Goal: Communication & Community: Participate in discussion

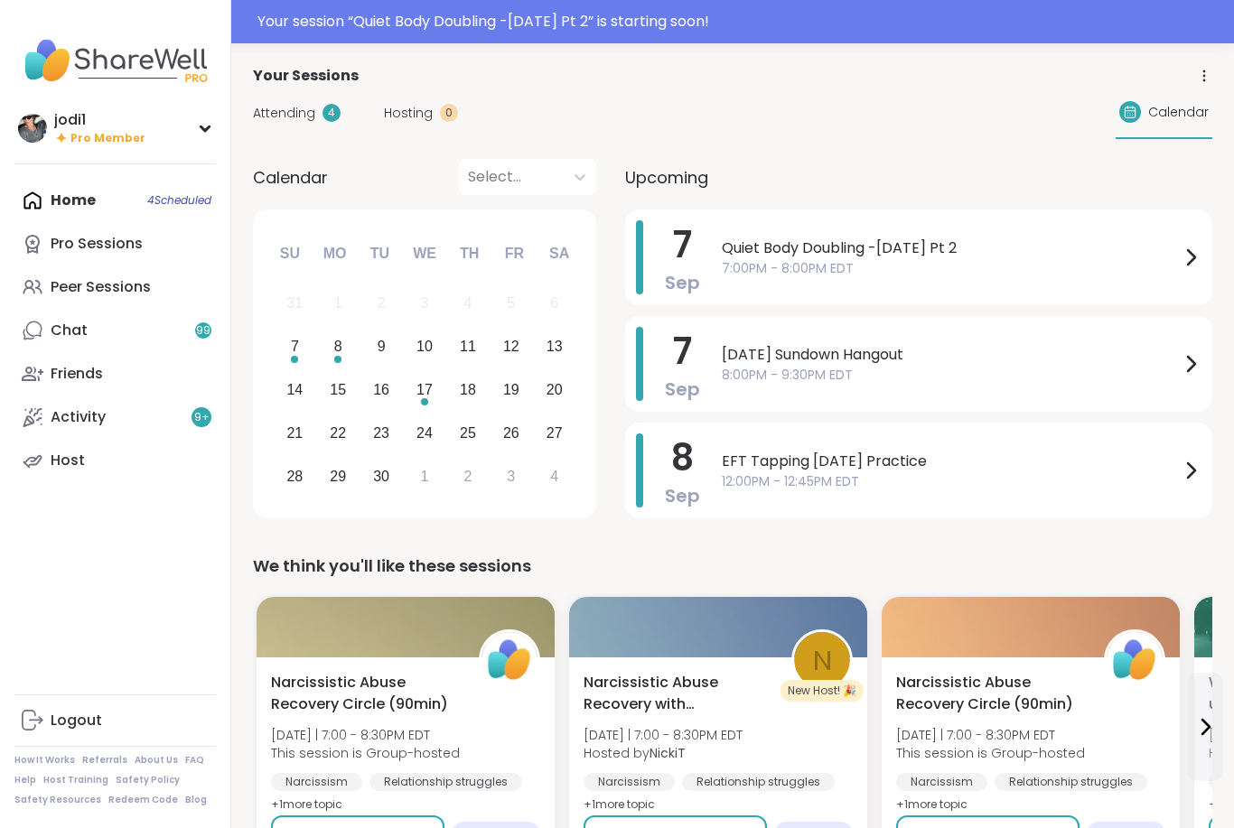
click at [683, 25] on div "Your session “ Quiet Body Doubling -Sunday Pt 2 ” is starting soon!" at bounding box center [739, 22] width 965 height 22
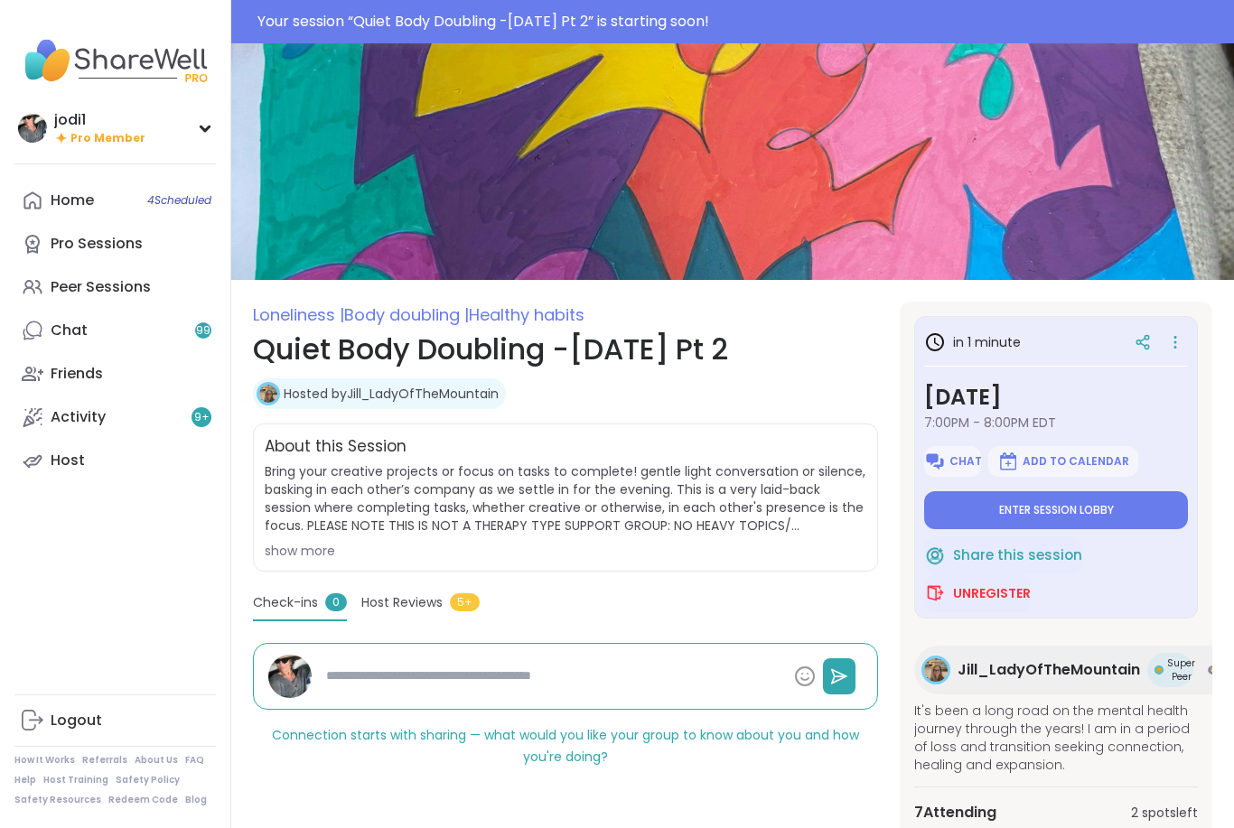
click at [1107, 519] on button "Enter session lobby" at bounding box center [1056, 510] width 264 height 38
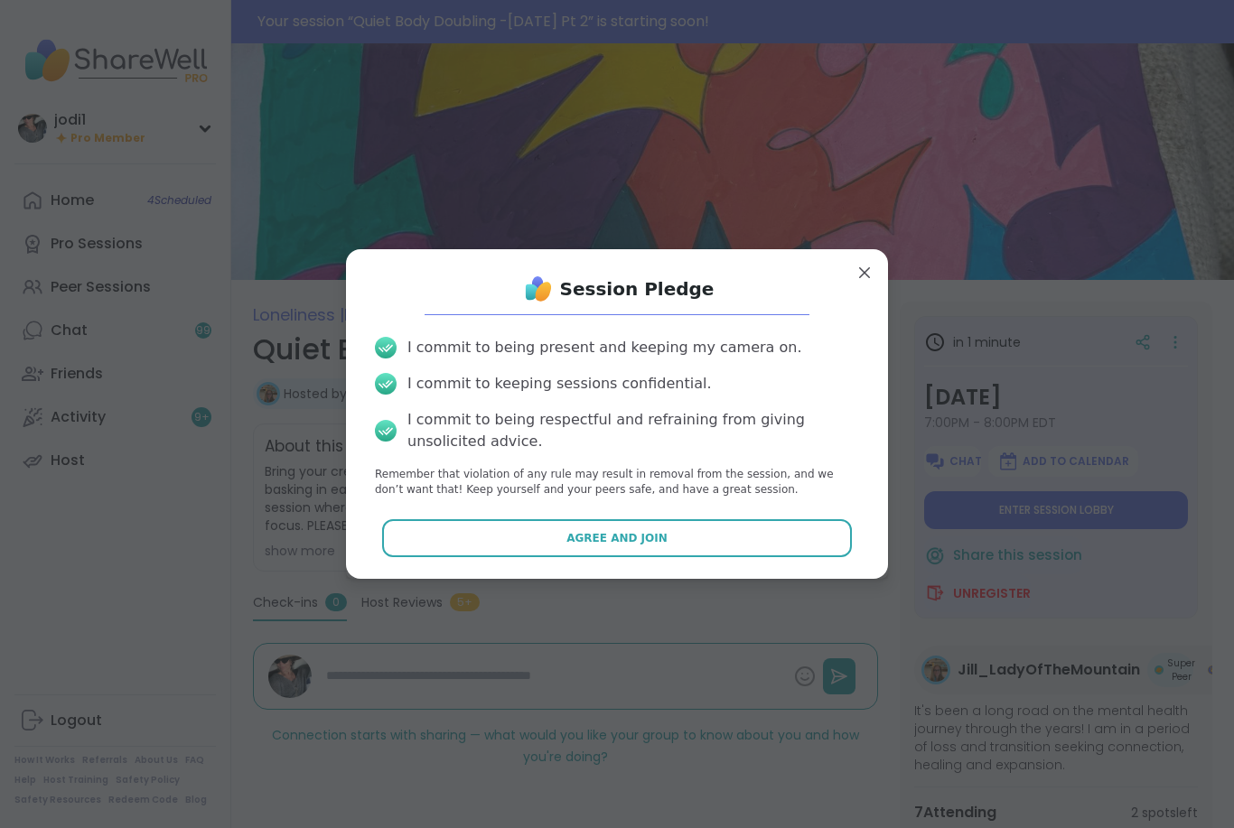
click at [657, 532] on span "Agree and Join" at bounding box center [616, 538] width 101 height 16
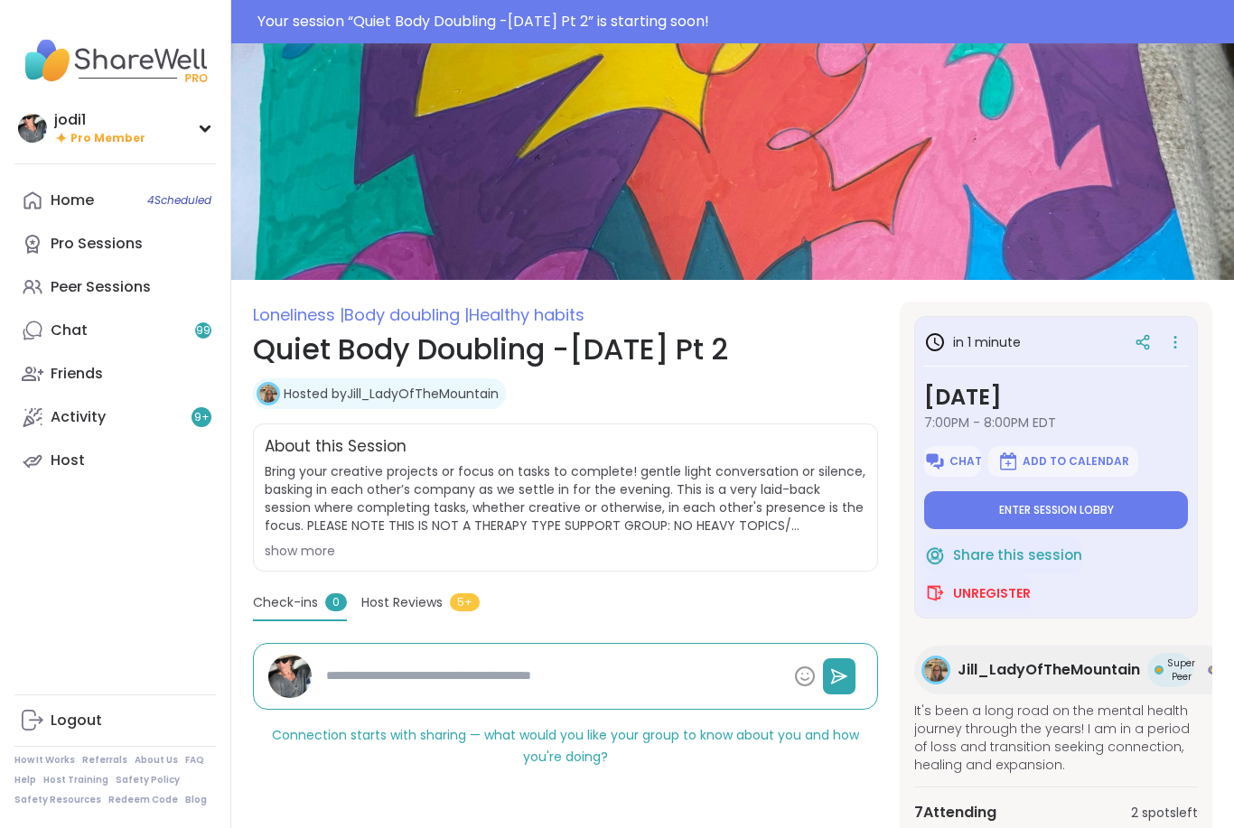
type textarea "*"
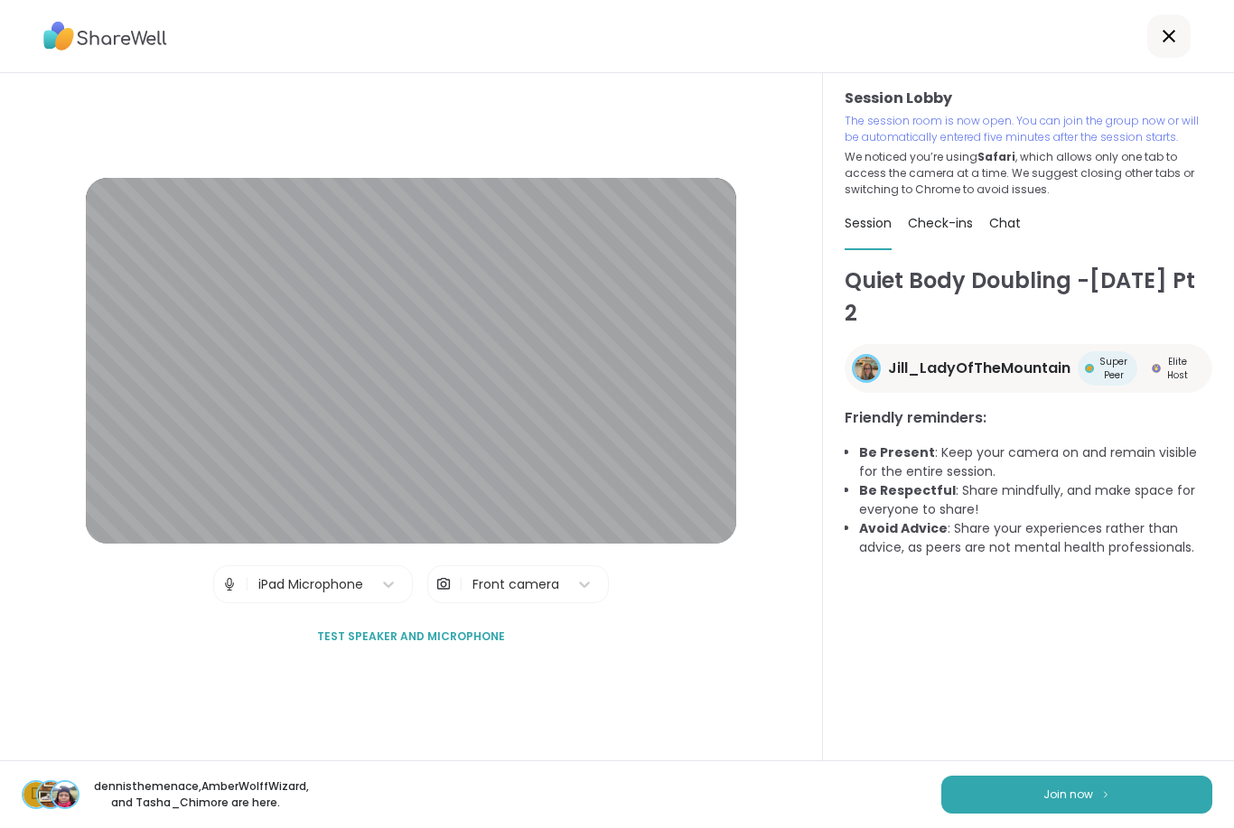
click at [1059, 777] on button "Join now" at bounding box center [1076, 795] width 271 height 38
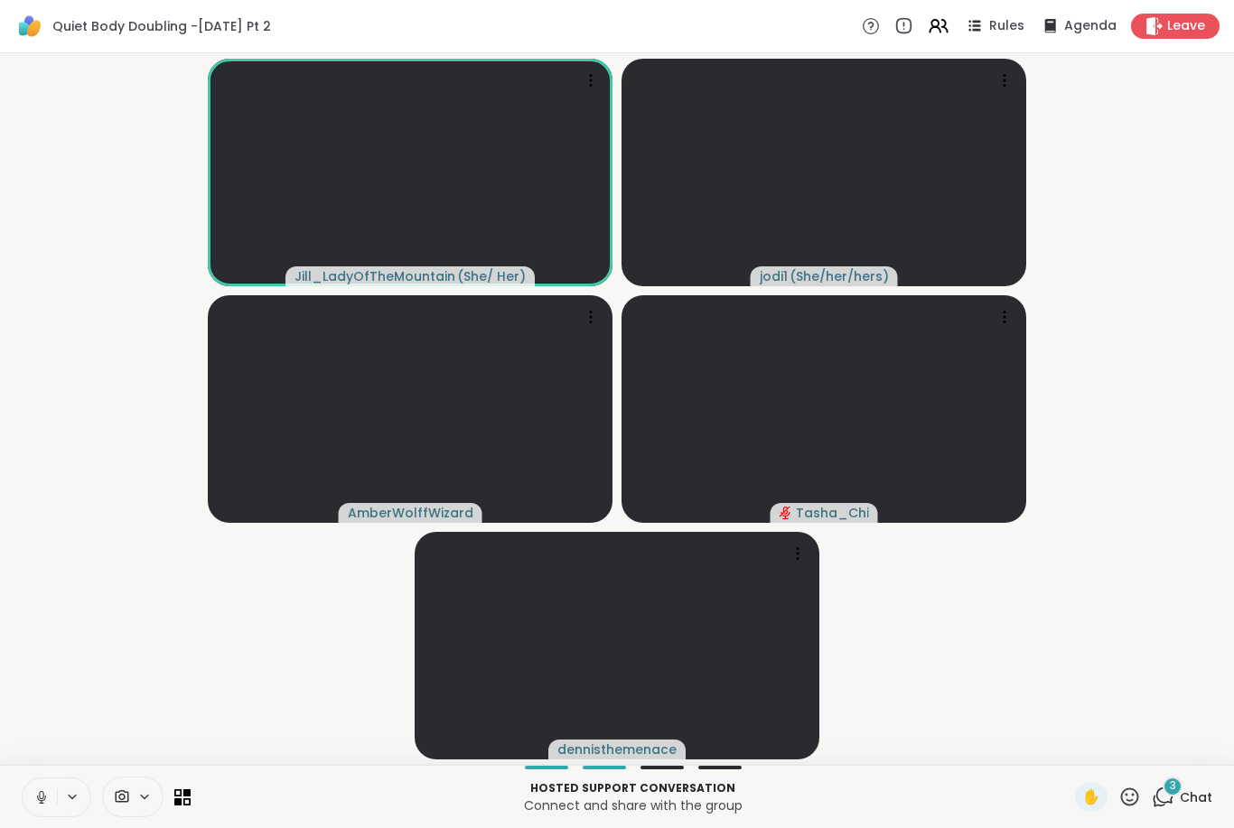
click at [51, 809] on button at bounding box center [40, 797] width 34 height 38
click at [38, 810] on button at bounding box center [40, 797] width 34 height 38
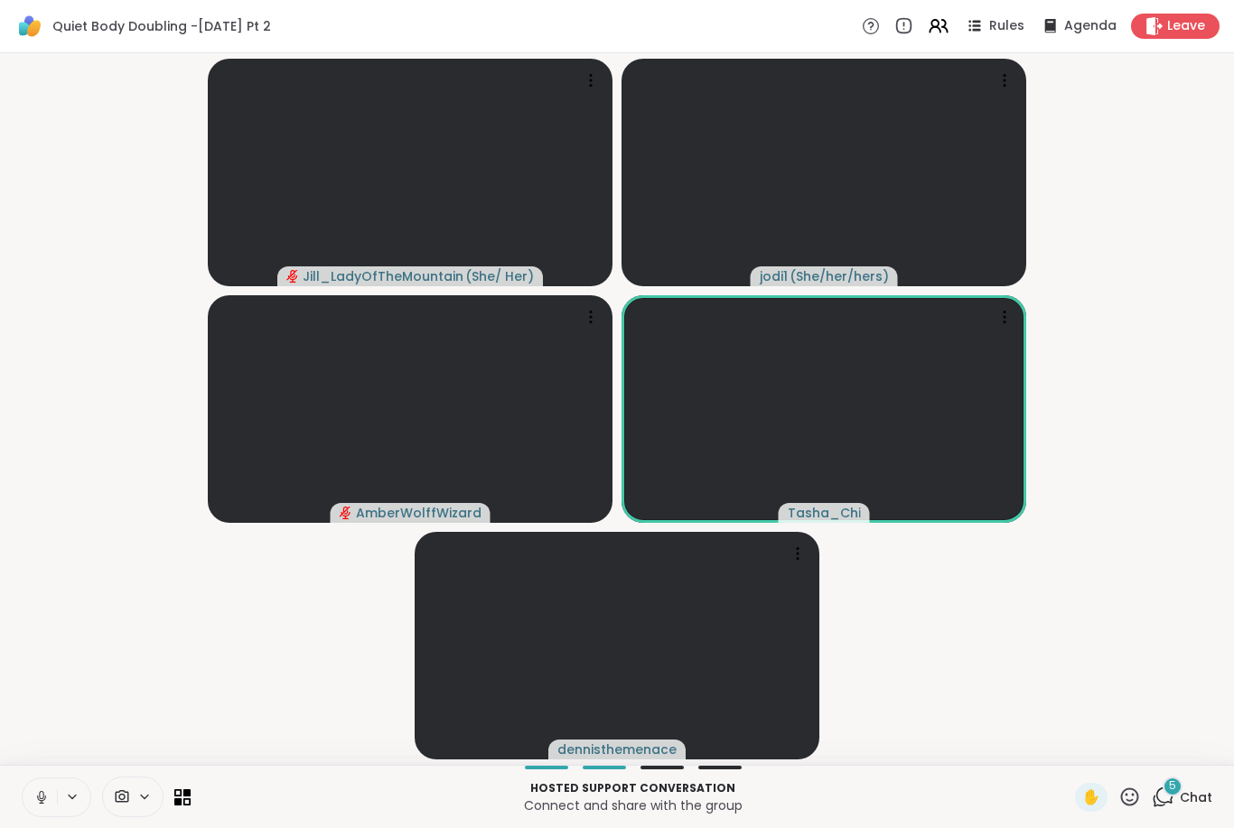
click at [51, 804] on button at bounding box center [40, 797] width 34 height 38
click at [1180, 797] on span "Chat" at bounding box center [1195, 797] width 33 height 18
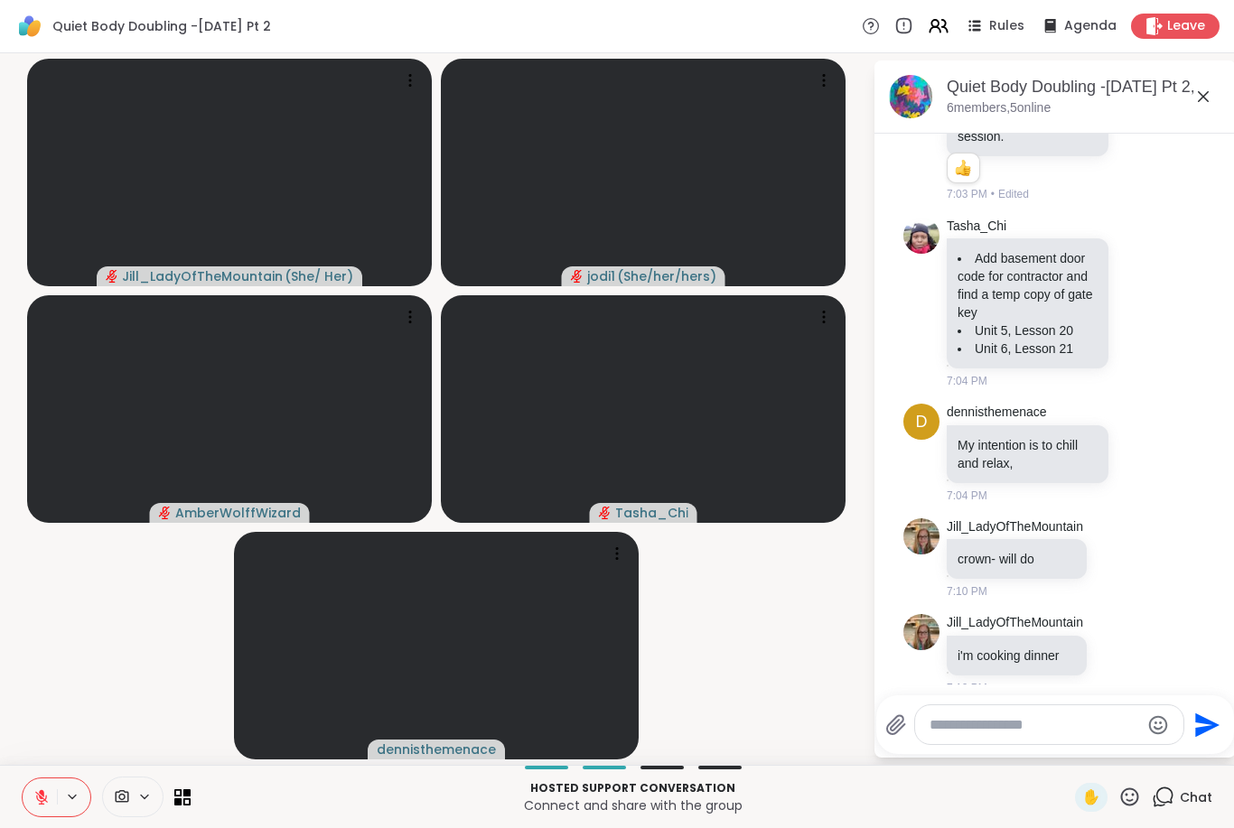
scroll to position [212, 0]
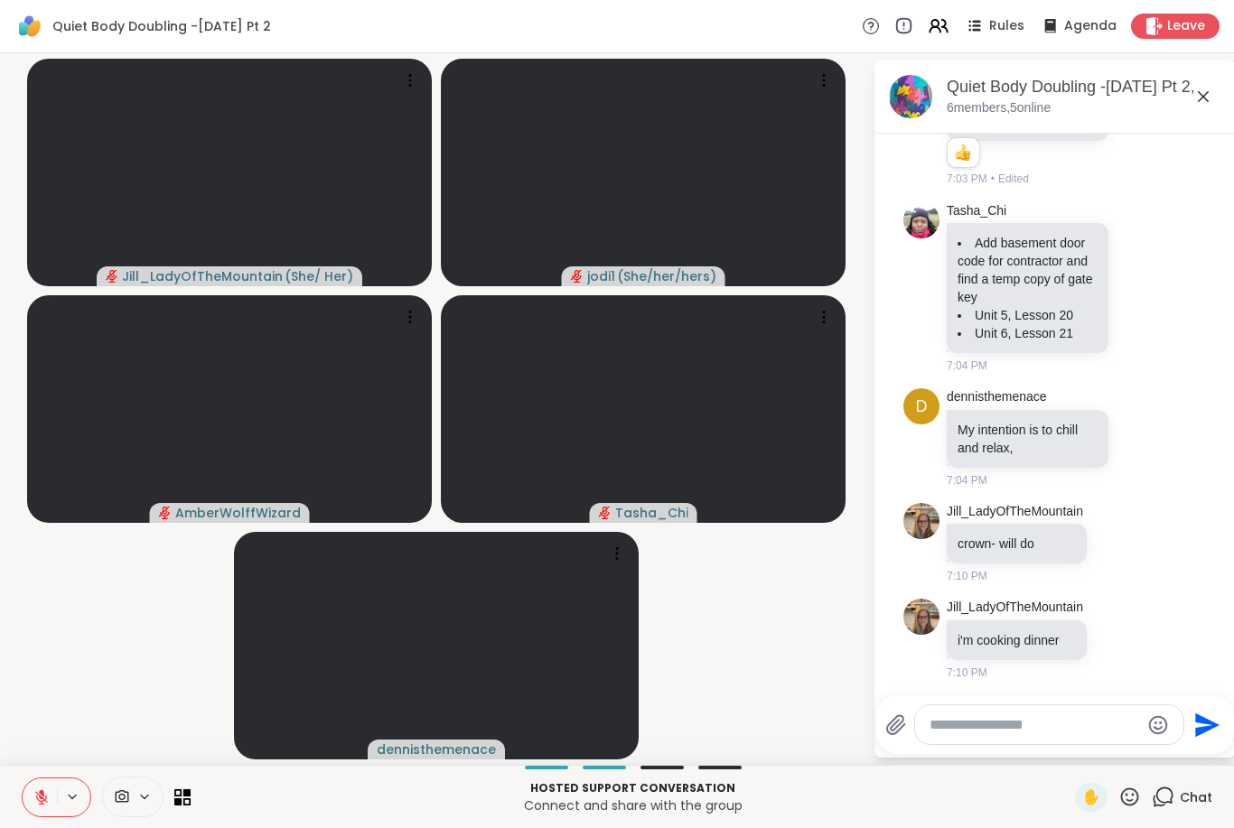
click at [34, 794] on icon at bounding box center [41, 797] width 16 height 16
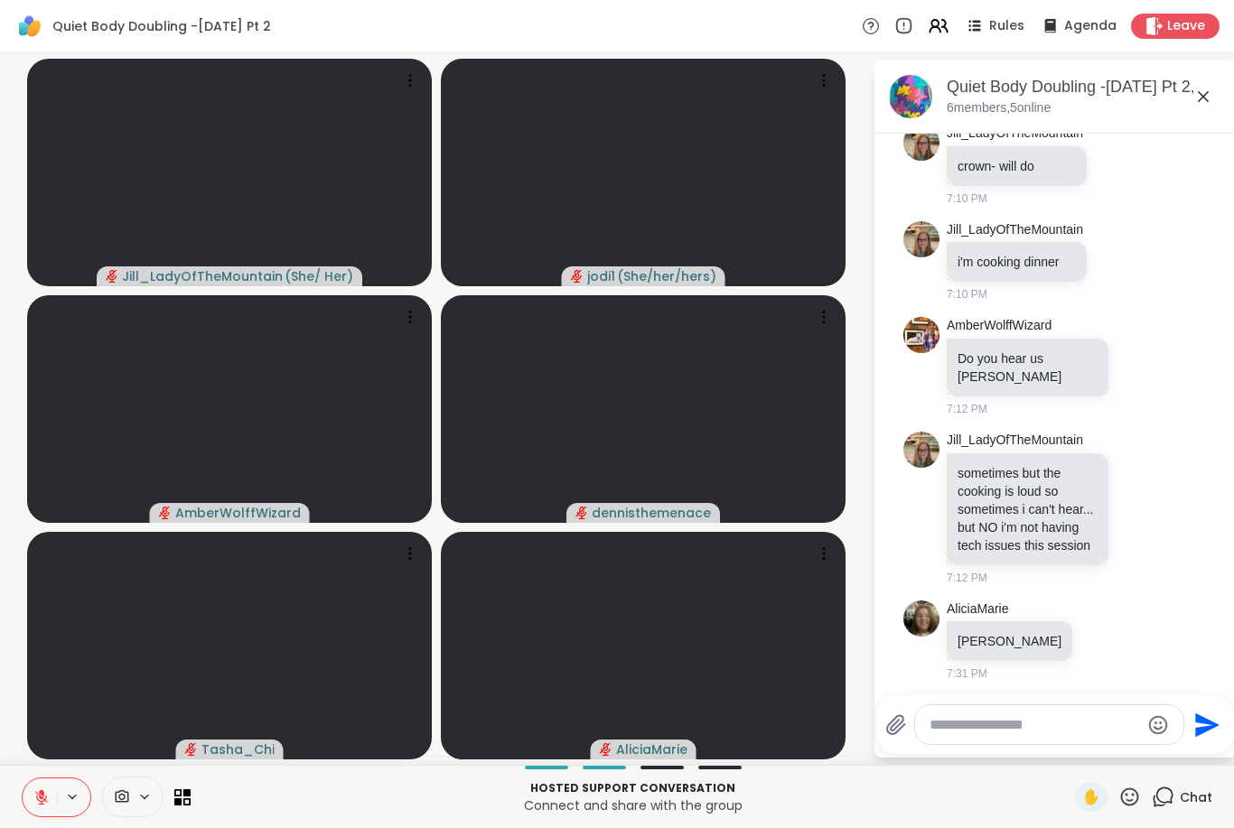
scroll to position [733, 0]
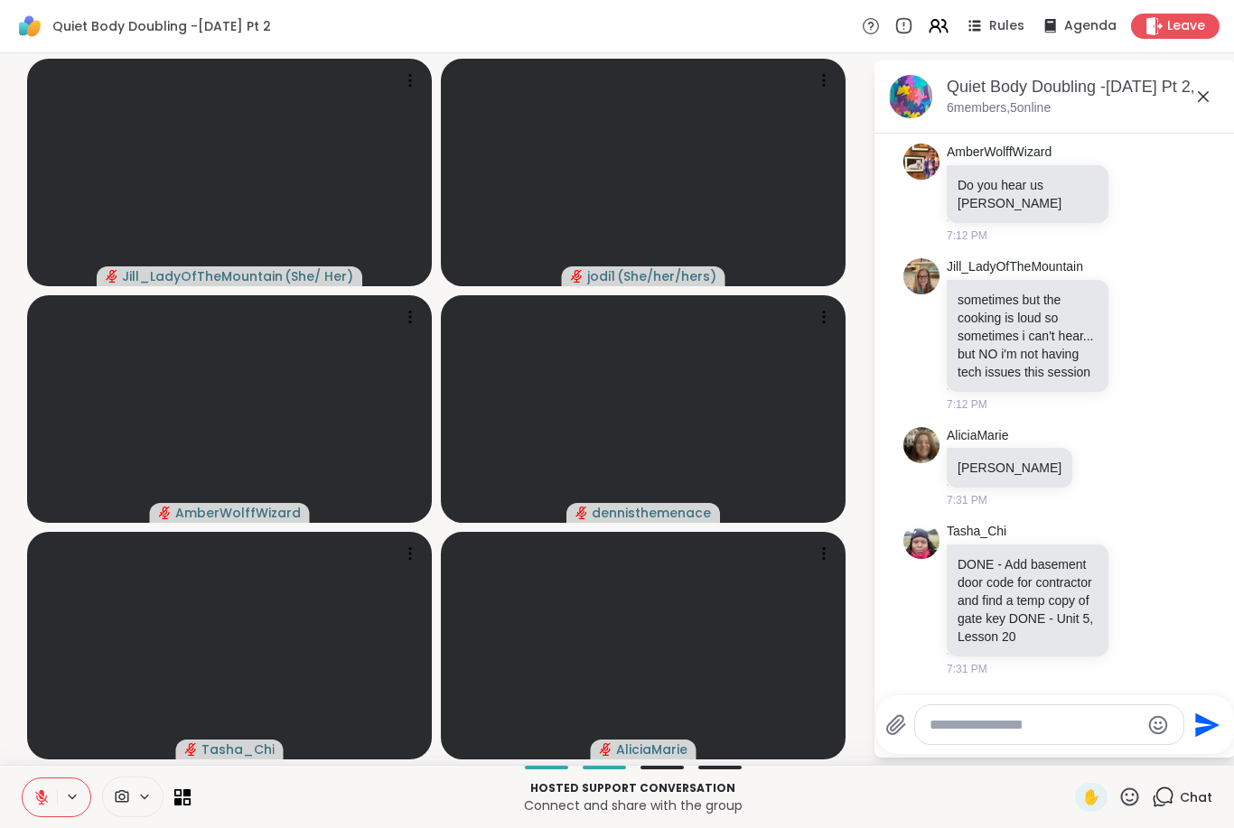
click at [42, 800] on icon at bounding box center [41, 797] width 16 height 16
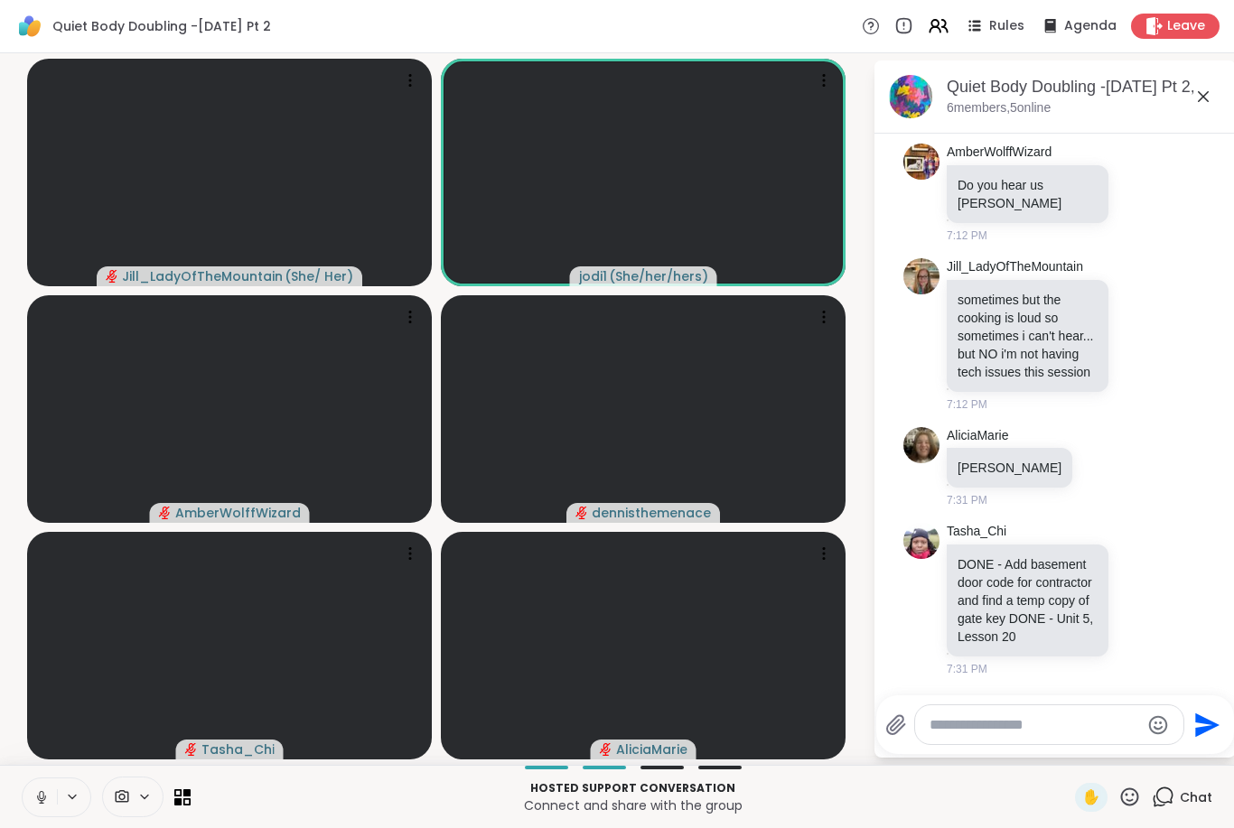
click at [42, 792] on icon at bounding box center [41, 797] width 16 height 16
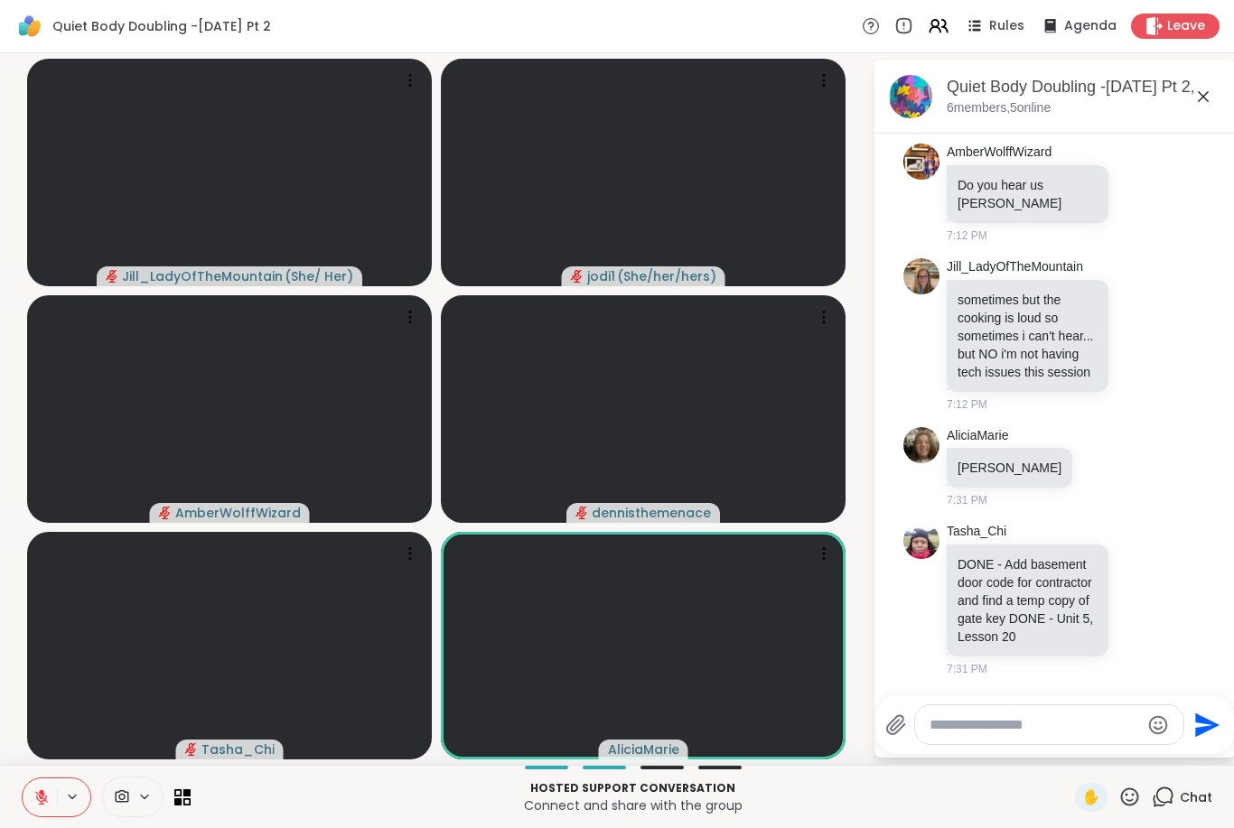
click at [49, 797] on icon at bounding box center [41, 797] width 16 height 16
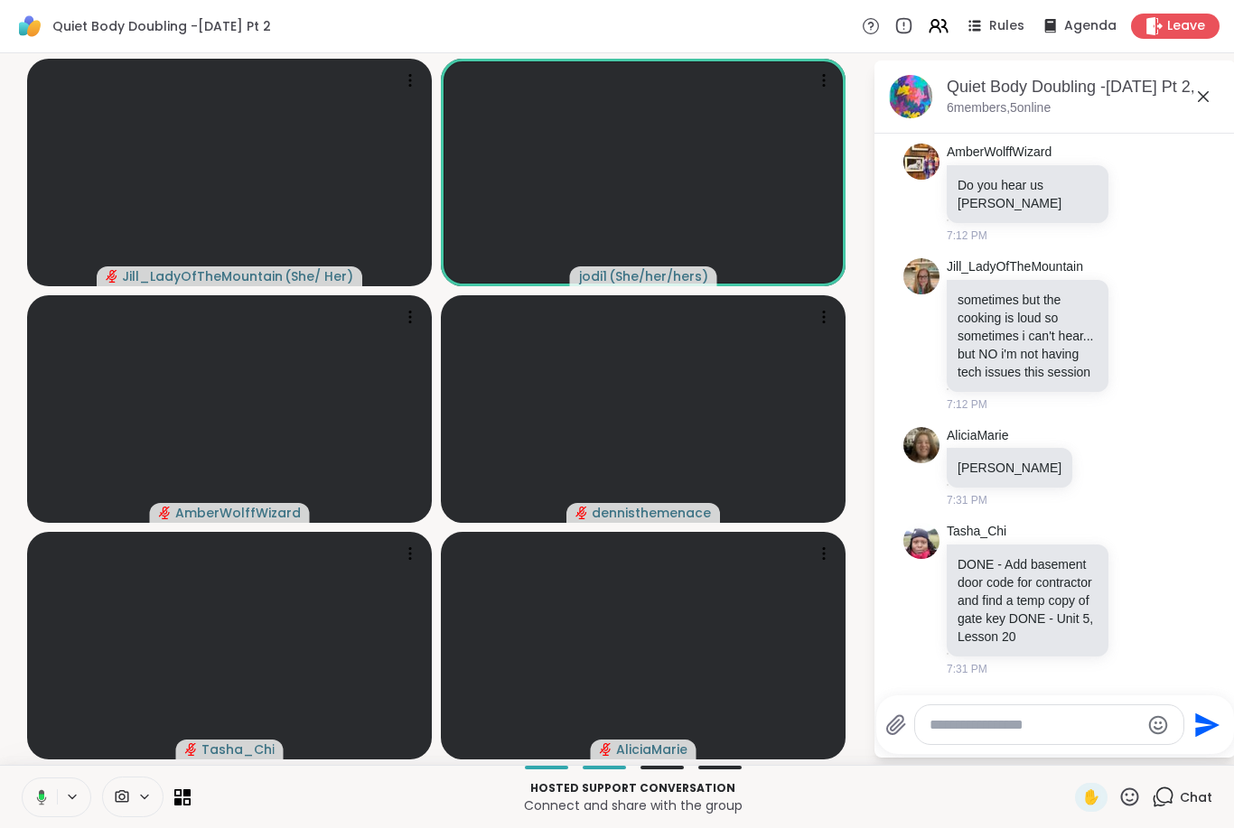
click at [55, 798] on button at bounding box center [38, 797] width 37 height 38
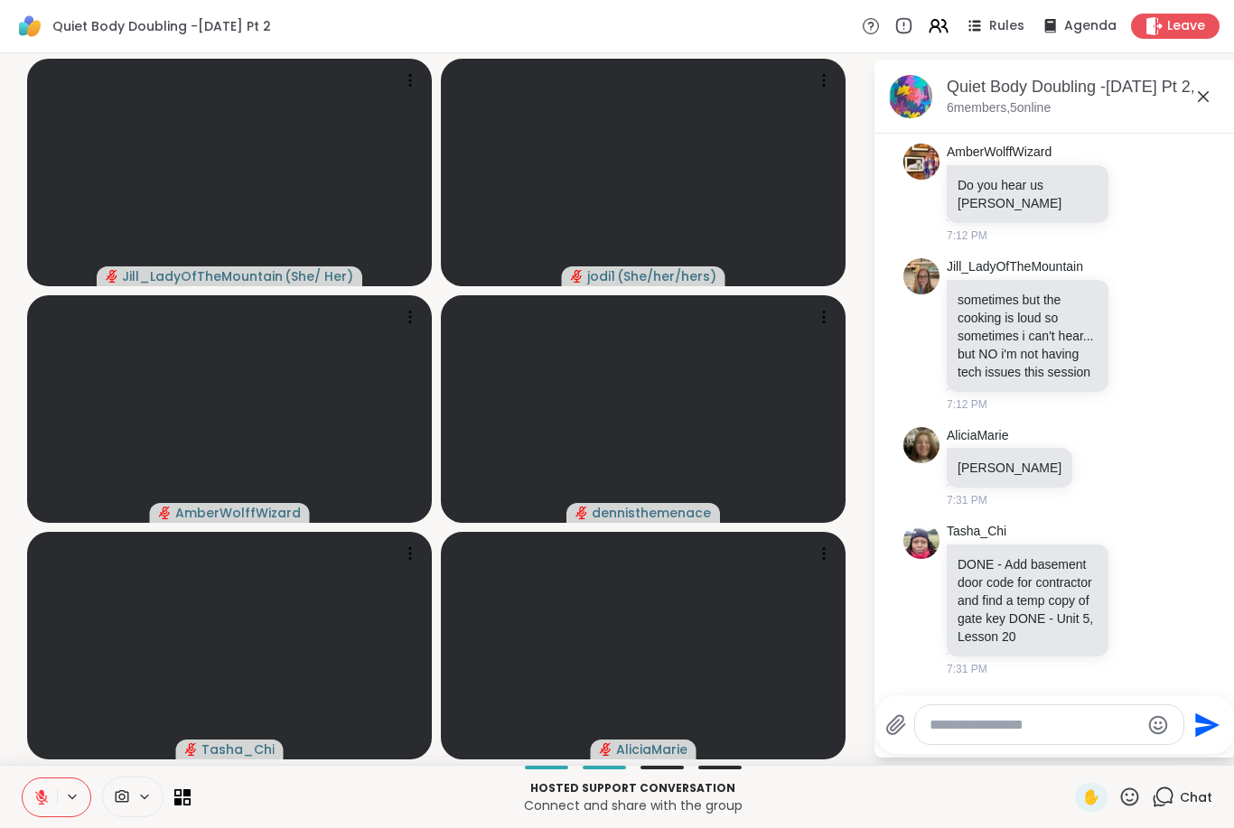
click at [31, 793] on button at bounding box center [40, 797] width 34 height 38
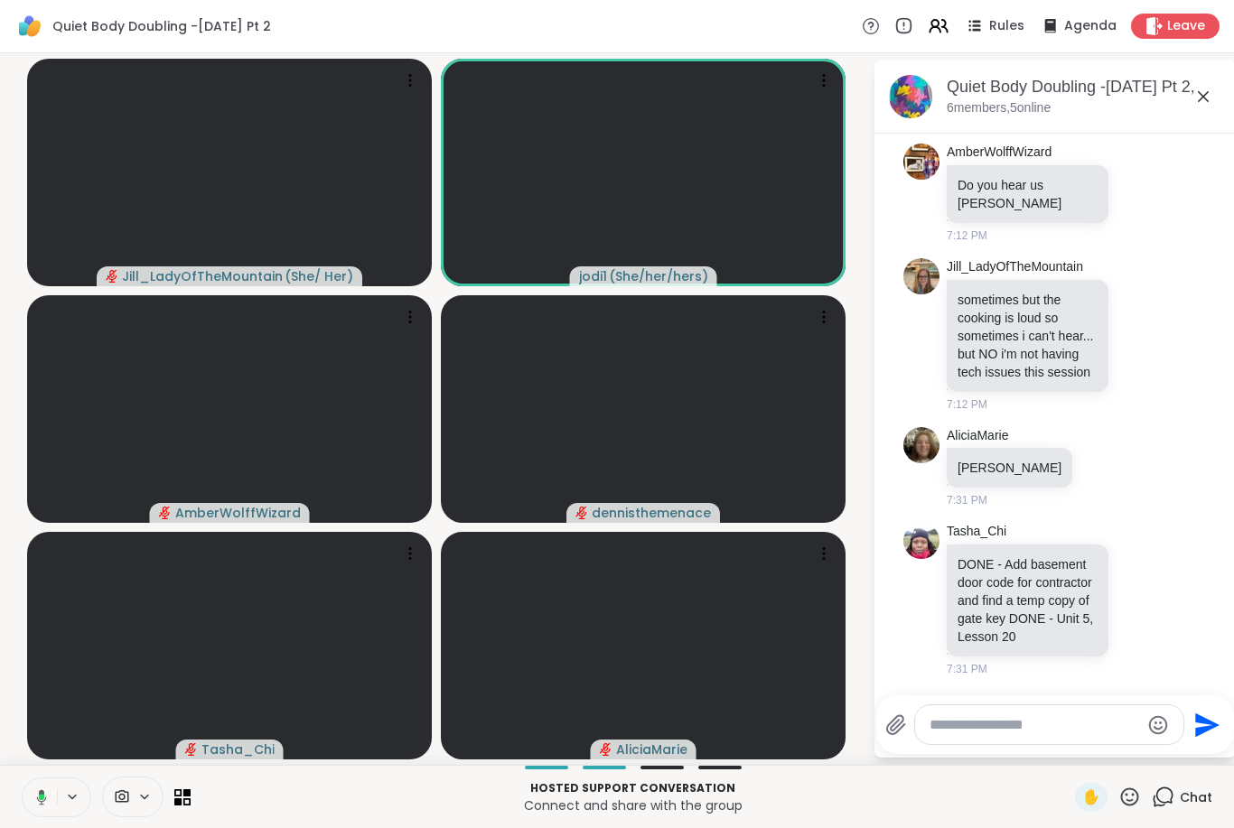
click at [38, 804] on icon at bounding box center [39, 797] width 16 height 16
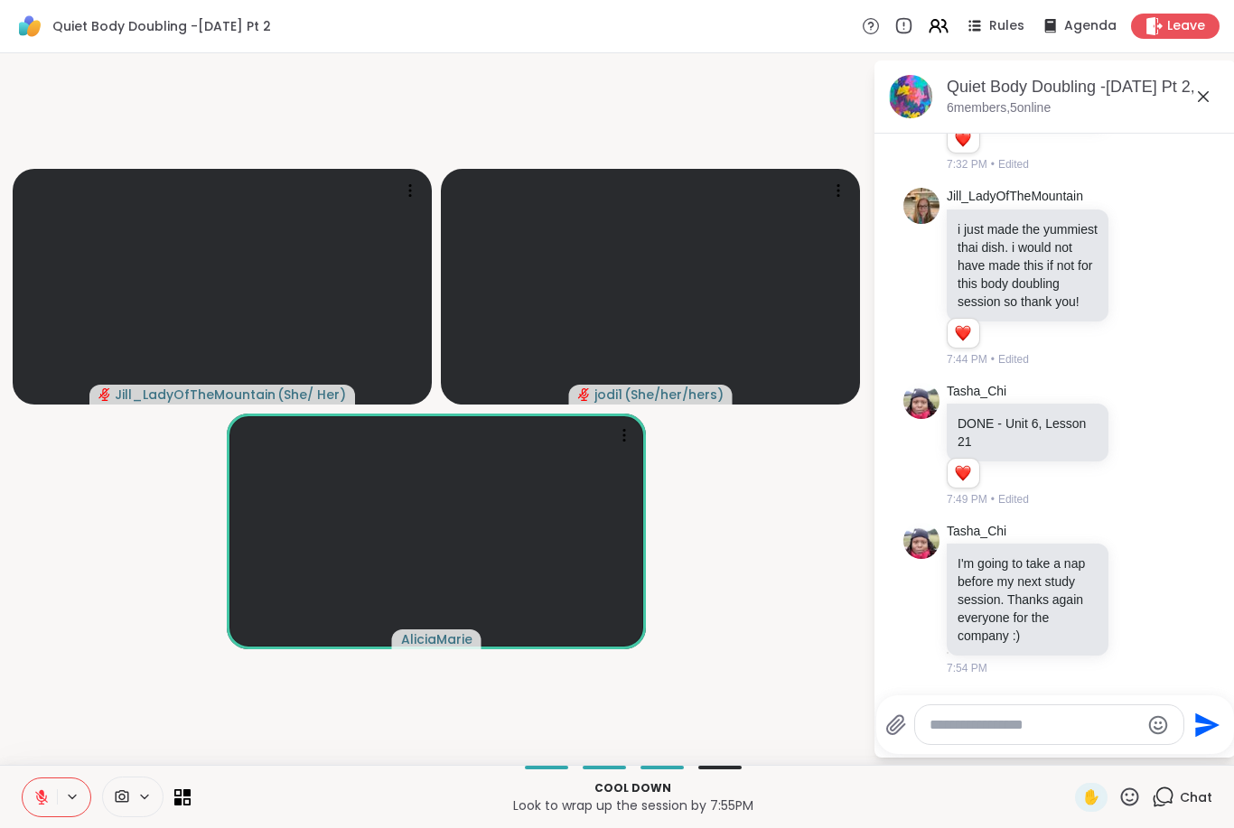
scroll to position [1302, 0]
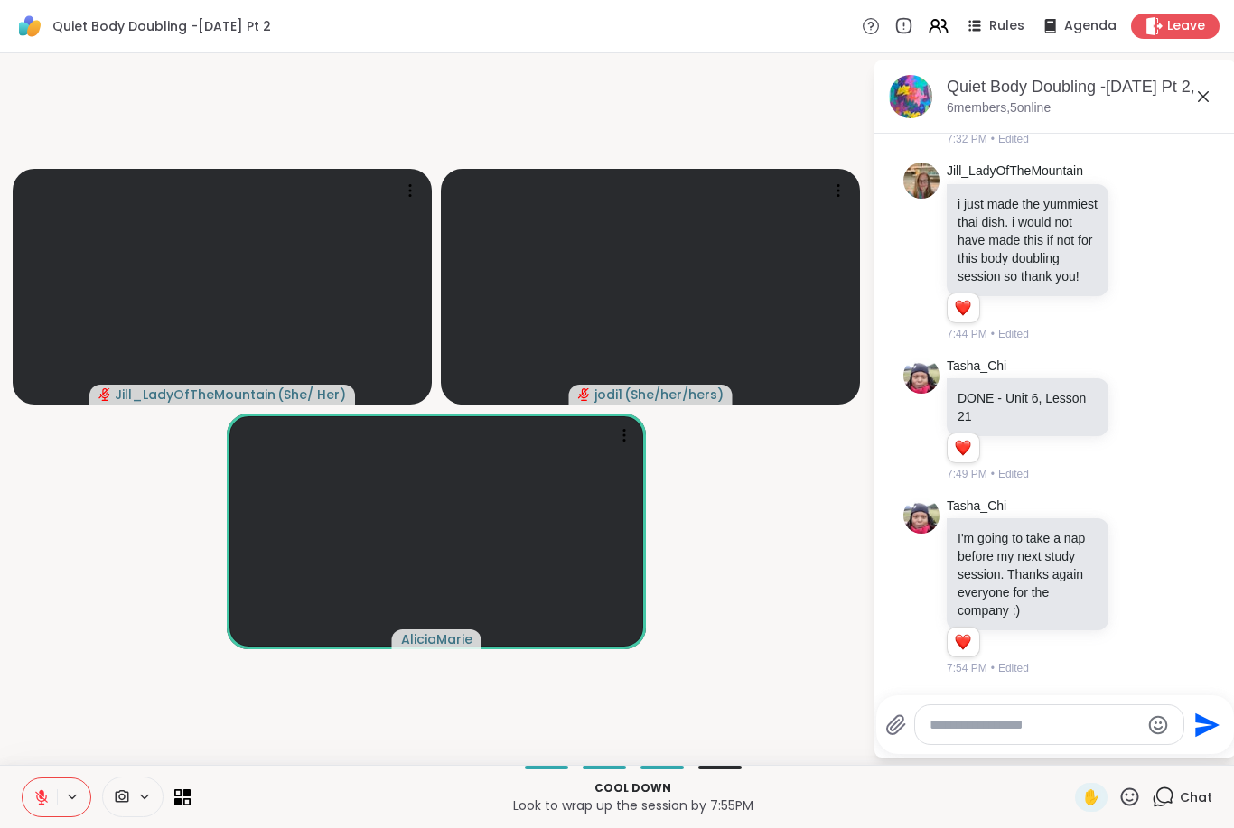
click at [33, 803] on icon at bounding box center [41, 797] width 16 height 16
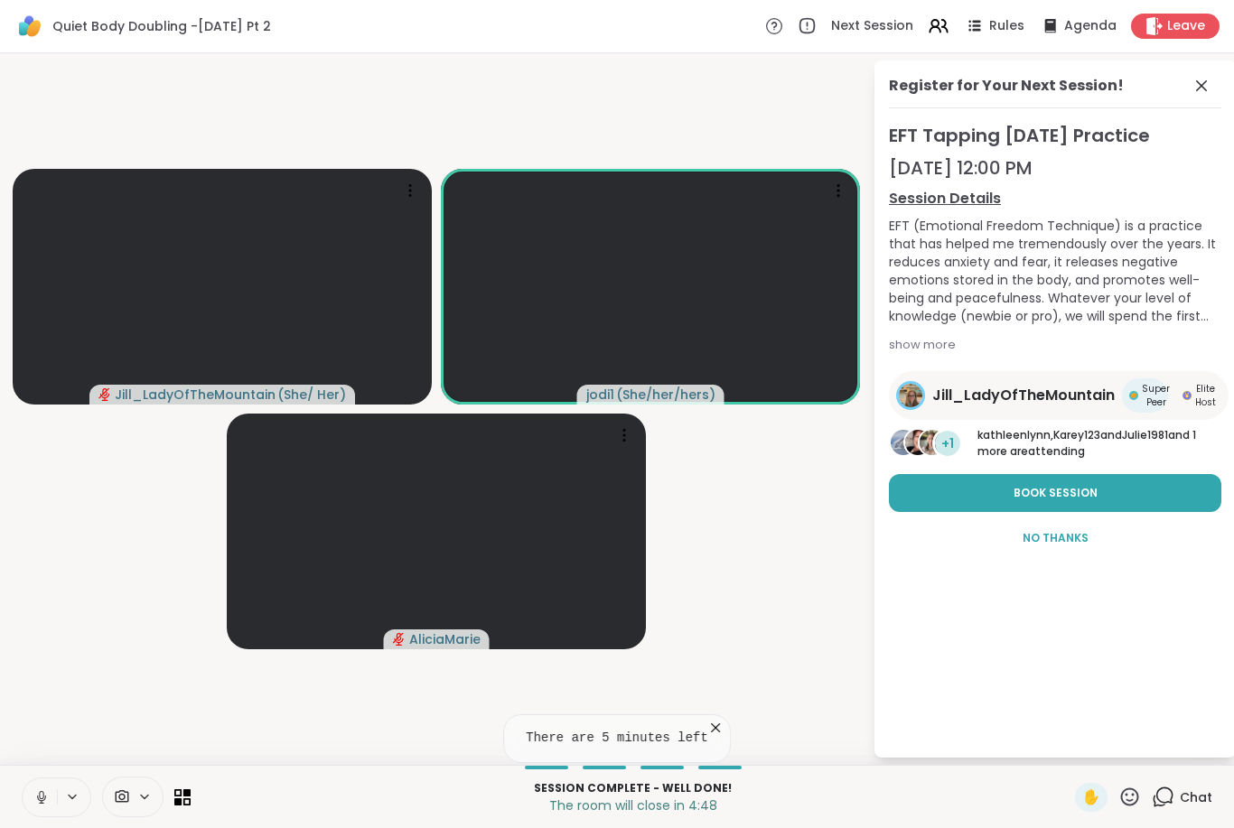
click at [1201, 88] on icon at bounding box center [1201, 86] width 22 height 22
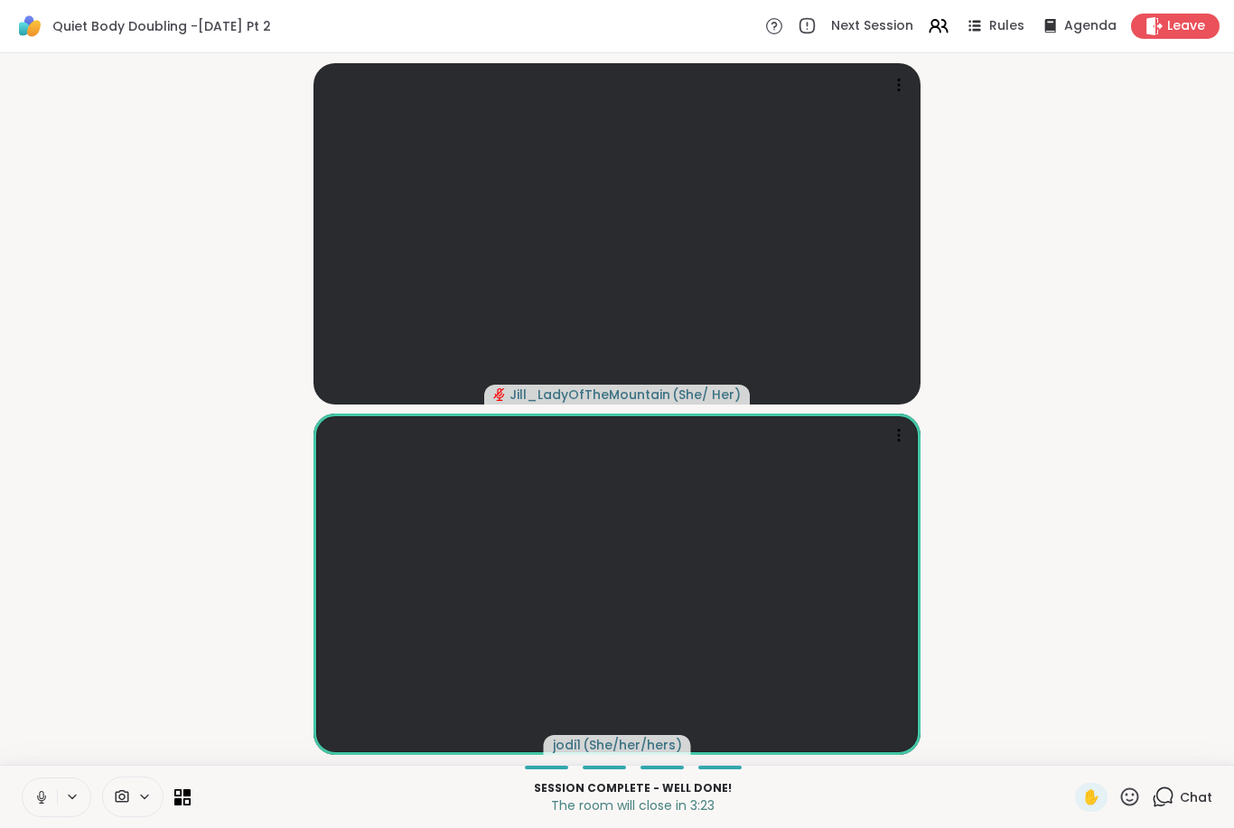
click at [579, 821] on div "Session Complete - well done! The room will close in 3:23 ✋ Chat" at bounding box center [617, 796] width 1234 height 63
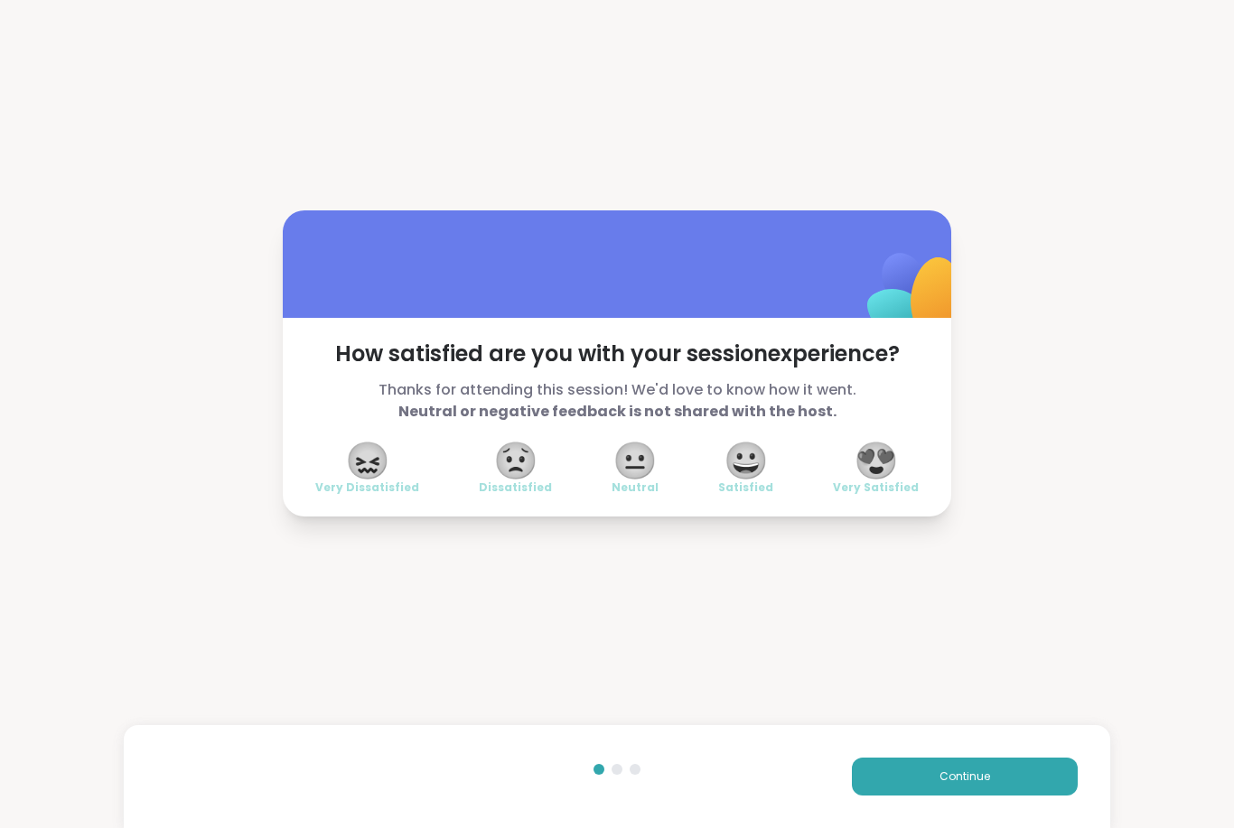
click at [892, 470] on span "😍" at bounding box center [875, 460] width 45 height 33
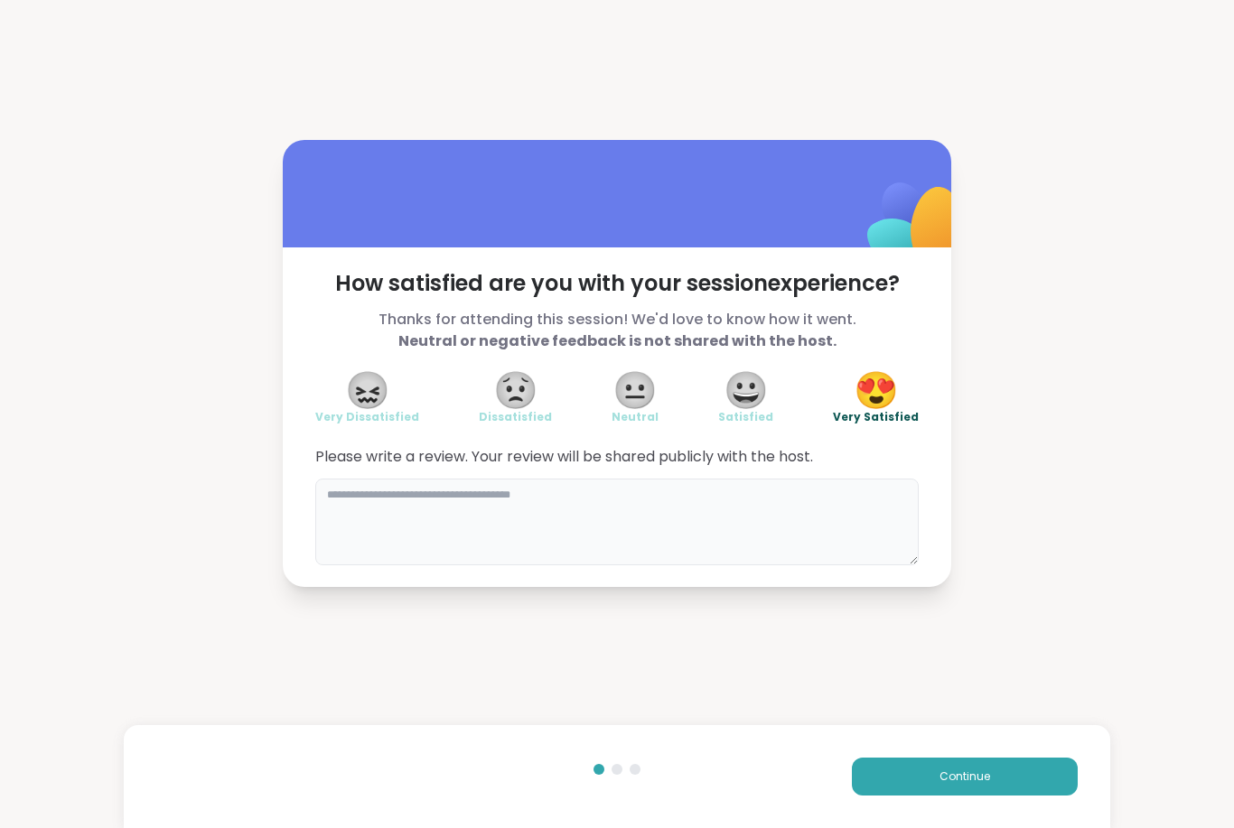
click at [718, 517] on textarea at bounding box center [616, 522] width 603 height 87
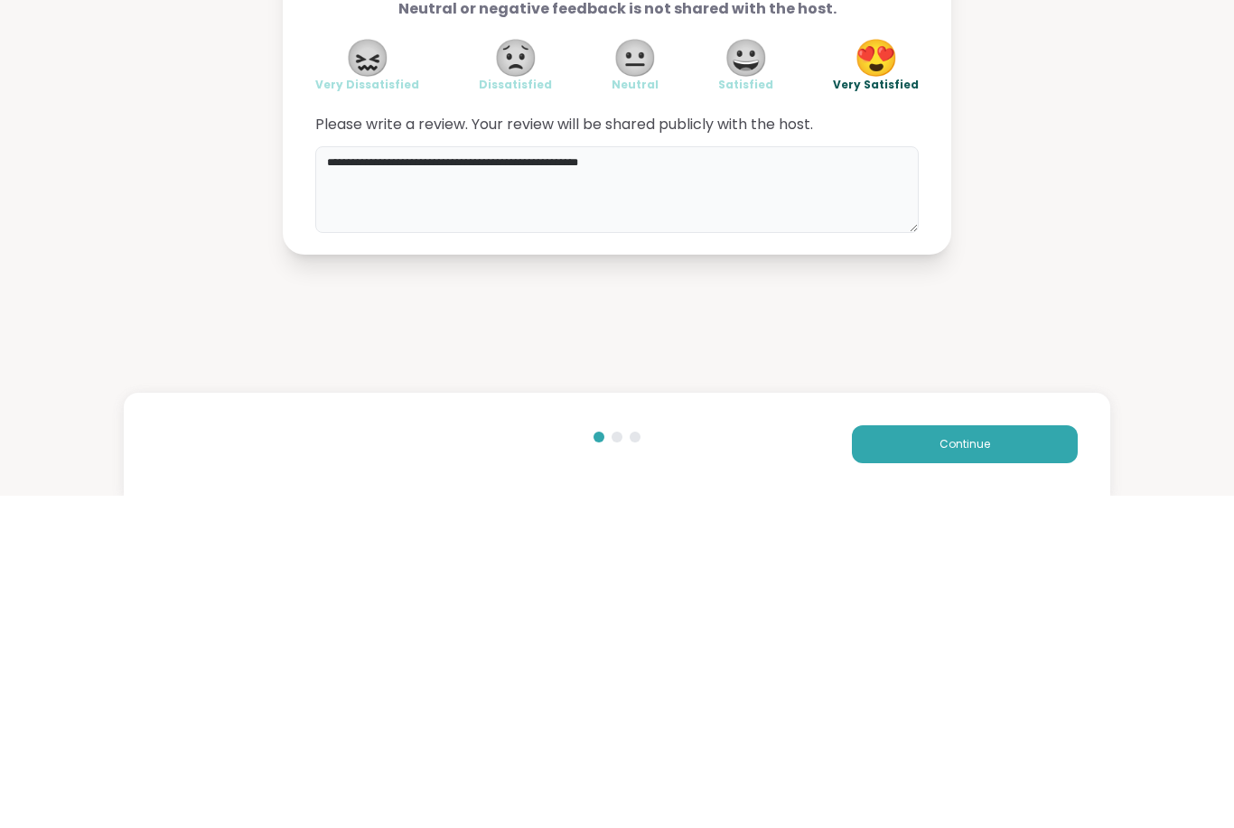
type textarea "**********"
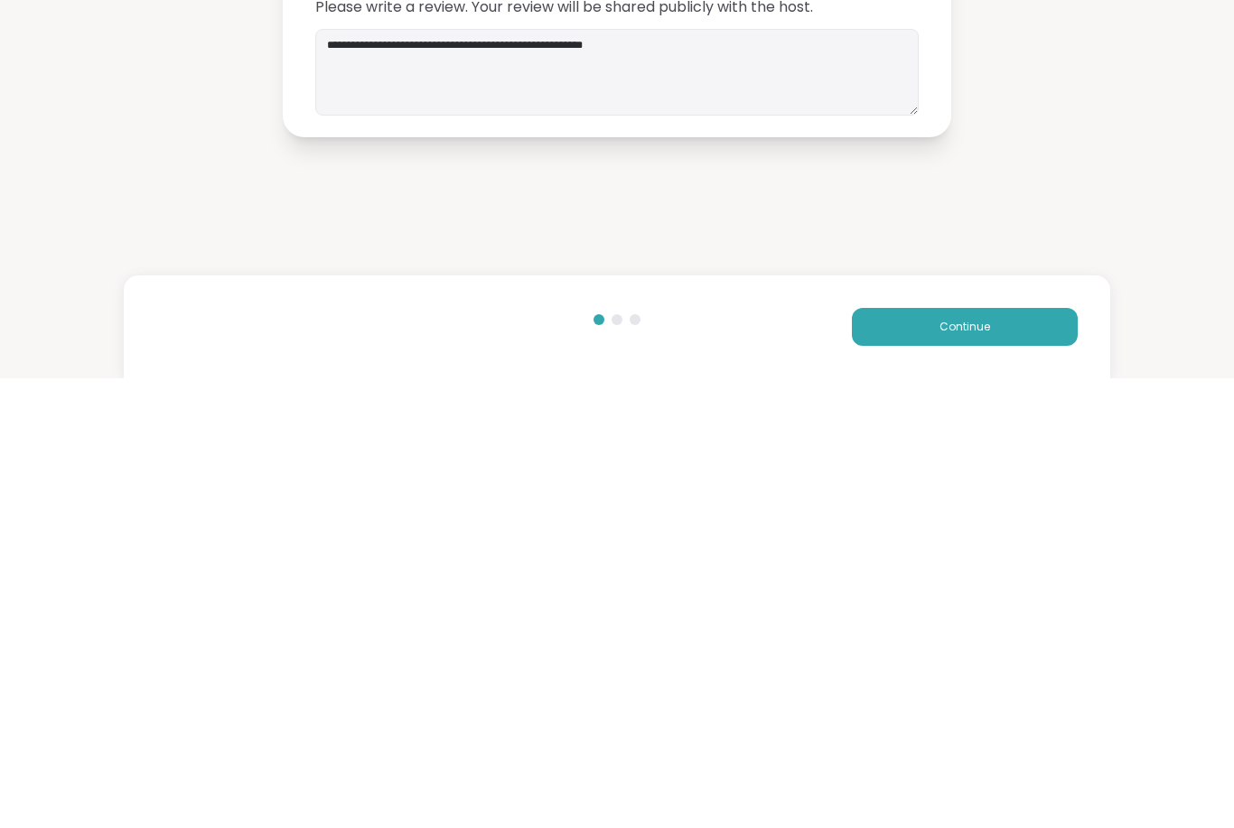
click at [1001, 758] on button "Continue" at bounding box center [965, 777] width 226 height 38
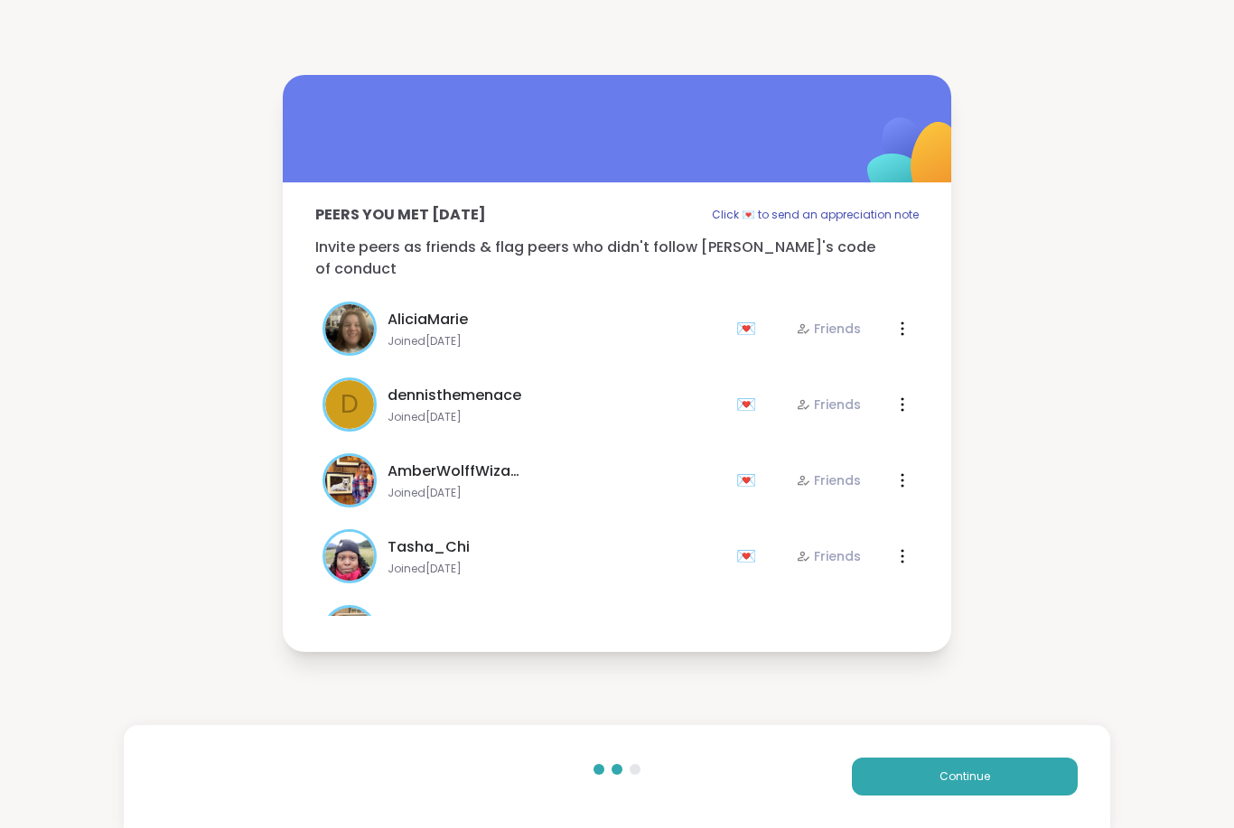
click at [972, 773] on span "Continue" at bounding box center [964, 776] width 51 height 16
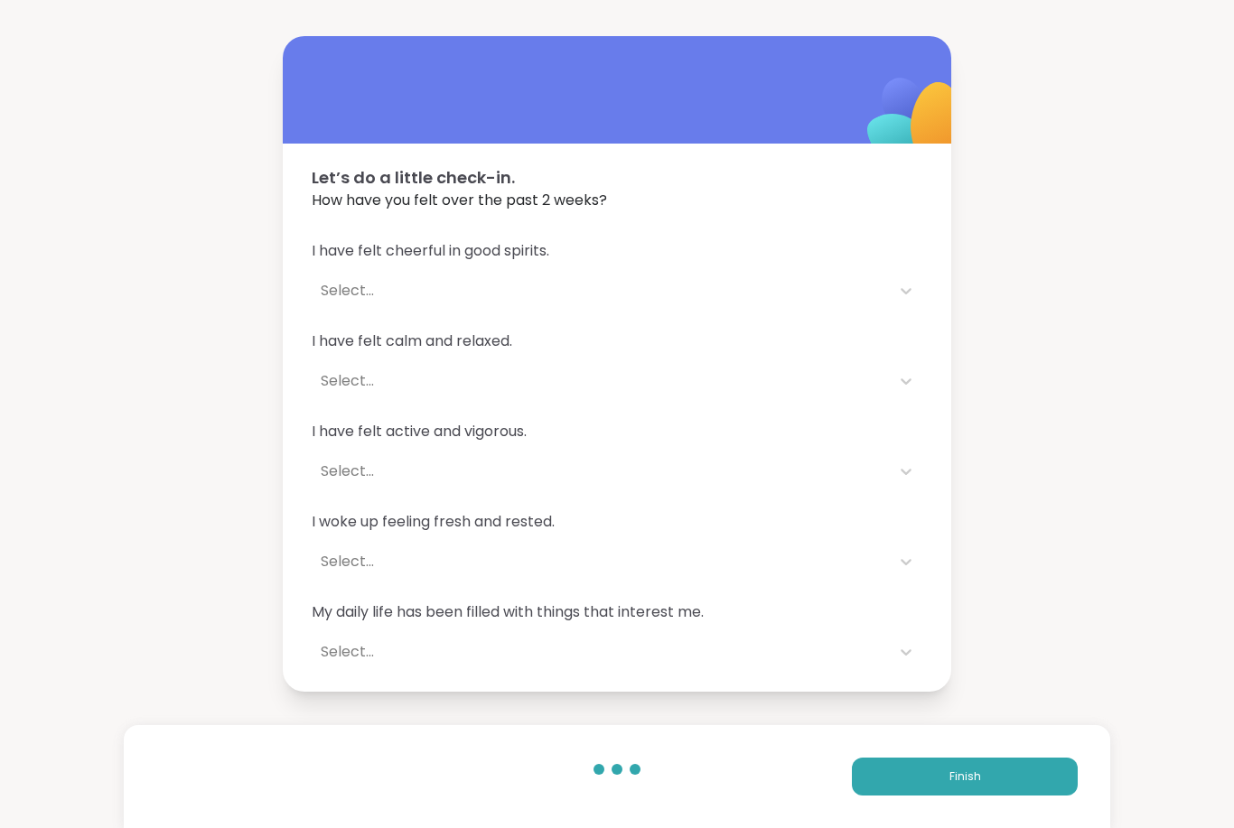
click at [991, 777] on button "Finish" at bounding box center [965, 777] width 226 height 38
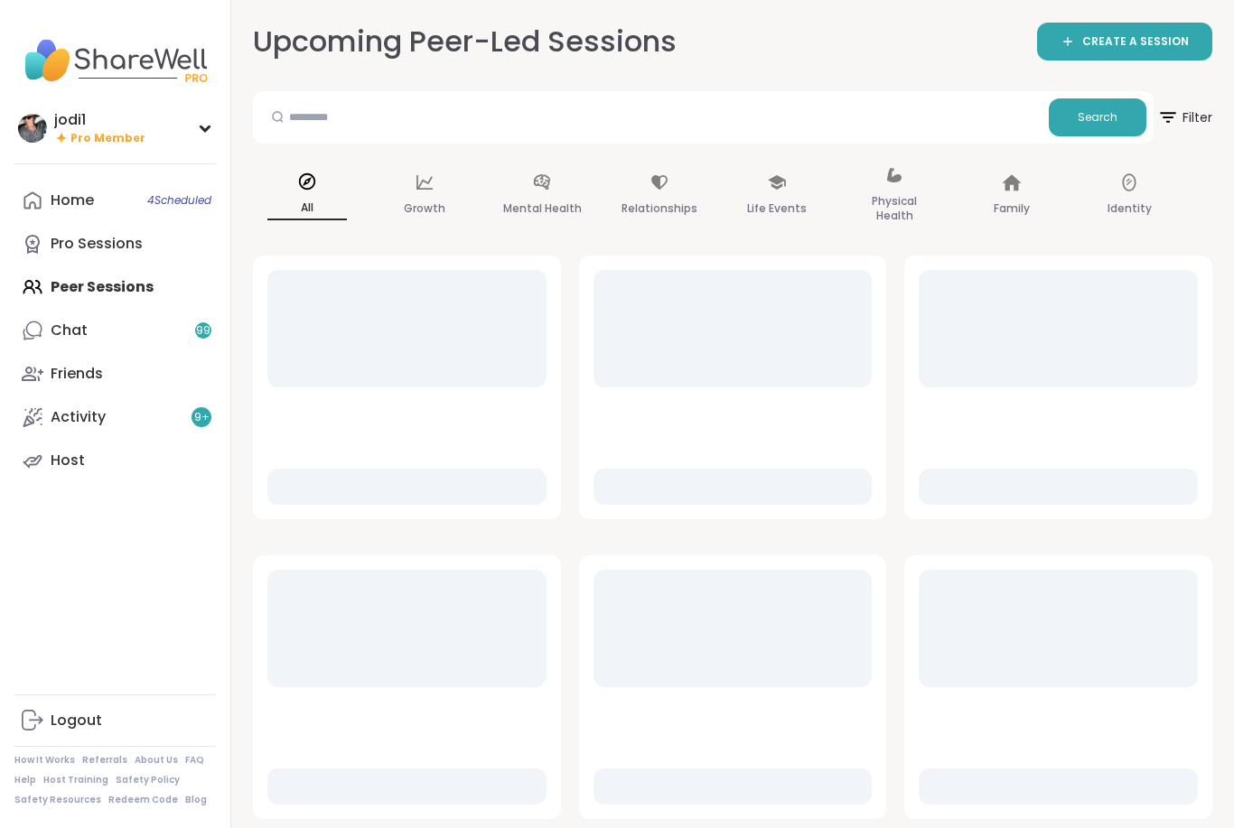
click at [124, 282] on div "Home 4 Scheduled Pro Sessions Peer Sessions Chat 99 Friends Activity 9 + Host" at bounding box center [114, 330] width 201 height 303
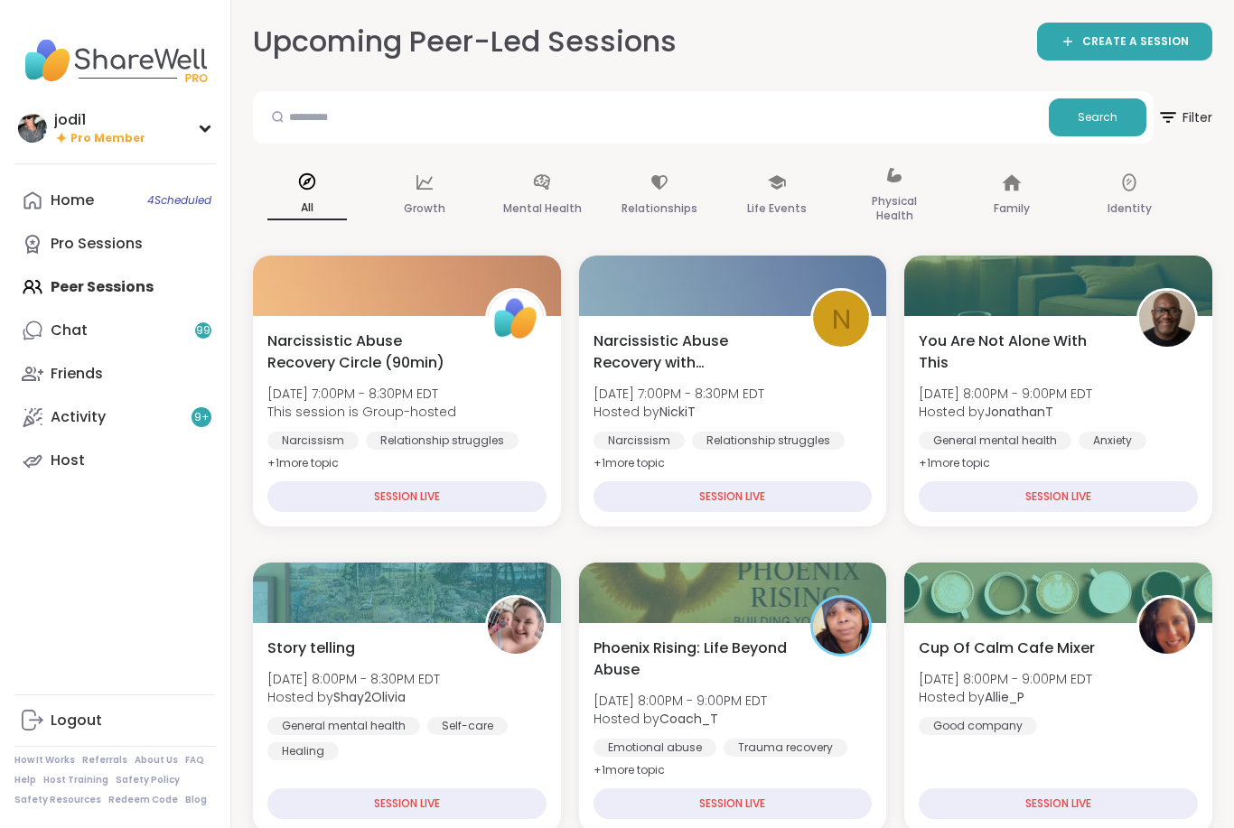
click at [149, 285] on div "Home 4 Scheduled Pro Sessions Peer Sessions Chat 99 Friends Activity 9 + Host" at bounding box center [114, 330] width 201 height 303
click at [124, 289] on div "Home 4 Scheduled Pro Sessions Peer Sessions Chat 99 Friends Activity 9 + Host" at bounding box center [114, 330] width 201 height 303
click at [129, 277] on div "Home 4 Scheduled Pro Sessions Peer Sessions Chat 99 Friends Activity 9 + Host" at bounding box center [114, 330] width 201 height 303
click at [144, 284] on div "Home 3 Scheduled Pro Sessions Peer Sessions Chat 99 Friends Activity 9 + Host" at bounding box center [114, 330] width 201 height 303
click at [109, 291] on div "Home 3 Scheduled Pro Sessions Peer Sessions Chat 99 Friends Activity 9 + Host" at bounding box center [114, 330] width 201 height 303
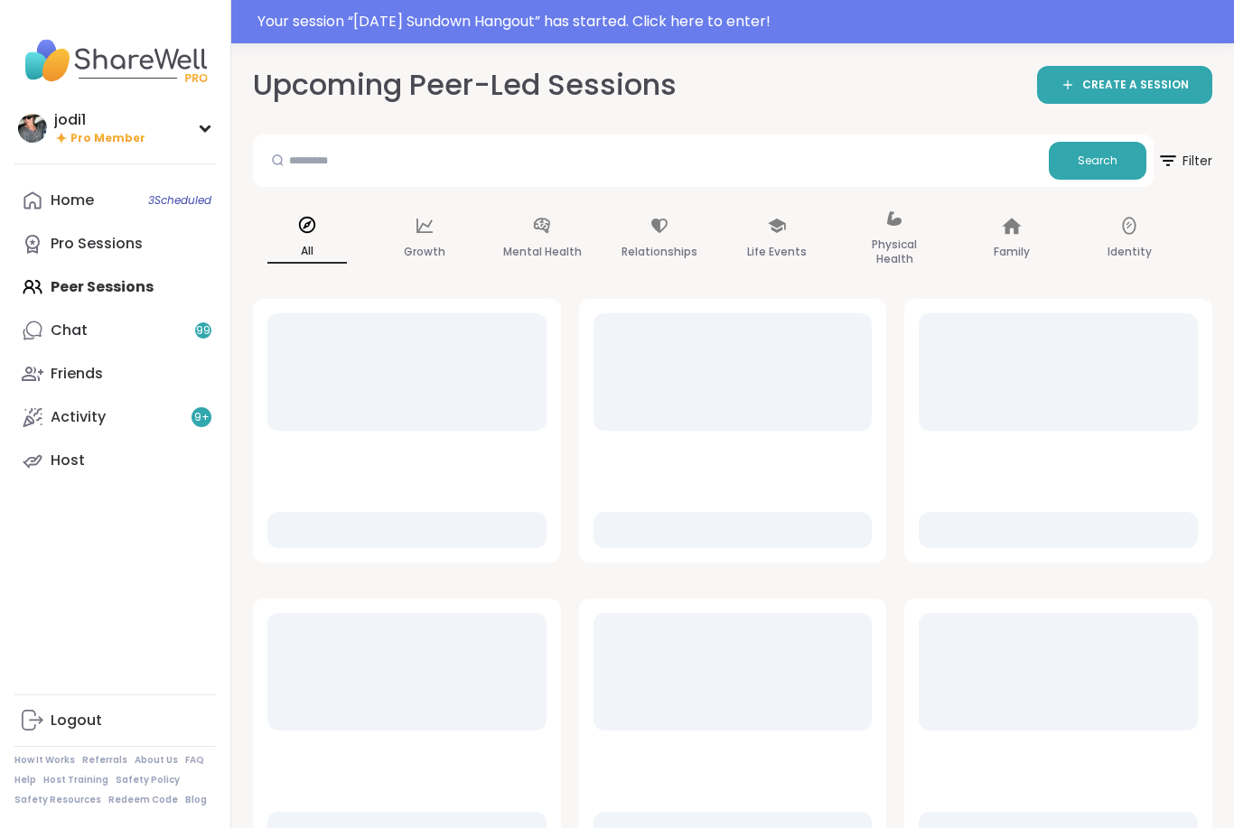
click at [759, 25] on div "Your session “ Sunday Sundown Hangout ” has started. Click here to enter!" at bounding box center [739, 22] width 965 height 22
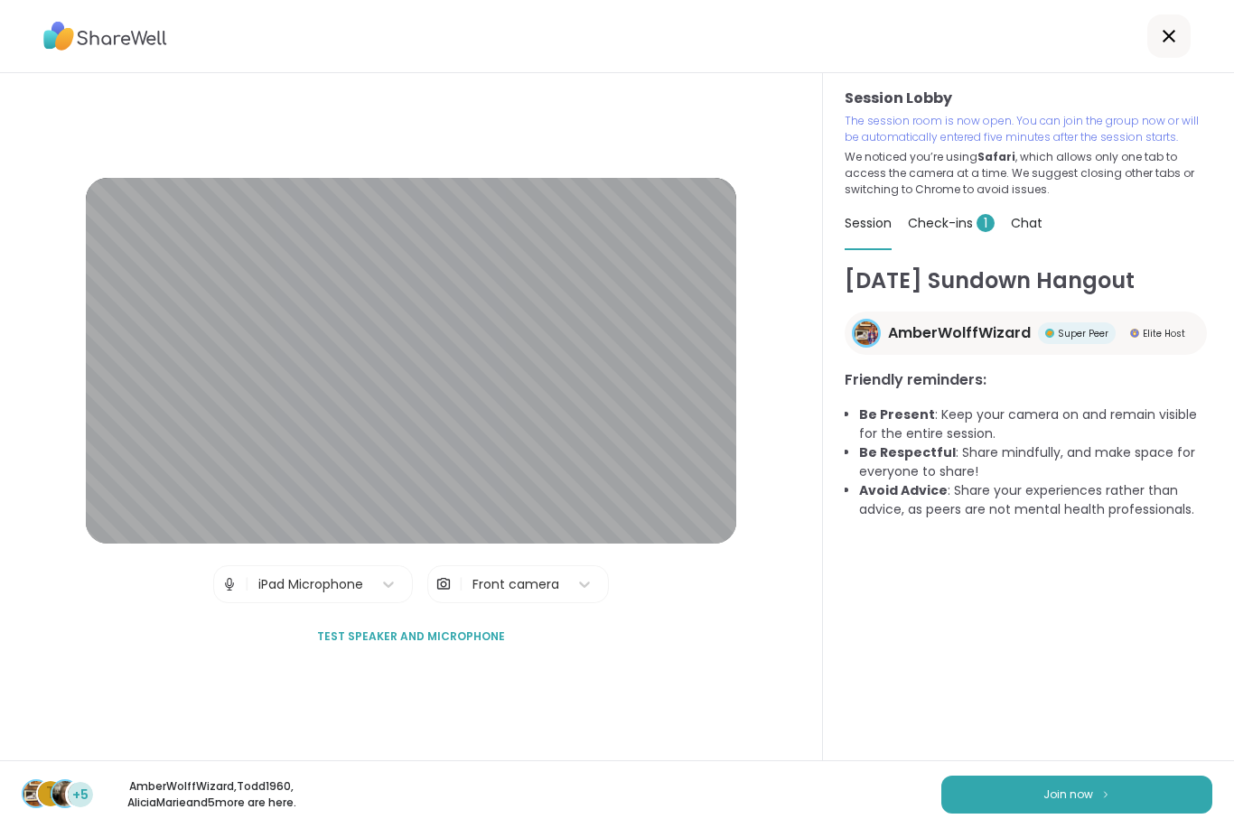
click at [1101, 796] on img at bounding box center [1105, 794] width 11 height 10
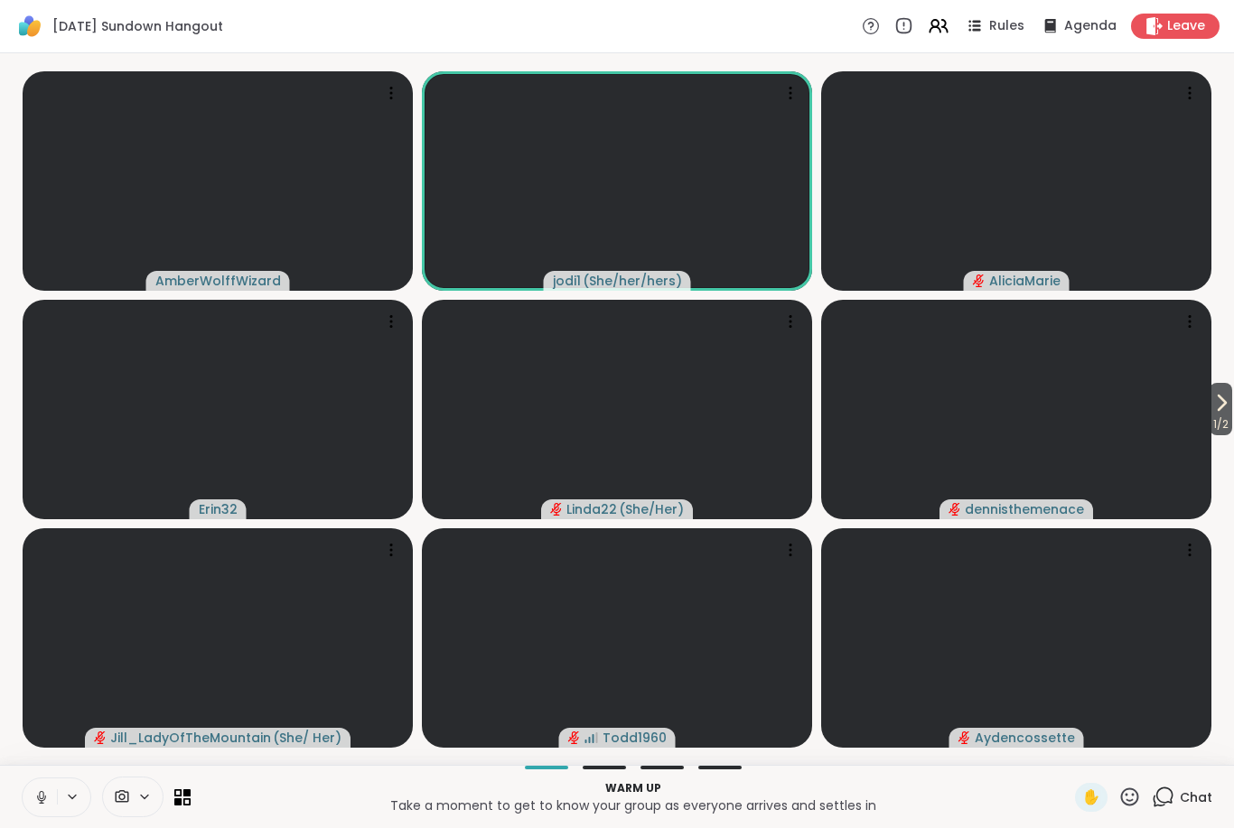
click at [44, 804] on icon at bounding box center [41, 797] width 16 height 16
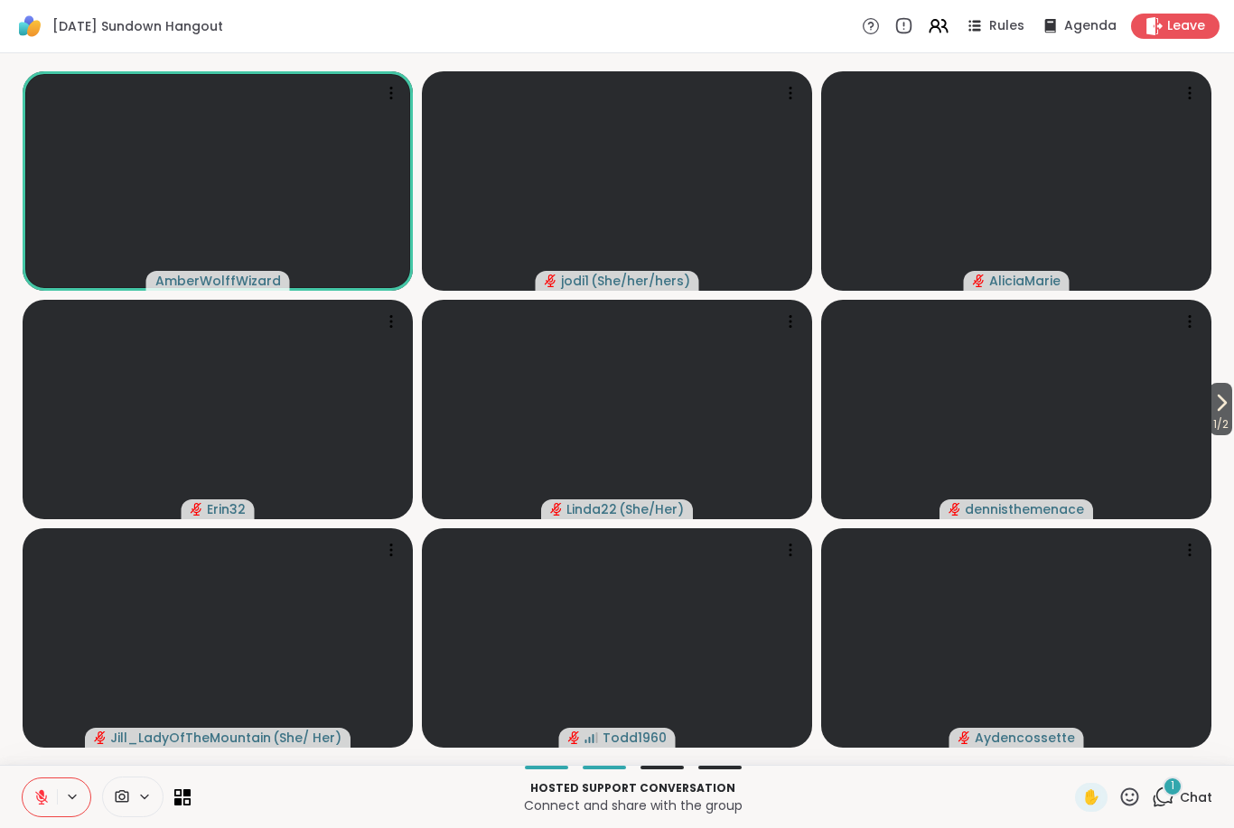
click at [40, 810] on button at bounding box center [40, 797] width 34 height 38
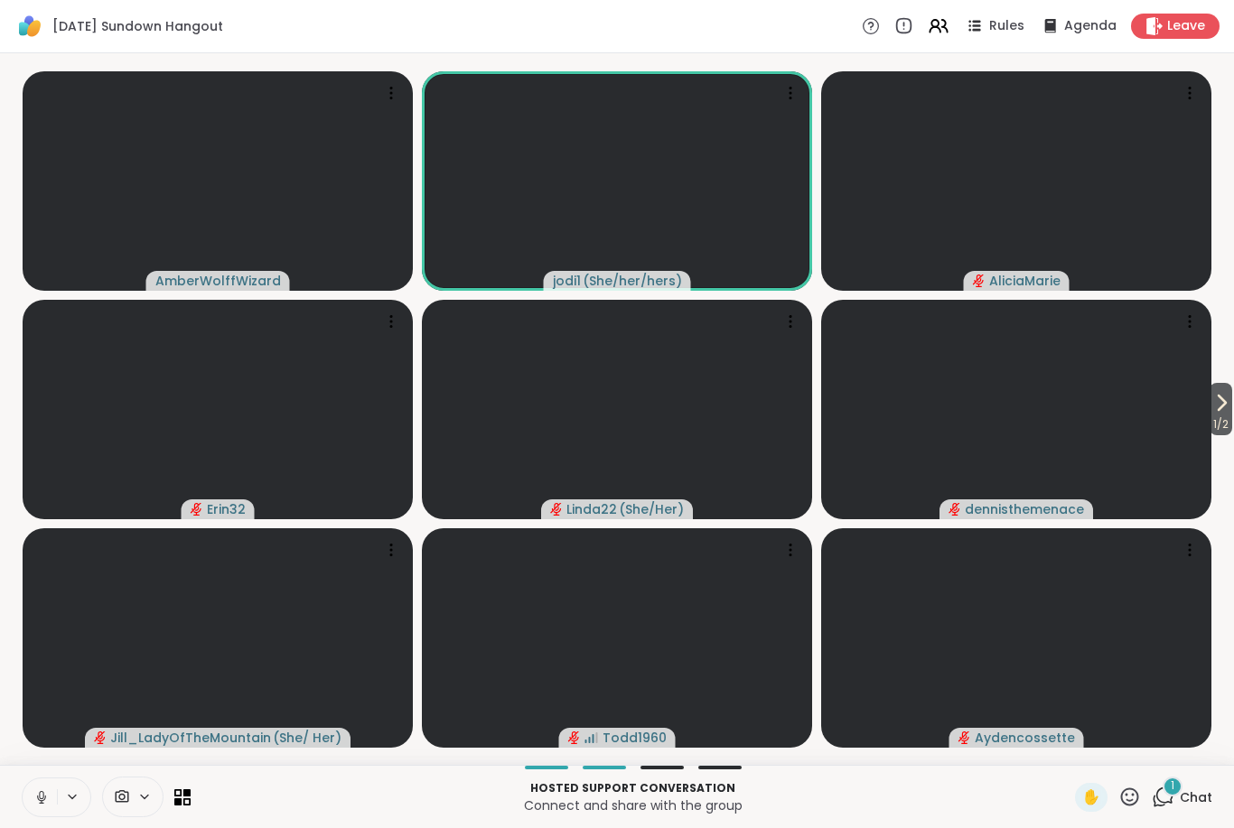
click at [49, 790] on icon at bounding box center [41, 797] width 16 height 16
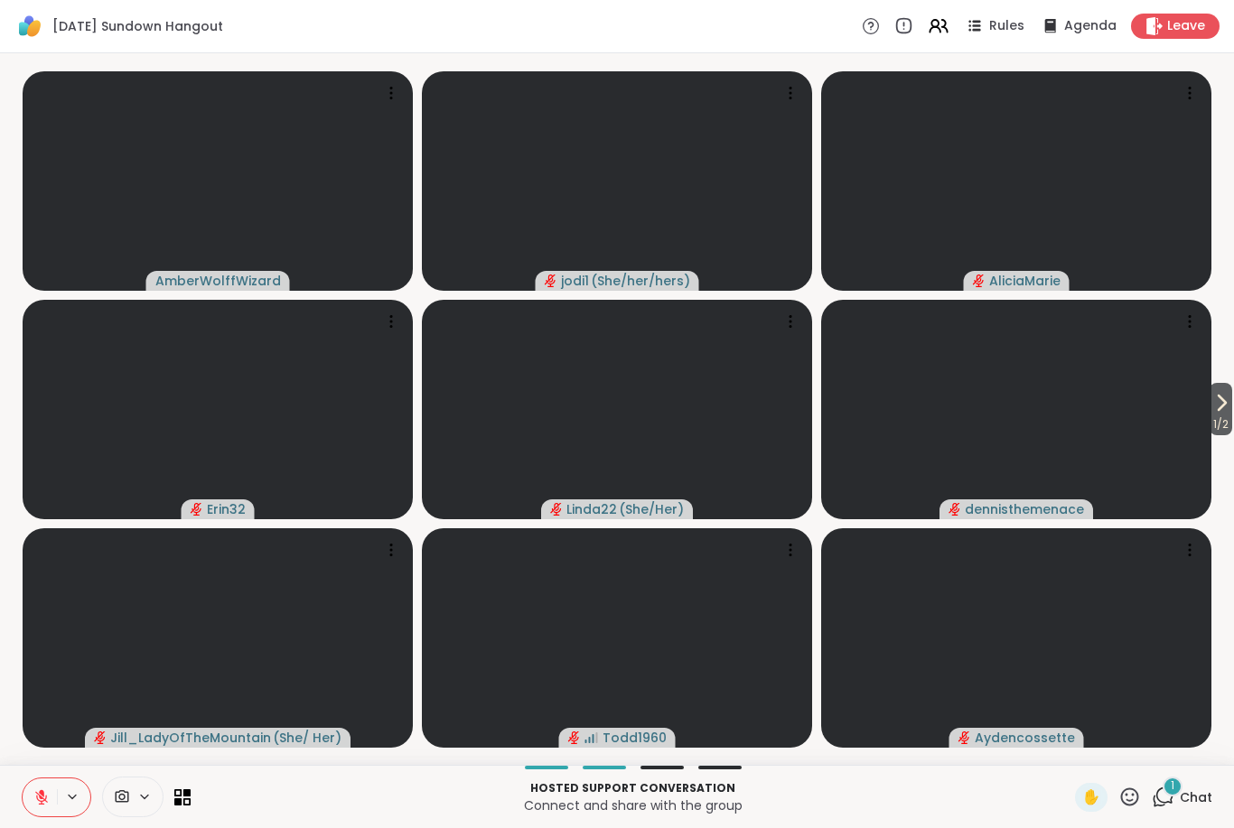
click at [1176, 787] on div "1" at bounding box center [1172, 787] width 20 height 20
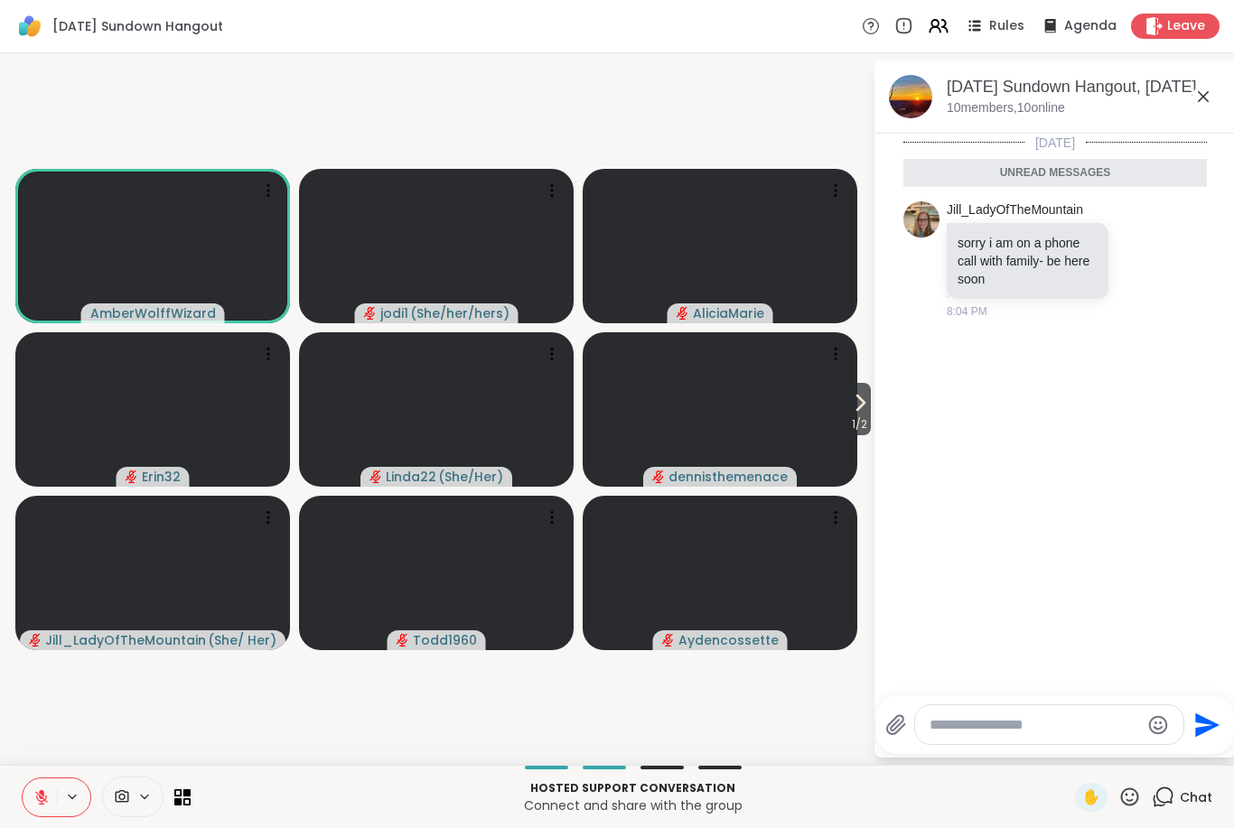
click at [31, 814] on button at bounding box center [40, 797] width 34 height 38
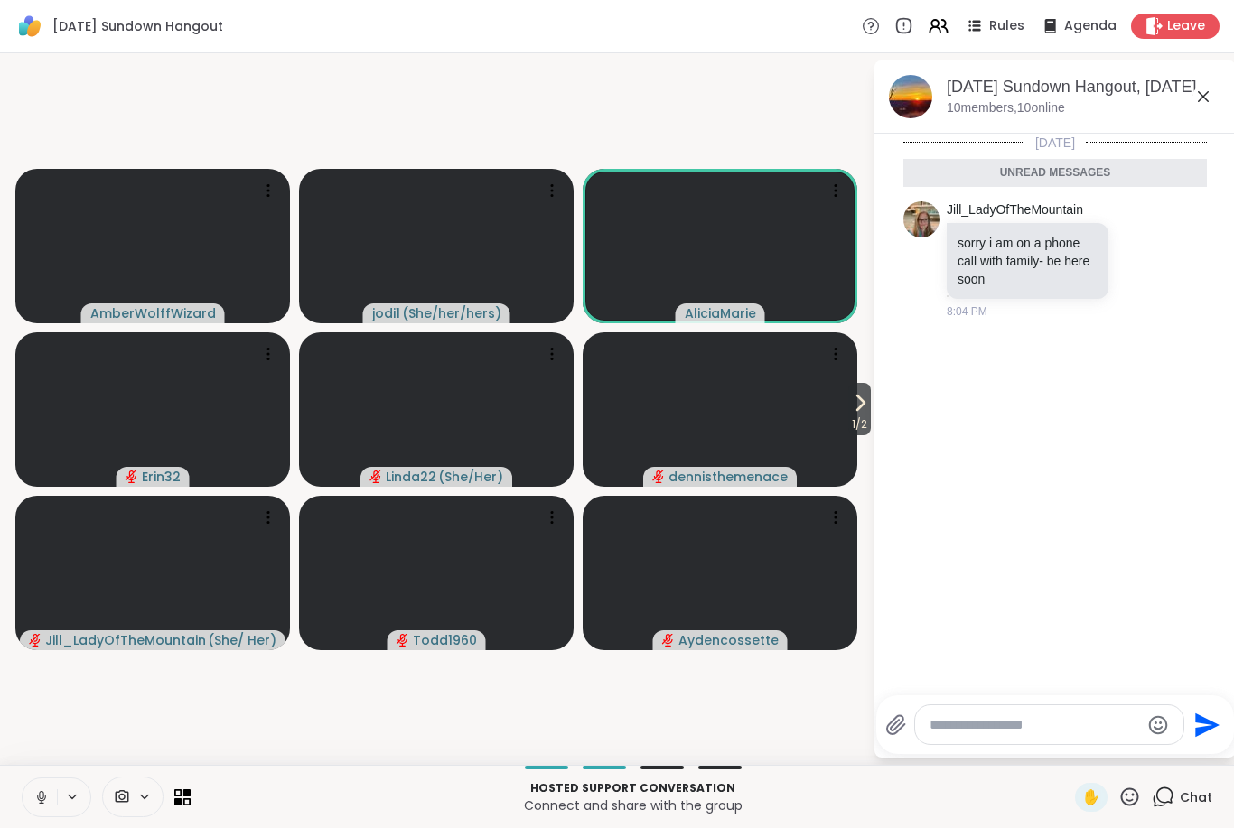
click at [38, 796] on icon at bounding box center [41, 797] width 9 height 5
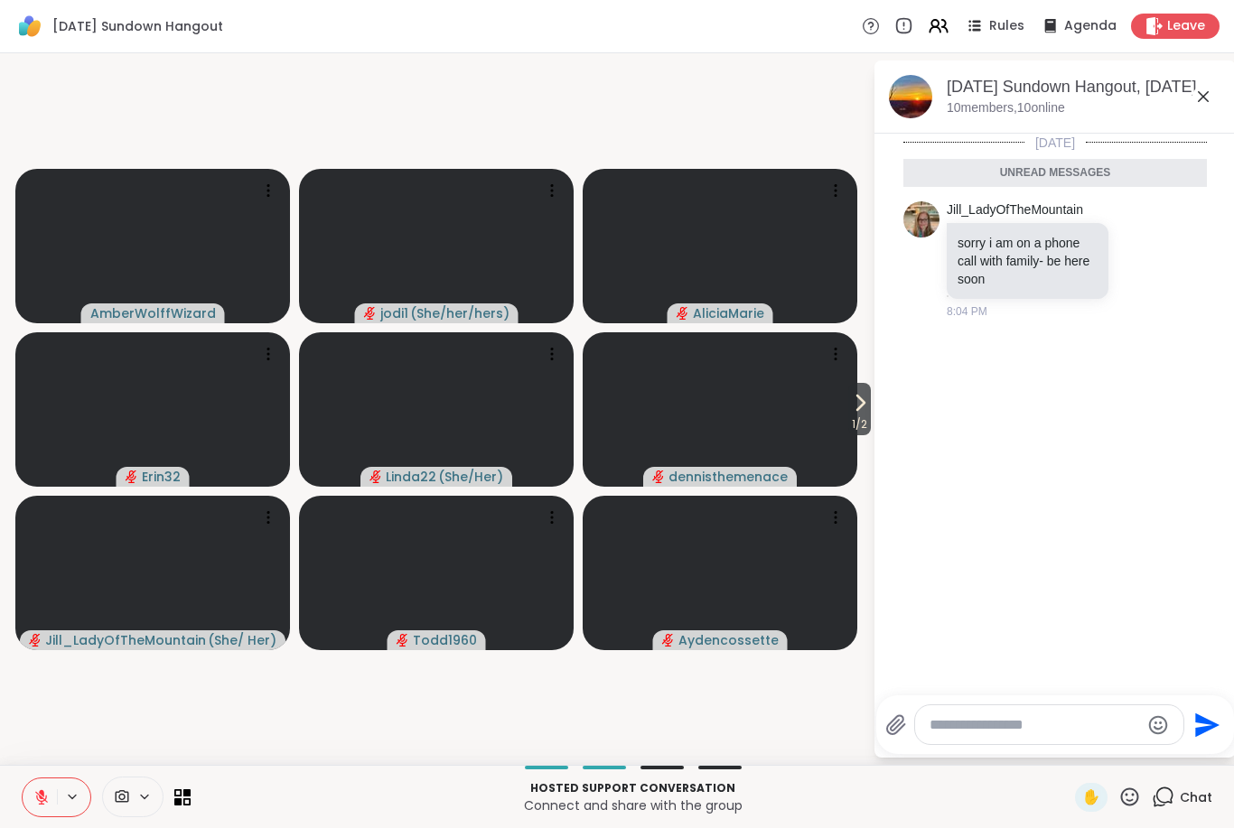
click at [33, 797] on icon at bounding box center [41, 797] width 16 height 16
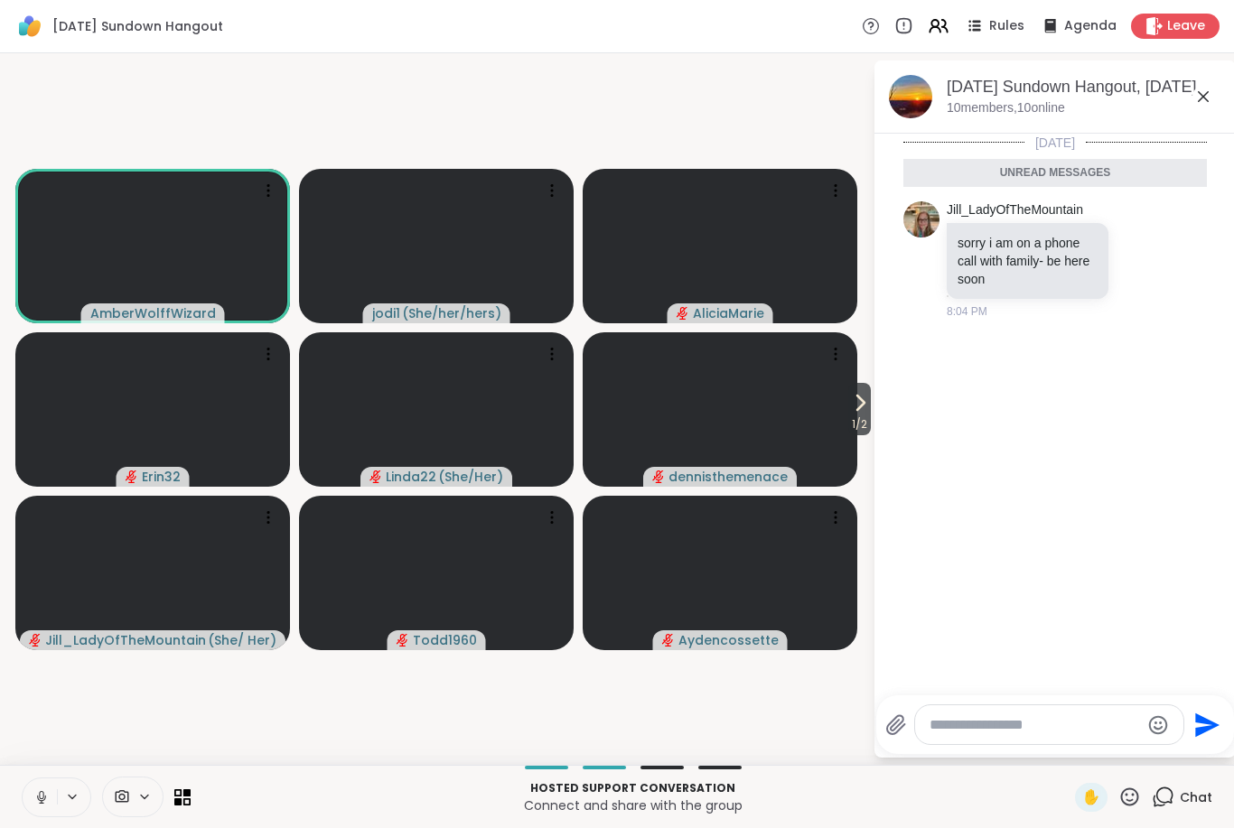
click at [33, 812] on button at bounding box center [40, 797] width 34 height 38
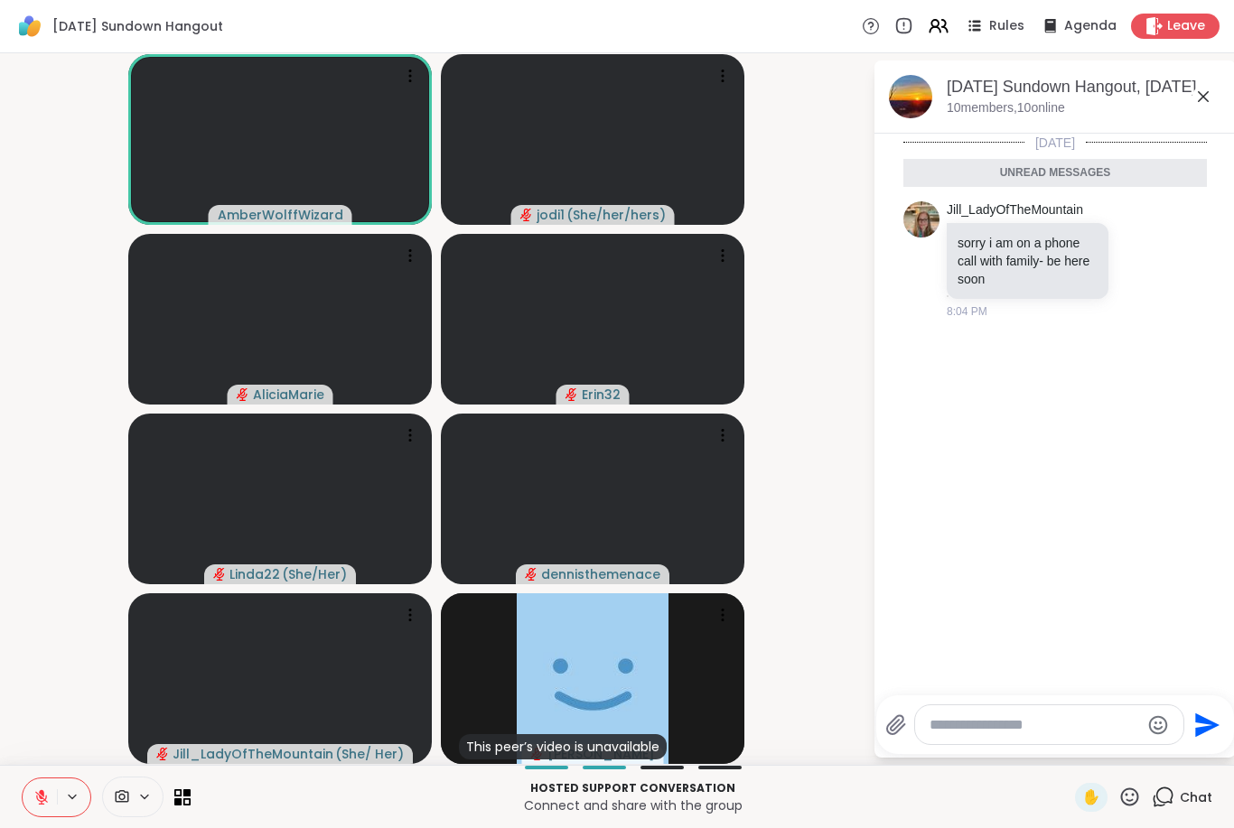
click at [56, 808] on button at bounding box center [40, 797] width 34 height 38
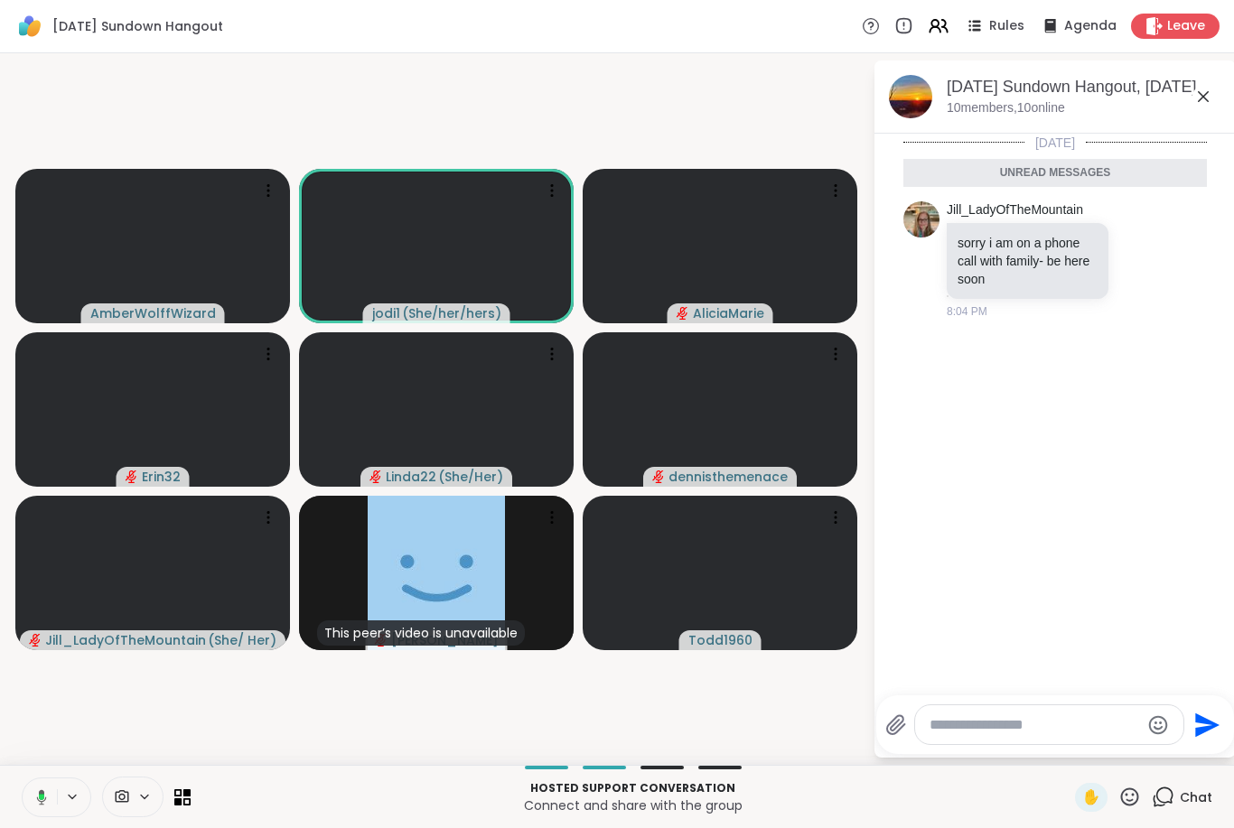
click at [41, 793] on icon at bounding box center [42, 796] width 10 height 15
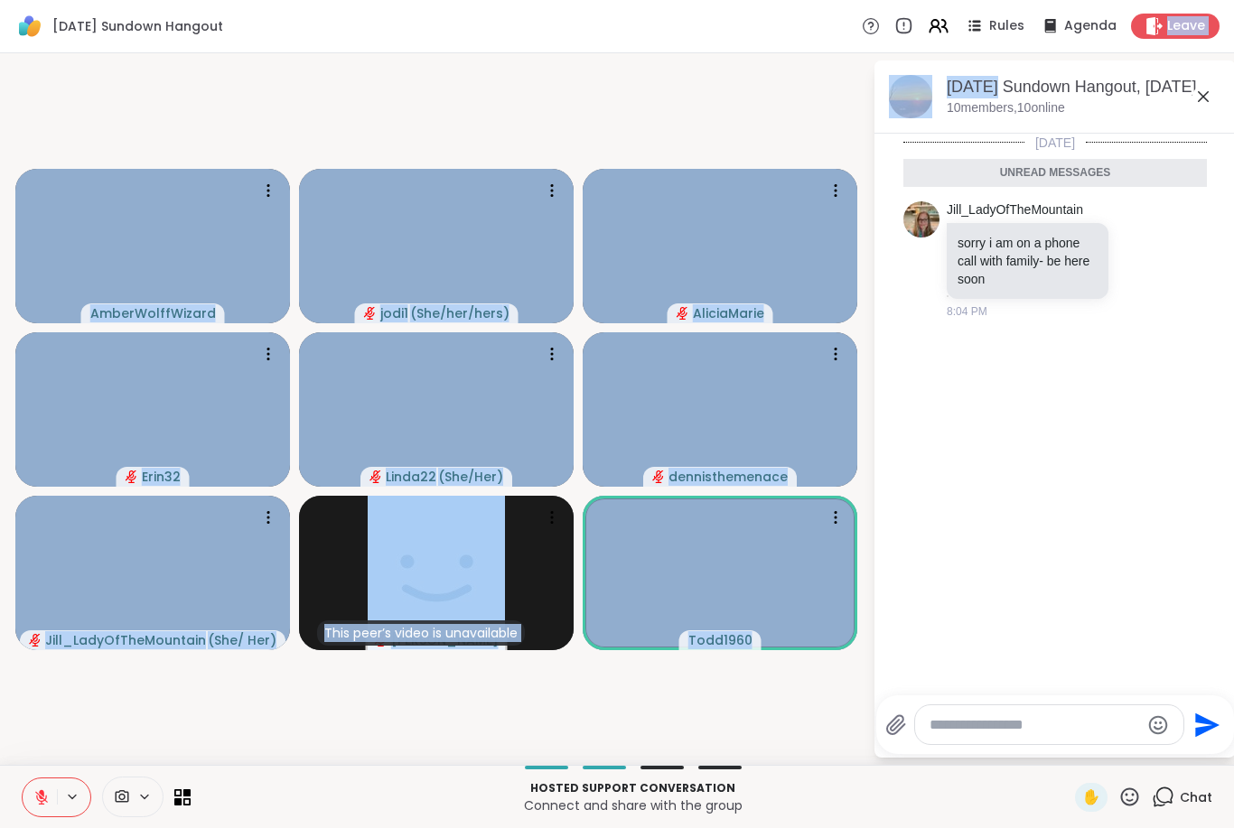
click at [369, 694] on video-player-container "AmberWolffWizard jodi1 ( She/her/hers ) AliciaMarie Erin32 Linda22 ( She/Her ) …" at bounding box center [436, 409] width 851 height 697
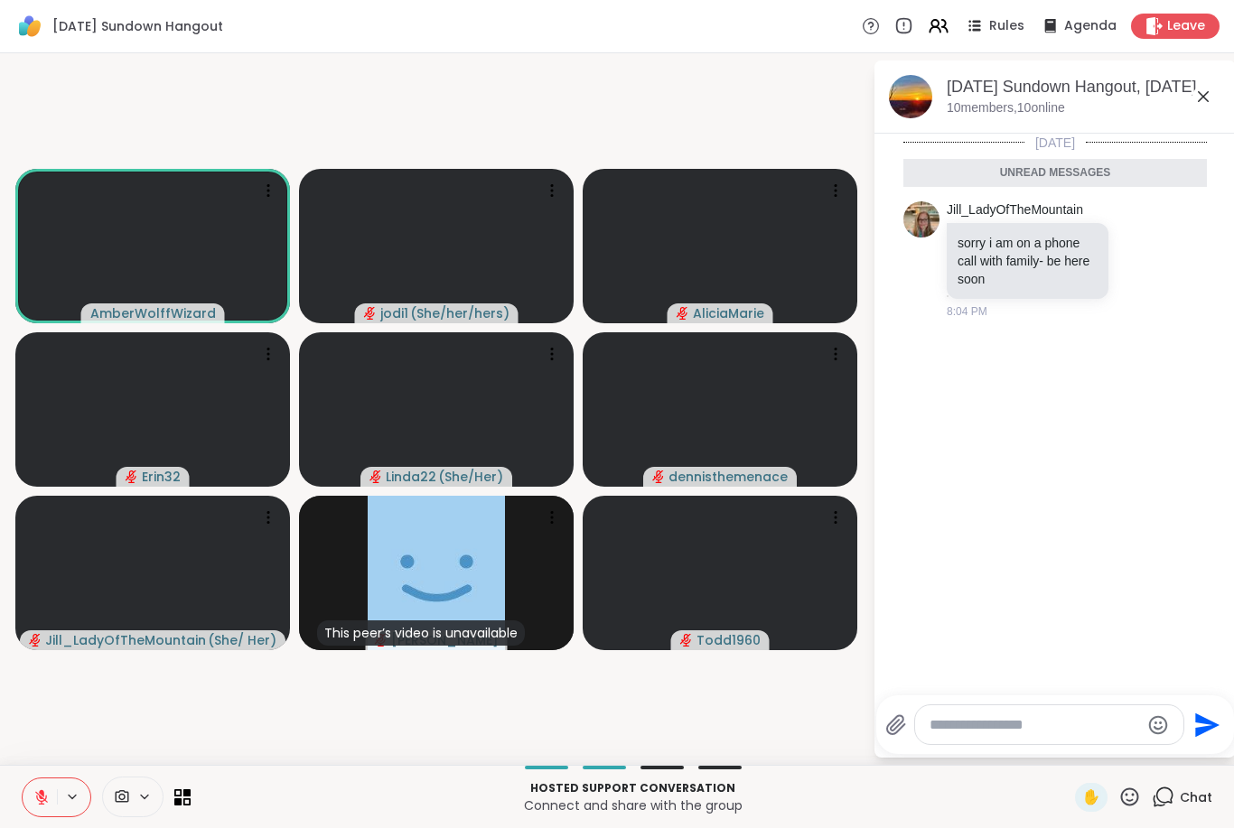
click at [1132, 800] on icon at bounding box center [1130, 796] width 18 height 18
click at [1200, 750] on span "🍪" at bounding box center [1196, 750] width 18 height 22
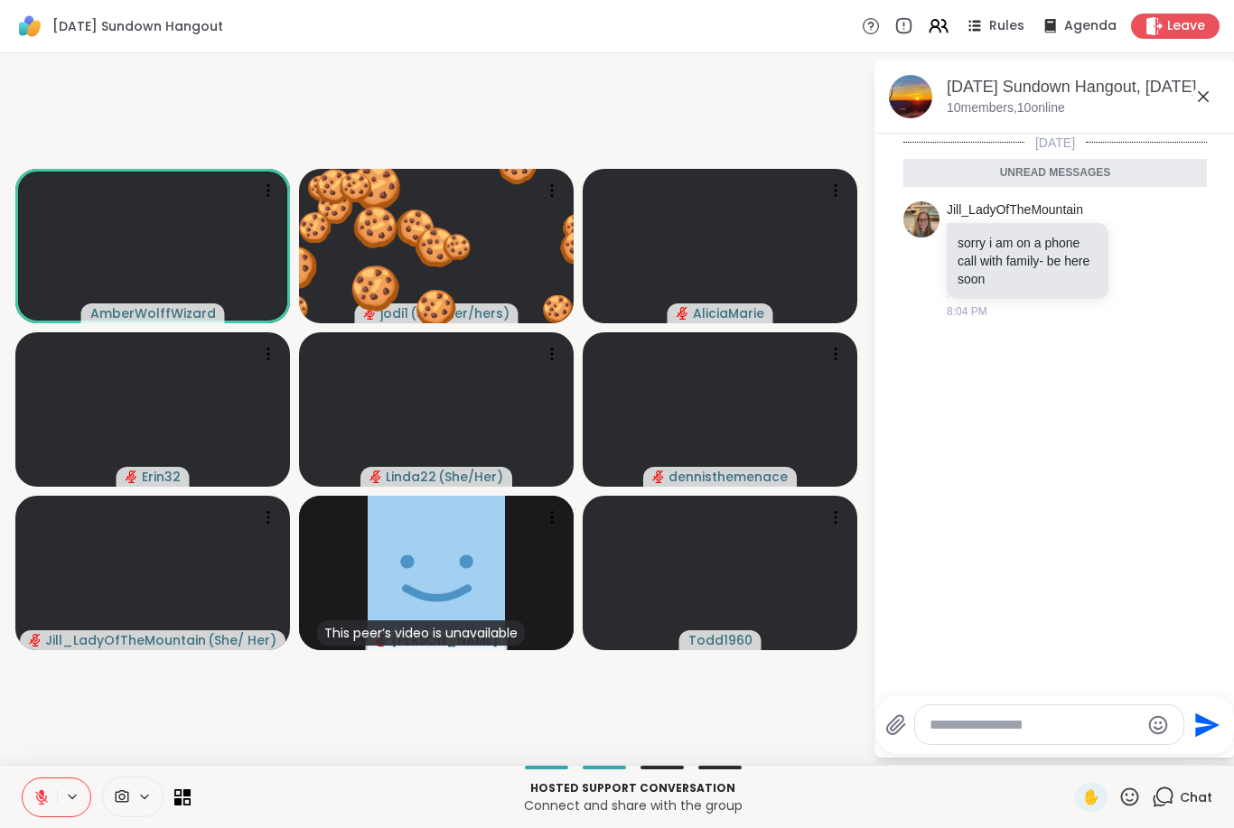
click at [1126, 800] on icon at bounding box center [1129, 797] width 23 height 23
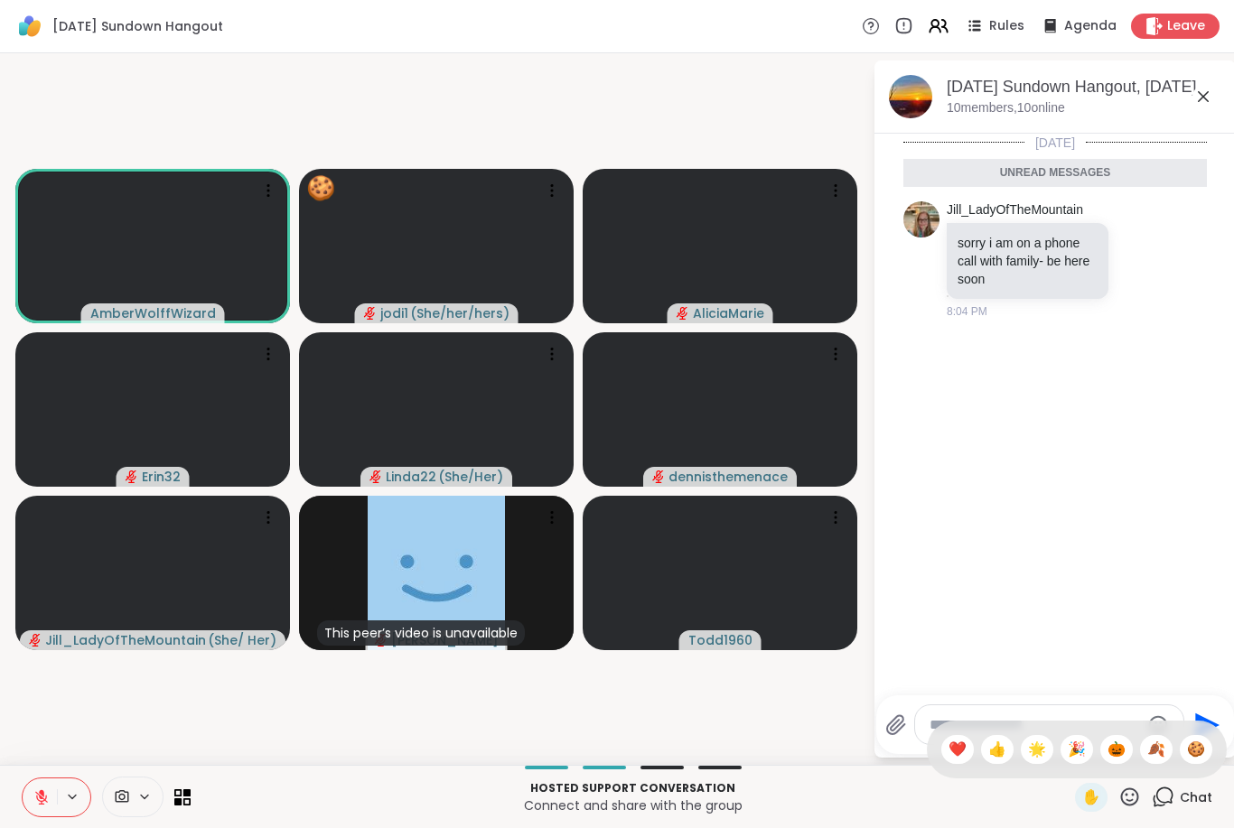
click at [1150, 756] on span "🍂" at bounding box center [1156, 750] width 18 height 22
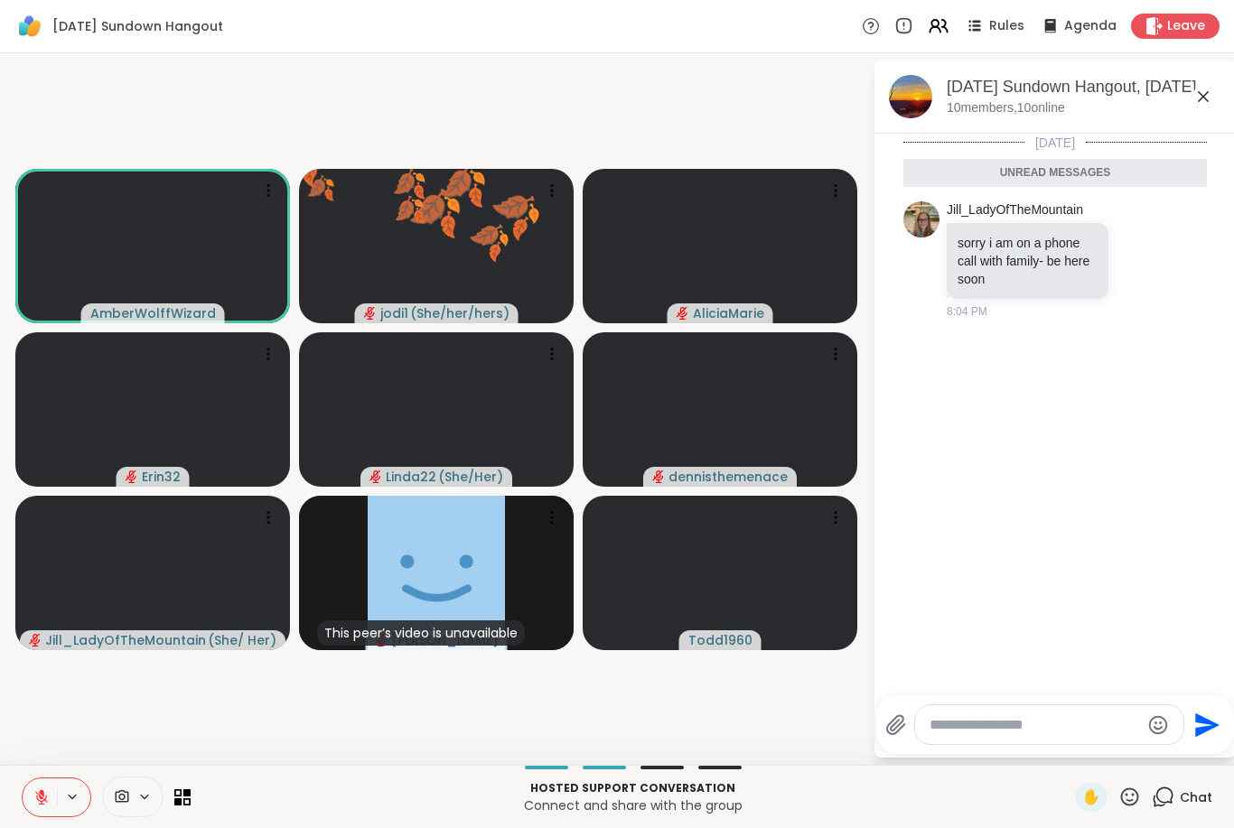
click at [1125, 796] on icon at bounding box center [1129, 797] width 23 height 23
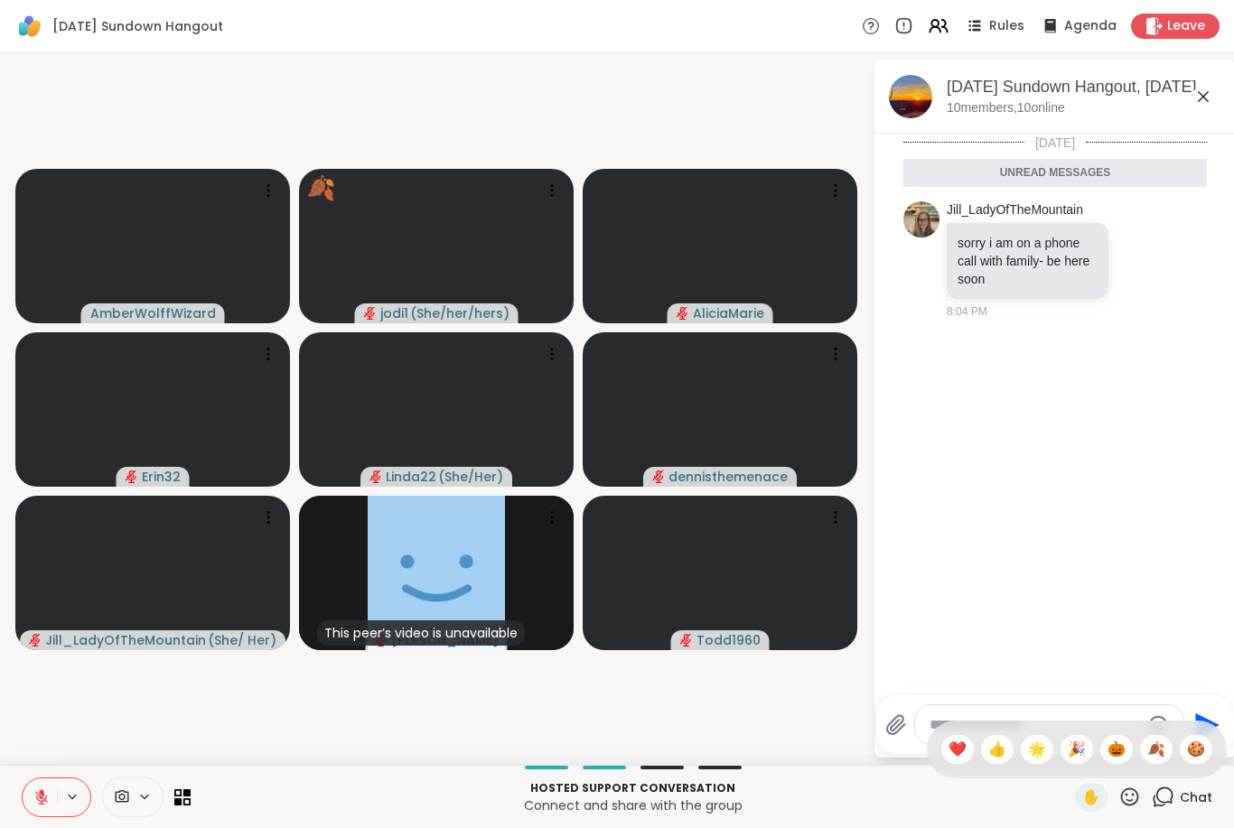
click at [1113, 750] on span "🎃" at bounding box center [1116, 750] width 18 height 22
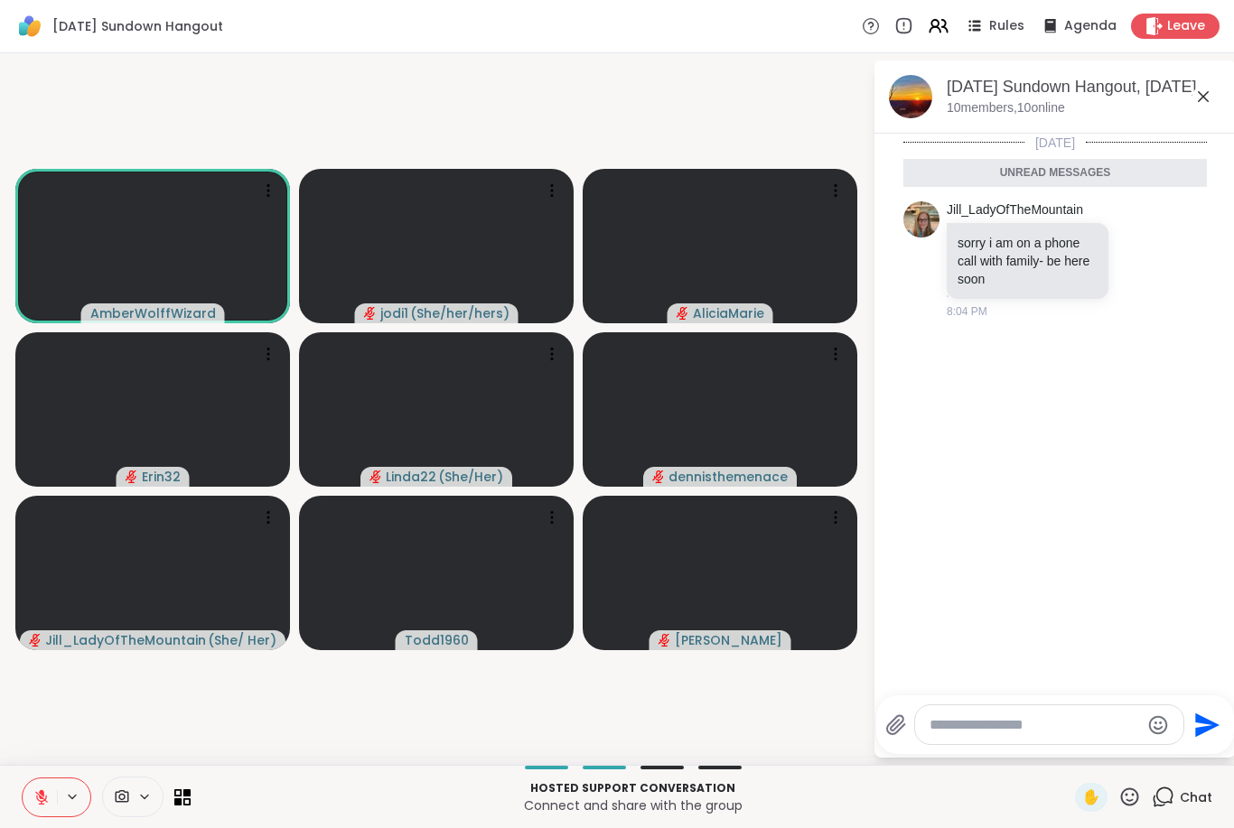
click at [41, 799] on icon at bounding box center [41, 797] width 16 height 16
click at [51, 801] on button at bounding box center [40, 797] width 34 height 38
click at [39, 791] on icon at bounding box center [41, 797] width 16 height 16
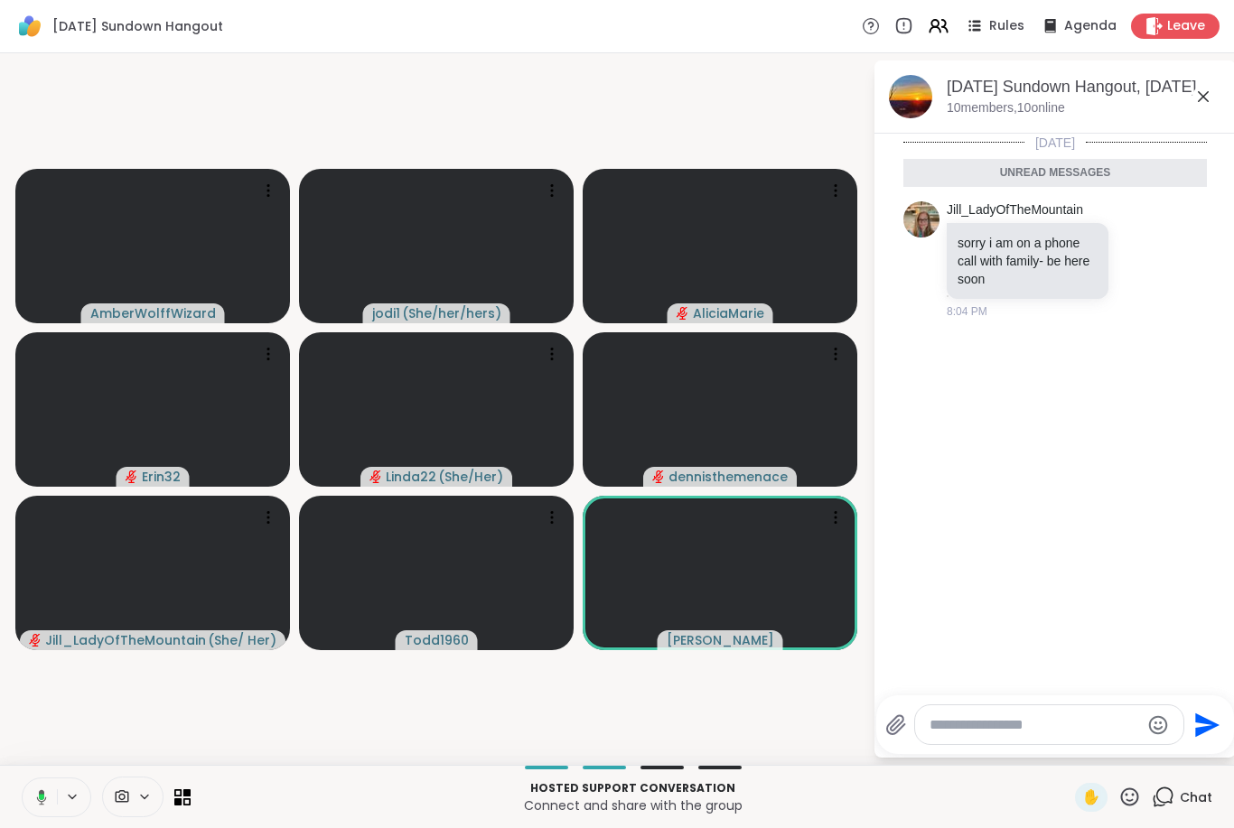
click at [33, 805] on icon at bounding box center [39, 797] width 16 height 16
click at [1130, 787] on icon at bounding box center [1129, 797] width 23 height 23
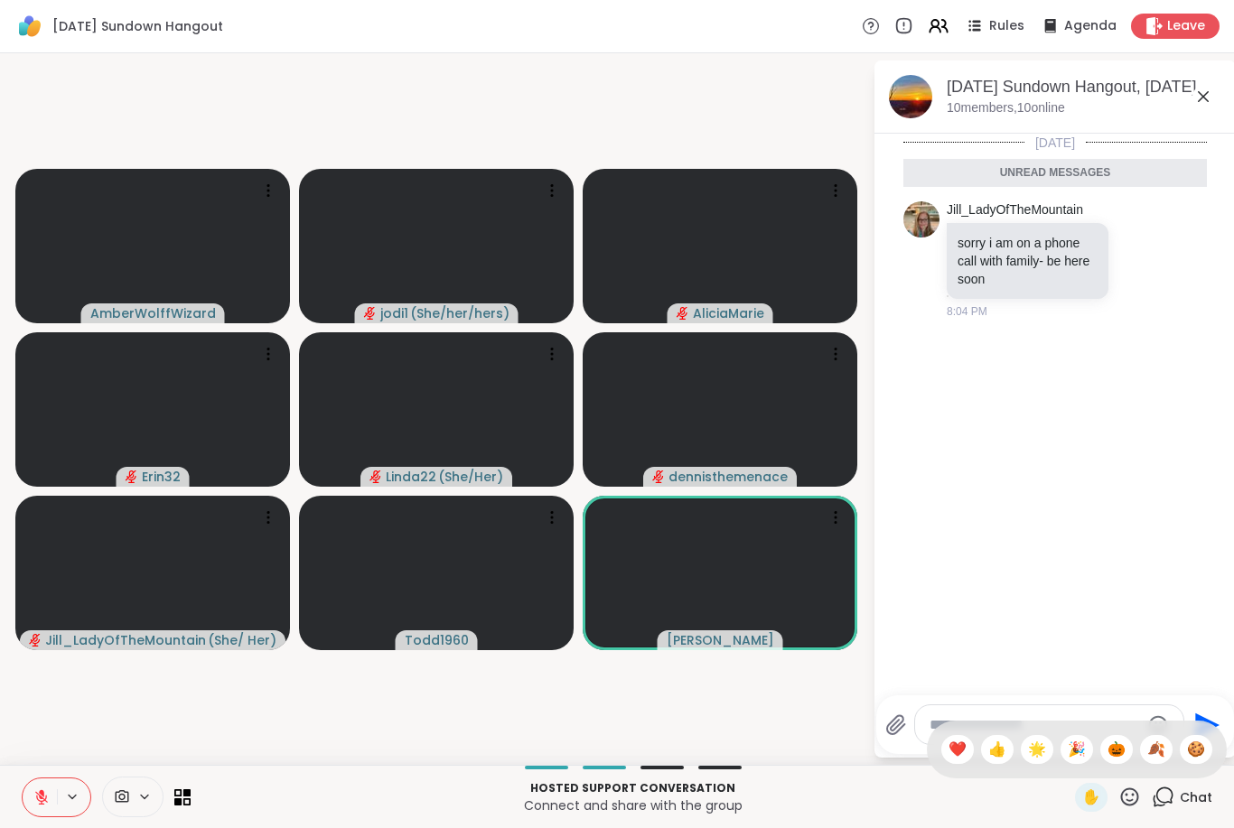
click at [1187, 743] on span "🍪" at bounding box center [1196, 750] width 18 height 22
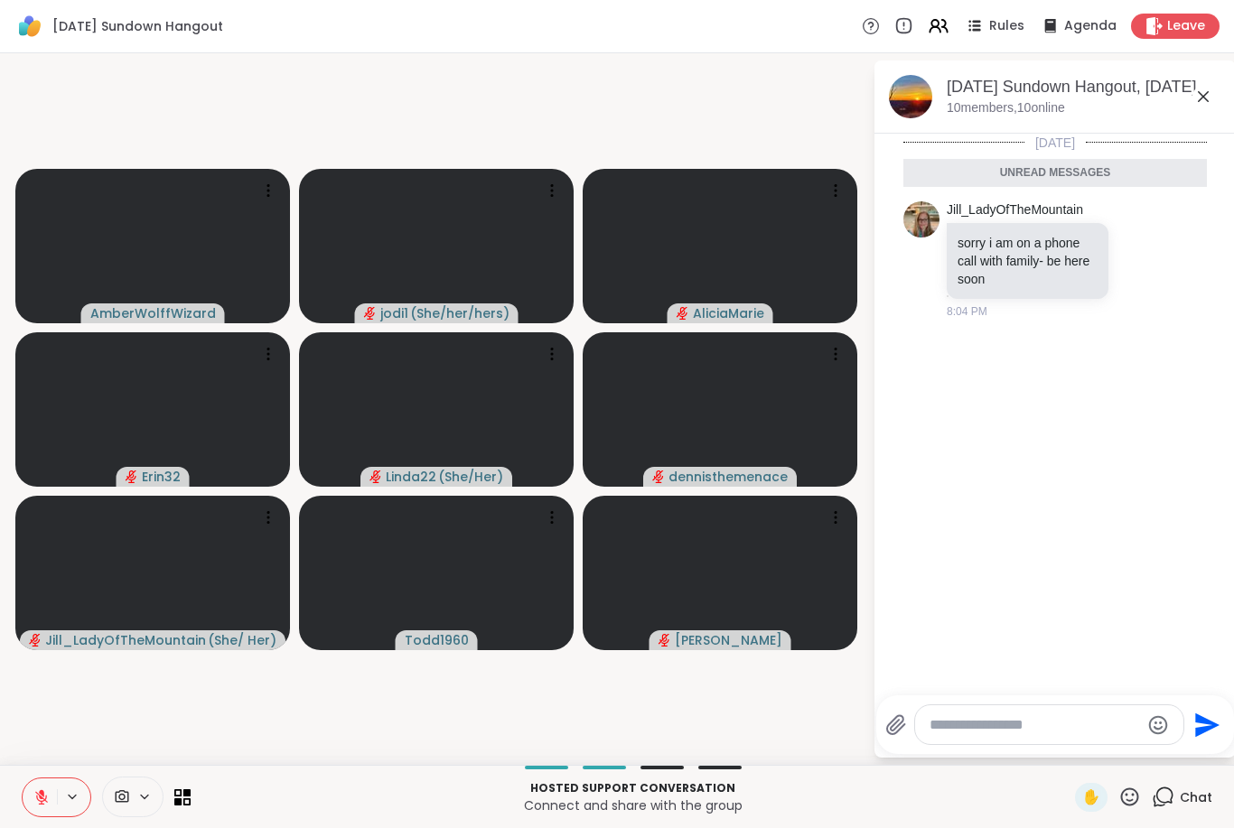
click at [1122, 797] on icon at bounding box center [1130, 796] width 18 height 18
click at [1196, 750] on span "🍪" at bounding box center [1196, 750] width 18 height 22
click at [1129, 800] on icon at bounding box center [1130, 796] width 18 height 18
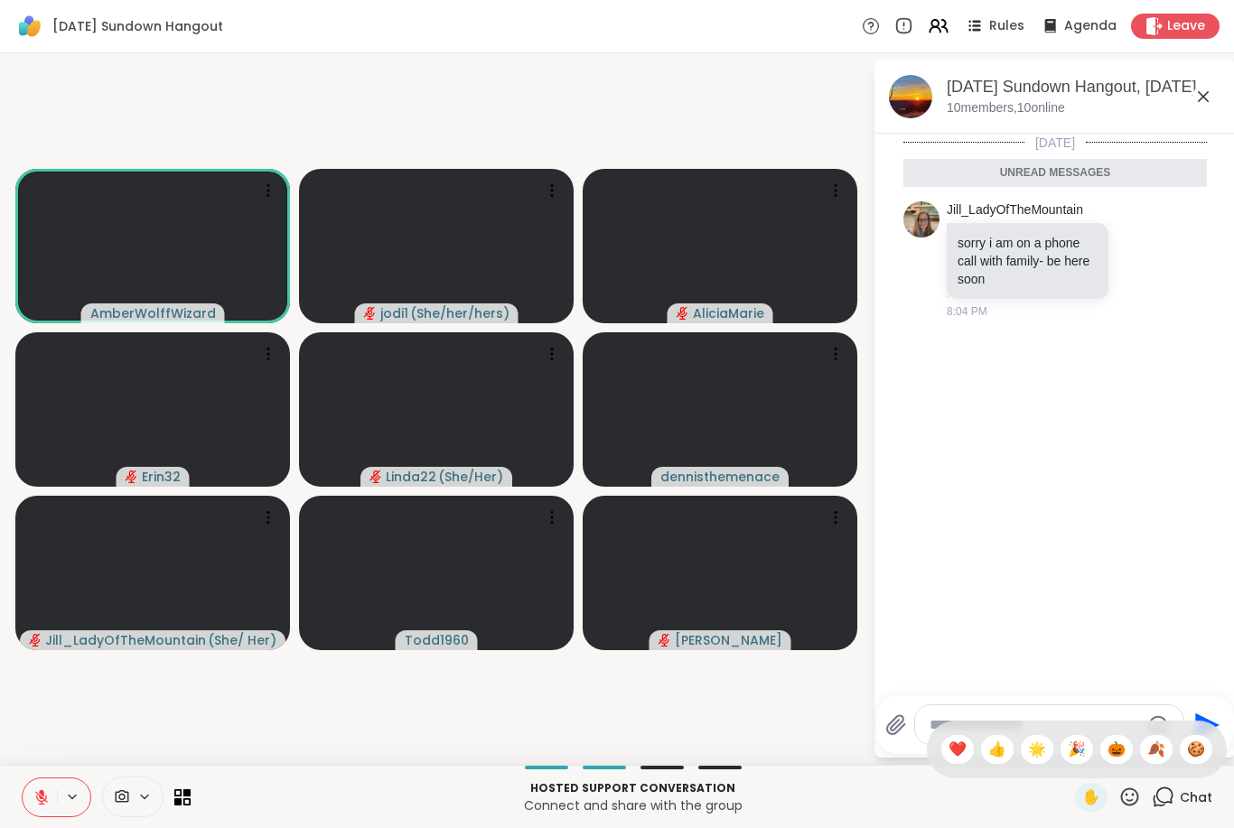
click at [1040, 759] on span "🌟" at bounding box center [1037, 750] width 18 height 22
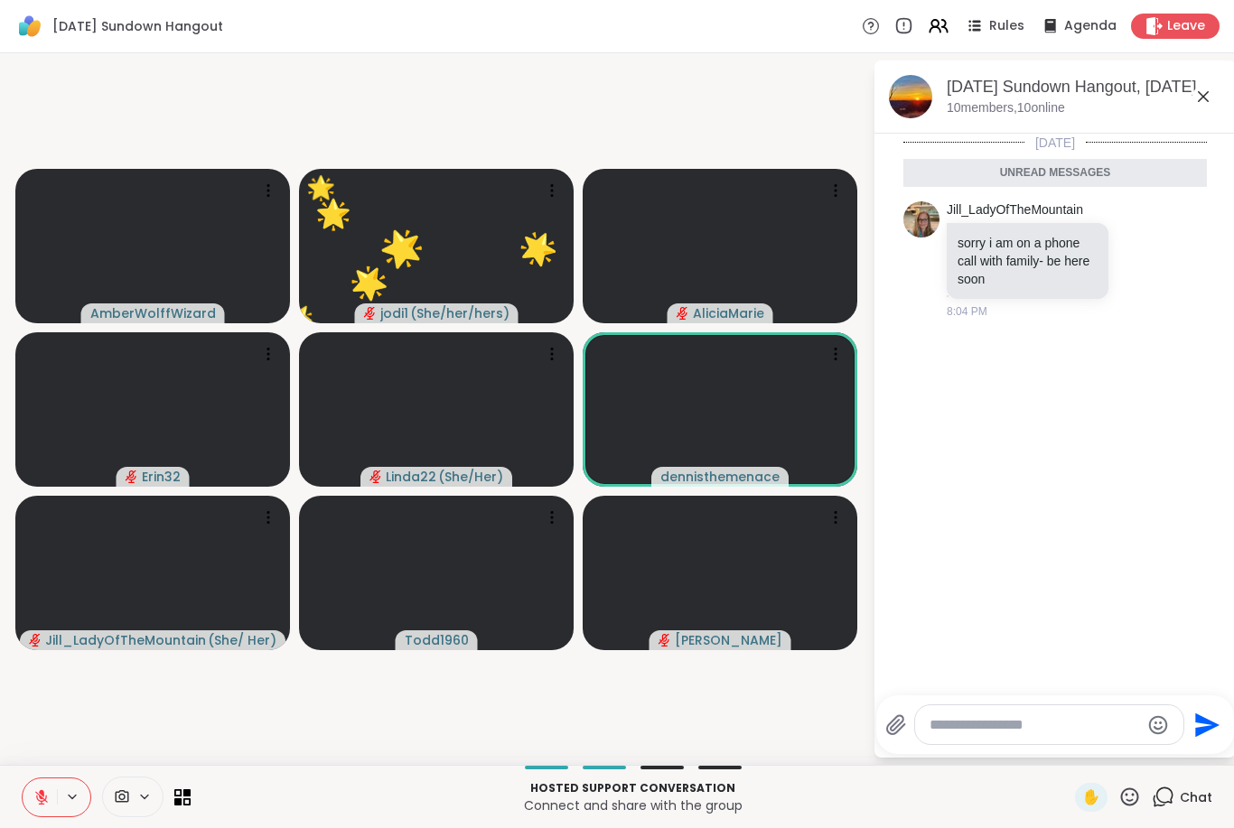
click at [1125, 794] on icon at bounding box center [1129, 797] width 23 height 23
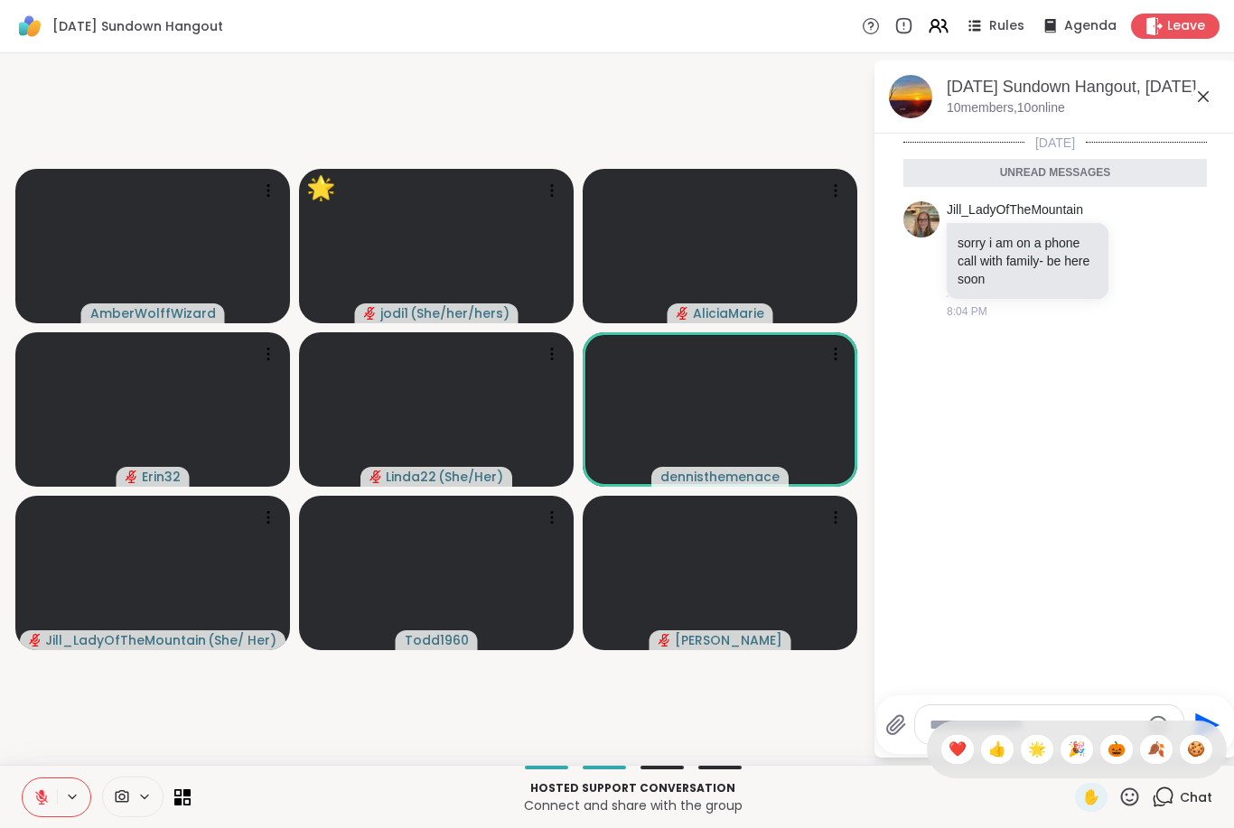
click at [1193, 754] on span "🍪" at bounding box center [1196, 750] width 18 height 22
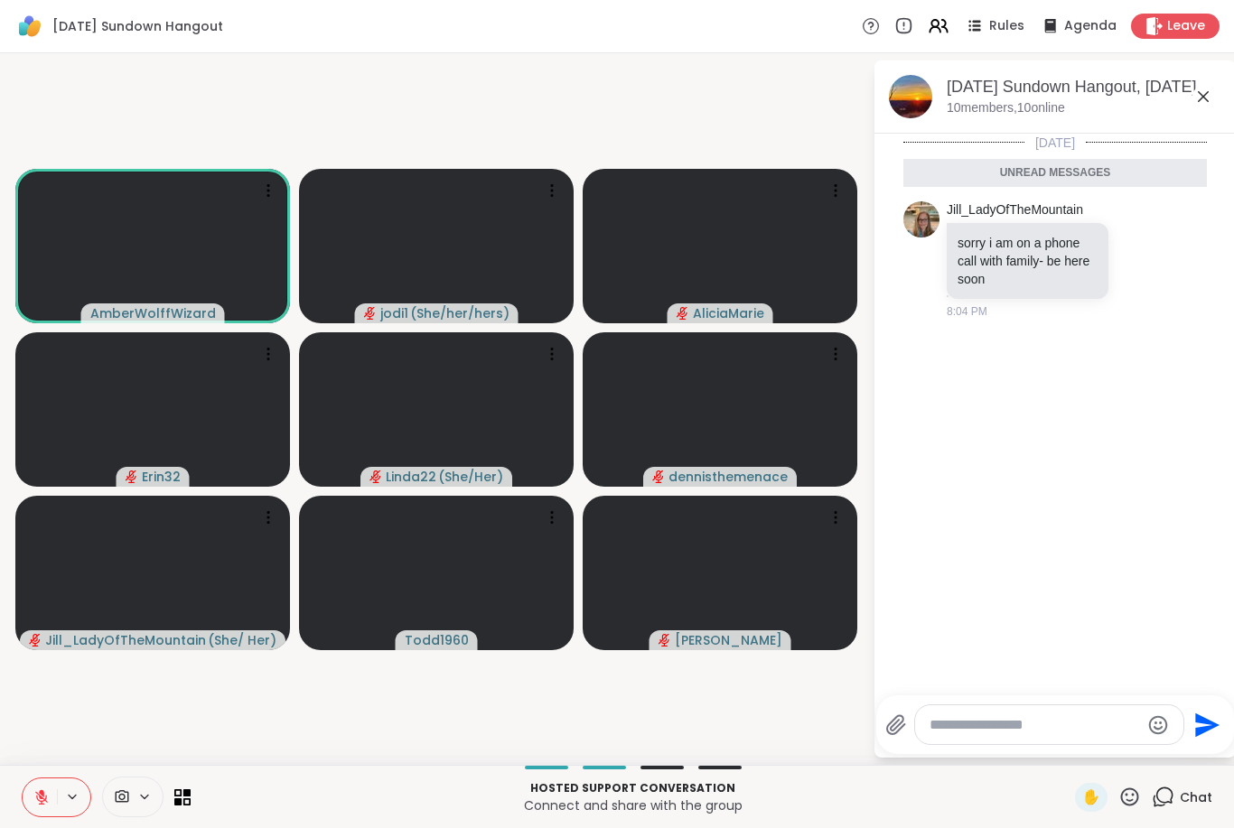
click at [37, 802] on icon at bounding box center [41, 797] width 16 height 16
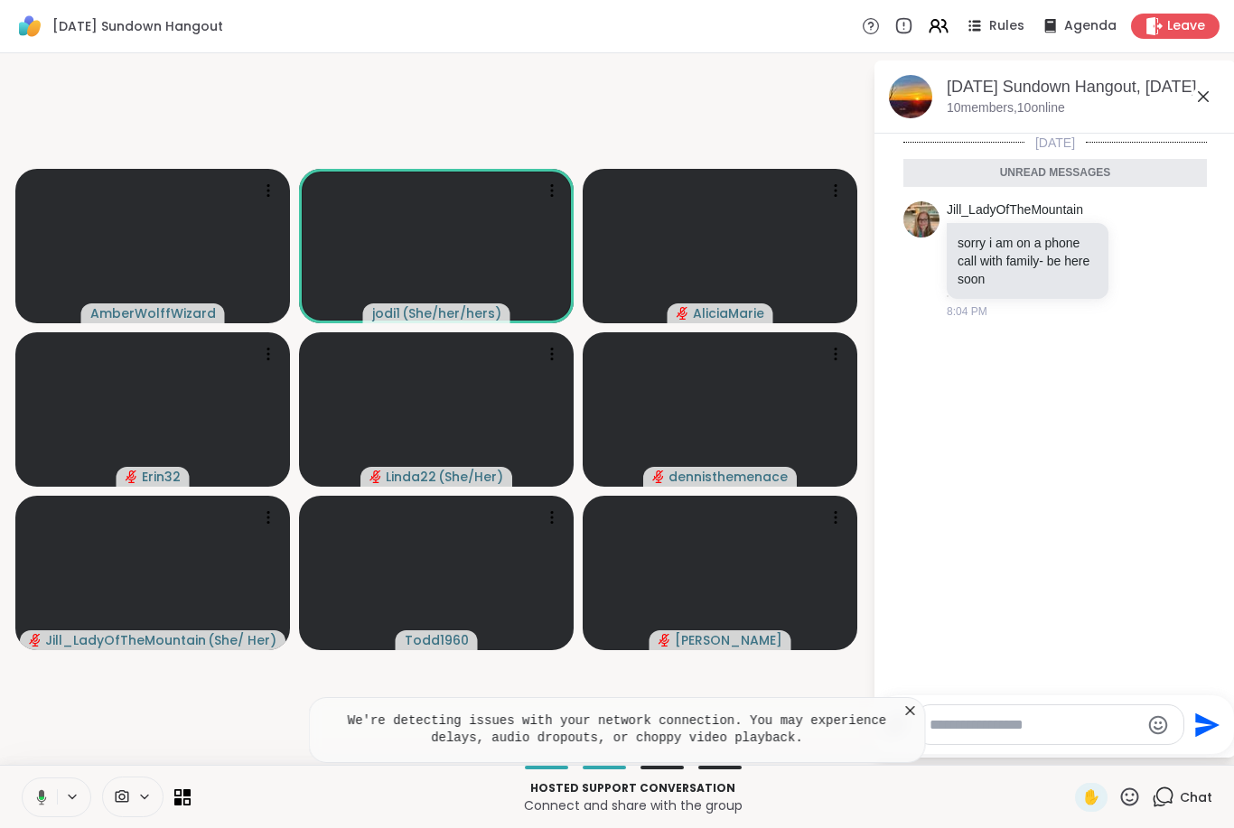
click at [903, 717] on icon at bounding box center [910, 711] width 18 height 18
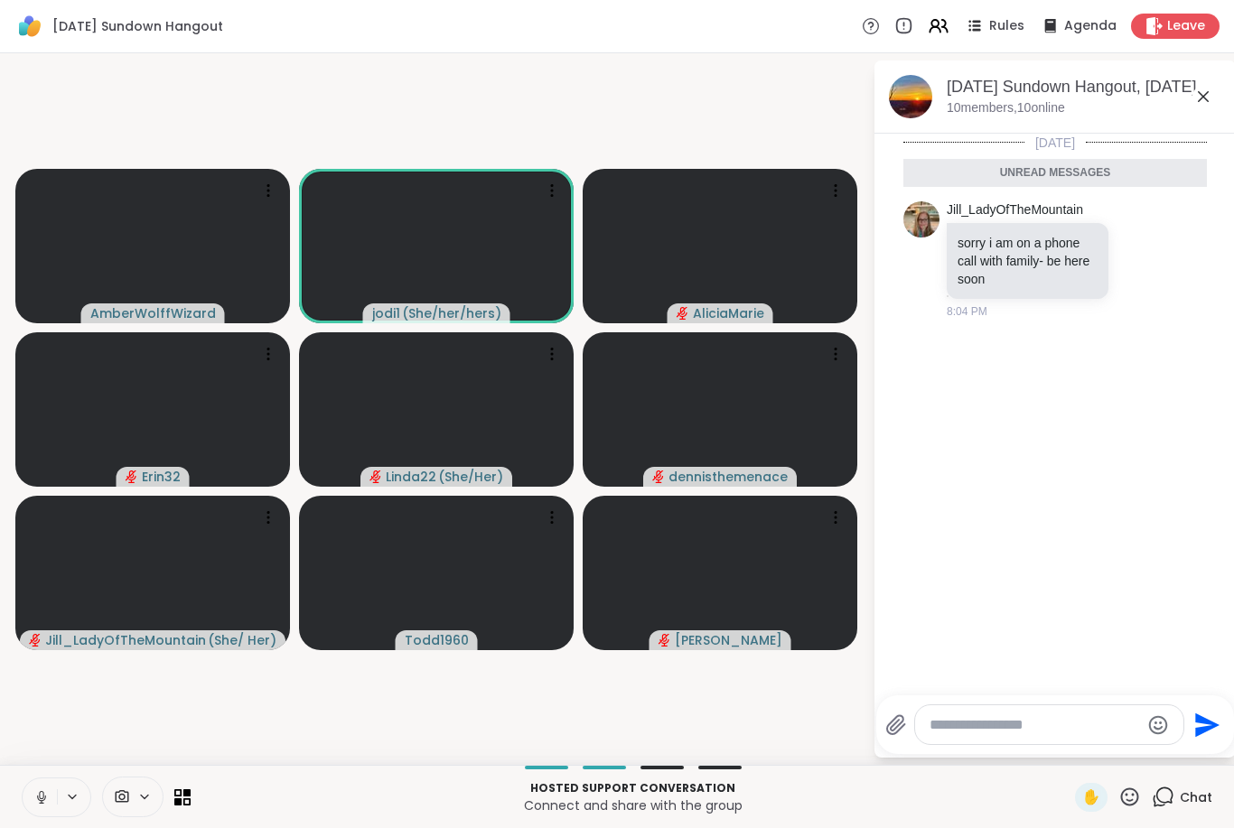
click at [24, 795] on button at bounding box center [40, 797] width 34 height 38
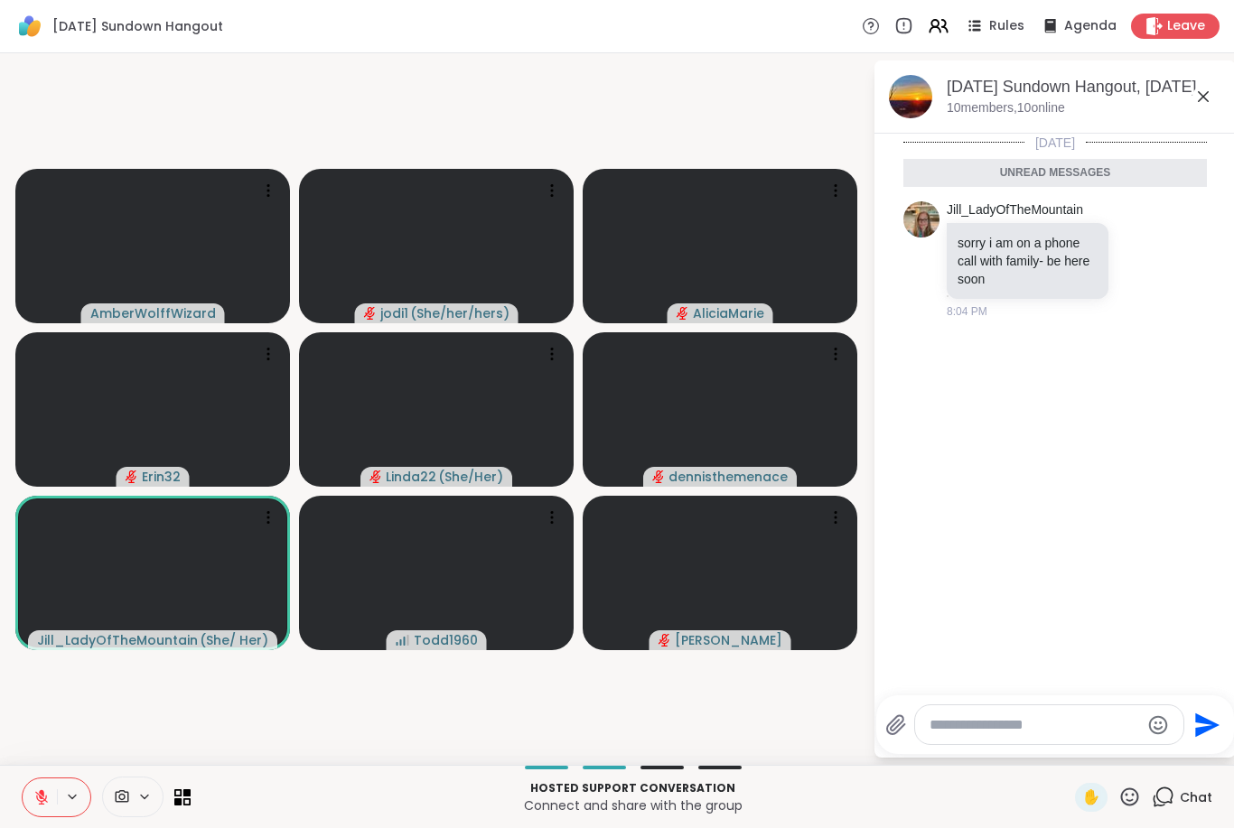
click at [45, 790] on icon at bounding box center [41, 797] width 16 height 16
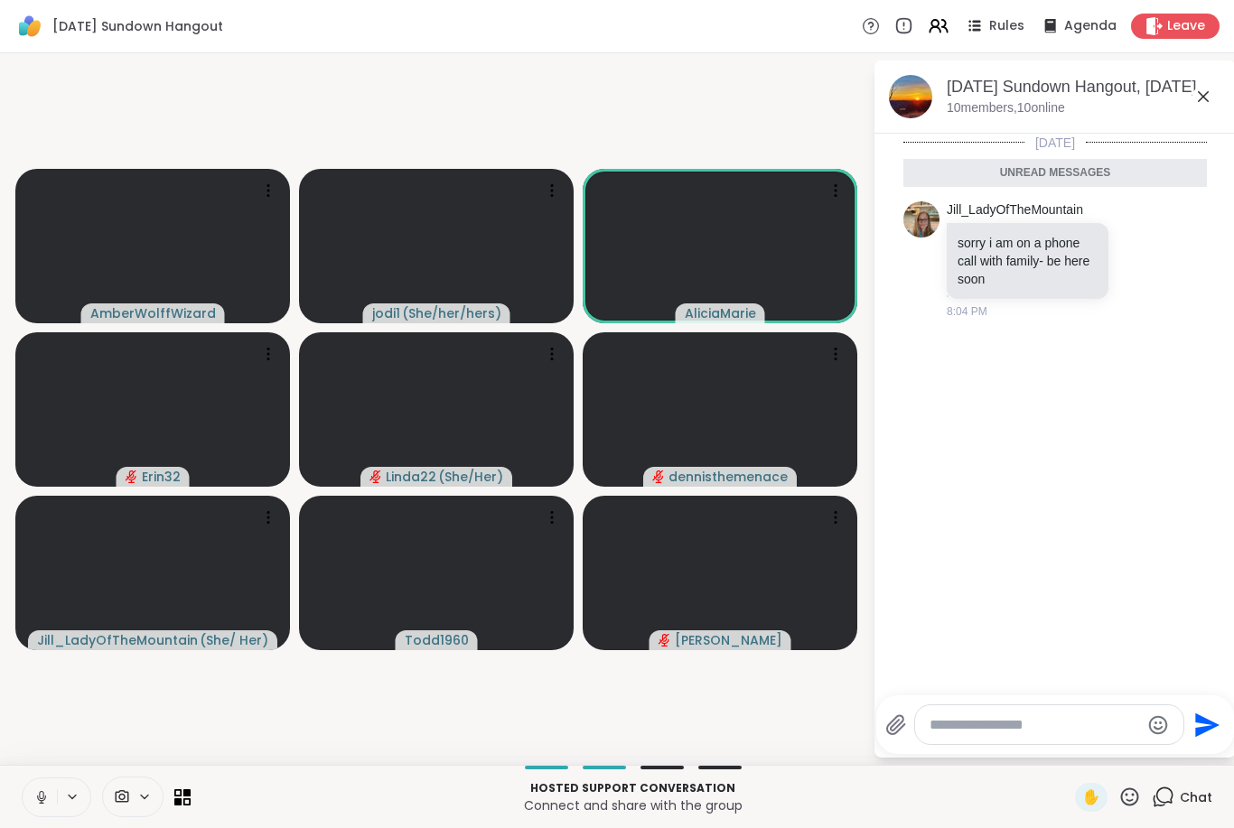
click at [44, 813] on button at bounding box center [40, 797] width 34 height 38
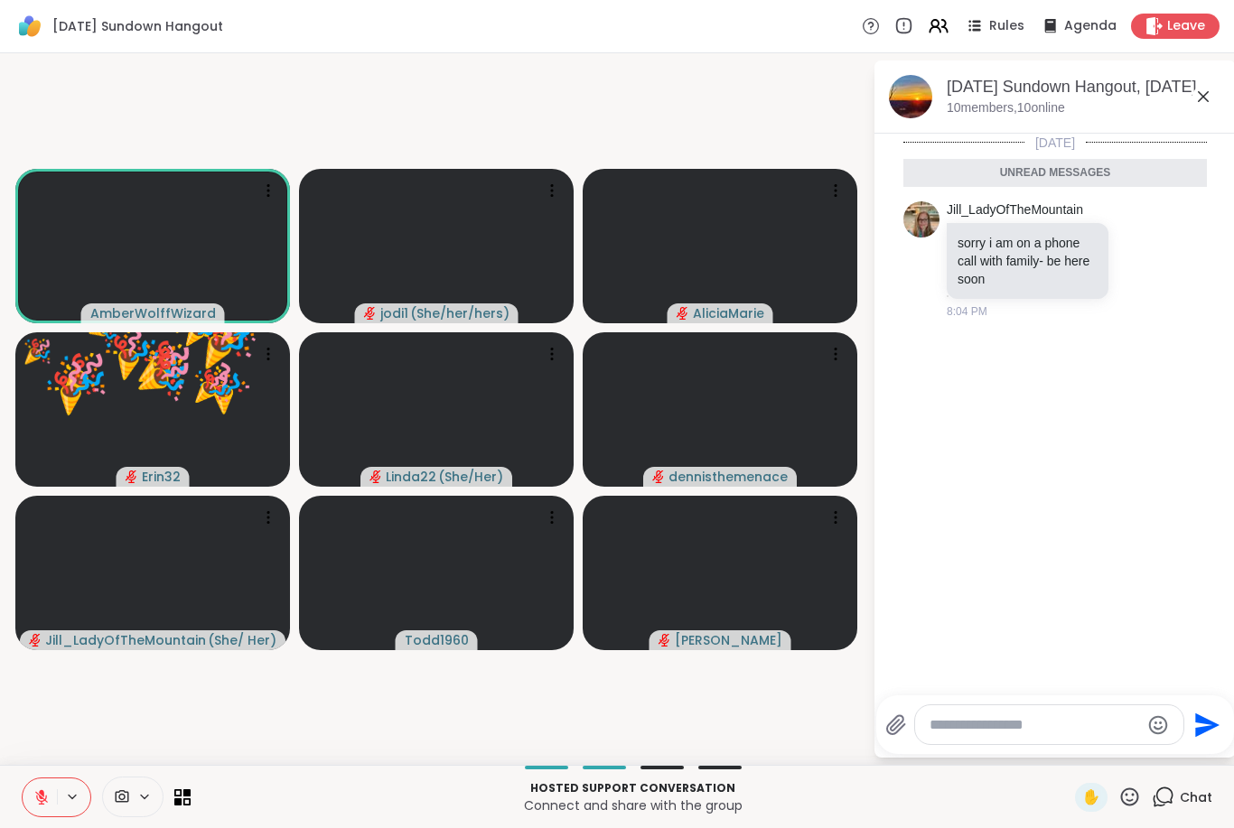
click at [23, 805] on button at bounding box center [40, 797] width 34 height 38
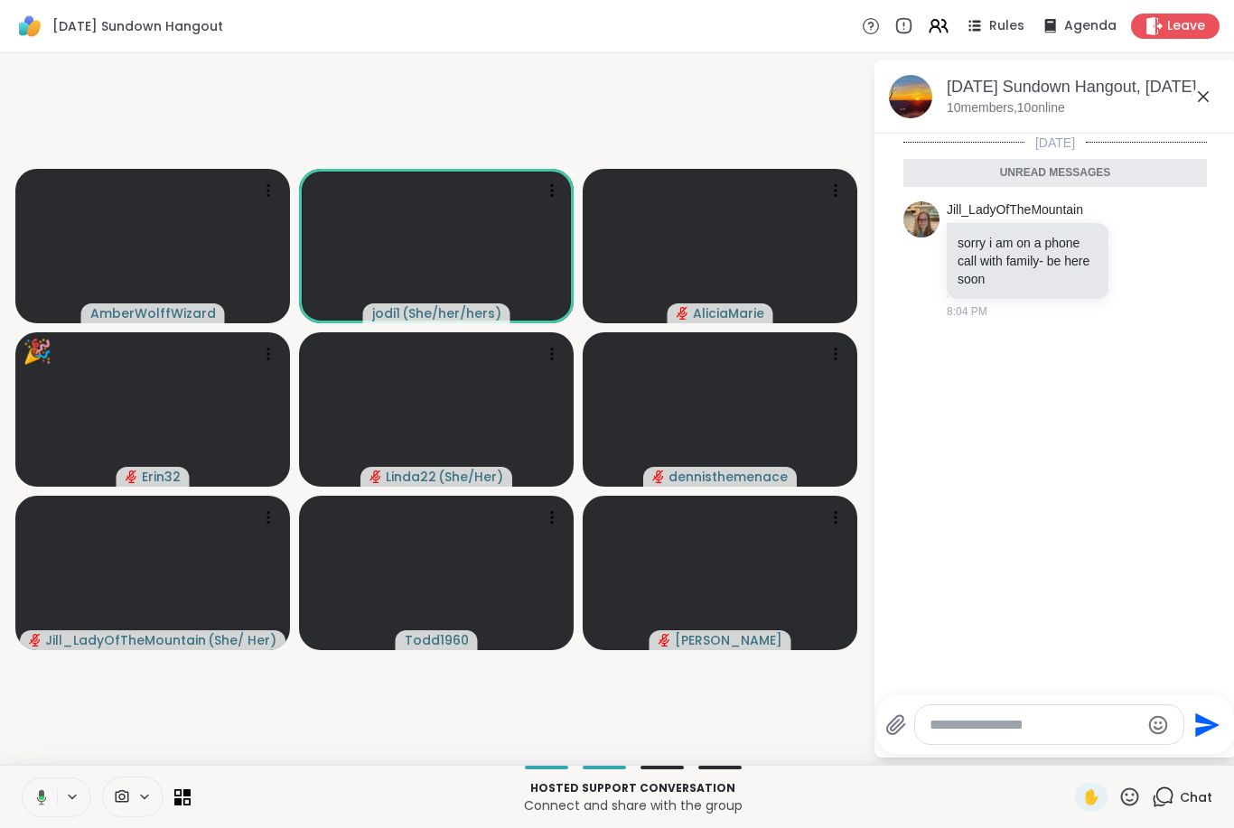
click at [1129, 793] on icon at bounding box center [1129, 797] width 23 height 23
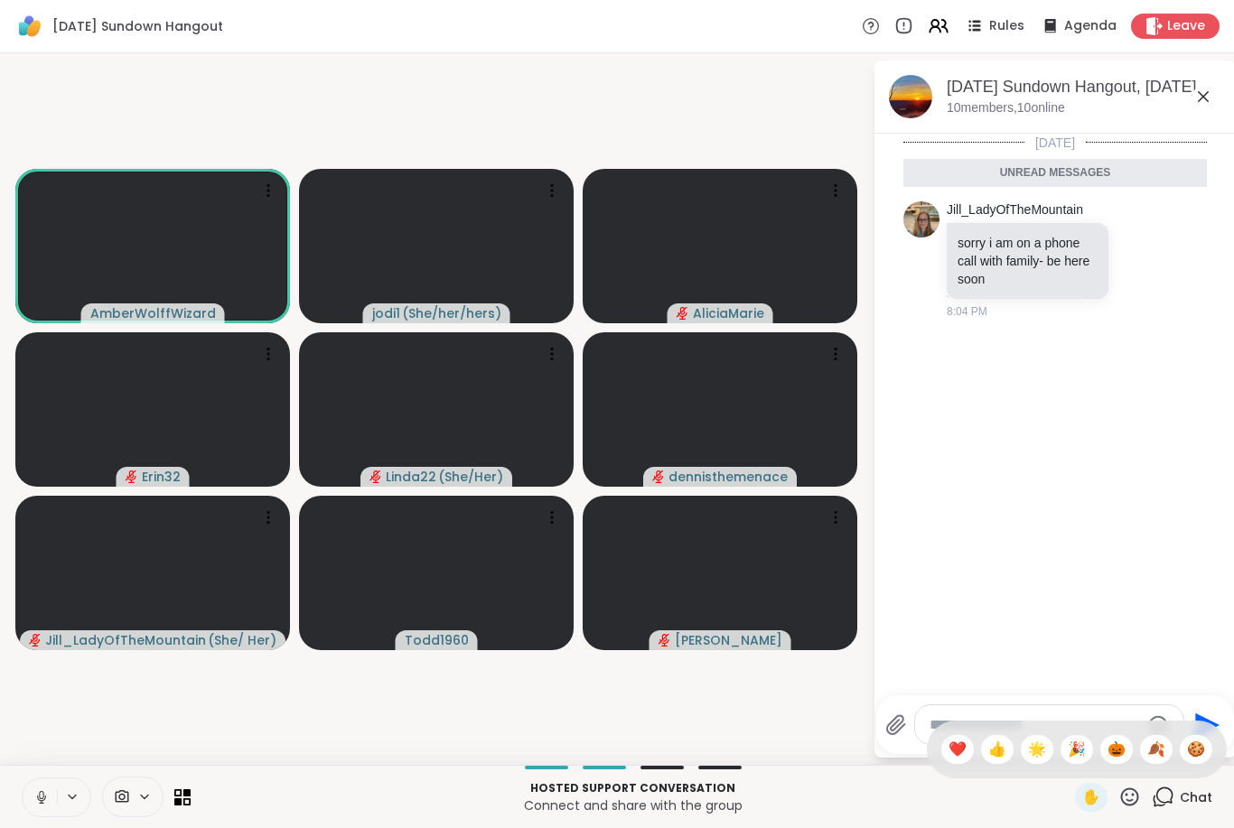
click at [1205, 750] on div "🍪" at bounding box center [1195, 749] width 33 height 29
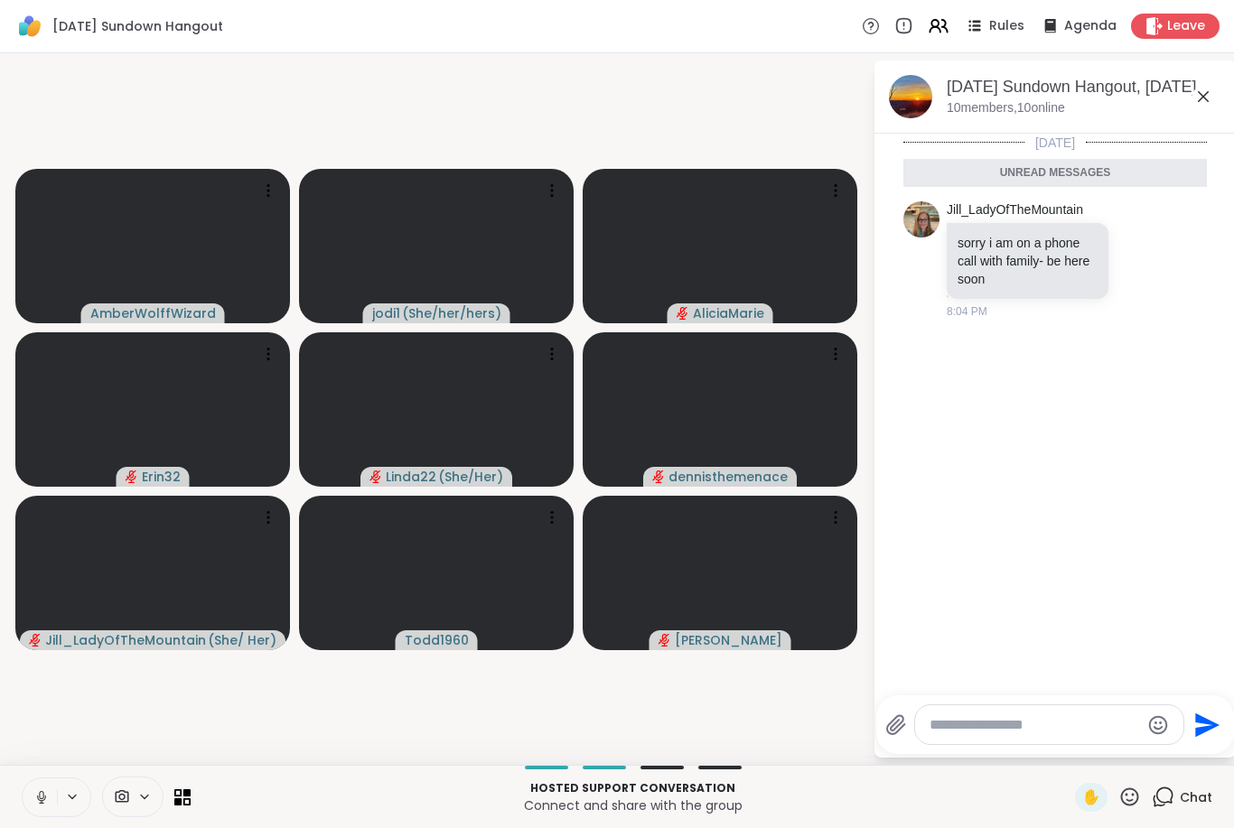
click at [1137, 797] on icon at bounding box center [1129, 797] width 23 height 23
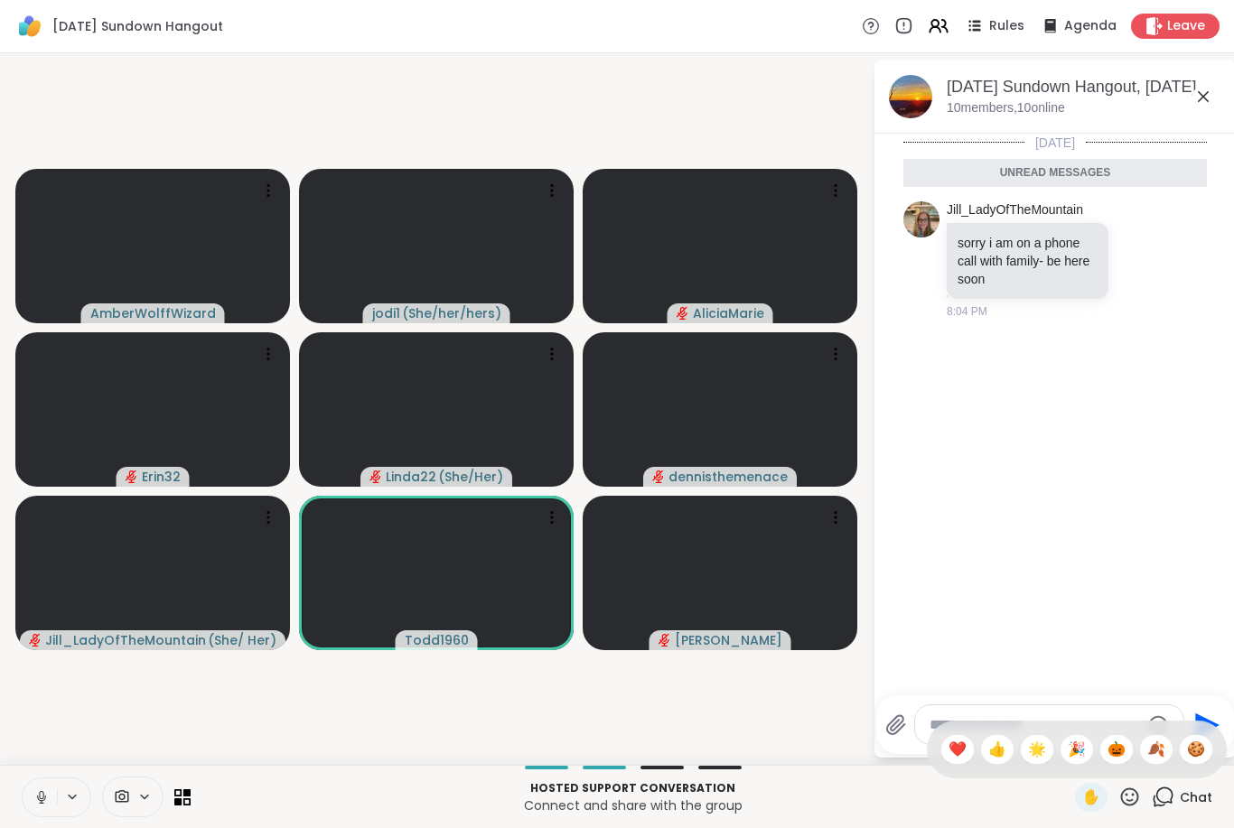
click at [1187, 751] on span "🍪" at bounding box center [1196, 750] width 18 height 22
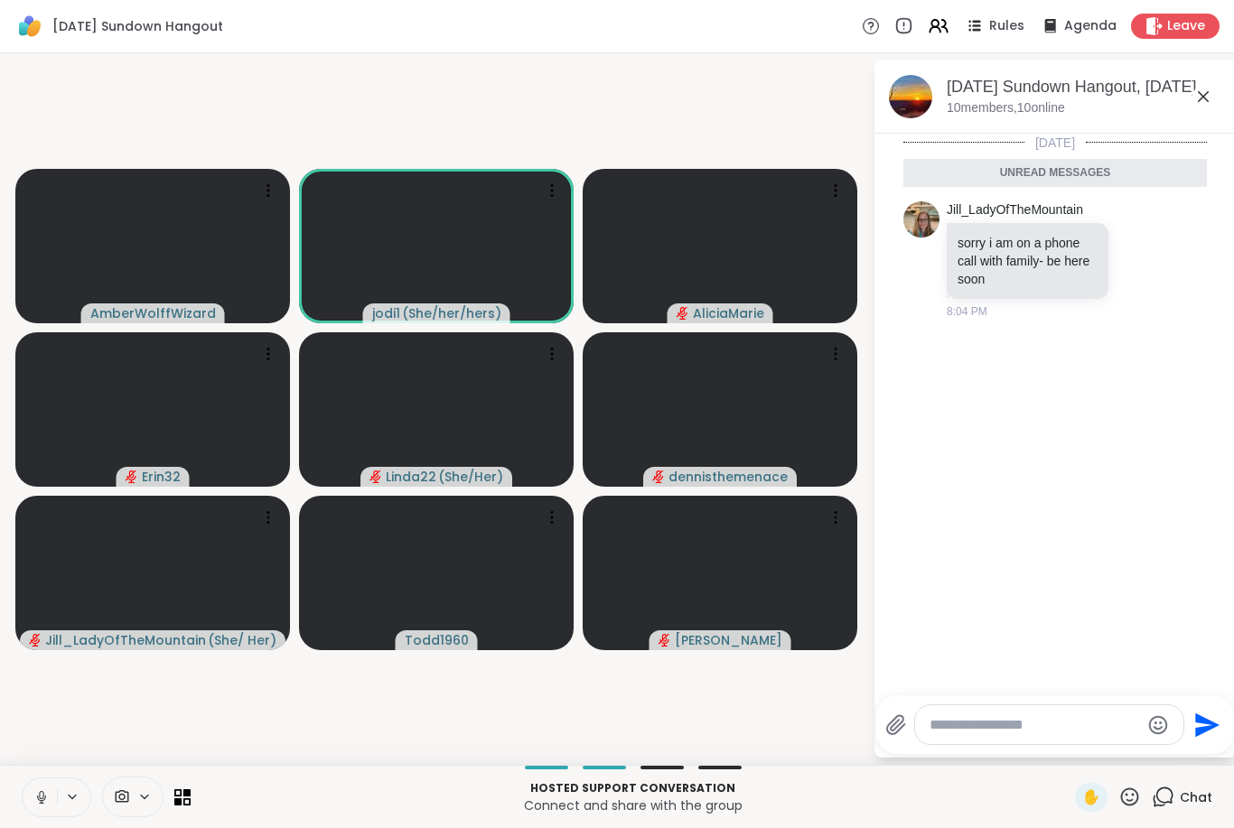
click at [1127, 799] on icon at bounding box center [1129, 797] width 23 height 23
click at [1118, 753] on span "🎃" at bounding box center [1116, 750] width 18 height 22
click at [1141, 796] on icon at bounding box center [1129, 797] width 23 height 23
click at [1162, 759] on span "🍂" at bounding box center [1156, 750] width 18 height 22
click at [1131, 796] on icon at bounding box center [1129, 797] width 23 height 23
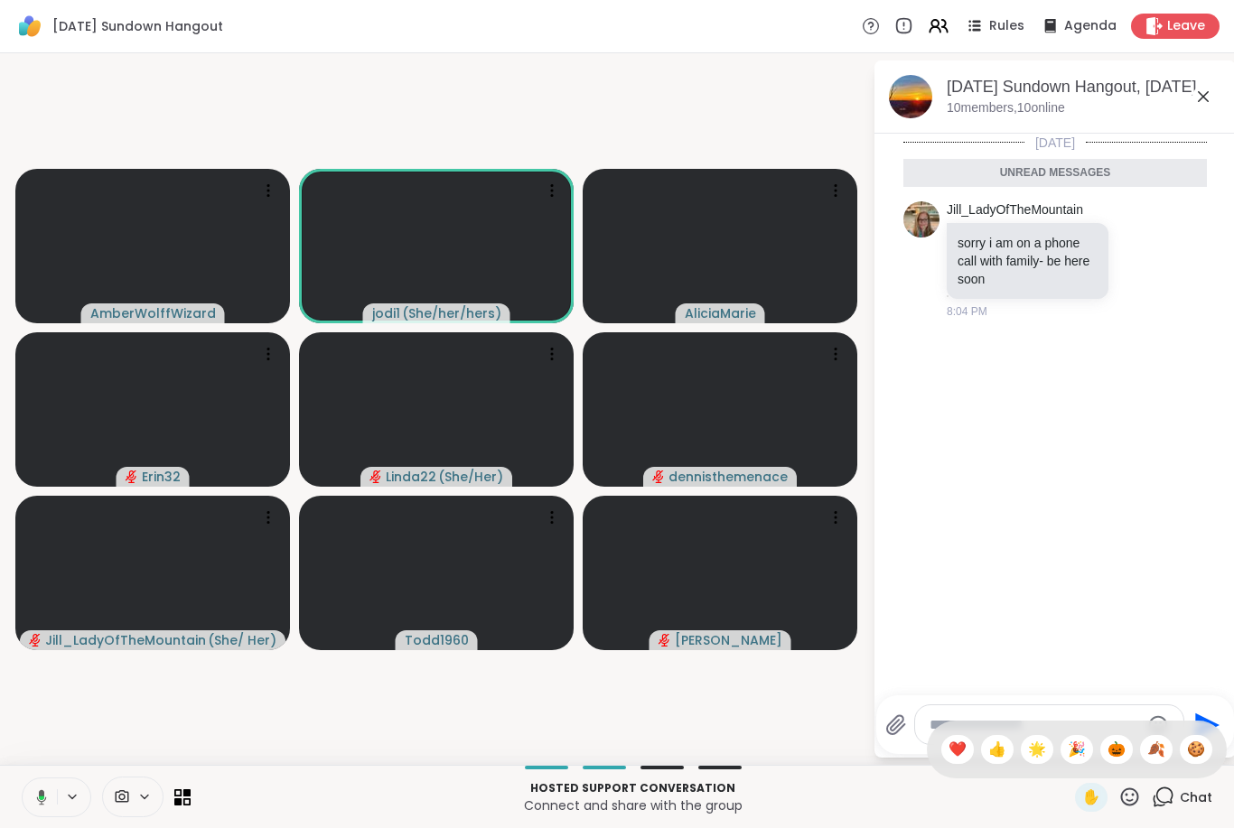
click at [1198, 748] on span "🍪" at bounding box center [1196, 750] width 18 height 22
click at [44, 799] on icon at bounding box center [41, 797] width 9 height 5
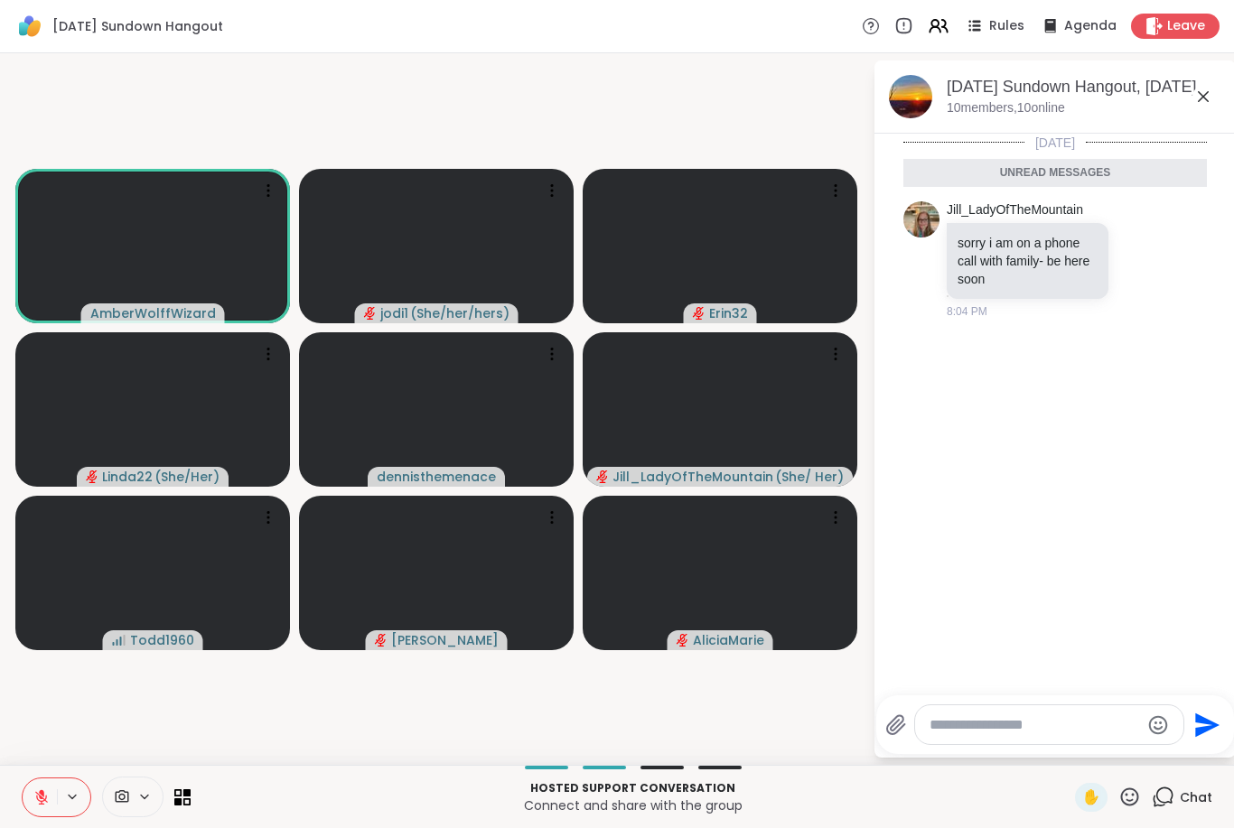
click at [406, 798] on p "Connect and share with the group" at bounding box center [632, 805] width 862 height 18
click at [29, 800] on button at bounding box center [40, 797] width 34 height 38
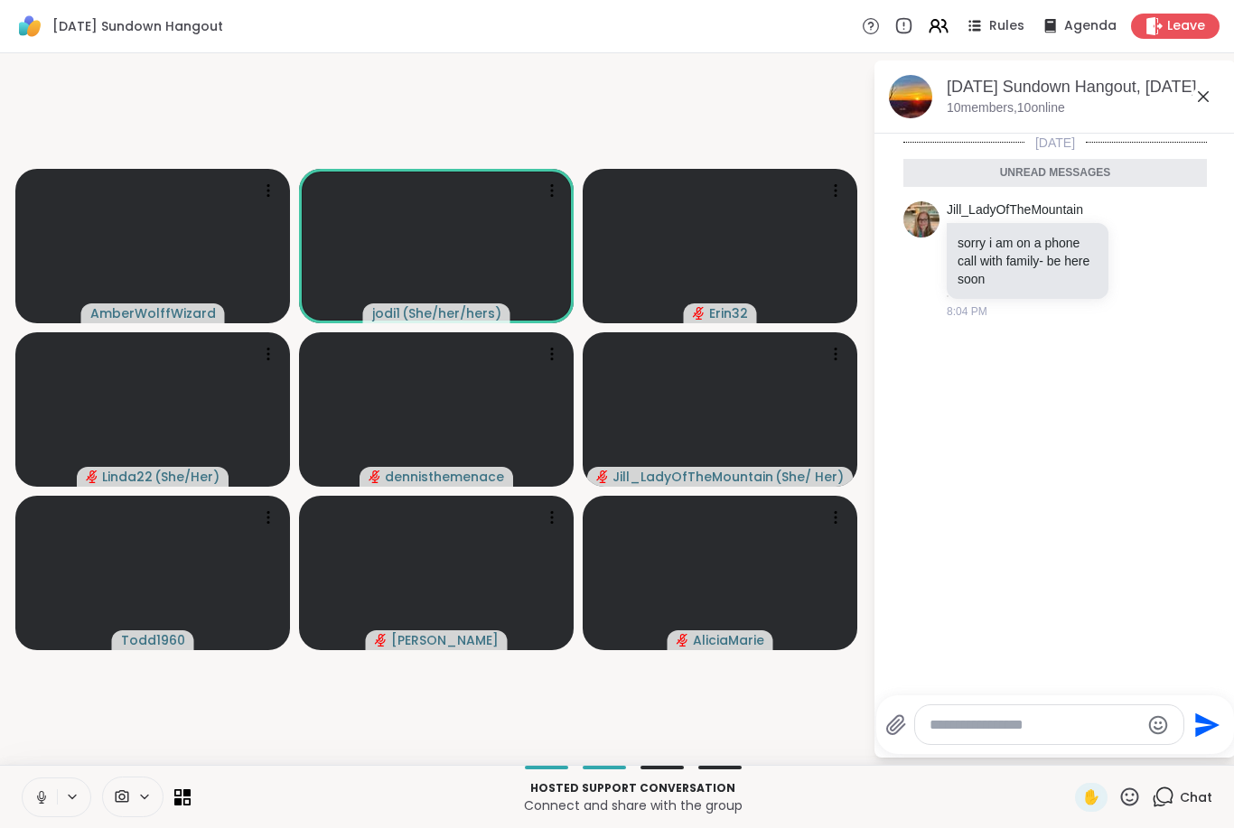
click at [33, 801] on icon at bounding box center [41, 797] width 16 height 16
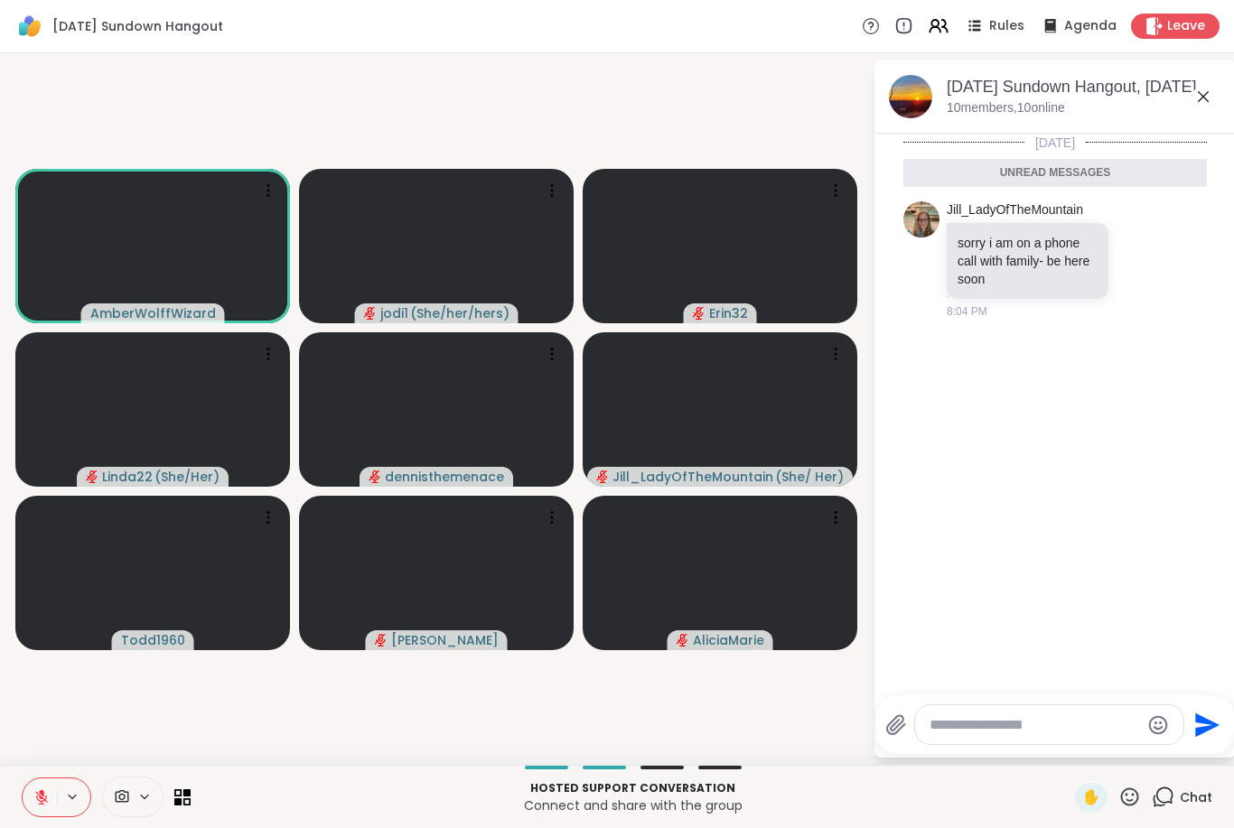
click at [23, 802] on button at bounding box center [40, 797] width 34 height 38
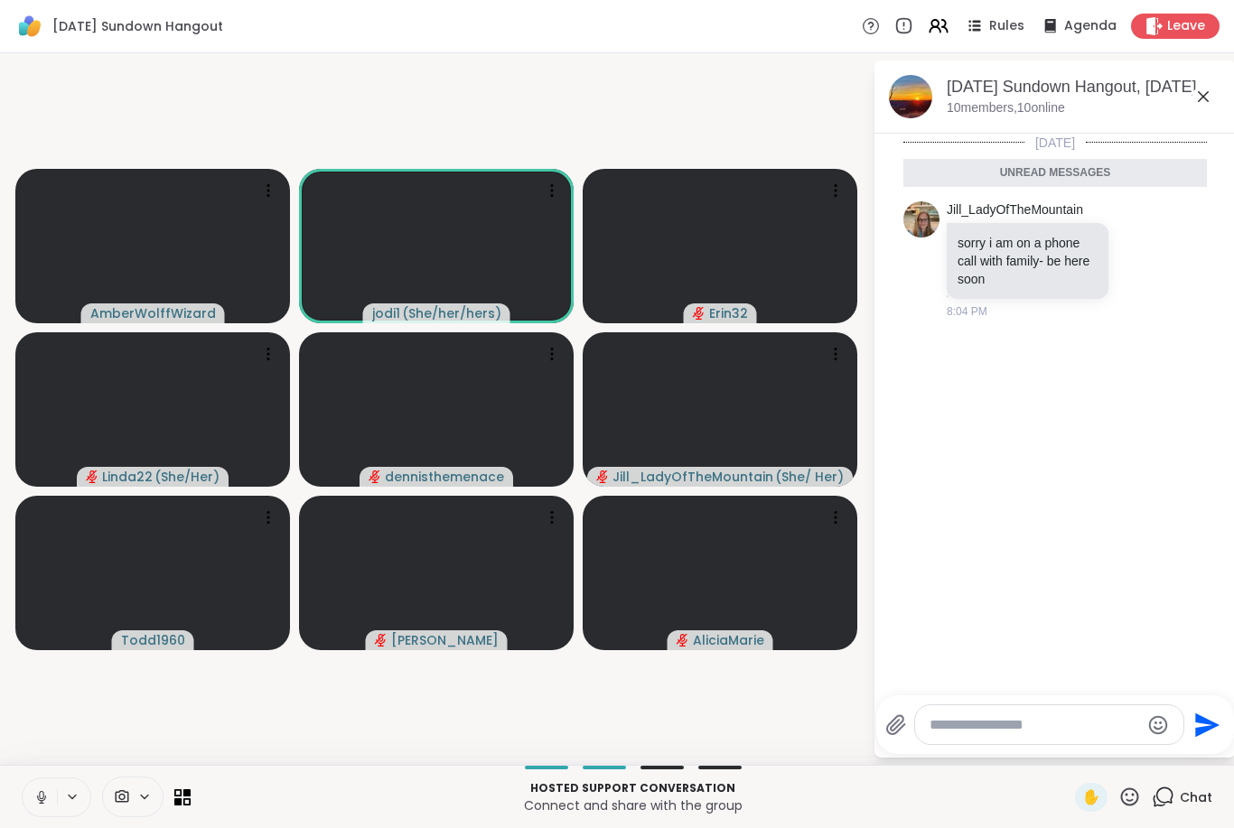
click at [46, 804] on icon at bounding box center [41, 797] width 16 height 16
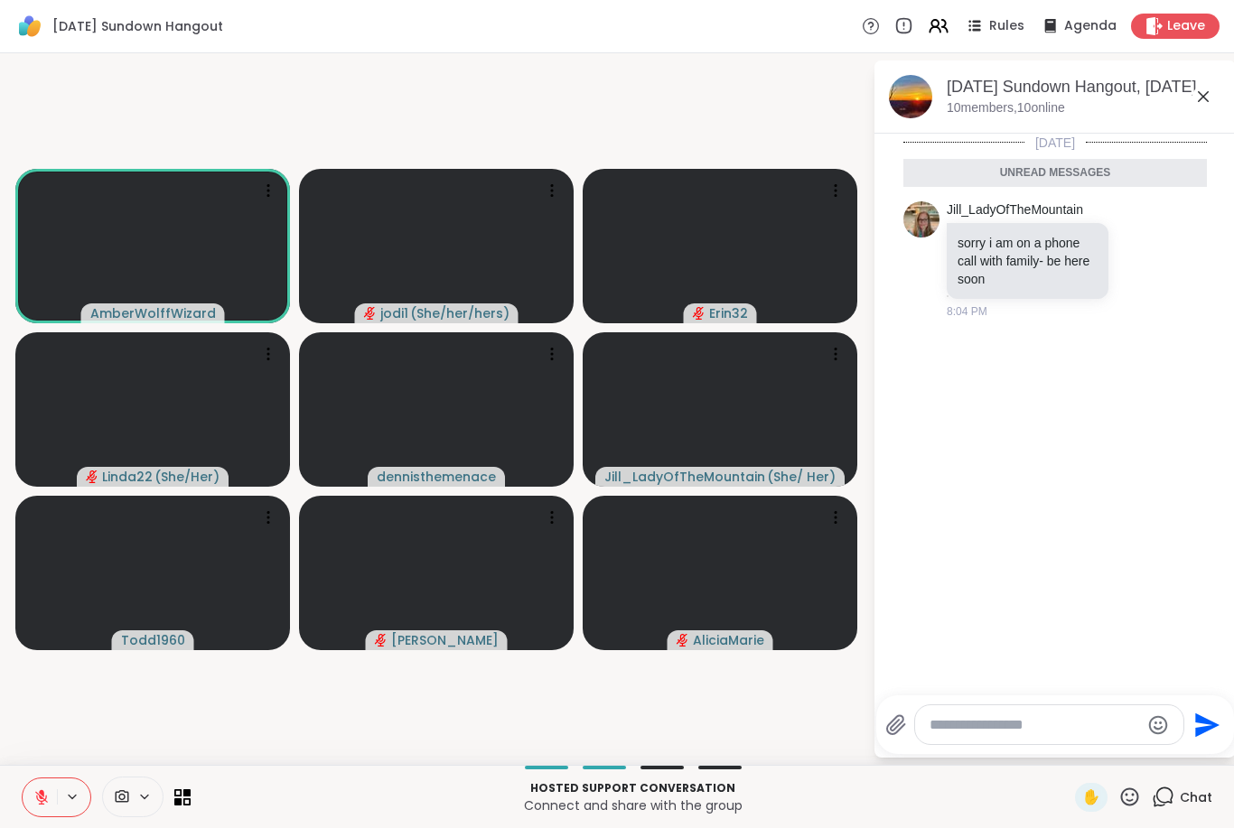
click at [33, 793] on icon at bounding box center [41, 797] width 16 height 16
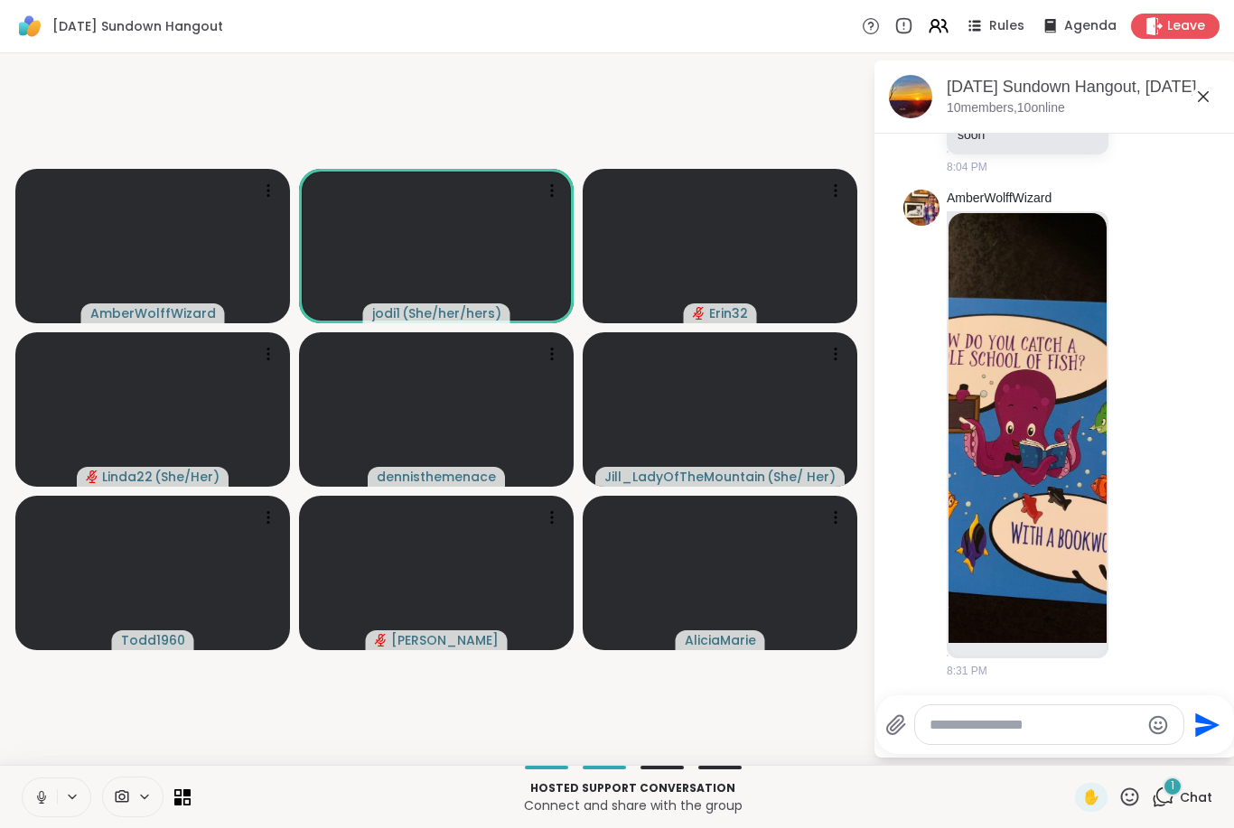
scroll to position [102, 0]
click at [44, 798] on icon at bounding box center [39, 797] width 16 height 16
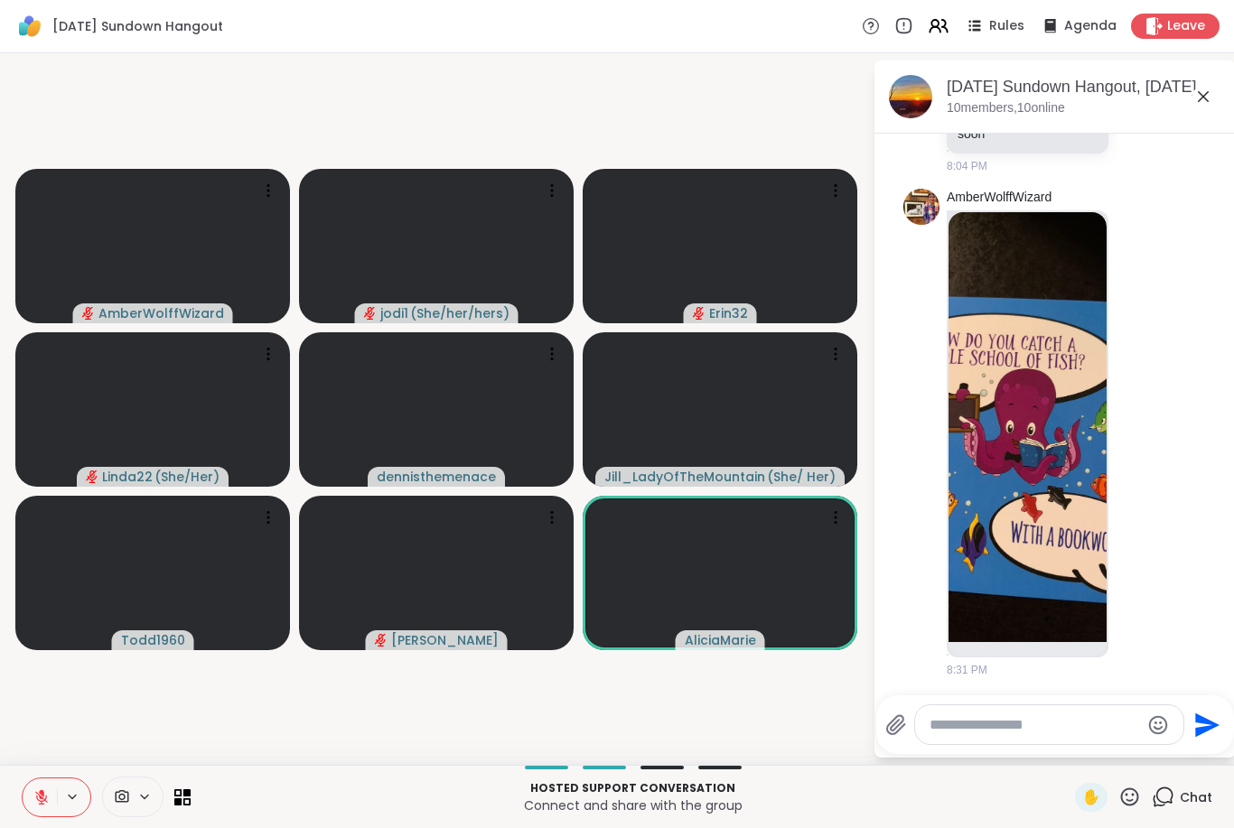
click at [29, 795] on button at bounding box center [40, 797] width 34 height 38
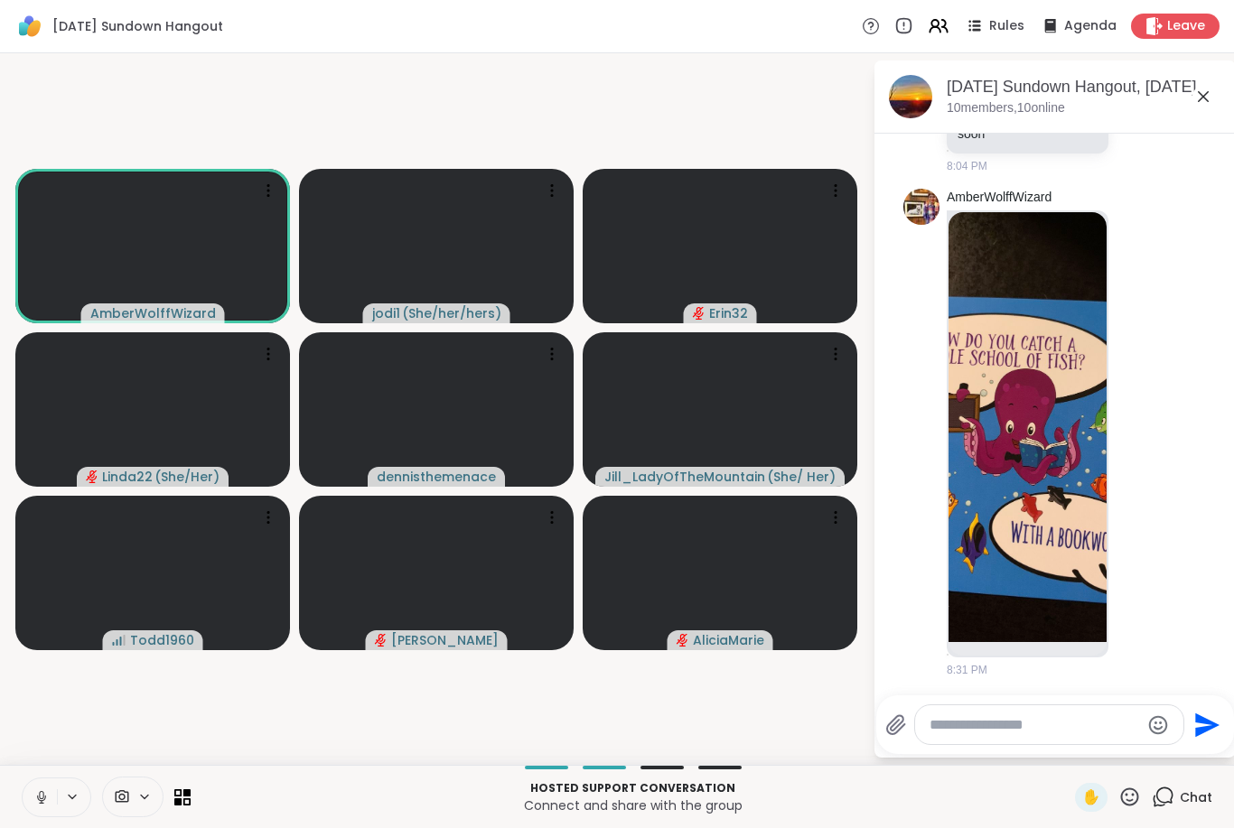
click at [38, 805] on icon at bounding box center [41, 797] width 16 height 16
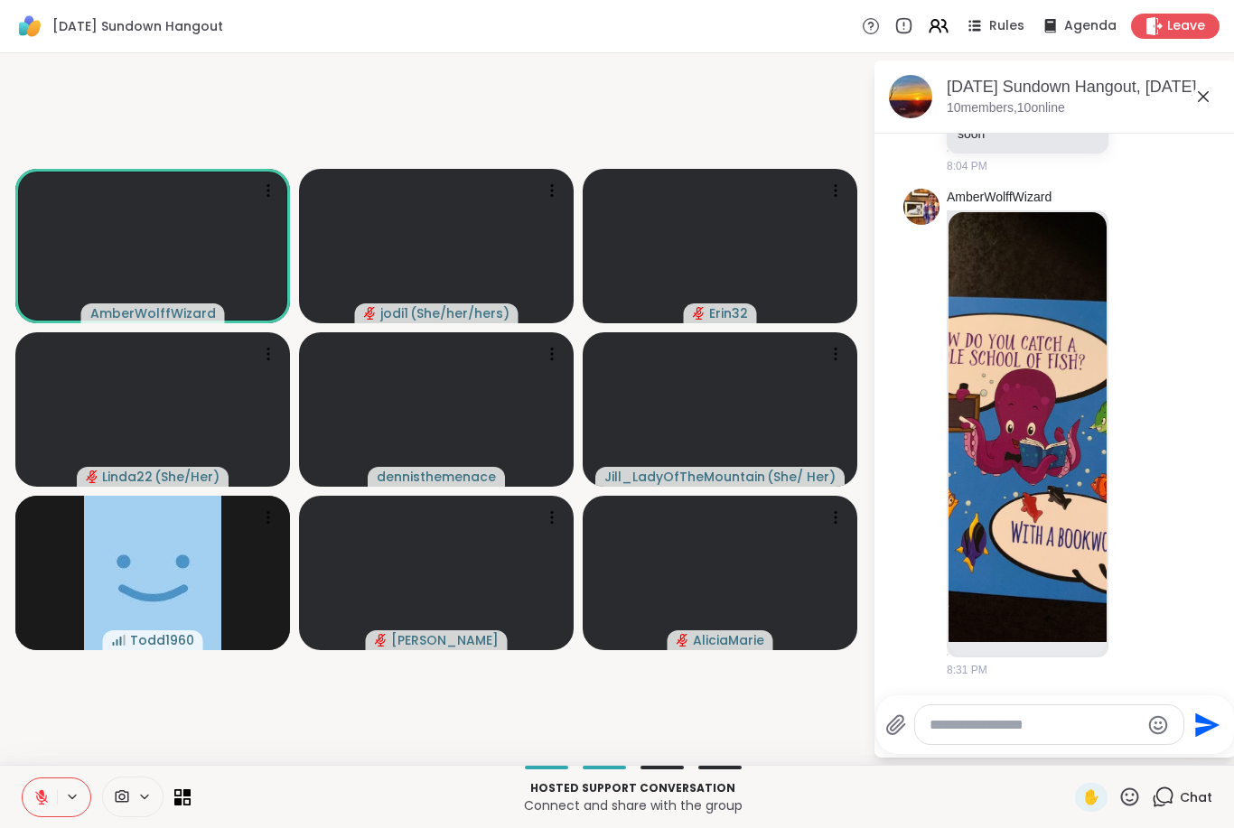
click at [46, 800] on icon at bounding box center [41, 797] width 13 height 13
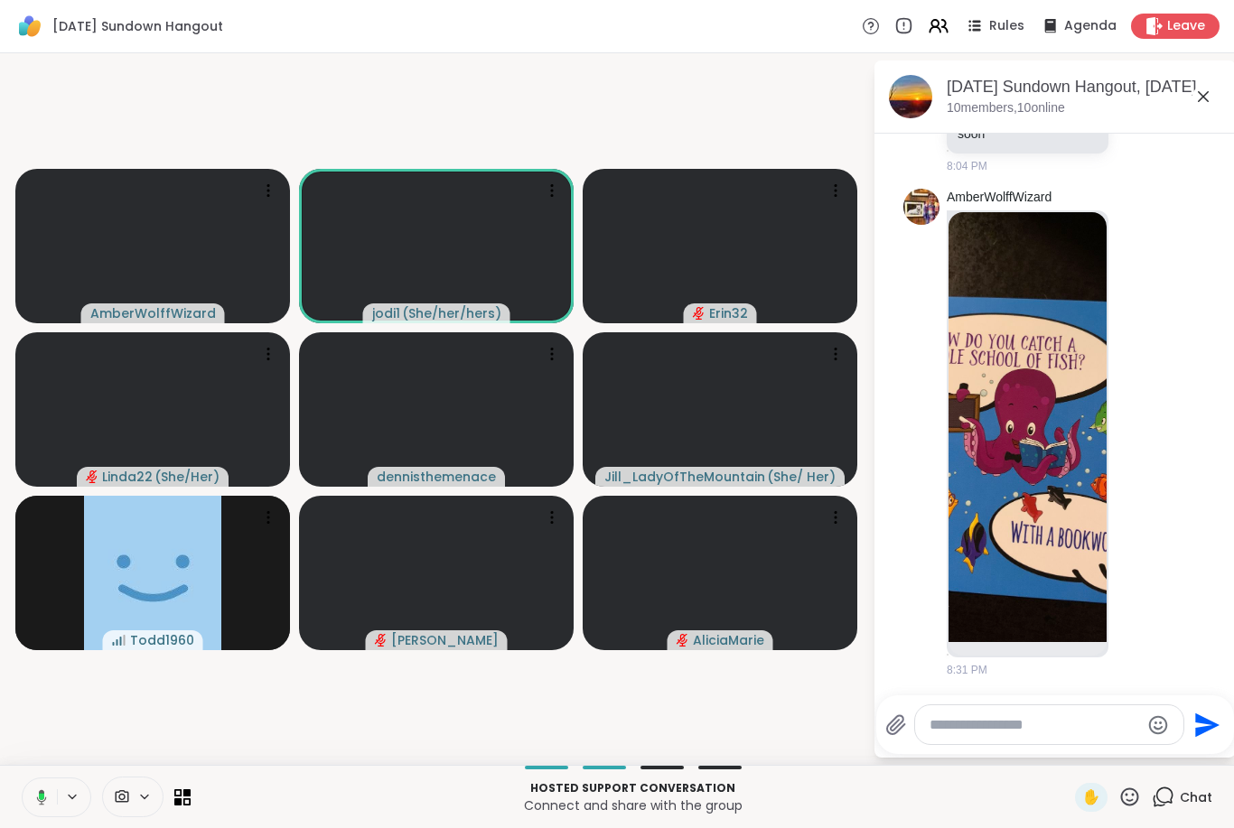
click at [39, 806] on button at bounding box center [38, 797] width 37 height 38
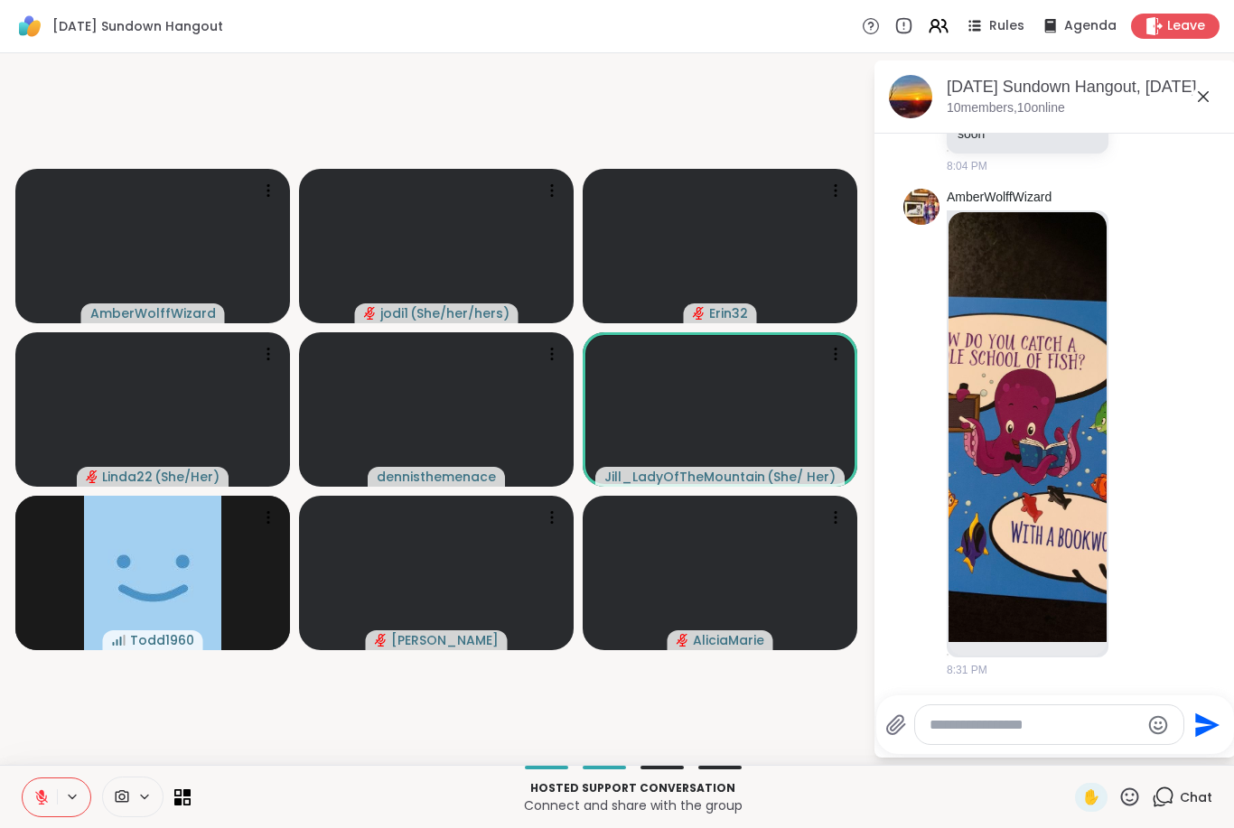
click at [23, 805] on button at bounding box center [40, 797] width 34 height 38
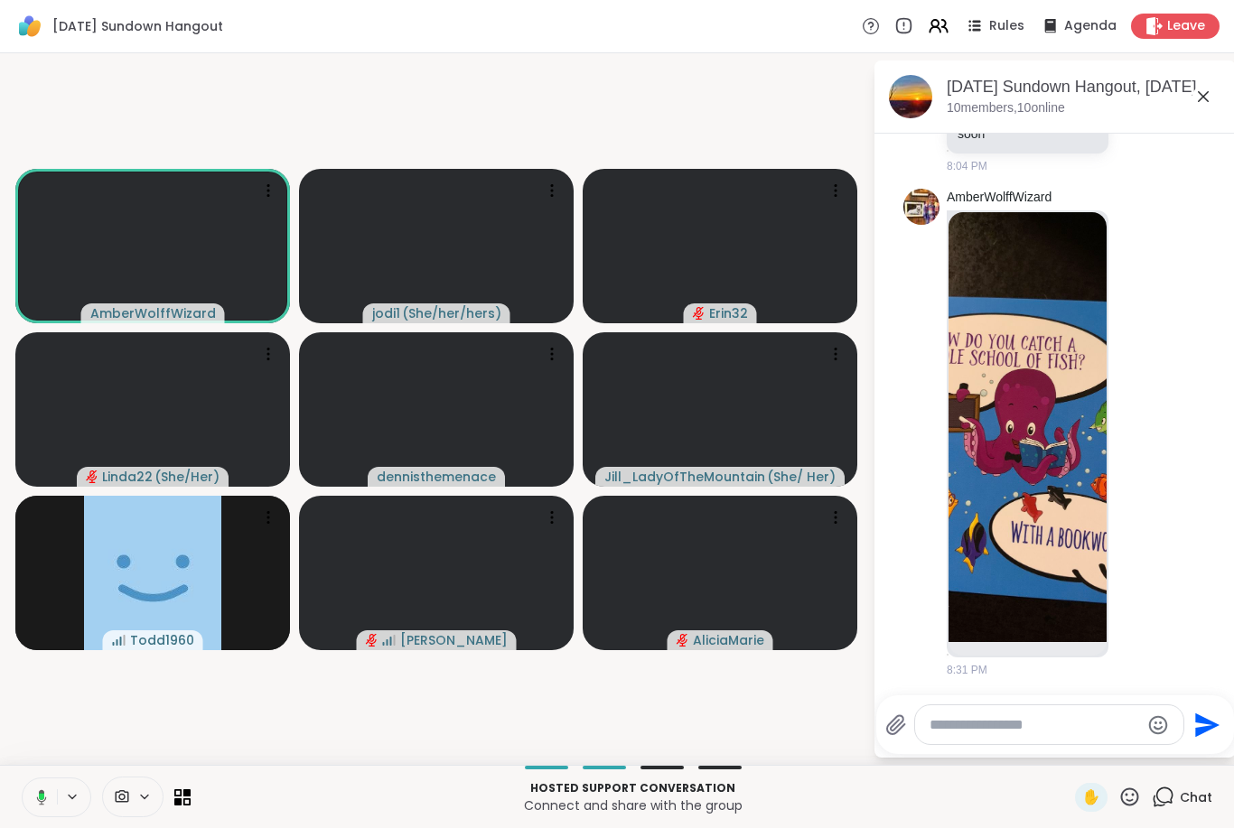
click at [31, 801] on icon at bounding box center [39, 797] width 16 height 16
click at [44, 791] on icon at bounding box center [41, 797] width 16 height 16
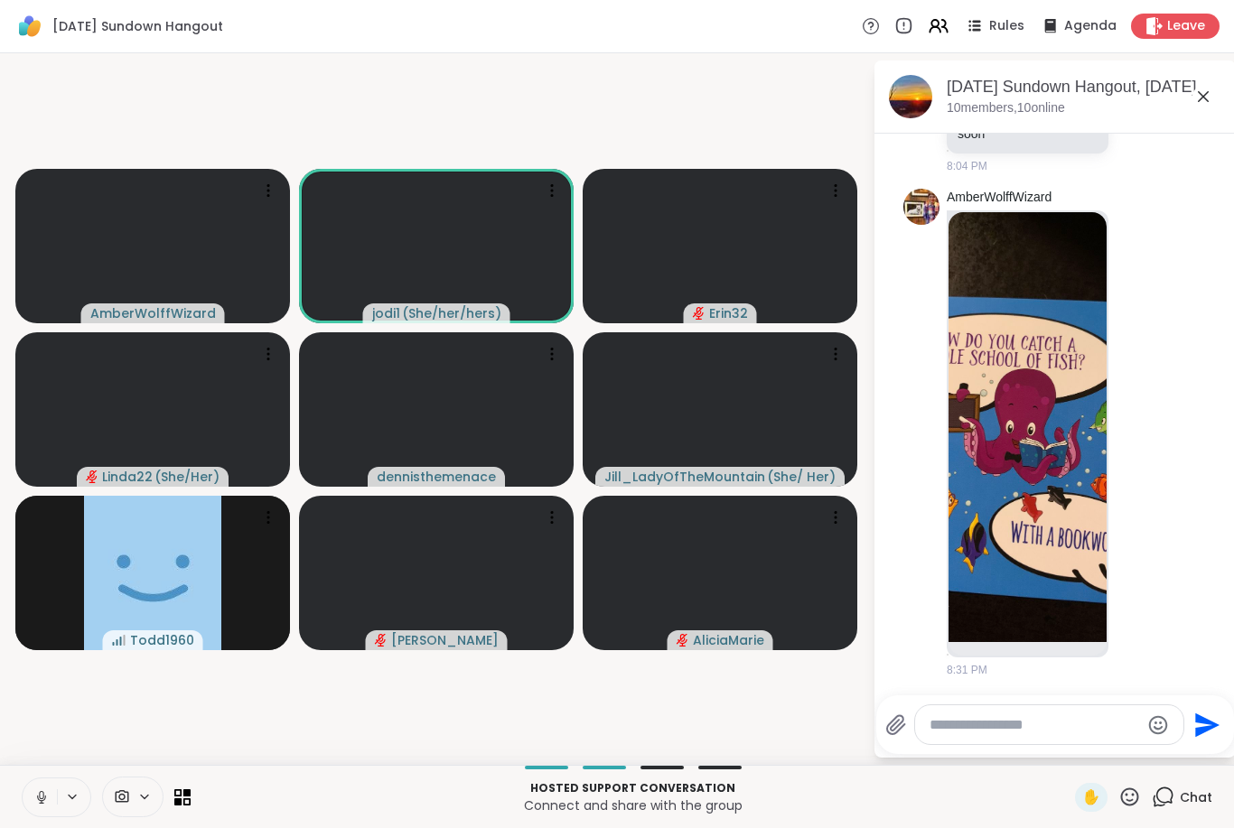
click at [51, 798] on button at bounding box center [40, 797] width 34 height 38
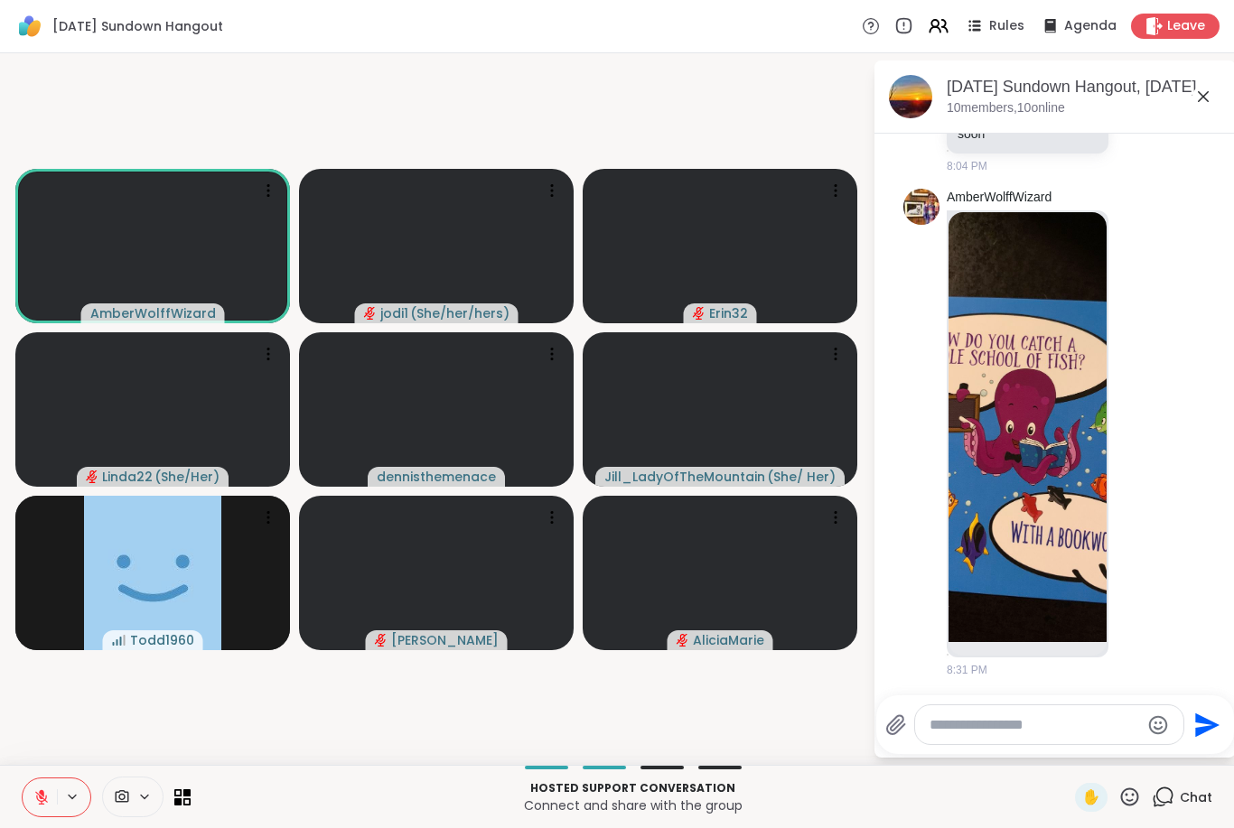
click at [44, 795] on icon at bounding box center [41, 797] width 16 height 16
click at [37, 798] on icon at bounding box center [41, 797] width 16 height 16
click at [31, 797] on button at bounding box center [40, 797] width 34 height 38
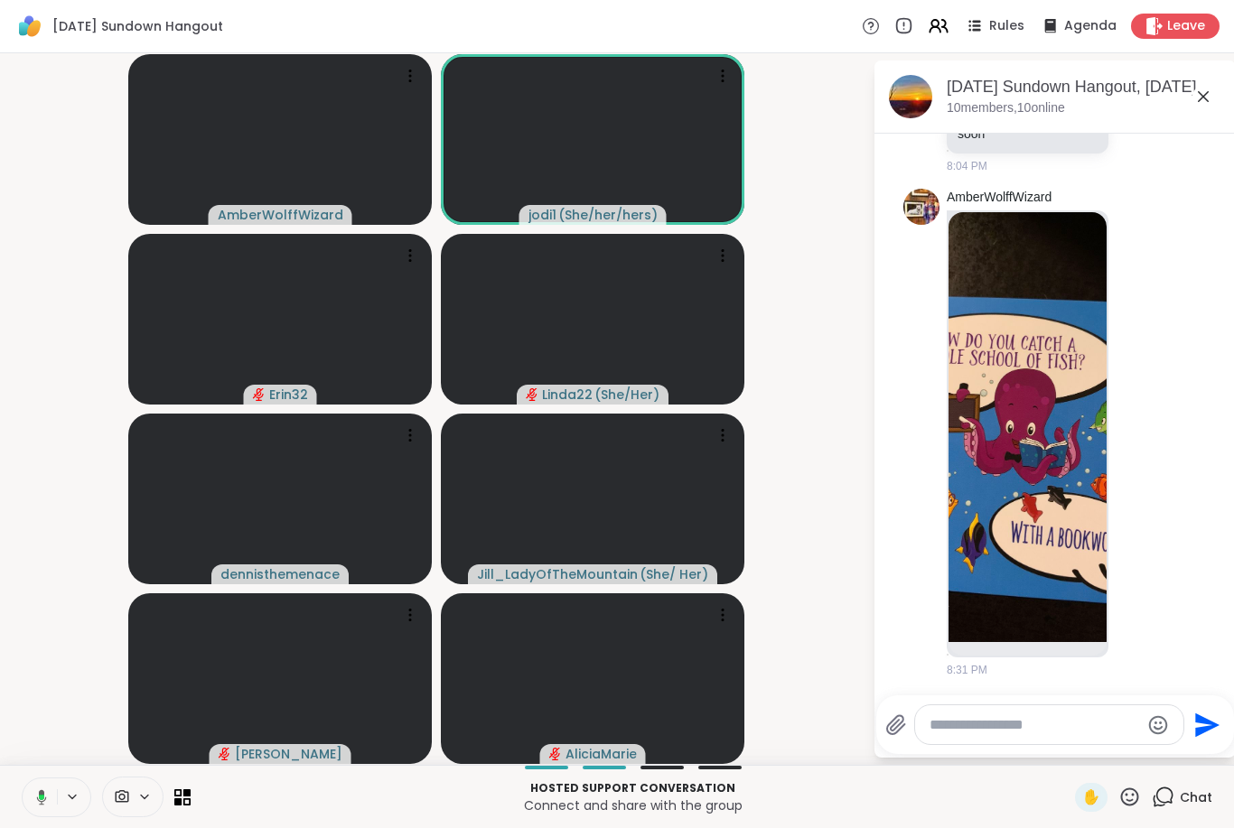
click at [28, 793] on button at bounding box center [38, 797] width 37 height 38
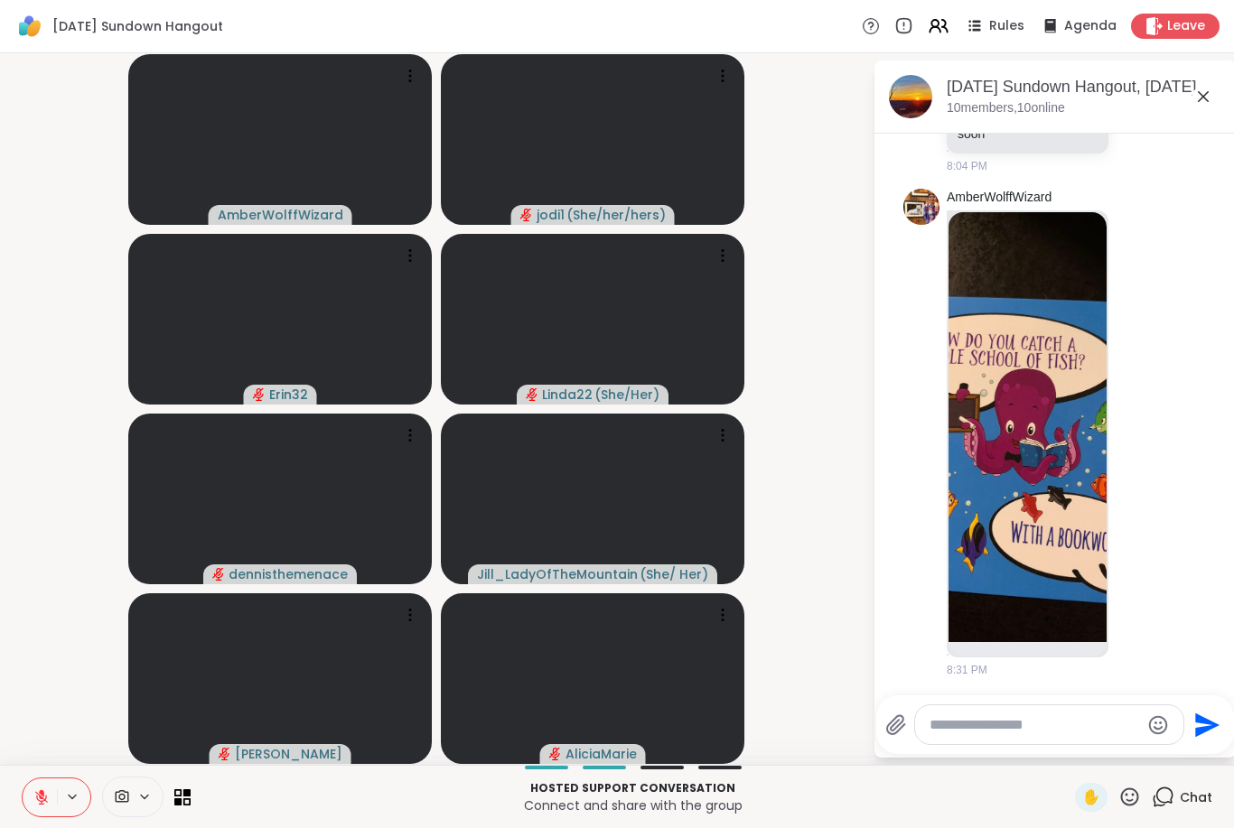
click at [23, 794] on button at bounding box center [40, 797] width 34 height 38
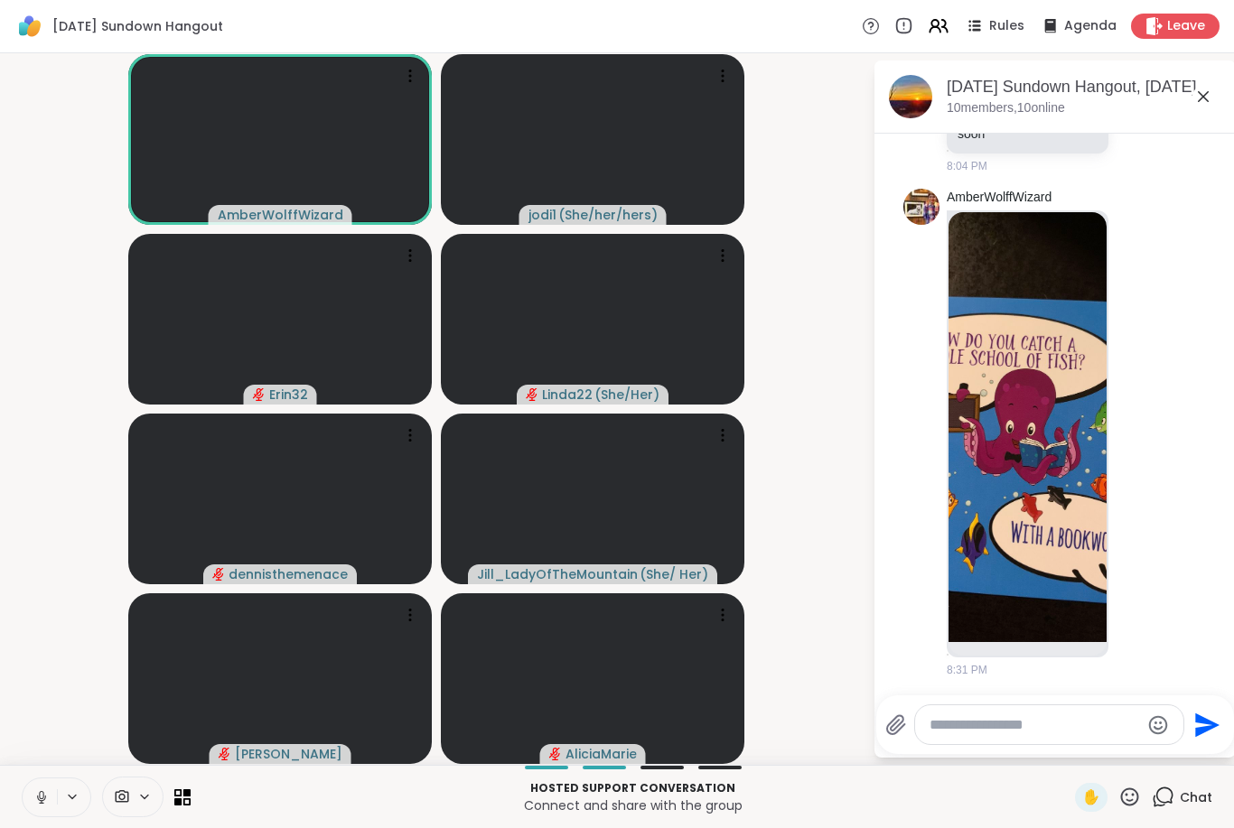
click at [27, 794] on button at bounding box center [40, 797] width 34 height 38
click at [36, 800] on icon at bounding box center [41, 797] width 16 height 16
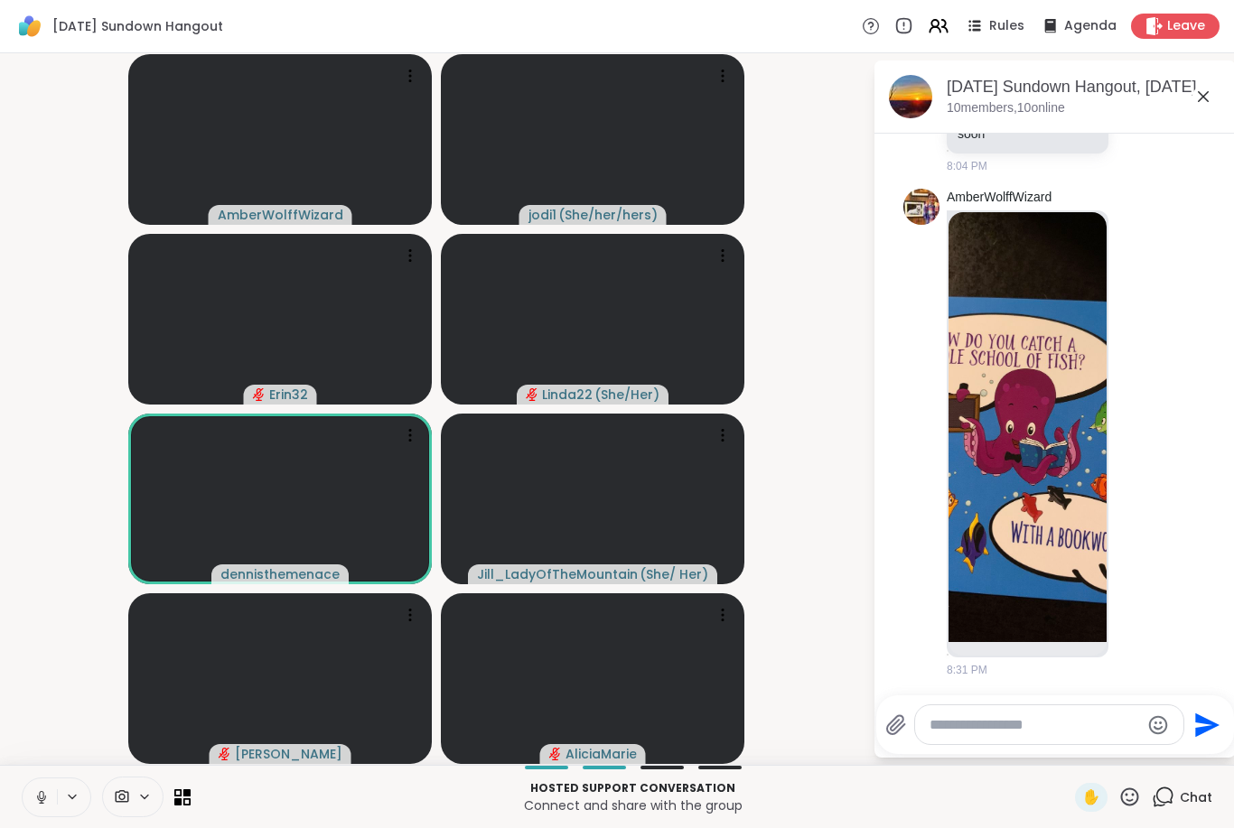
click at [38, 799] on icon at bounding box center [41, 797] width 16 height 16
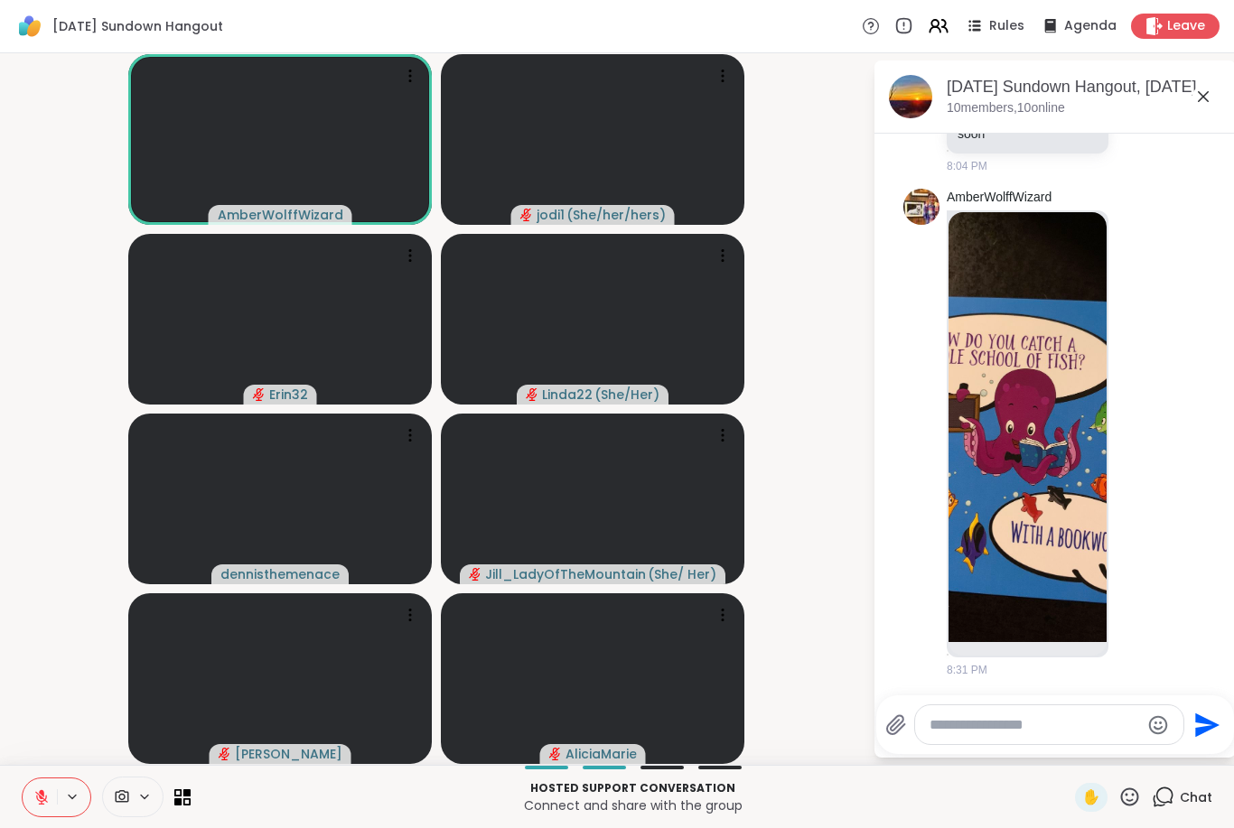
click at [24, 802] on button at bounding box center [40, 797] width 34 height 38
click at [32, 806] on button at bounding box center [40, 797] width 34 height 38
click at [6, 800] on div "Hosted support conversation Connect and share with the group ✋ Chat" at bounding box center [617, 796] width 1234 height 63
click at [6, 799] on div "Hosted support conversation Connect and share with the group ✋ Chat" at bounding box center [617, 796] width 1234 height 63
click at [33, 803] on icon at bounding box center [41, 797] width 16 height 16
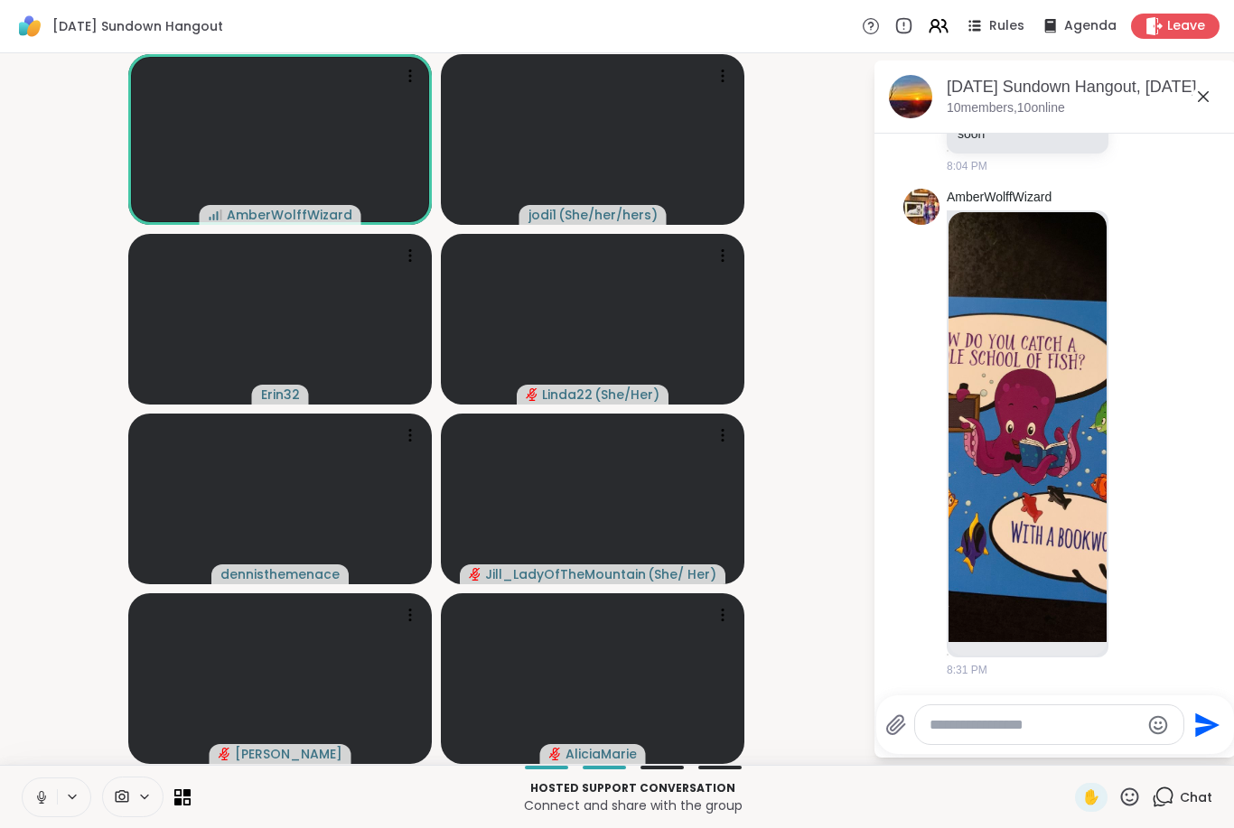
click at [331, 451] on video at bounding box center [279, 499] width 303 height 171
click at [1103, 110] on div "Sunday Sundown Hangout, Sep 07 10 members, 10 online" at bounding box center [1083, 96] width 275 height 41
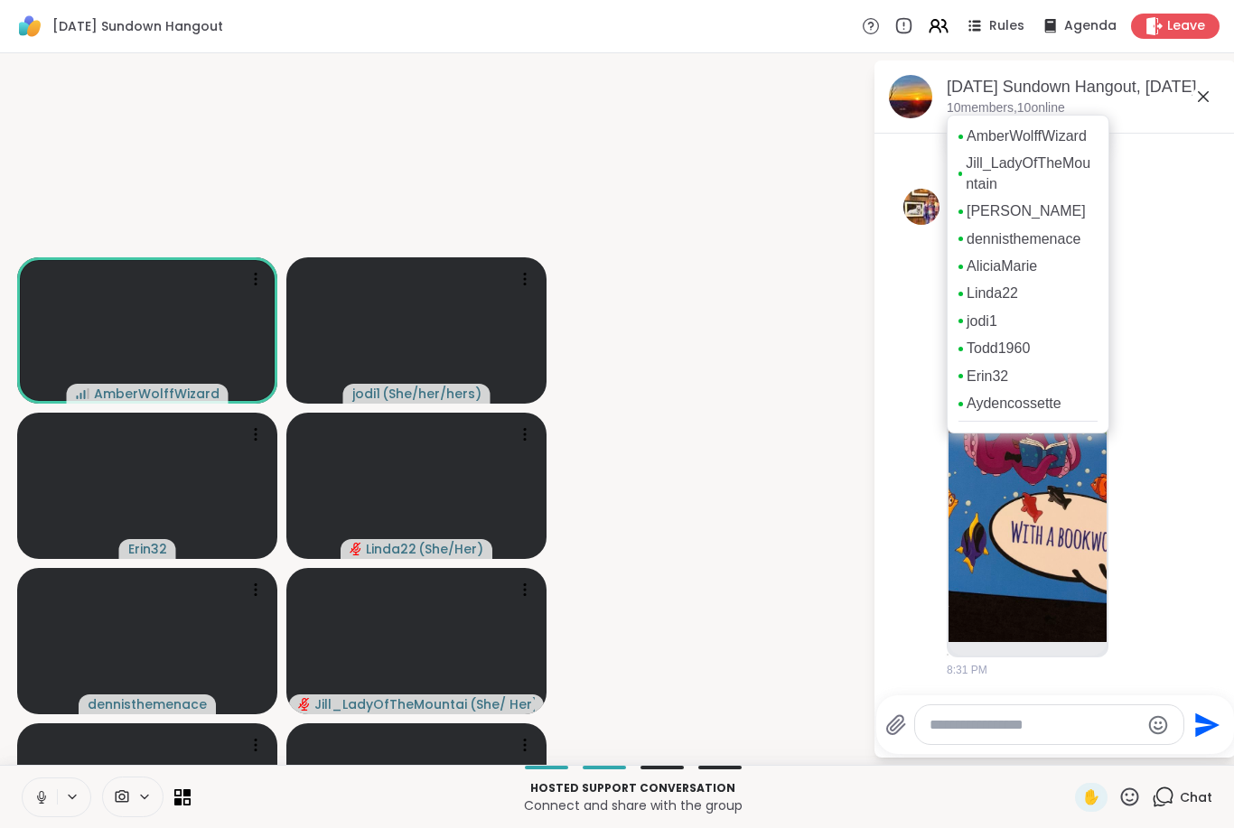
scroll to position [0, 0]
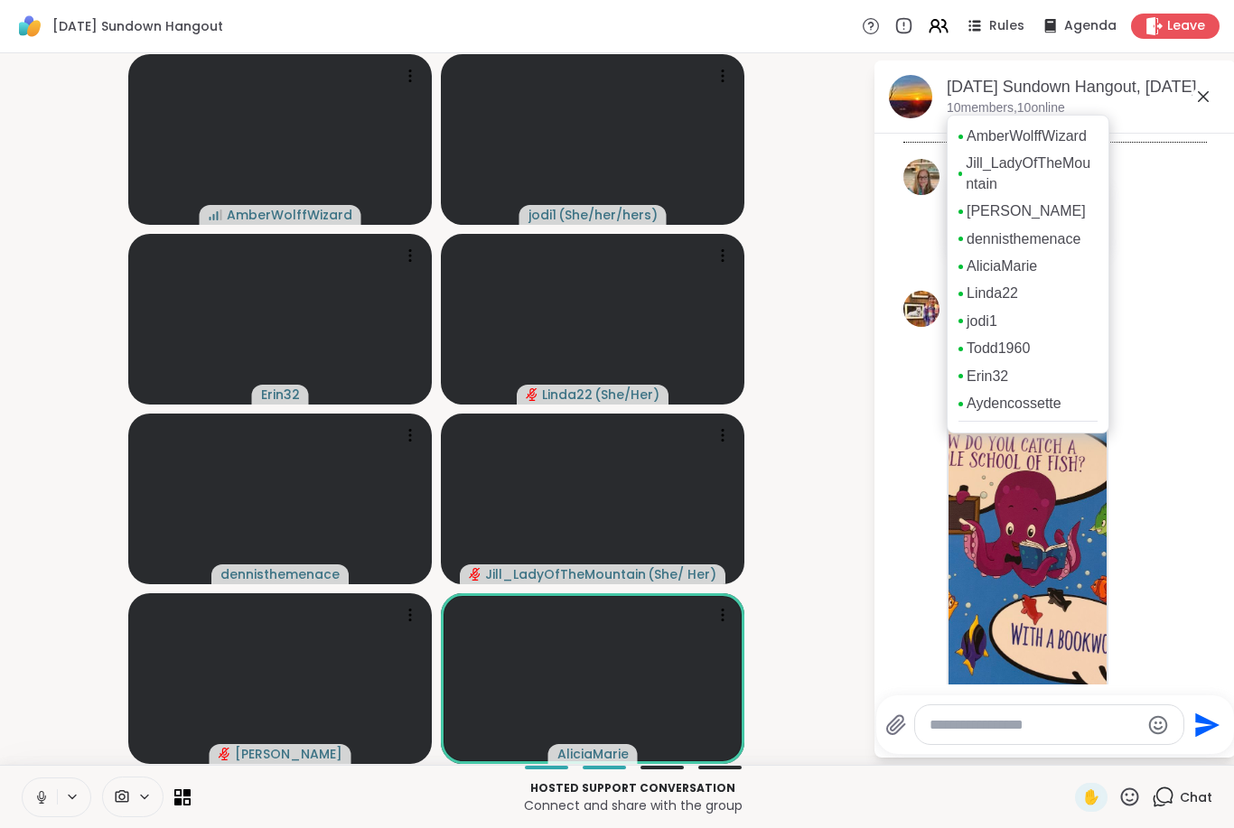
click at [28, 802] on button at bounding box center [40, 797] width 34 height 38
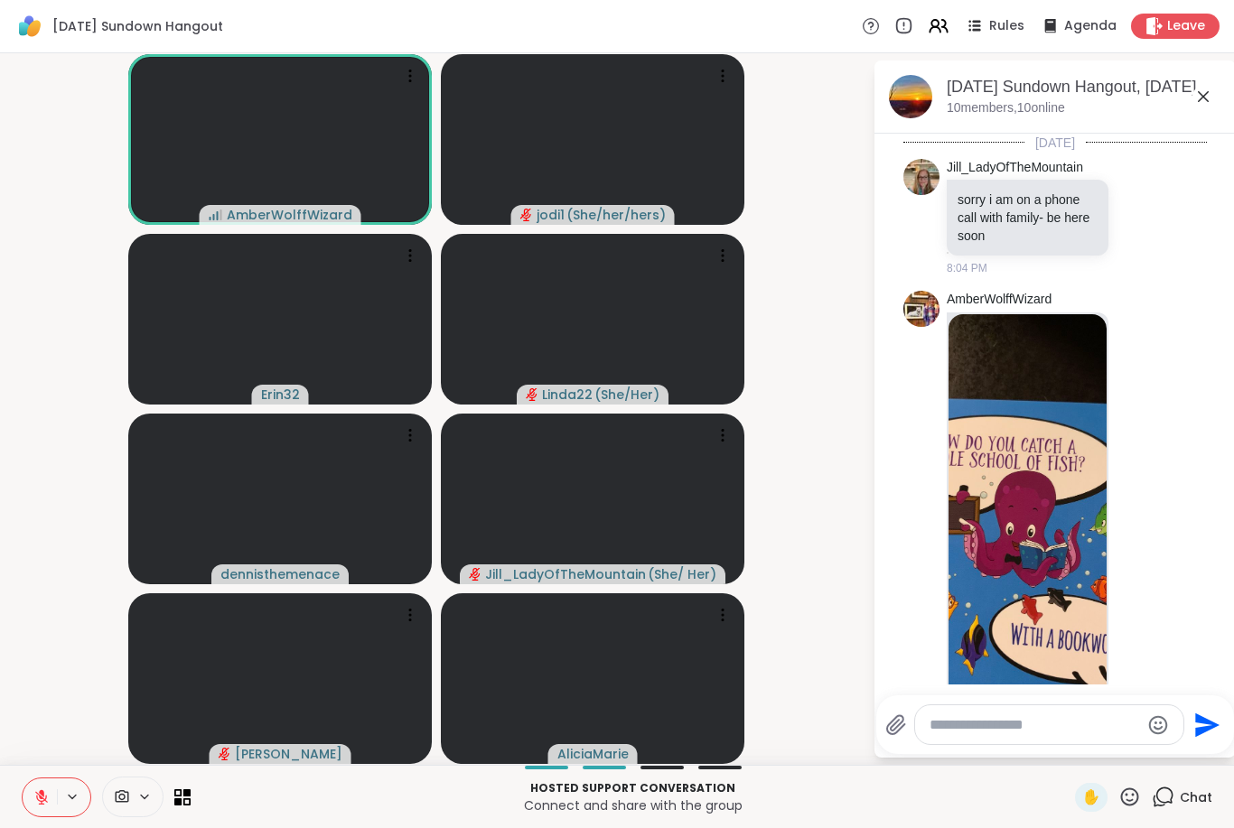
click at [35, 800] on icon at bounding box center [41, 797] width 16 height 16
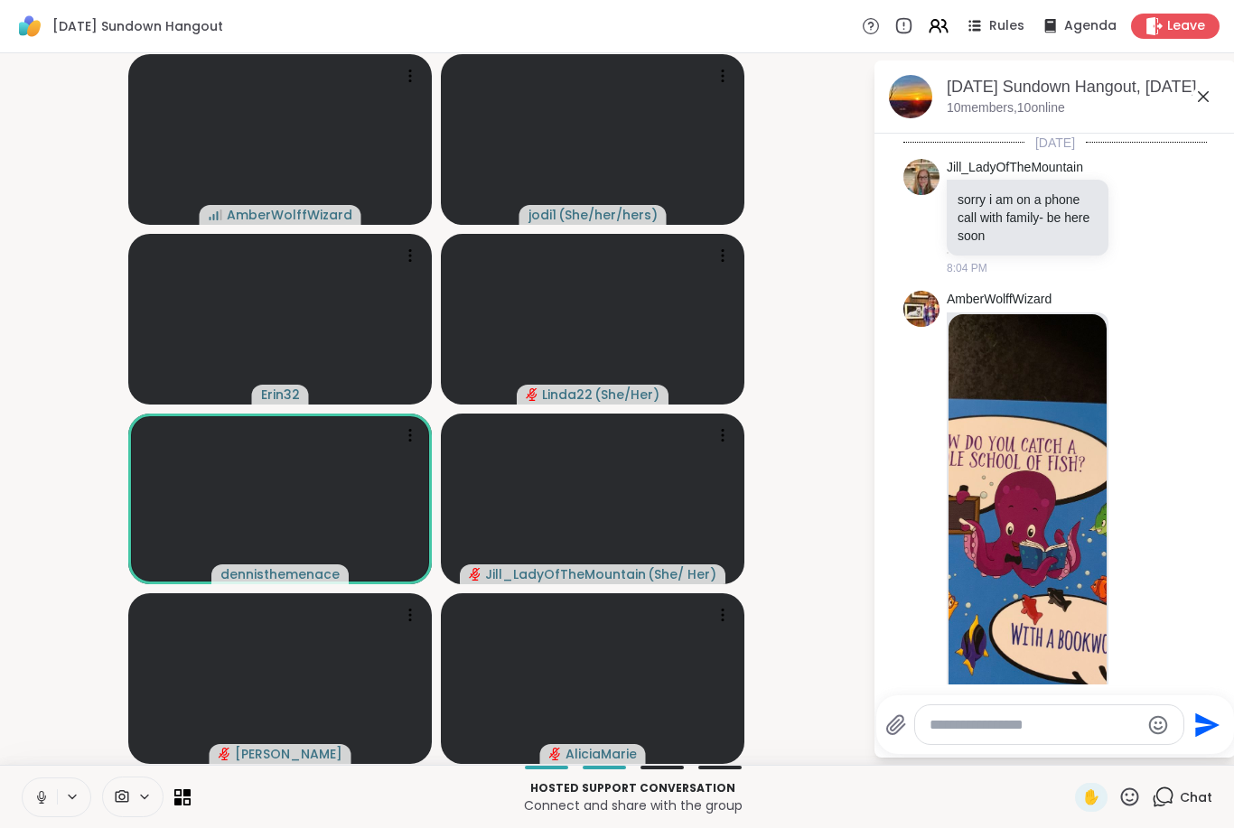
click at [33, 793] on button at bounding box center [40, 797] width 34 height 38
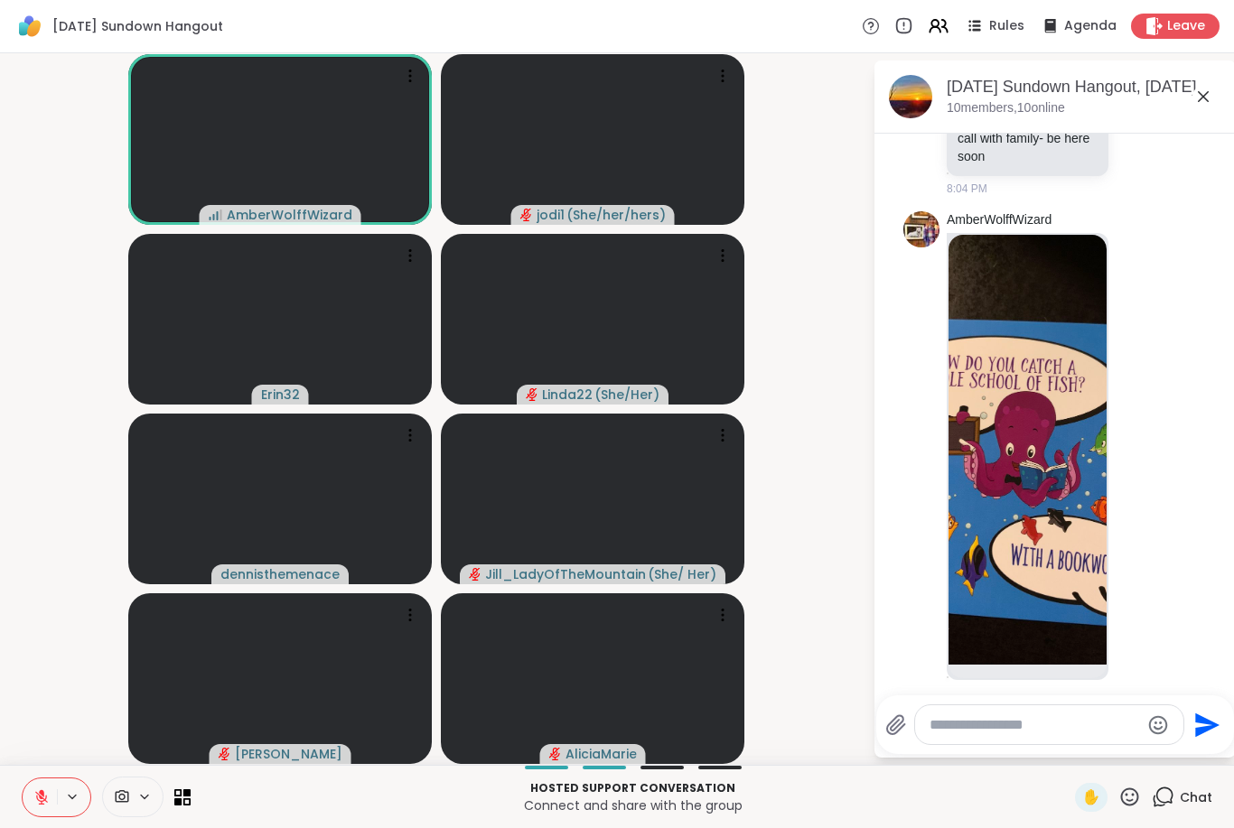
scroll to position [102, 0]
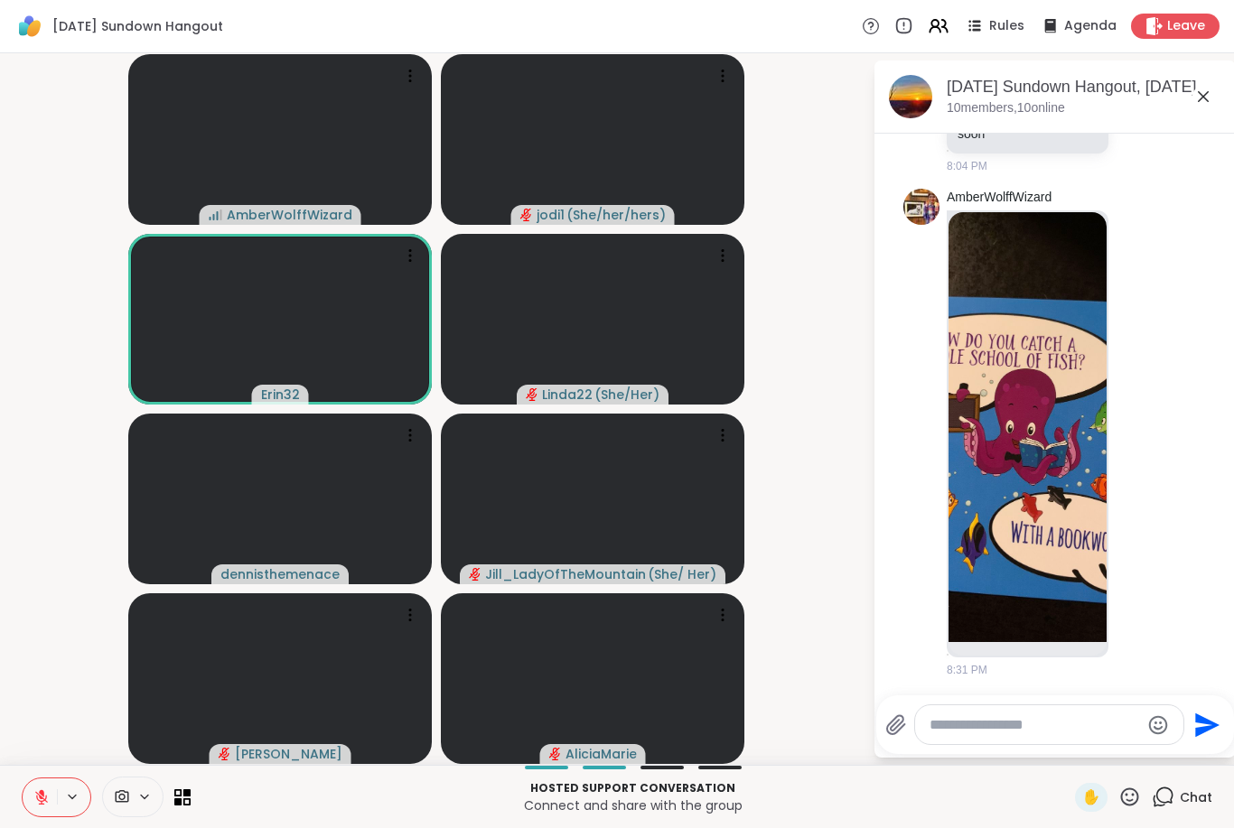
click at [42, 798] on icon at bounding box center [41, 797] width 13 height 13
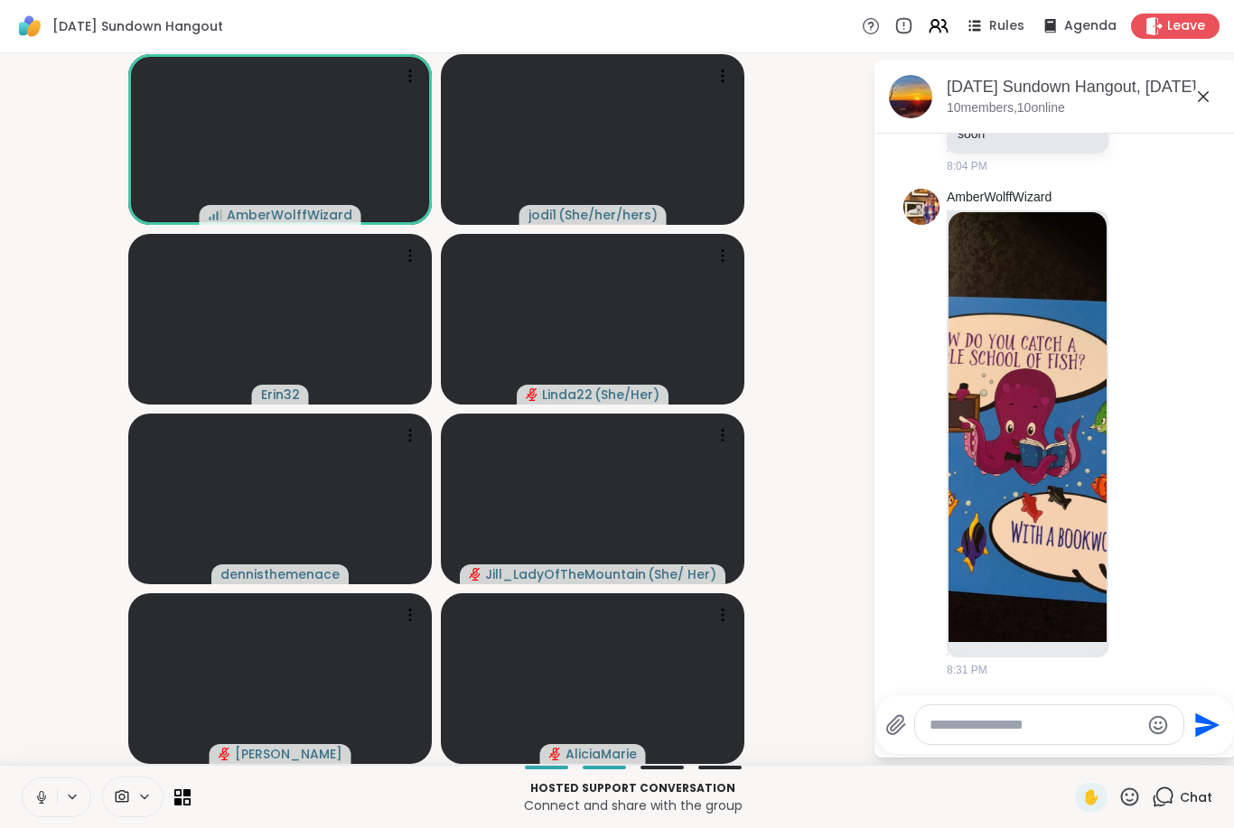
click at [42, 806] on button at bounding box center [40, 797] width 34 height 38
click at [51, 800] on button at bounding box center [40, 797] width 34 height 38
click at [23, 811] on button at bounding box center [40, 797] width 34 height 38
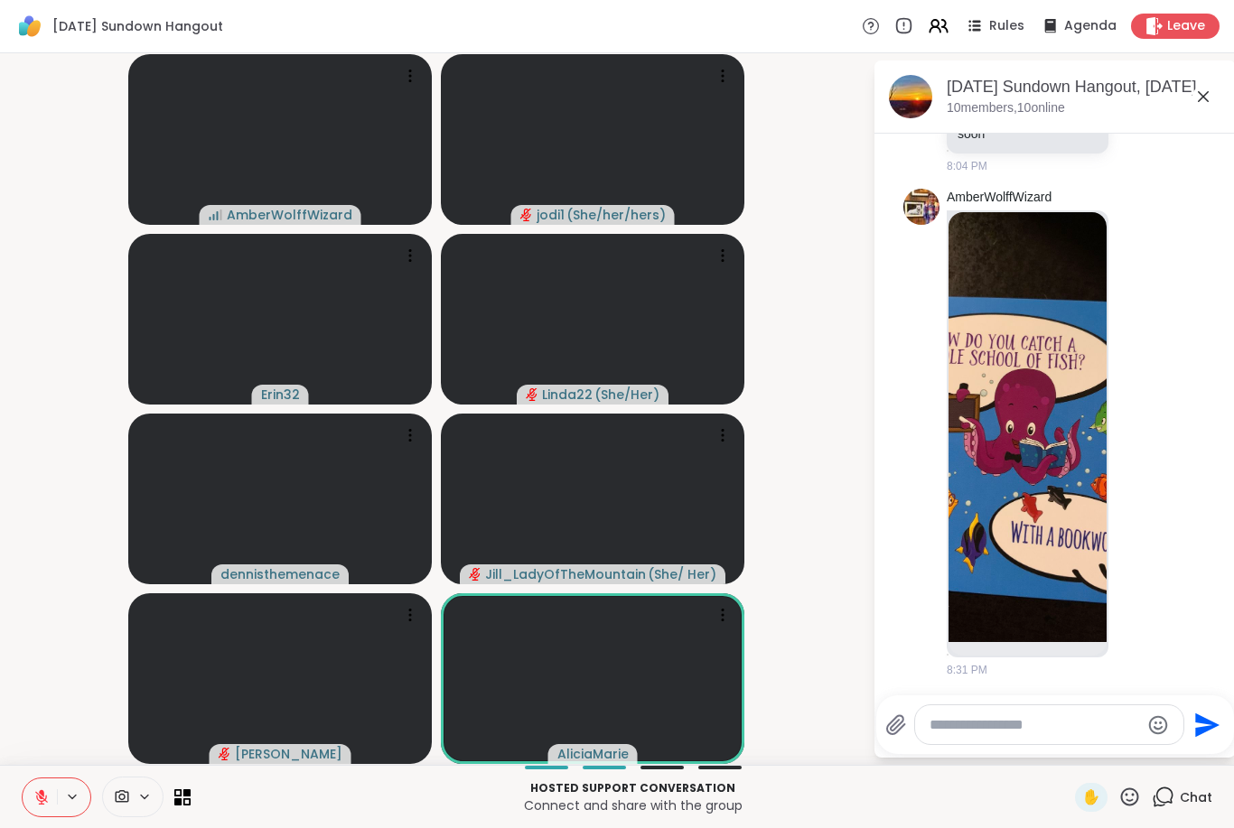
click at [39, 800] on icon at bounding box center [41, 797] width 13 height 13
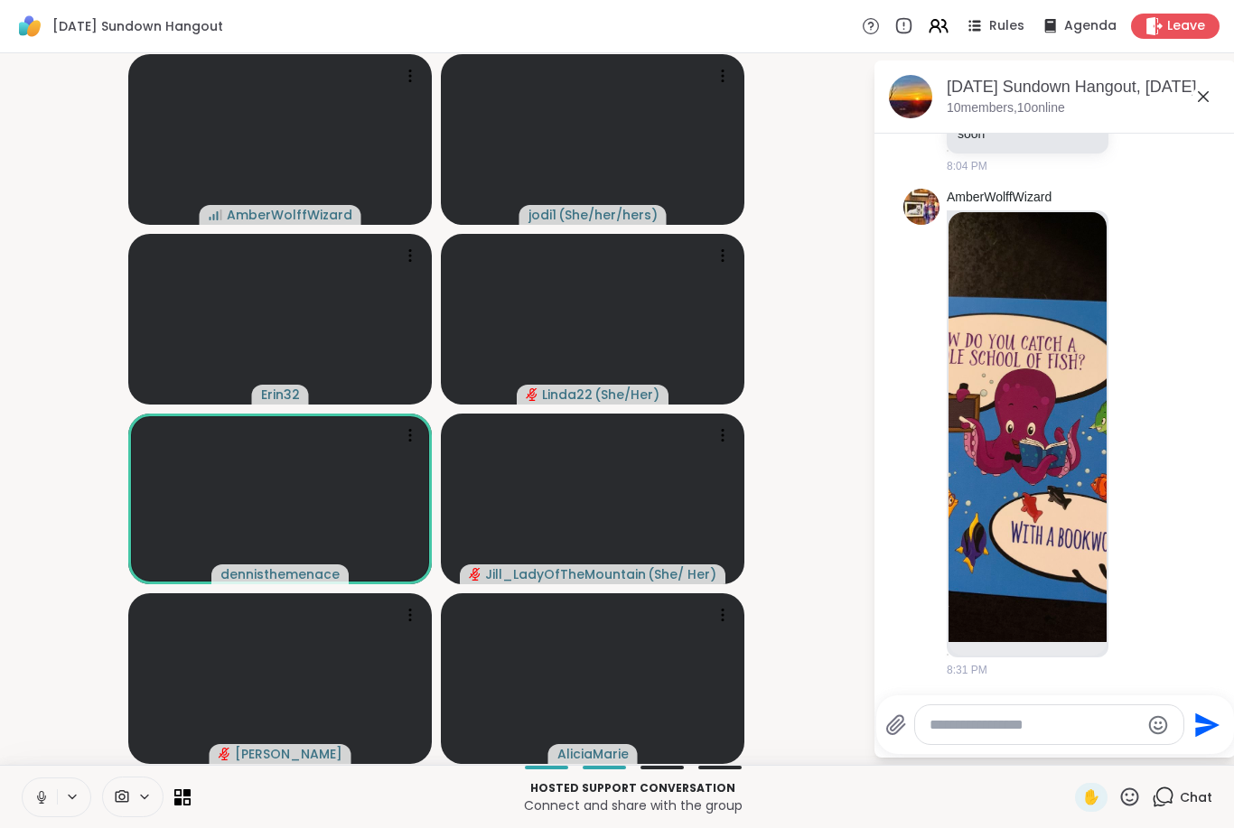
click at [36, 802] on icon at bounding box center [41, 797] width 16 height 16
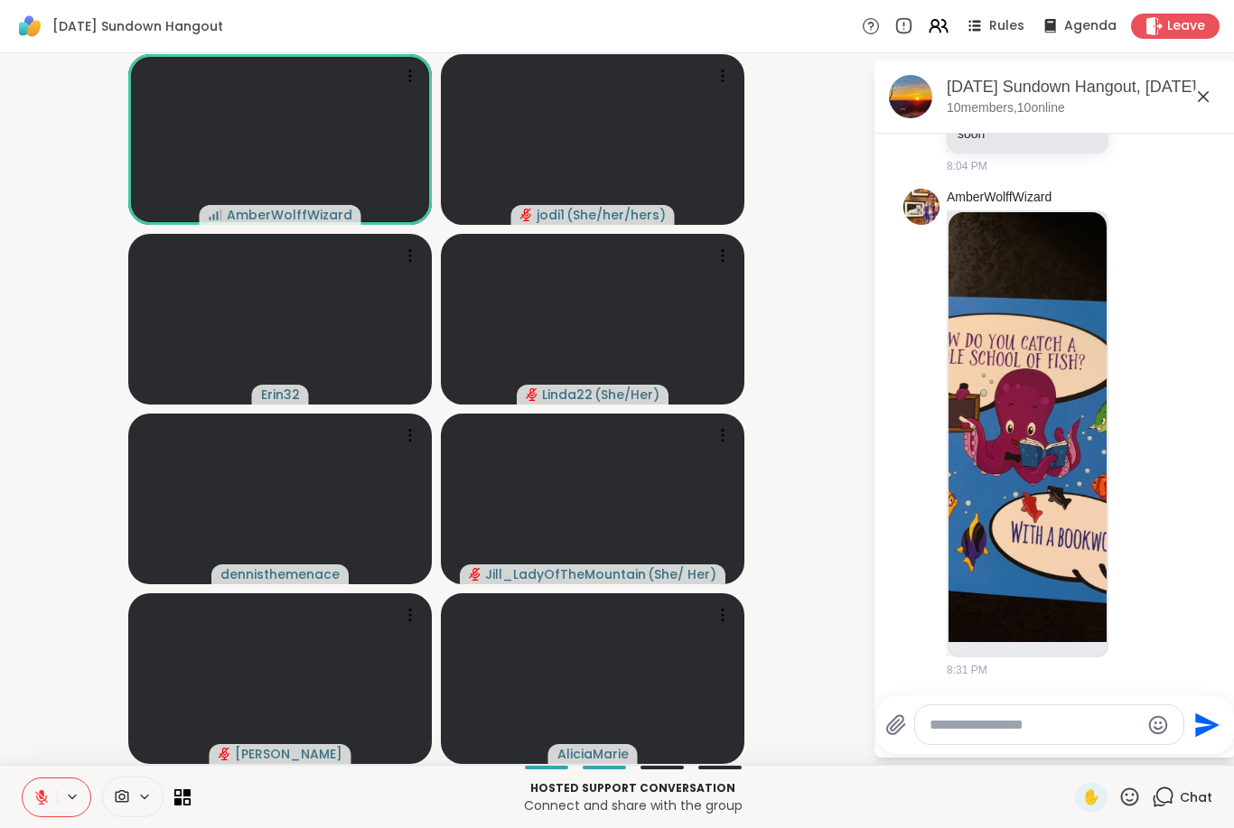
click at [40, 796] on icon at bounding box center [41, 797] width 13 height 13
click at [47, 800] on button at bounding box center [38, 797] width 37 height 38
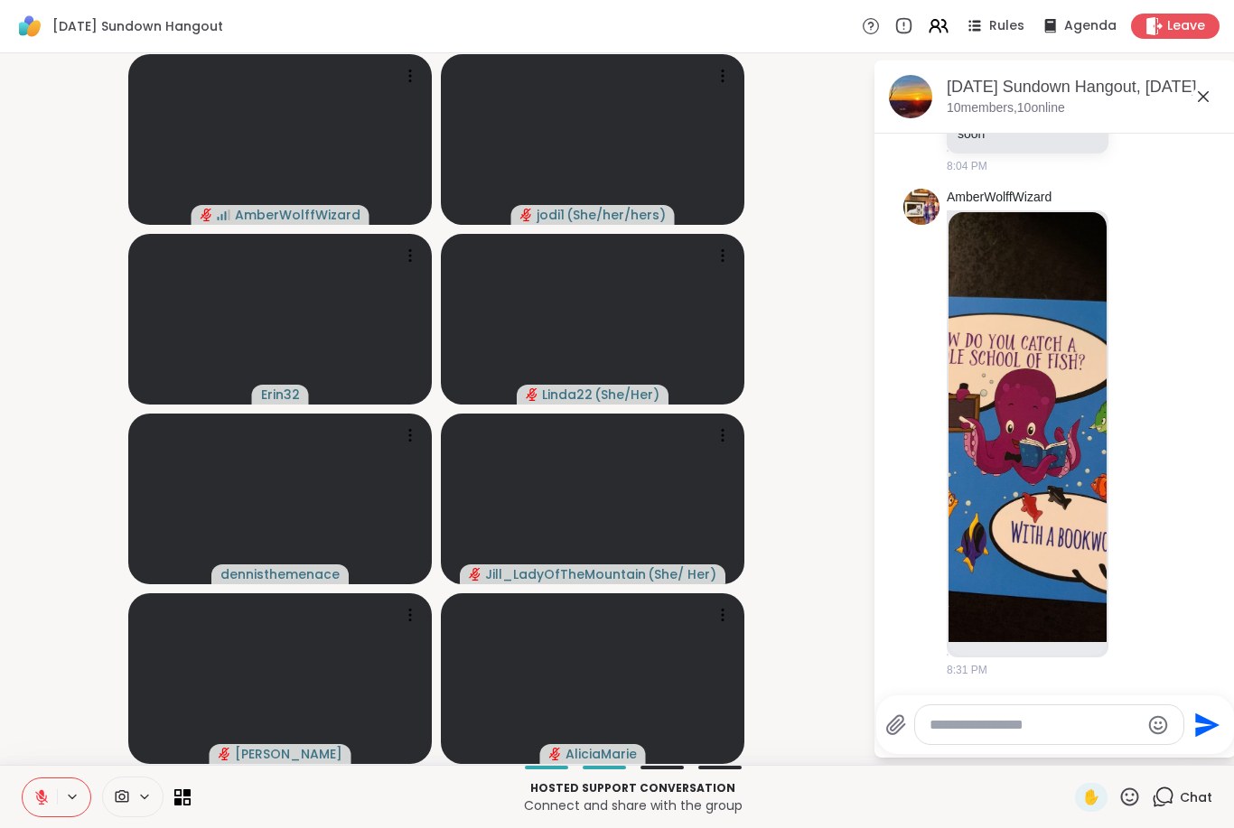
click at [26, 793] on button at bounding box center [40, 797] width 34 height 38
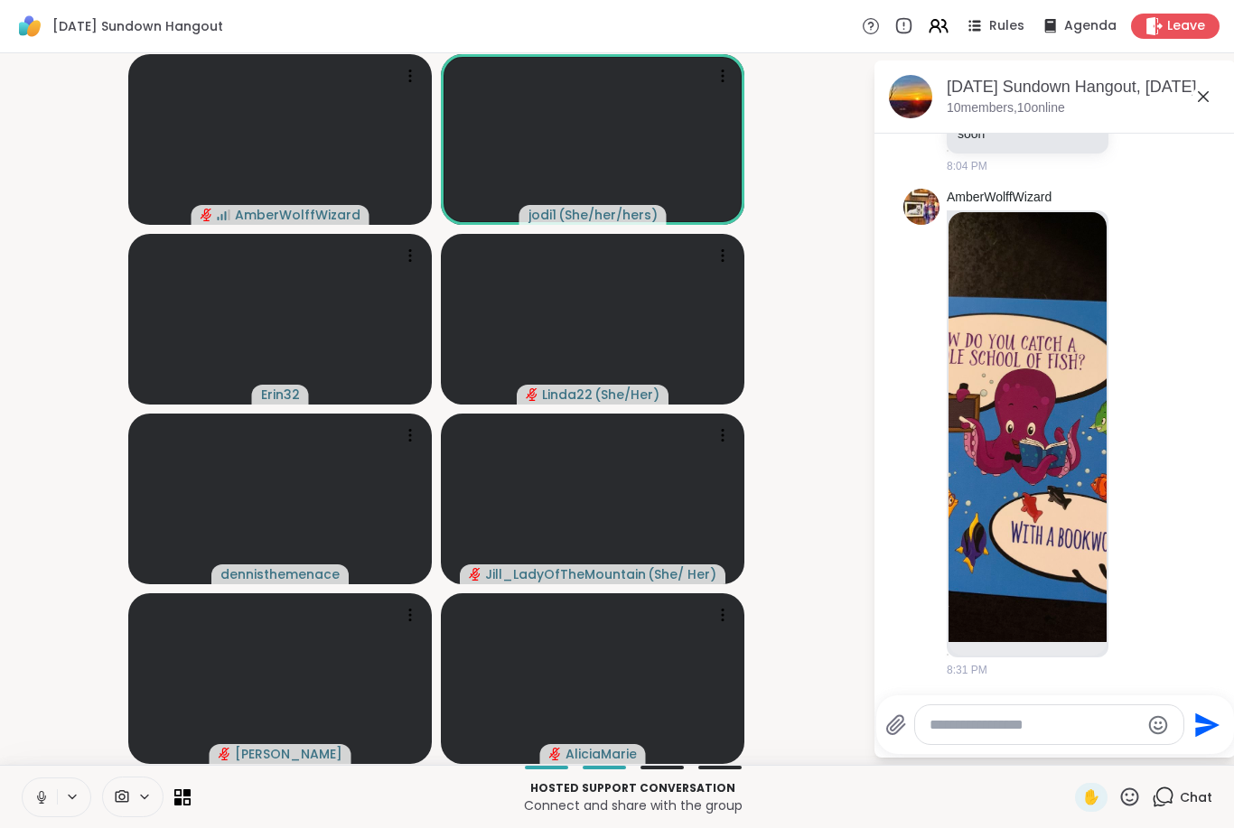
click at [42, 798] on icon at bounding box center [41, 795] width 5 height 8
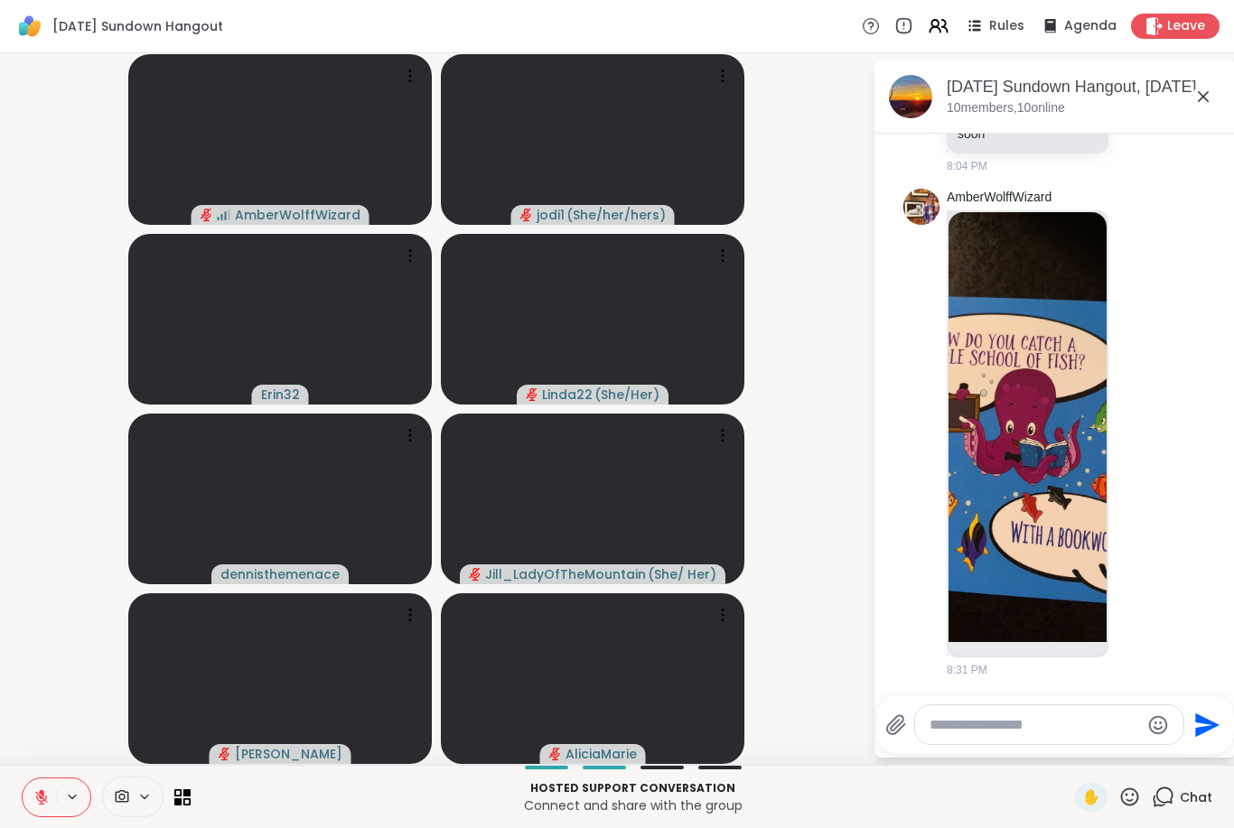
click at [29, 795] on button at bounding box center [40, 797] width 34 height 38
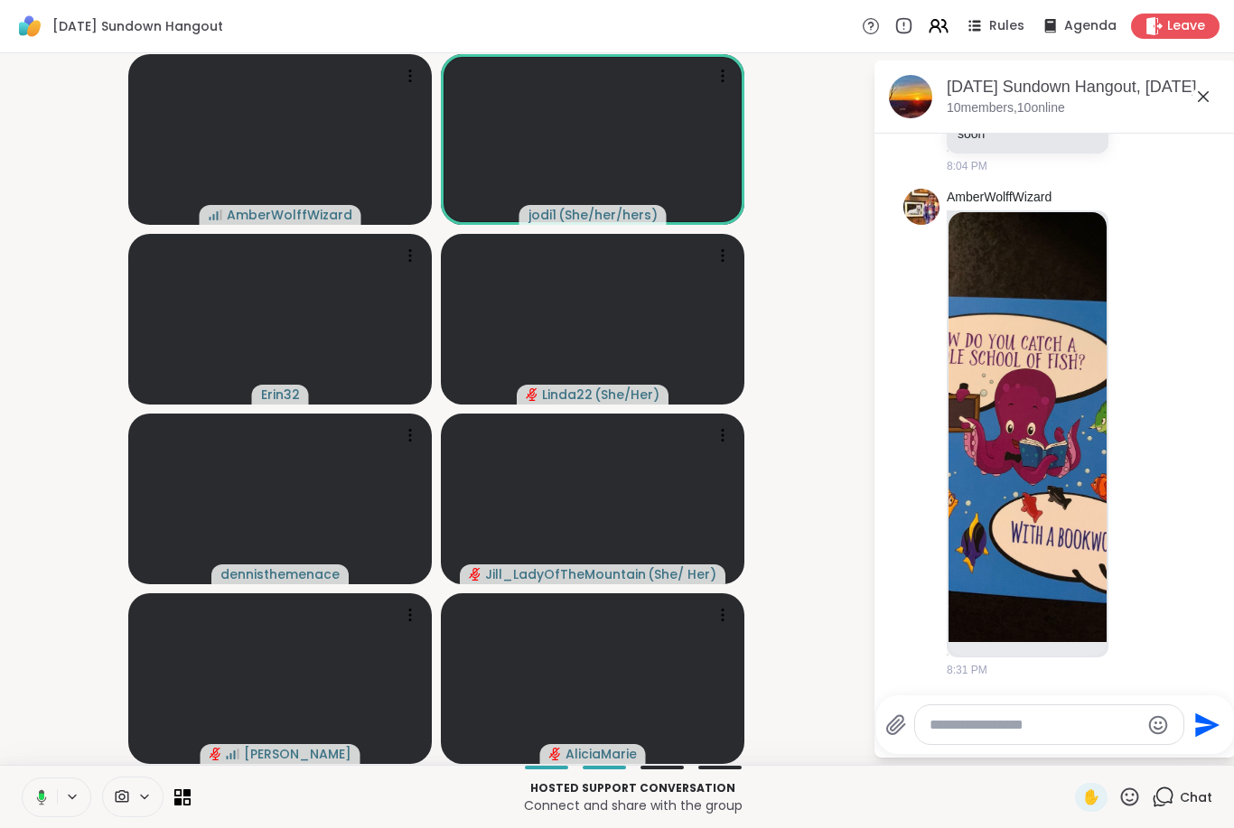
click at [44, 799] on icon at bounding box center [39, 797] width 16 height 16
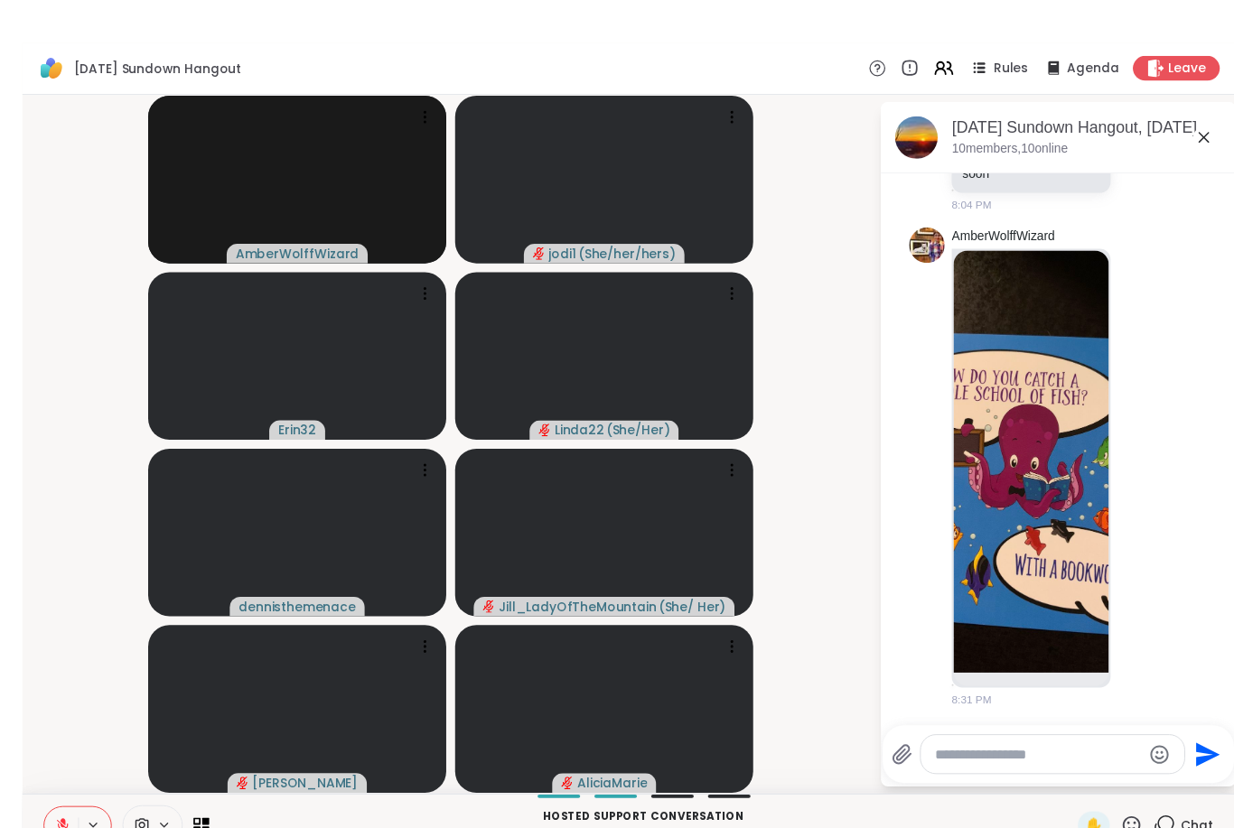
scroll to position [96, 0]
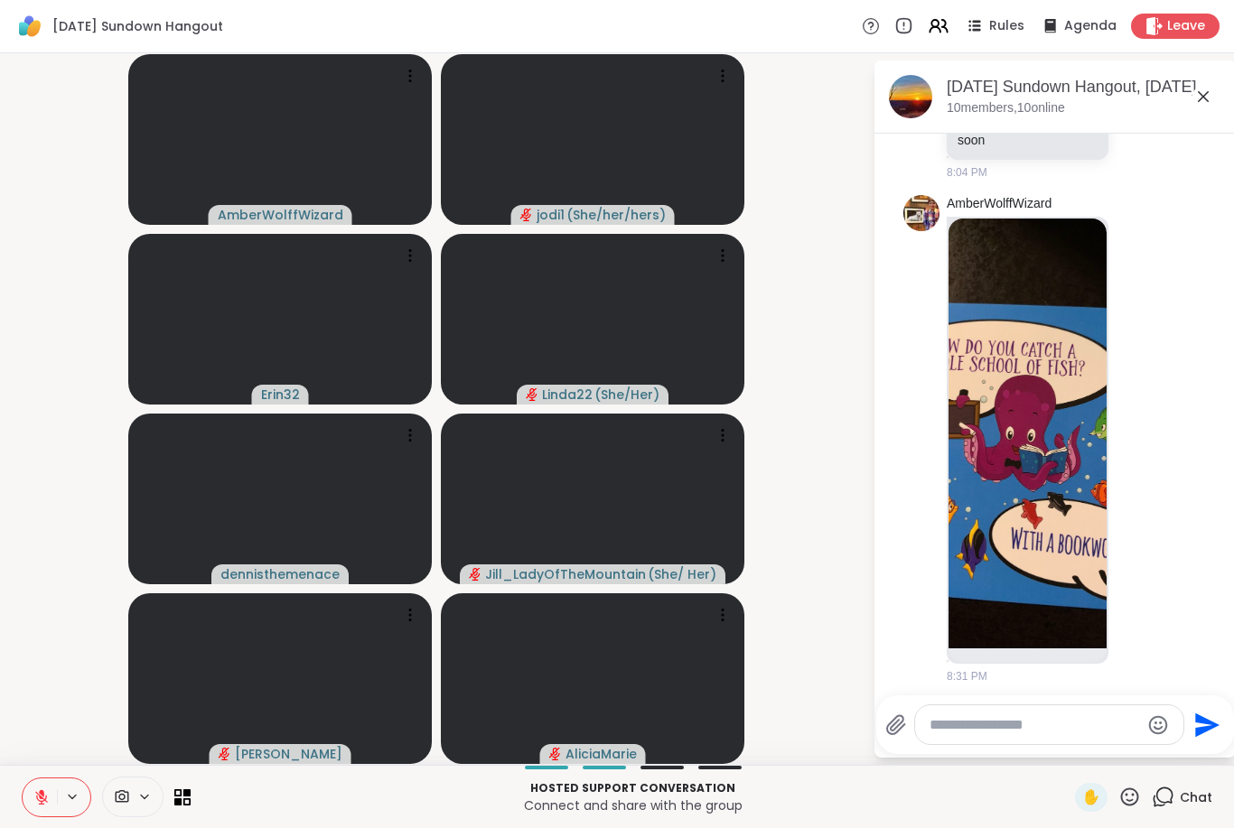
click at [822, 815] on div "Hosted support conversation Connect and share with the group" at bounding box center [632, 797] width 862 height 41
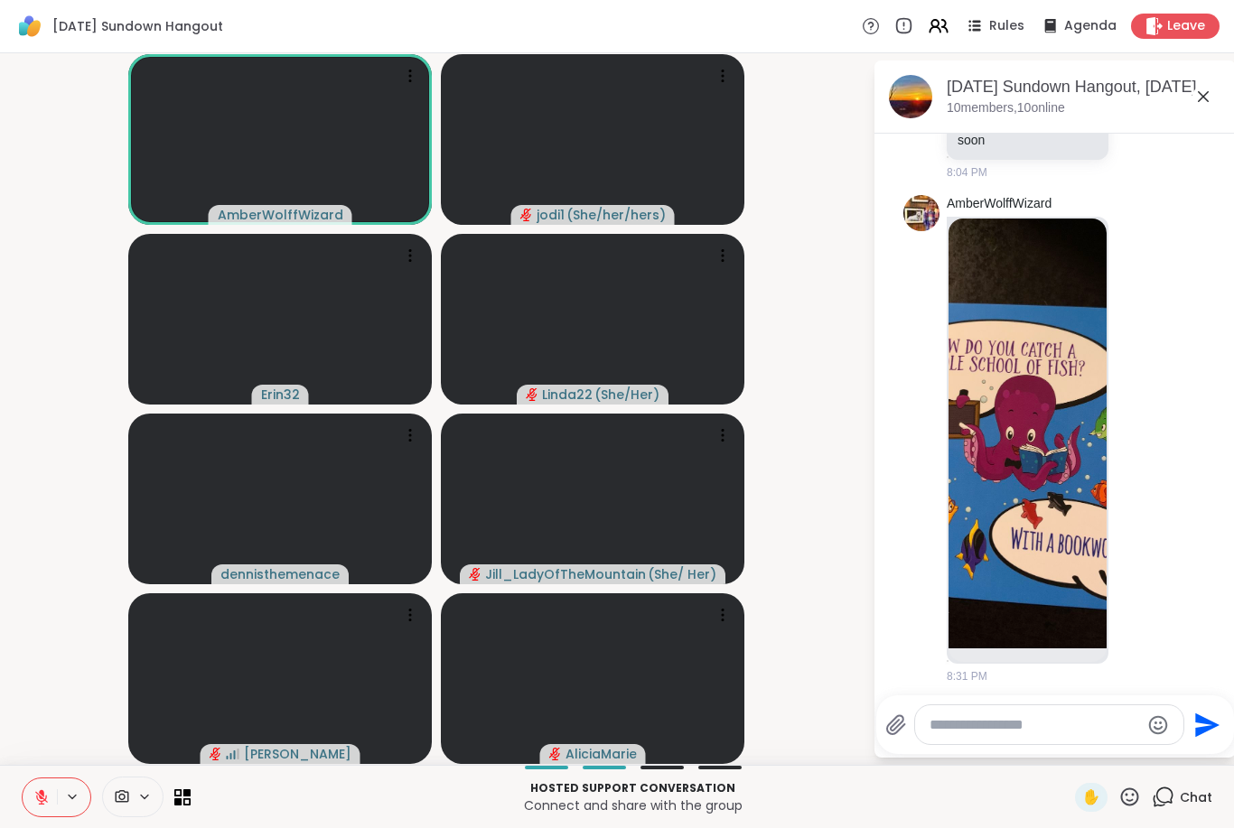
click at [830, 101] on video-player-container "AmberWolffWizard jodi1 ( She/her/hers ) Erin32 Linda22 ( She/Her ) dennisthemen…" at bounding box center [436, 409] width 851 height 697
click at [47, 810] on button at bounding box center [40, 797] width 34 height 38
click at [44, 813] on button at bounding box center [40, 797] width 34 height 38
click at [41, 797] on icon at bounding box center [41, 797] width 13 height 13
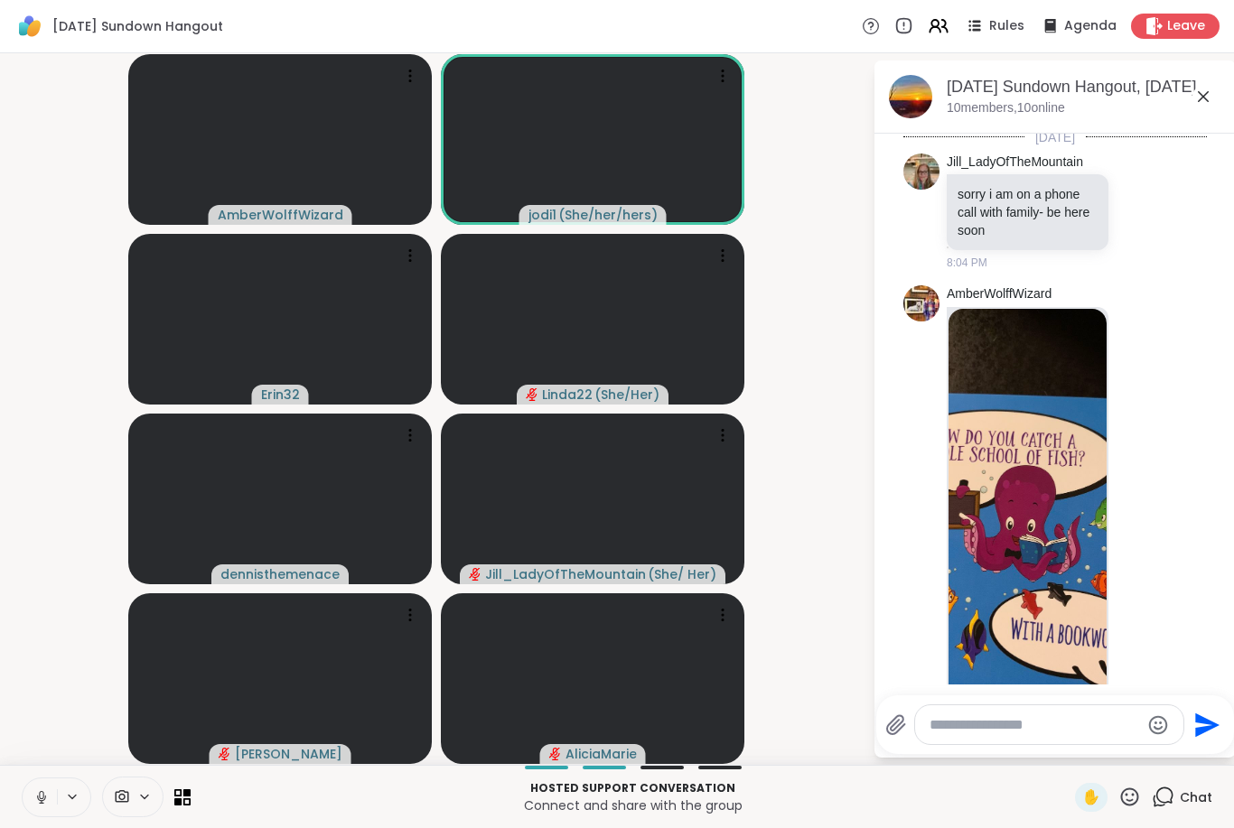
scroll to position [0, 0]
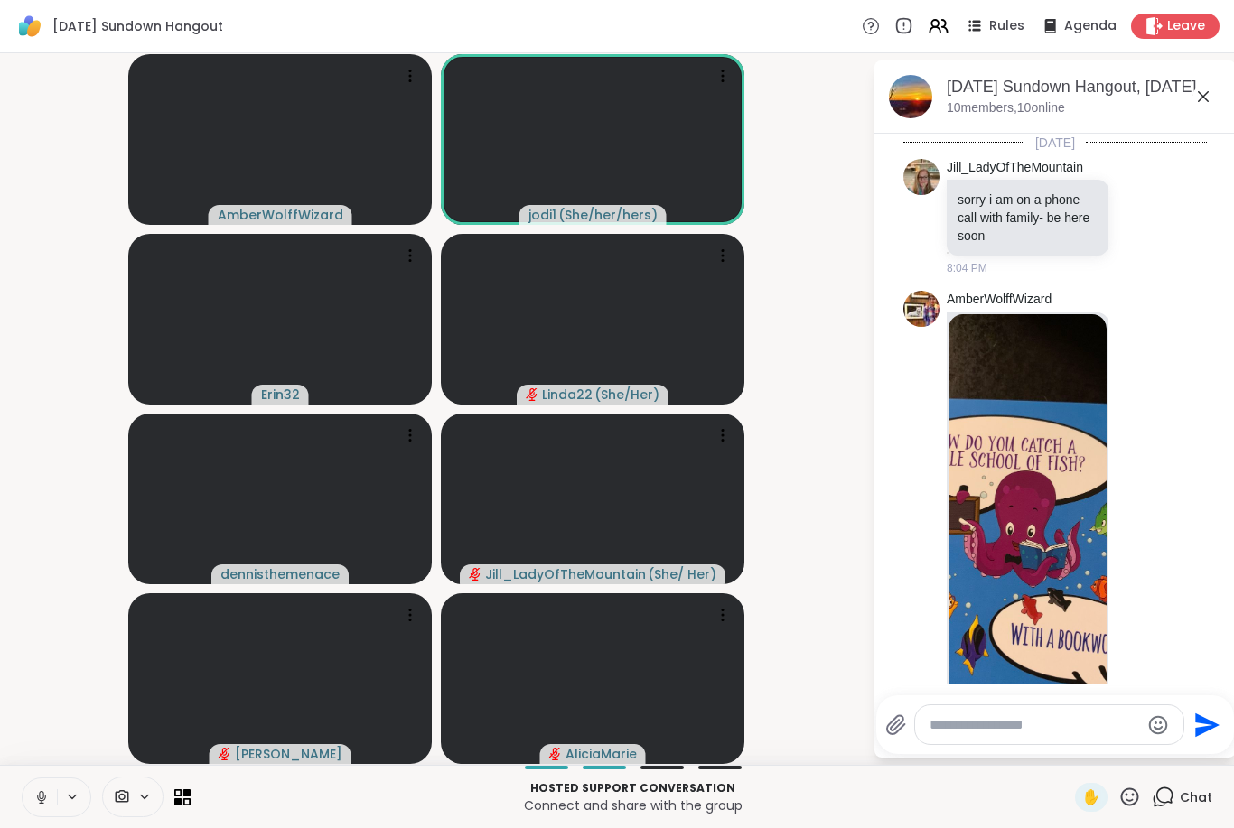
click at [30, 793] on button at bounding box center [40, 797] width 34 height 38
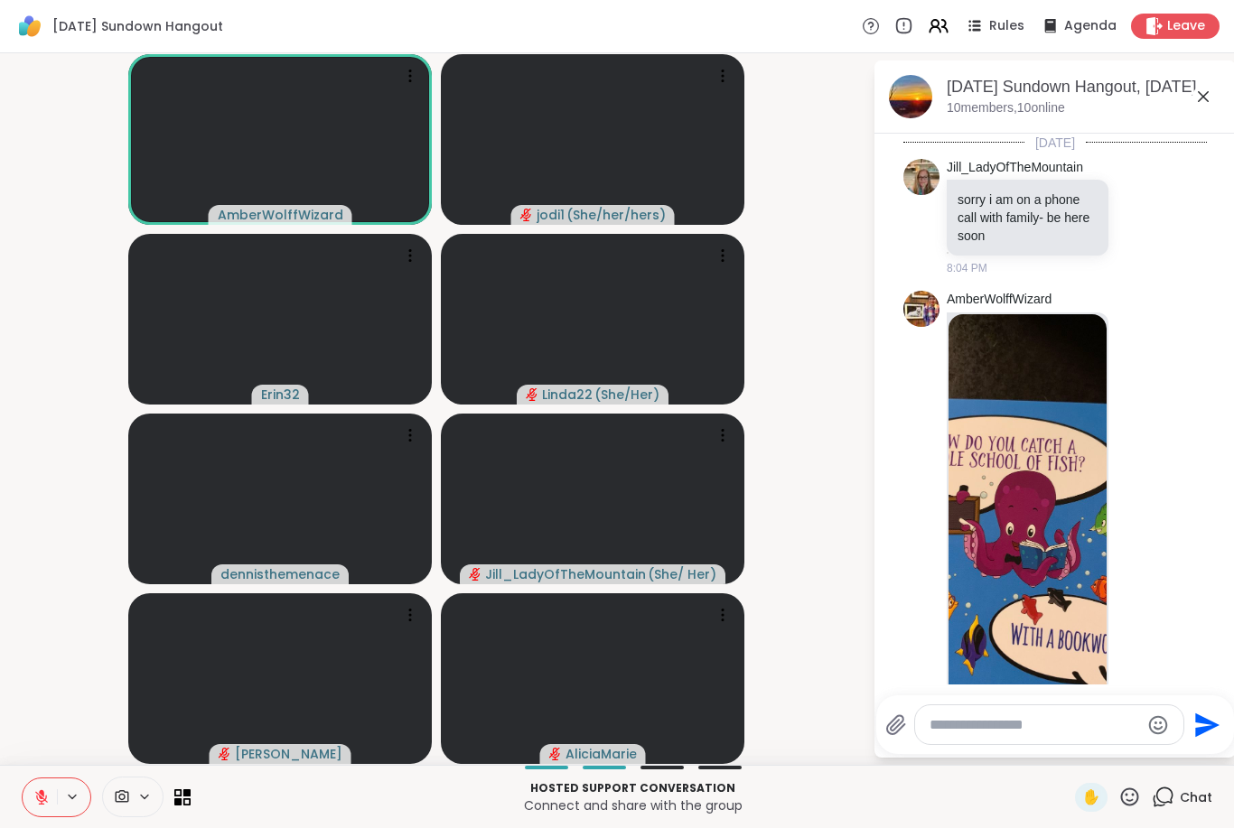
click at [34, 795] on icon at bounding box center [41, 797] width 16 height 16
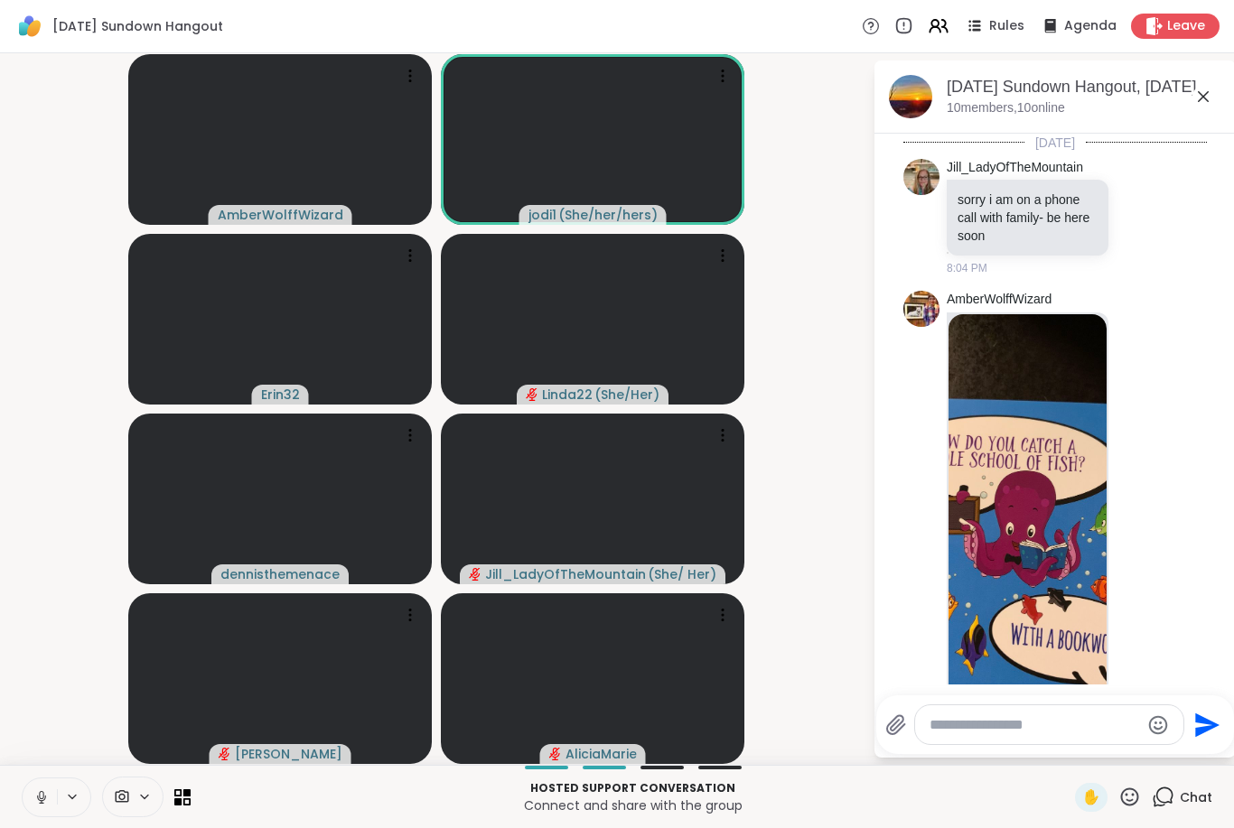
click at [44, 795] on icon at bounding box center [41, 797] width 16 height 16
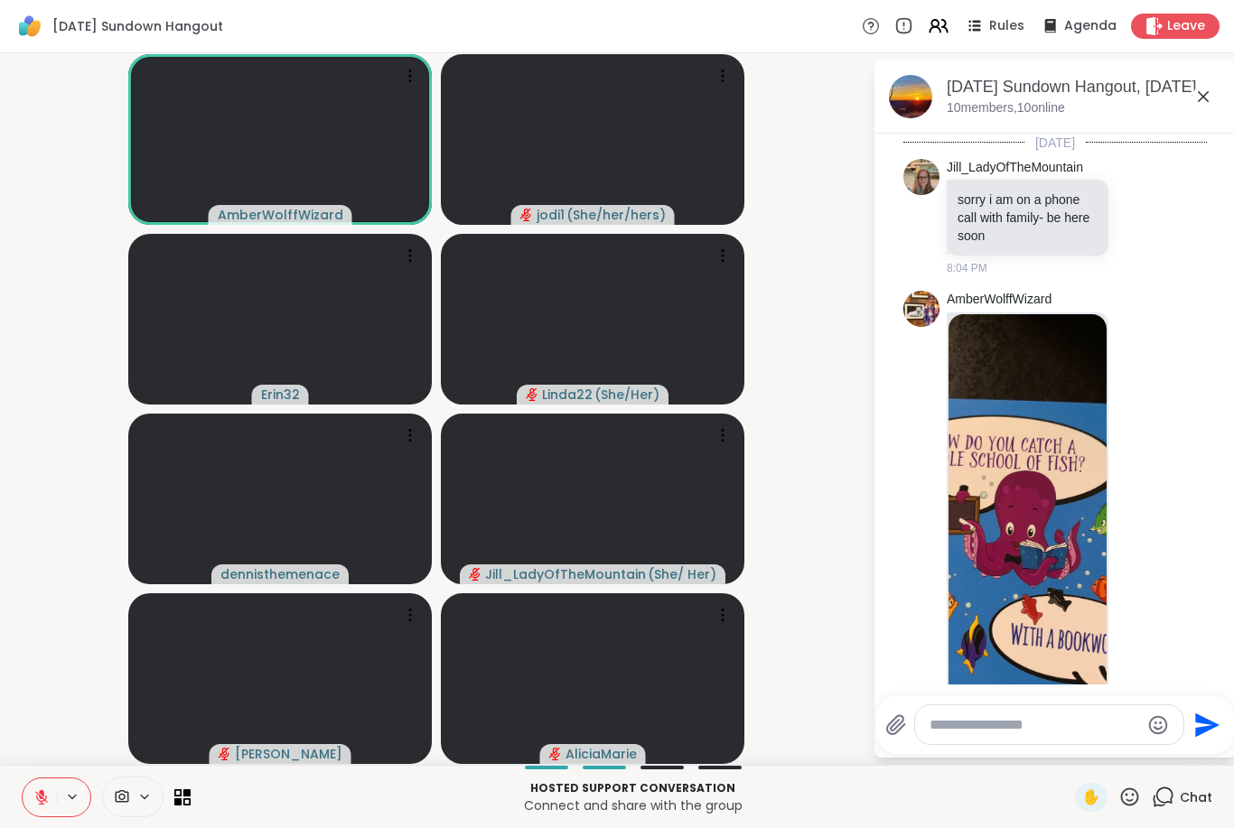
click at [32, 801] on button at bounding box center [40, 797] width 34 height 38
click at [33, 802] on button at bounding box center [40, 797] width 34 height 38
click at [32, 800] on button at bounding box center [40, 797] width 34 height 38
click at [31, 801] on button at bounding box center [40, 797] width 34 height 38
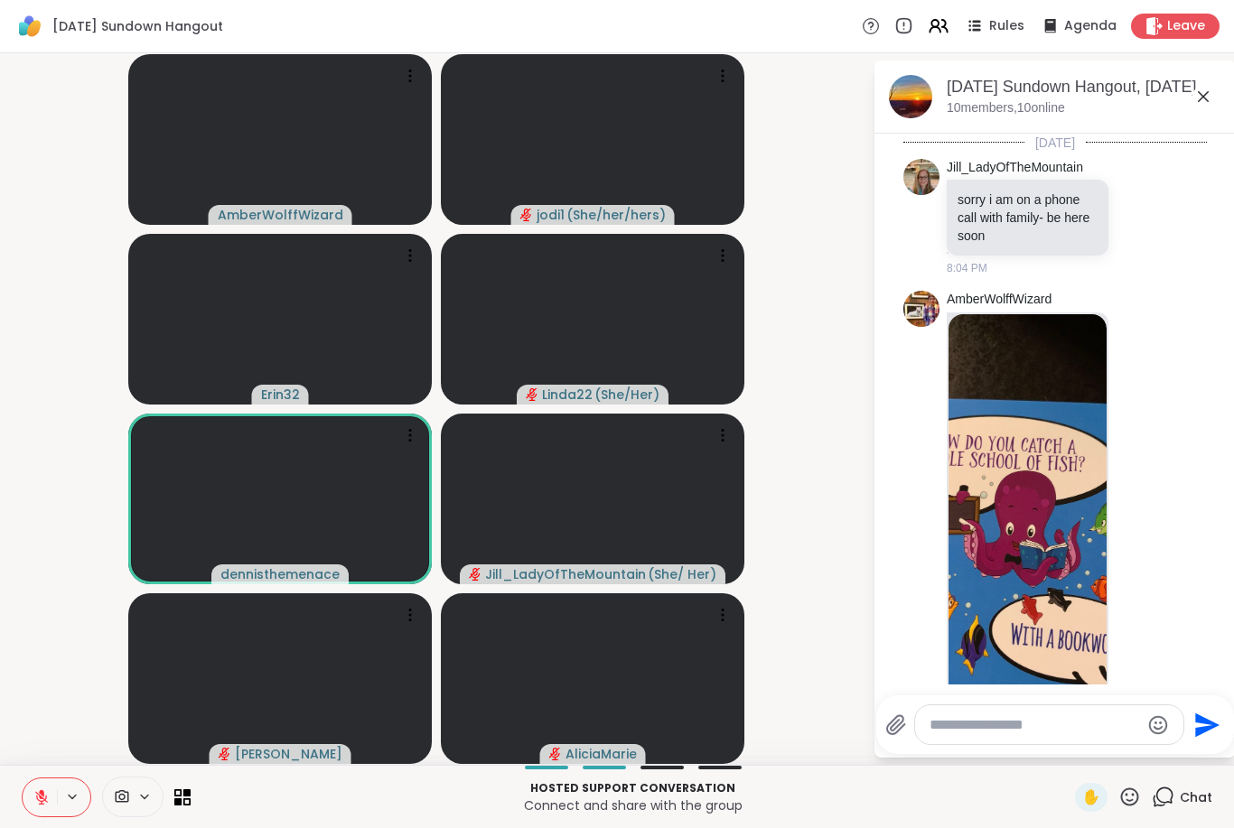
click at [50, 789] on button at bounding box center [40, 797] width 34 height 38
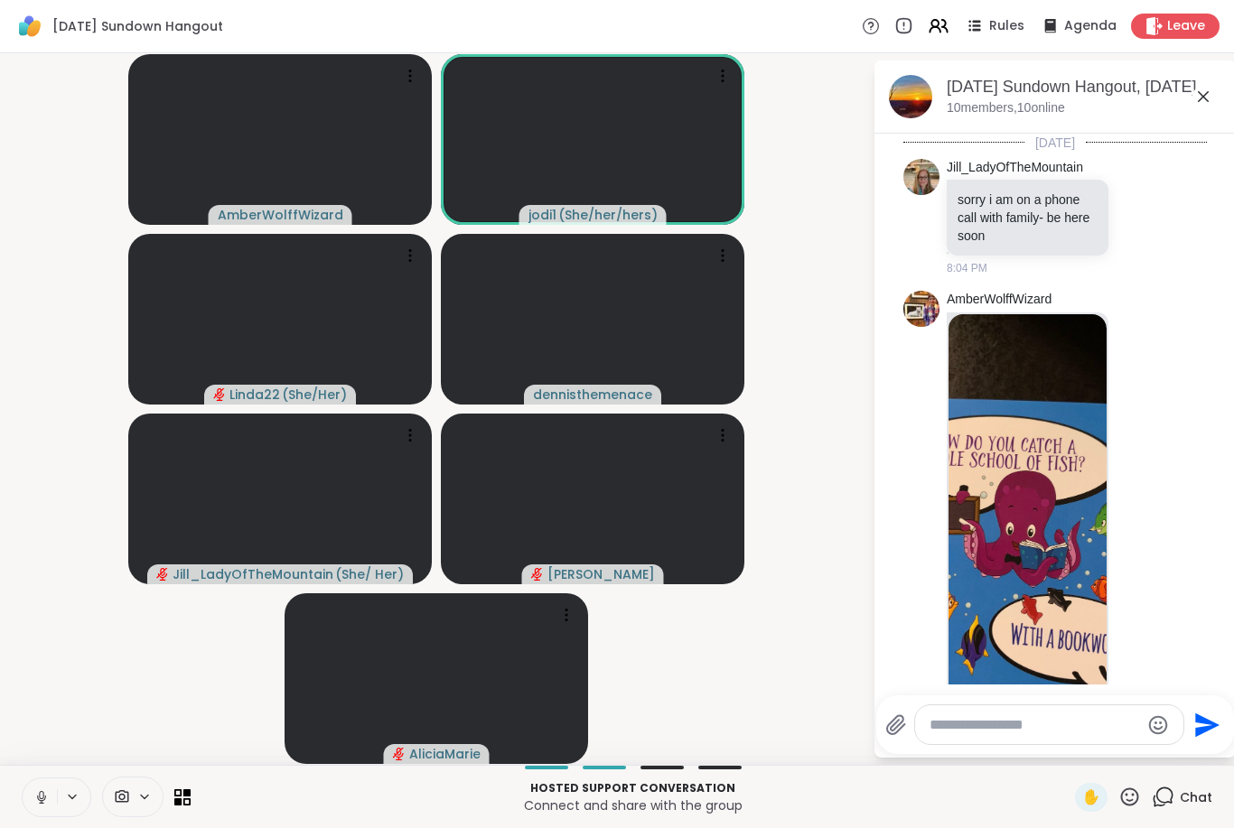
click at [559, 786] on p "Hosted support conversation" at bounding box center [632, 788] width 862 height 16
click at [46, 812] on button at bounding box center [40, 797] width 34 height 38
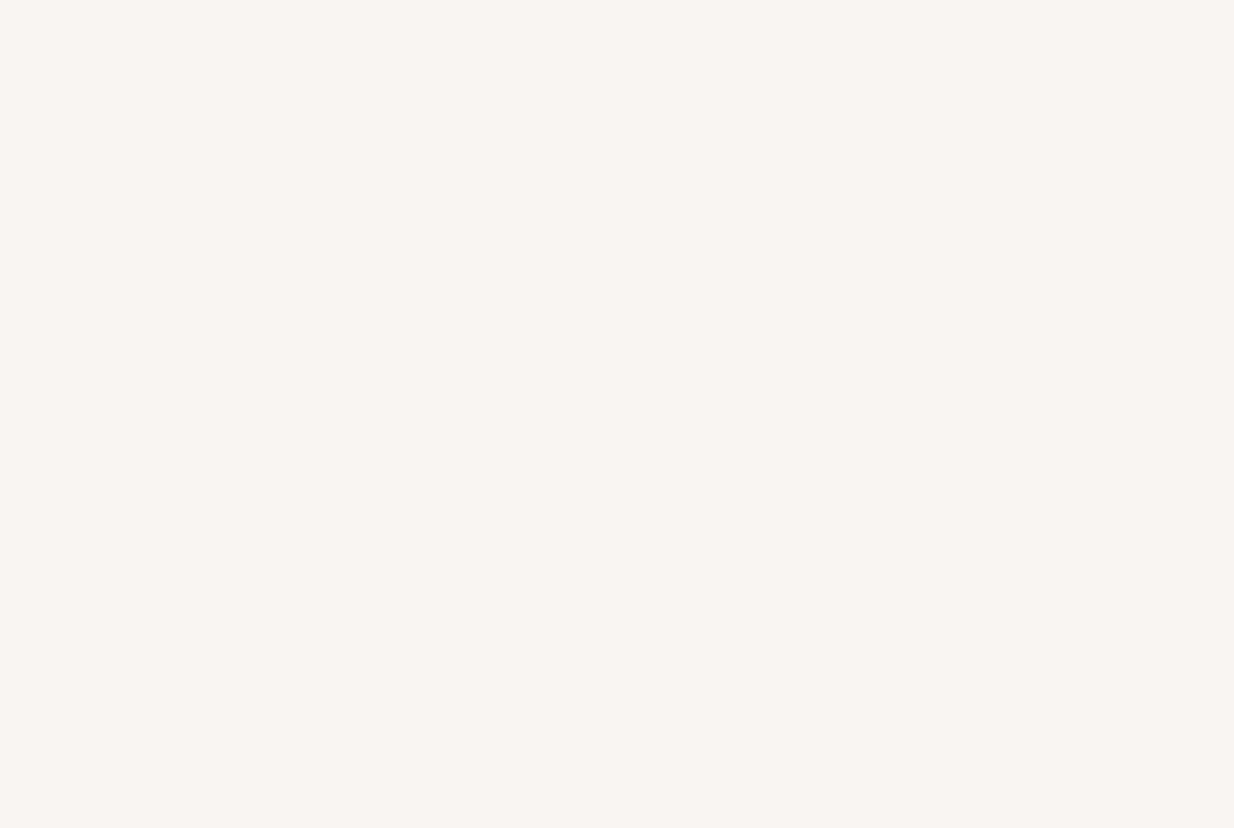
click at [697, 563] on div at bounding box center [617, 414] width 1234 height 828
click at [748, 476] on div at bounding box center [617, 414] width 1234 height 828
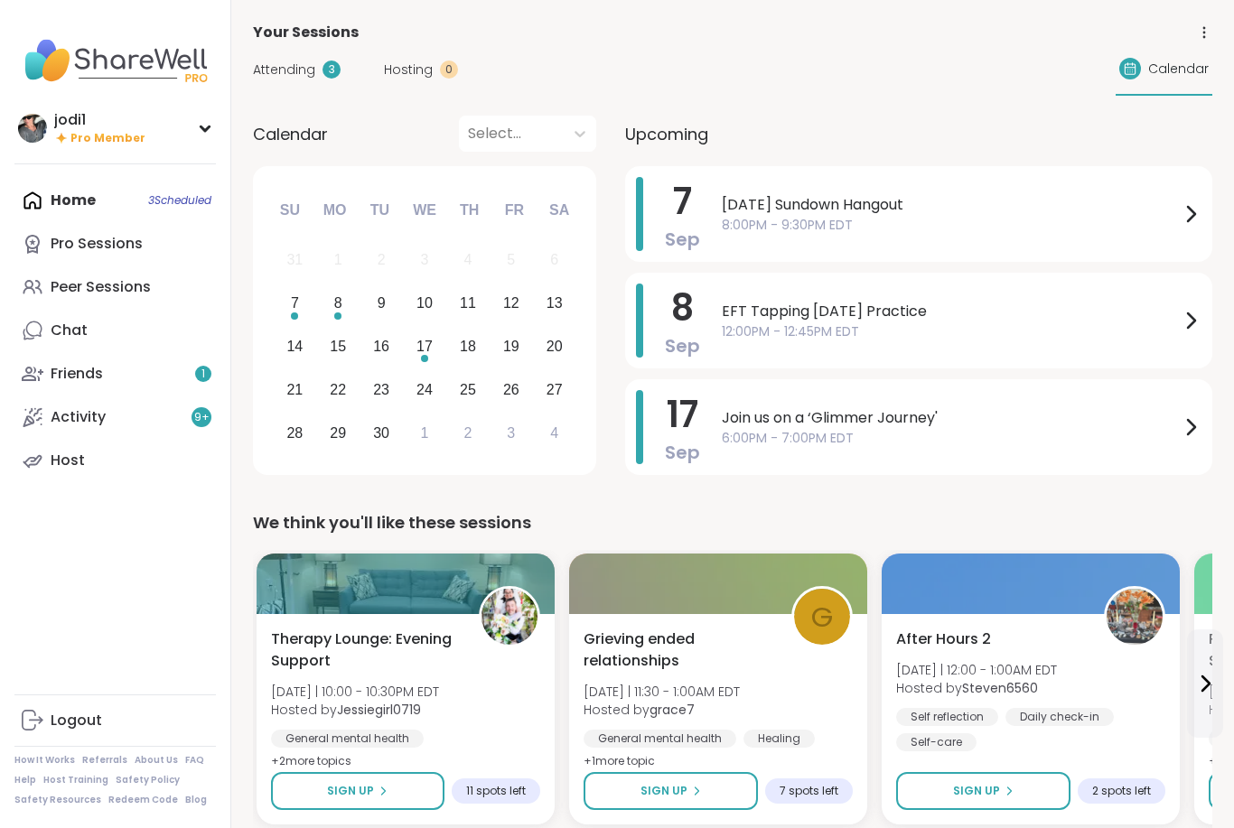
click at [135, 288] on div "Peer Sessions" at bounding box center [101, 287] width 100 height 20
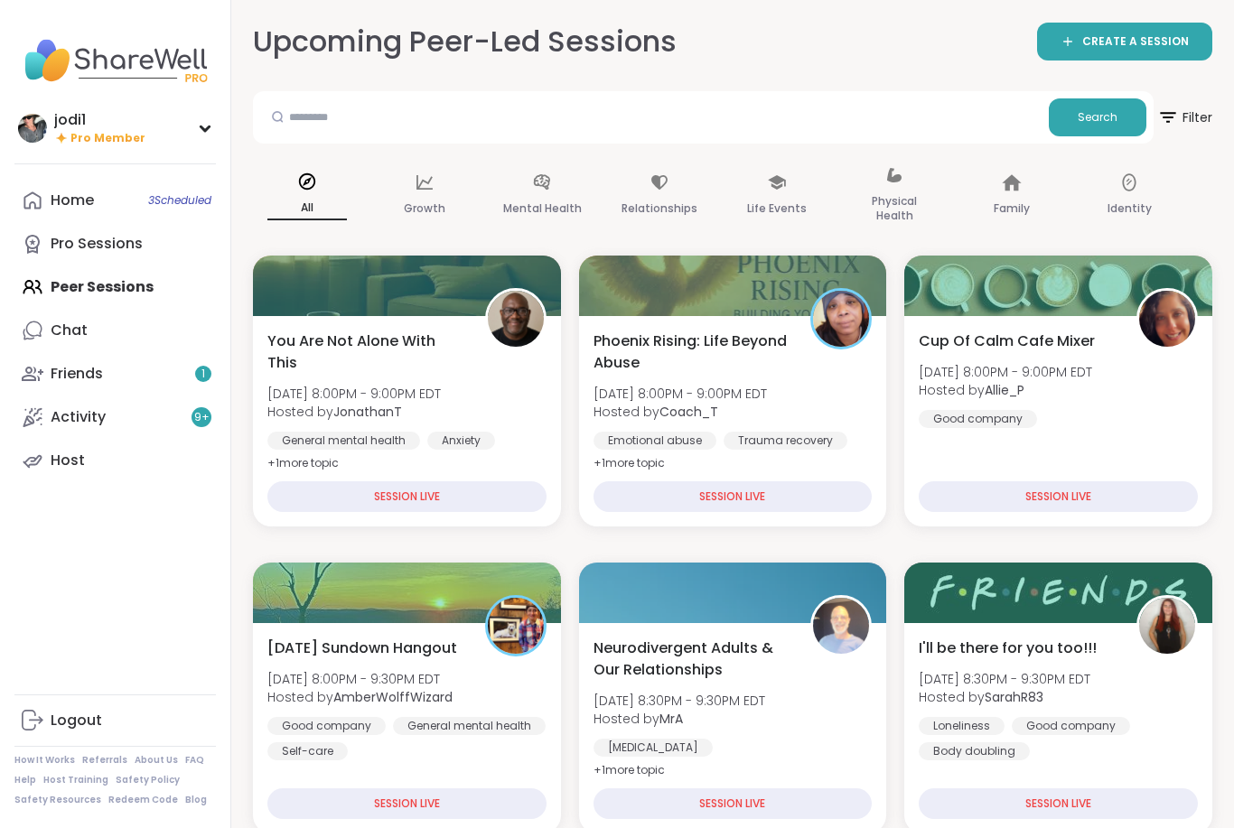
click at [413, 631] on div "Sunday Sundown Hangout Sun, Sep 07 | 8:00PM - 9:30PM EDT Hosted by AmberWolffWi…" at bounding box center [407, 728] width 308 height 210
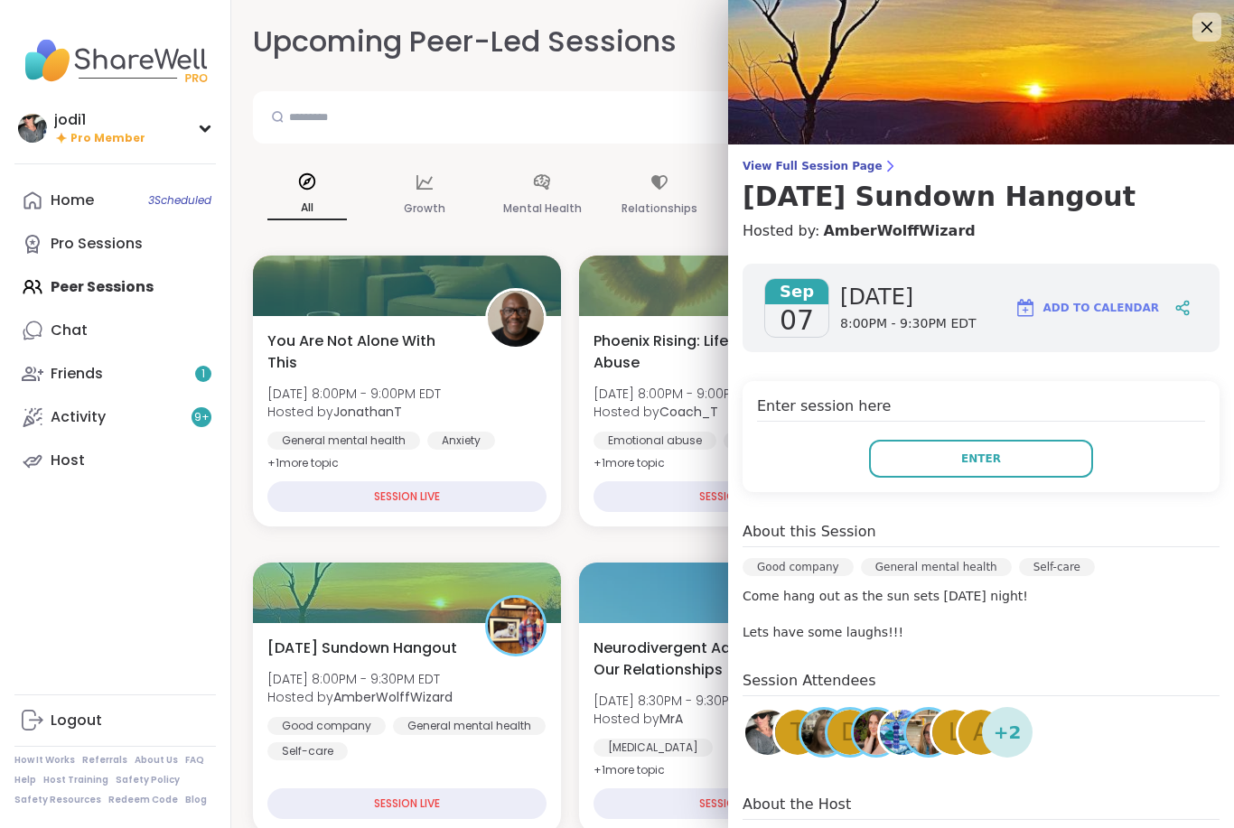
click at [1013, 464] on button "Enter" at bounding box center [981, 459] width 224 height 38
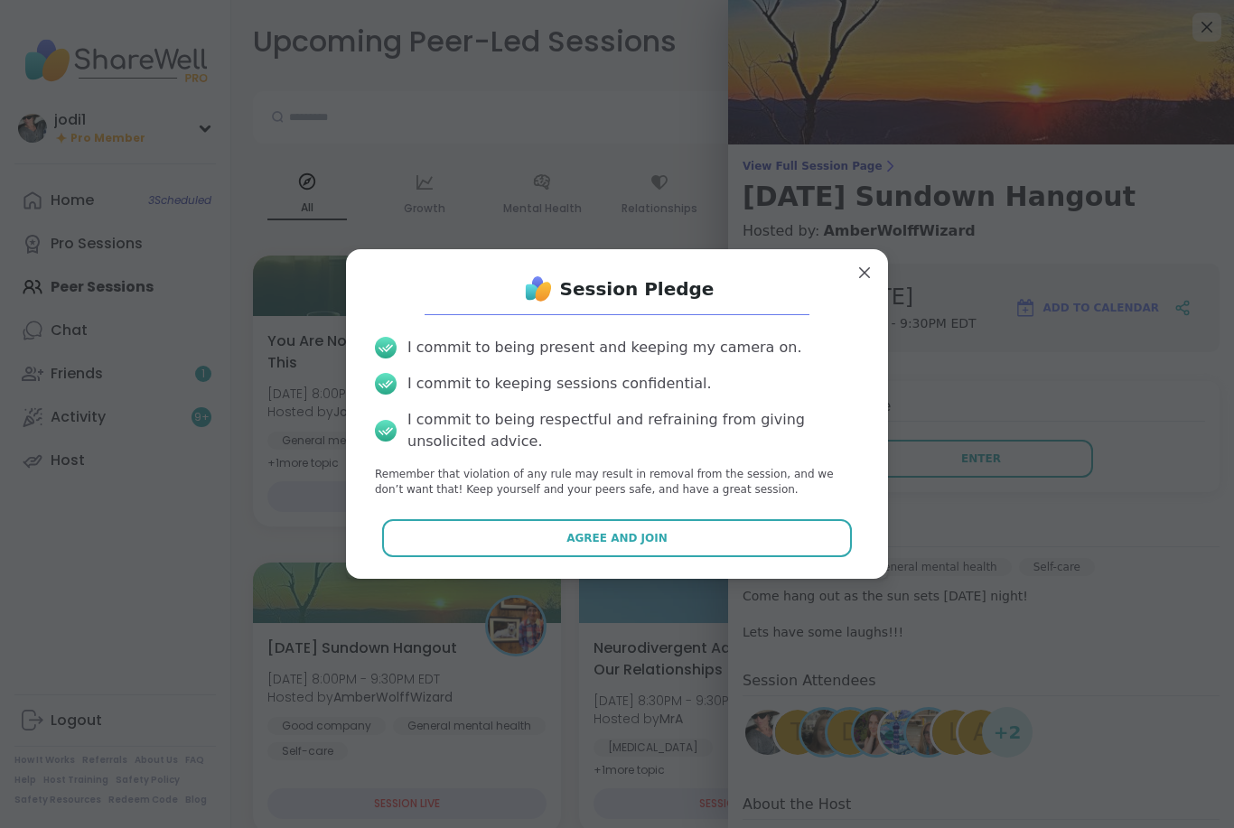
click at [660, 539] on span "Agree and Join" at bounding box center [616, 538] width 101 height 16
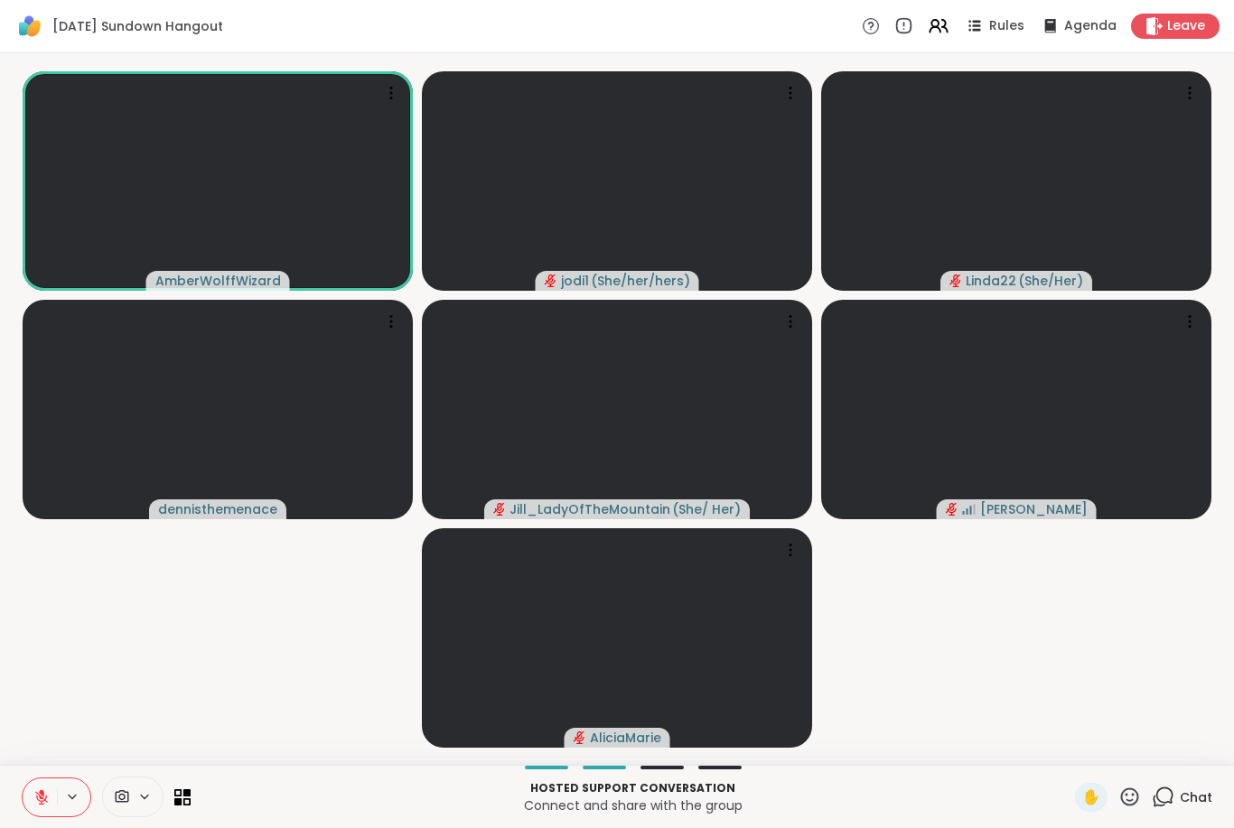
click at [1132, 796] on icon at bounding box center [1129, 797] width 23 height 23
click at [1197, 744] on span "🍪" at bounding box center [1196, 750] width 18 height 22
click at [28, 798] on button at bounding box center [40, 797] width 34 height 38
click at [46, 793] on icon at bounding box center [41, 797] width 16 height 16
click at [42, 794] on icon at bounding box center [41, 792] width 5 height 7
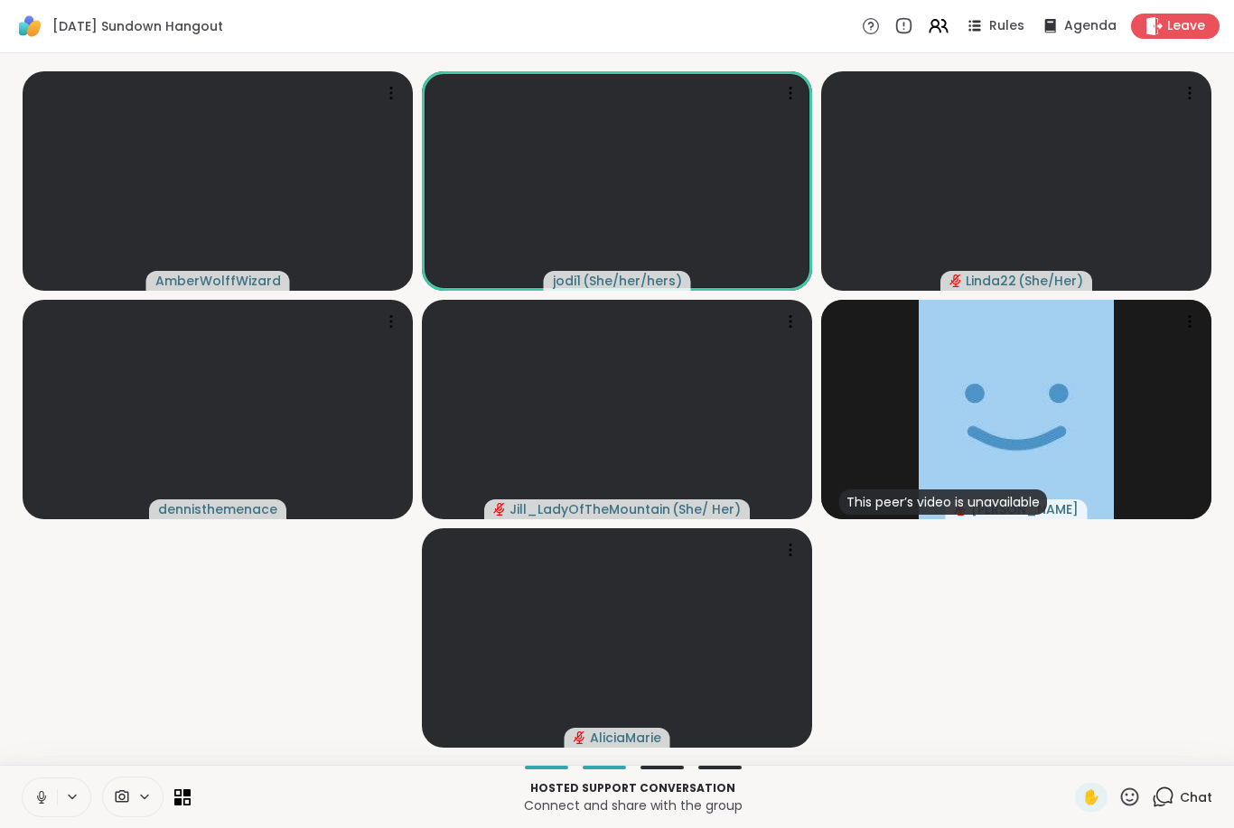
click at [60, 793] on button at bounding box center [73, 796] width 33 height 15
click at [43, 796] on icon at bounding box center [41, 795] width 5 height 8
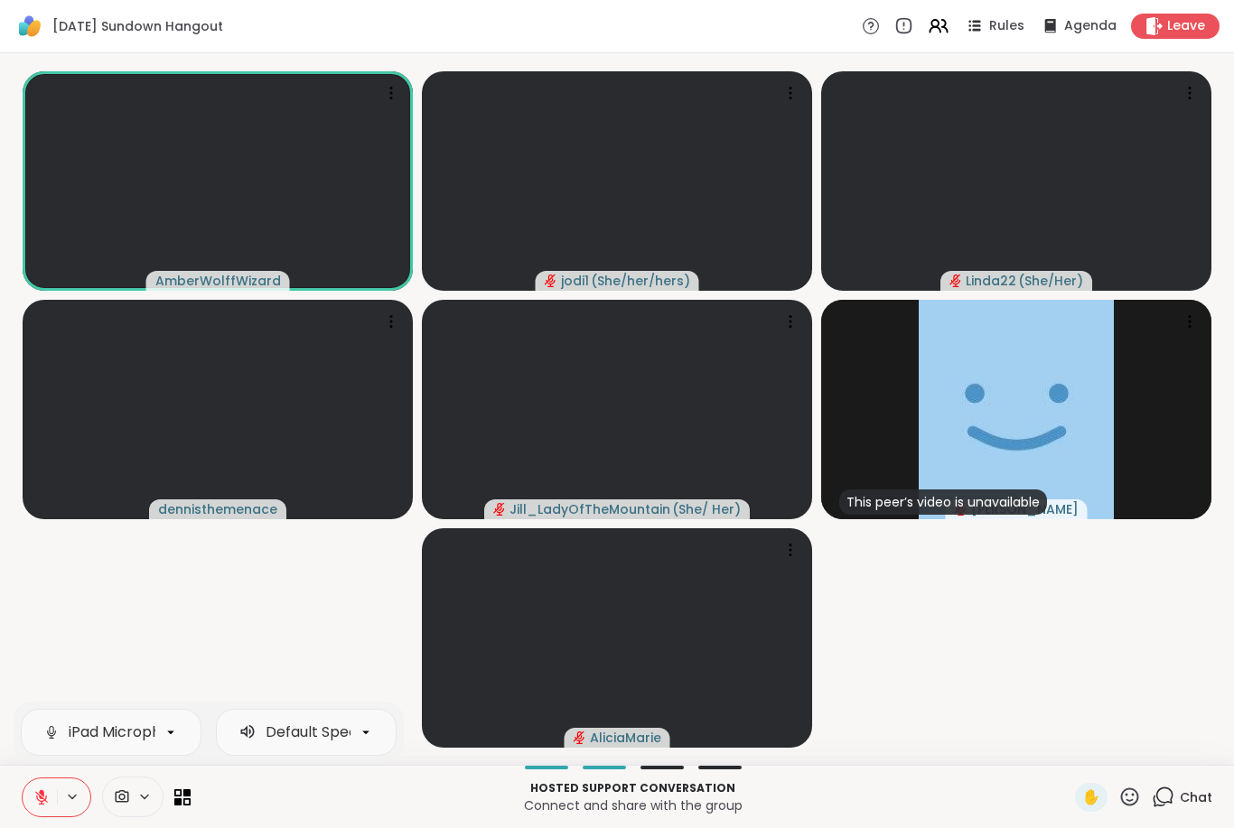
click at [50, 797] on button at bounding box center [40, 797] width 34 height 38
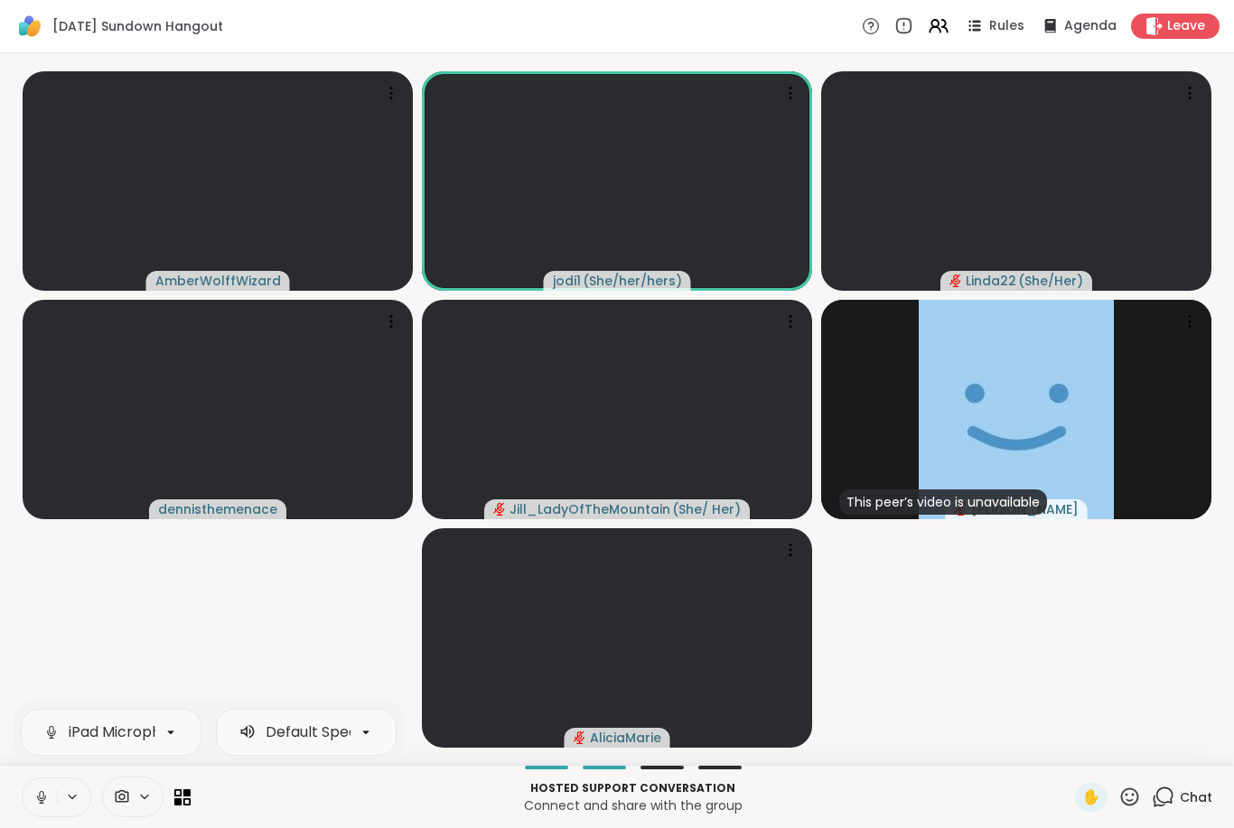
click at [41, 802] on icon at bounding box center [41, 797] width 16 height 16
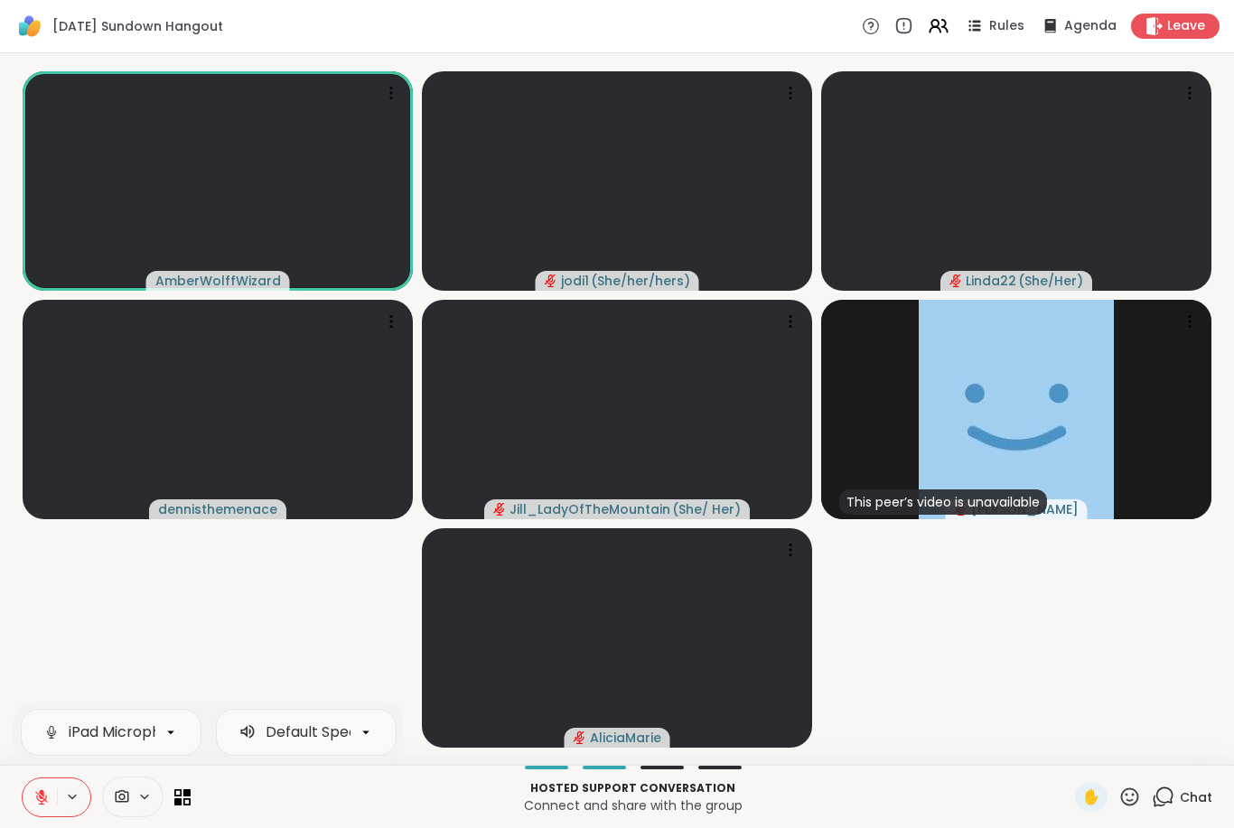
click at [44, 778] on button at bounding box center [40, 797] width 34 height 38
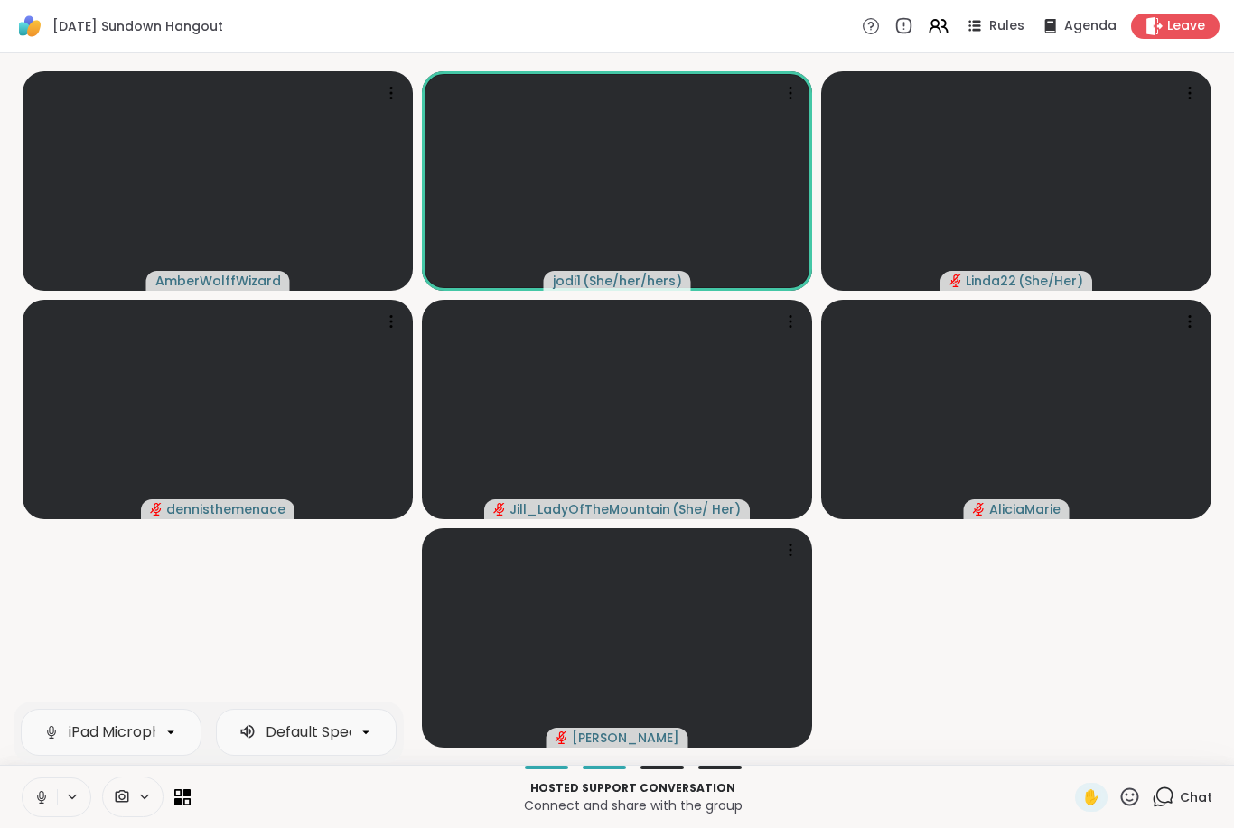
click at [32, 799] on button at bounding box center [40, 797] width 34 height 38
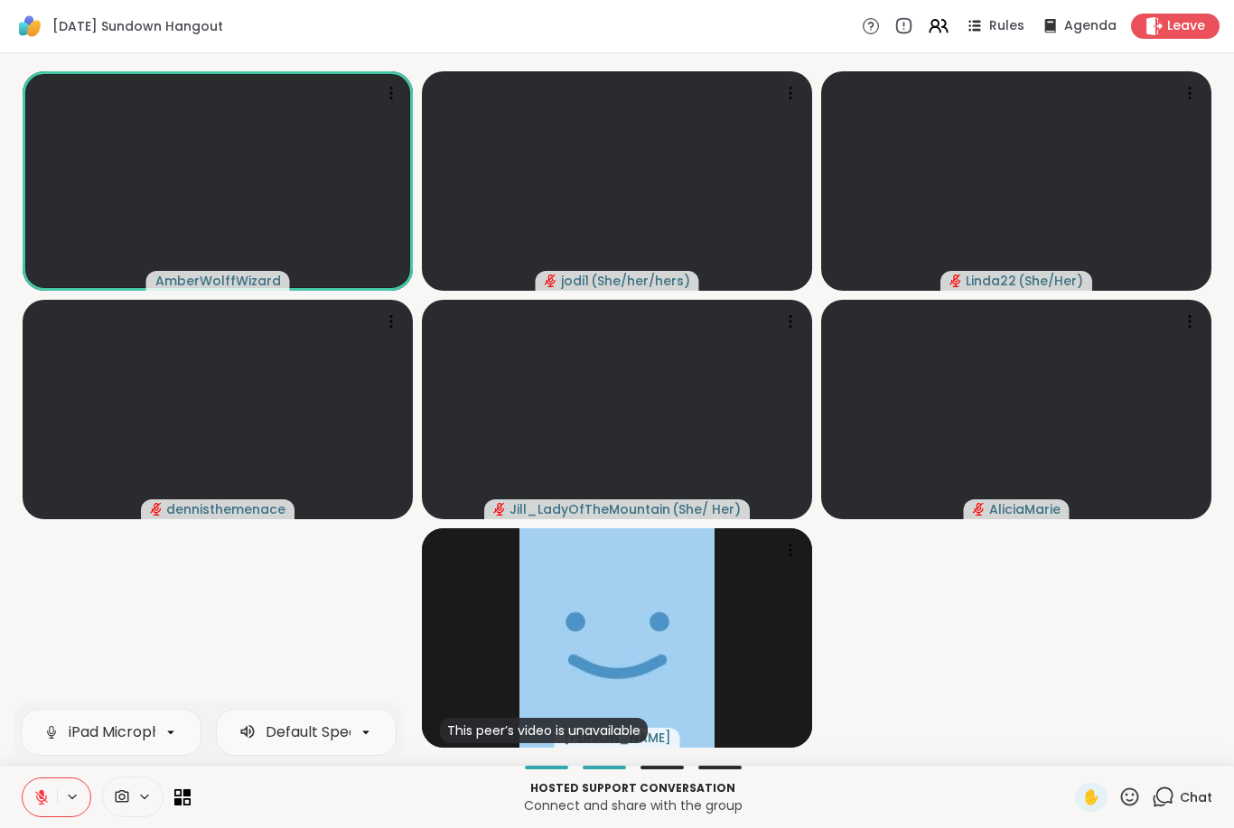
click at [23, 815] on button at bounding box center [40, 797] width 34 height 38
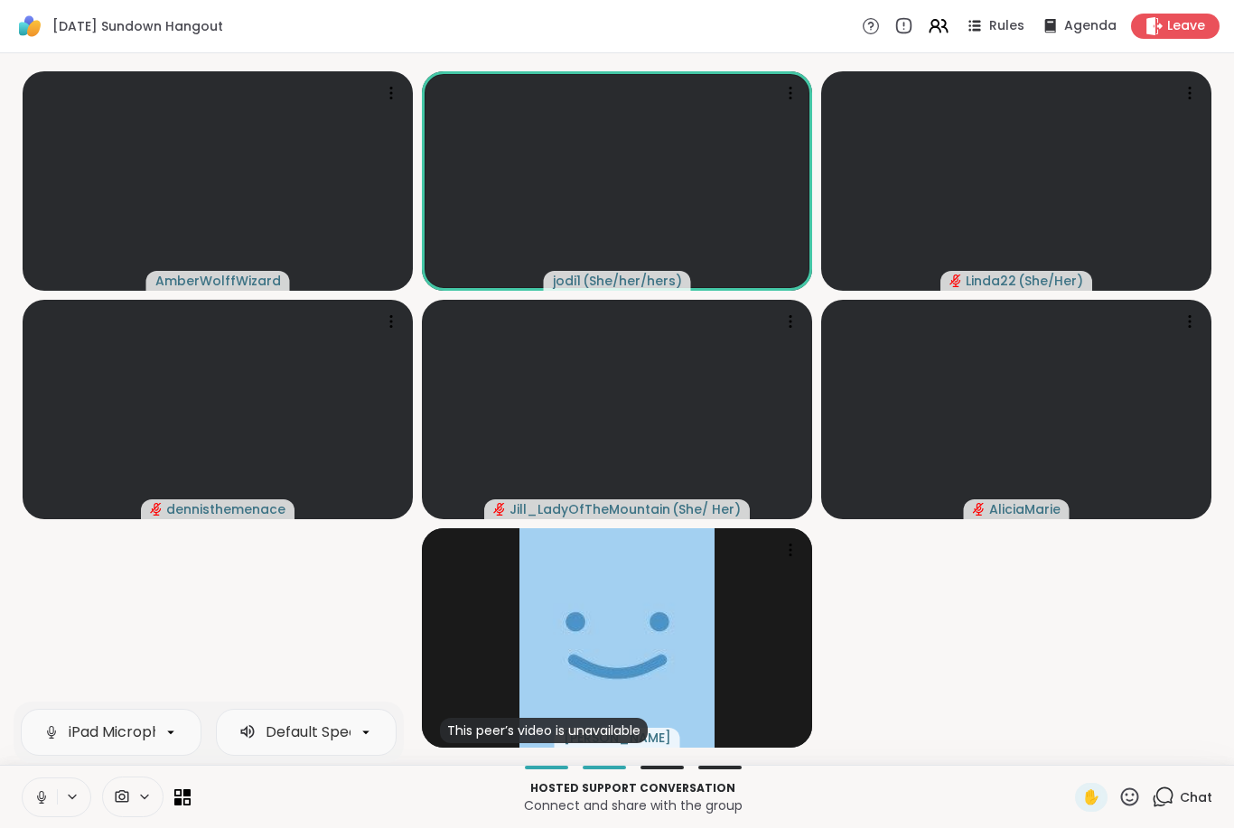
click at [23, 804] on button at bounding box center [40, 797] width 34 height 38
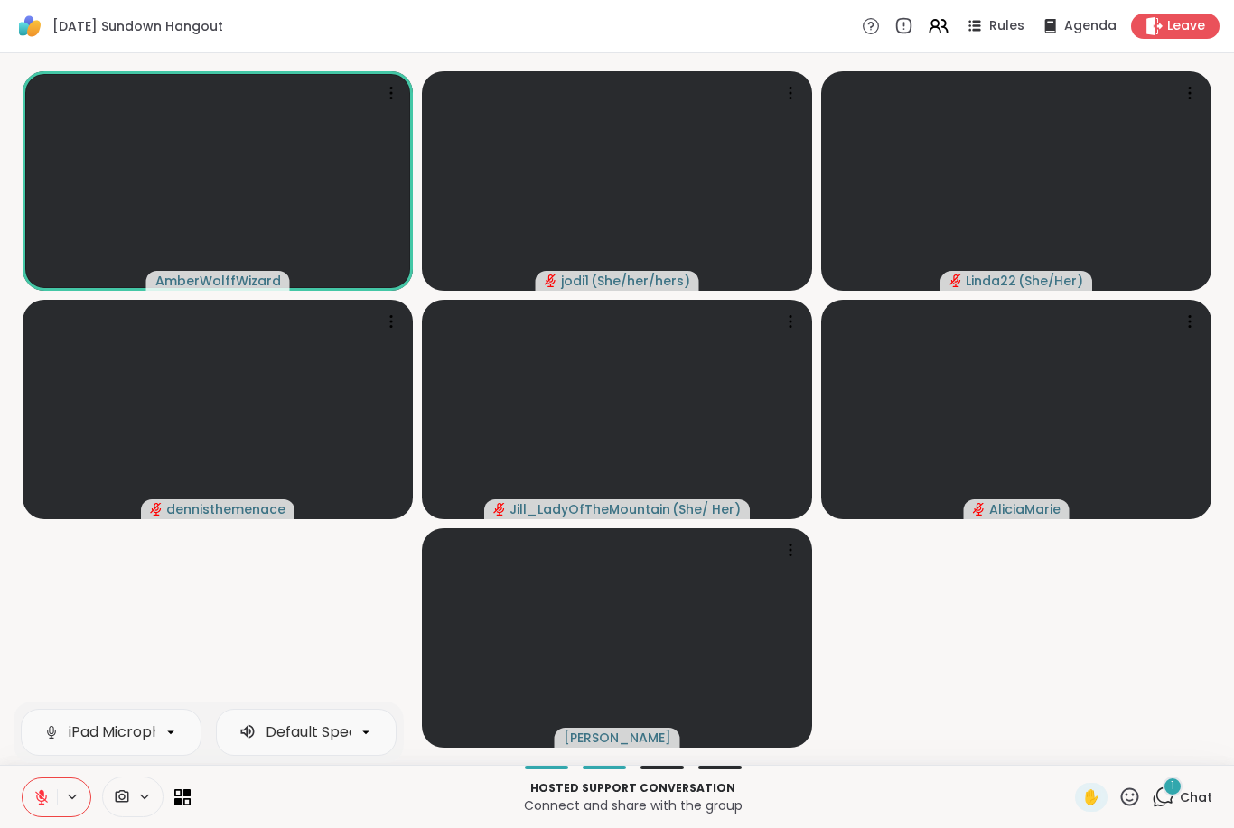
click at [48, 796] on icon at bounding box center [41, 797] width 16 height 16
click at [26, 796] on button at bounding box center [40, 797] width 34 height 38
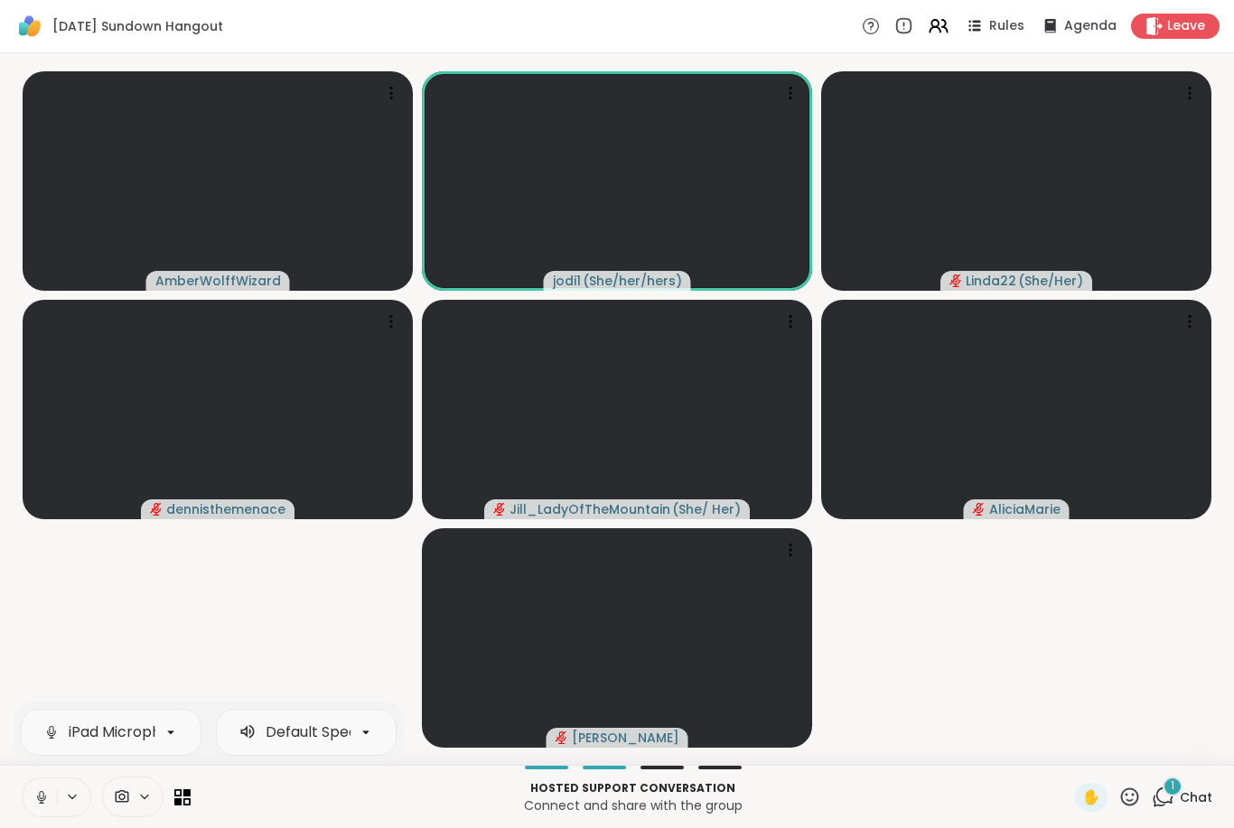
click at [31, 802] on button at bounding box center [40, 797] width 34 height 38
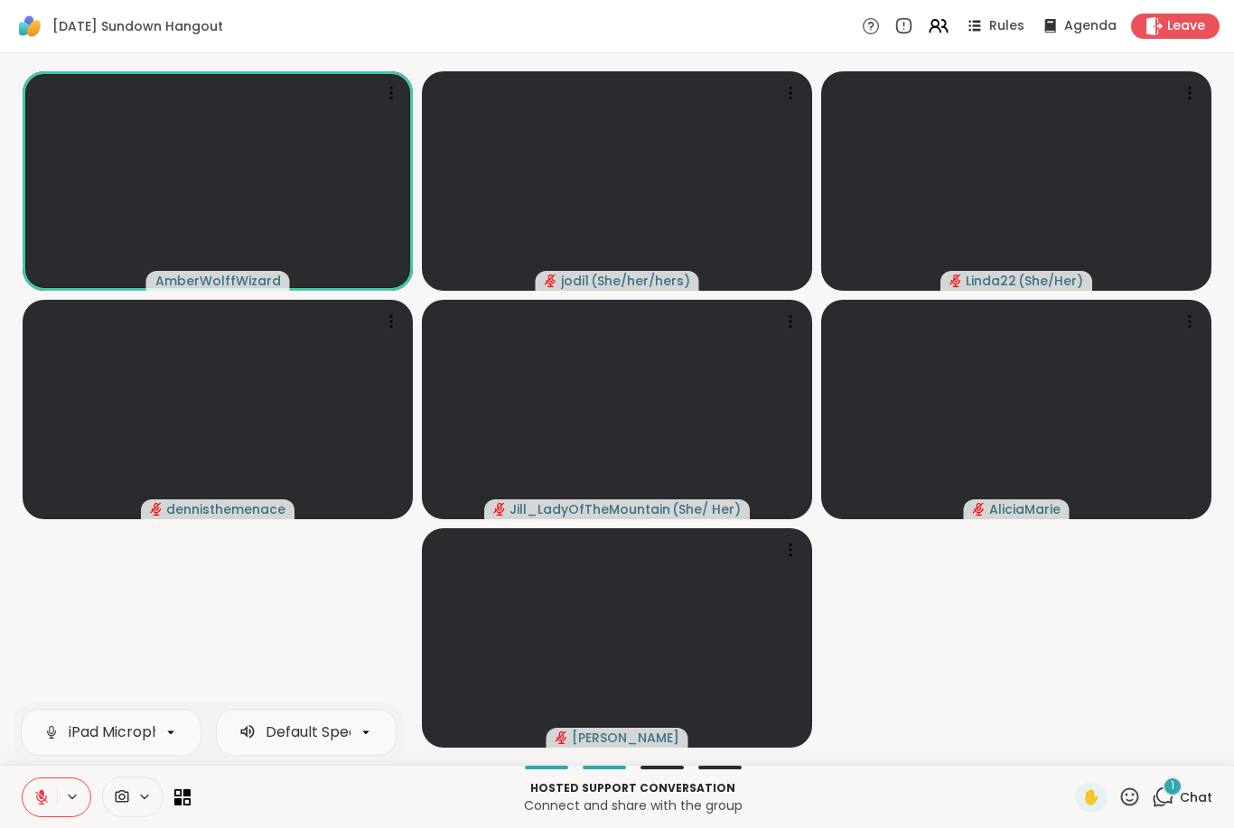
click at [1177, 791] on div "1" at bounding box center [1172, 787] width 20 height 20
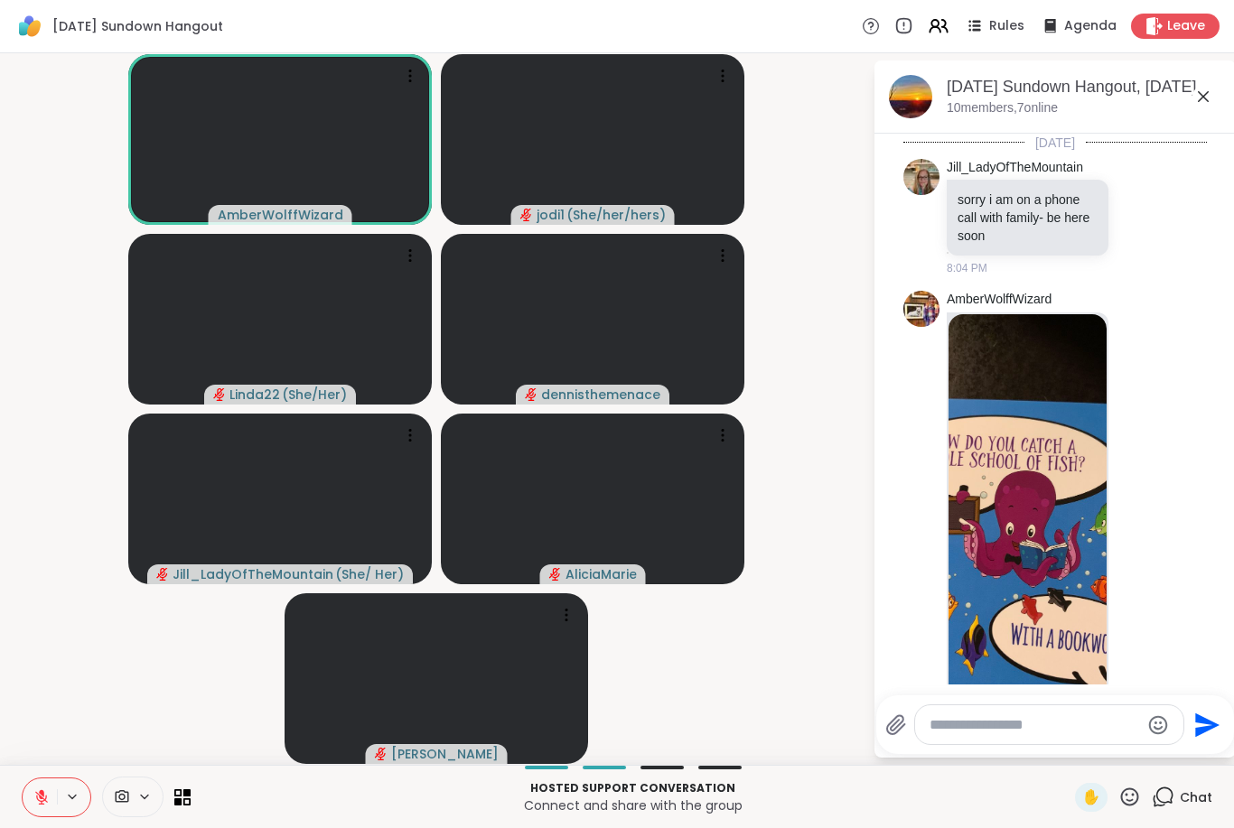
scroll to position [666, 0]
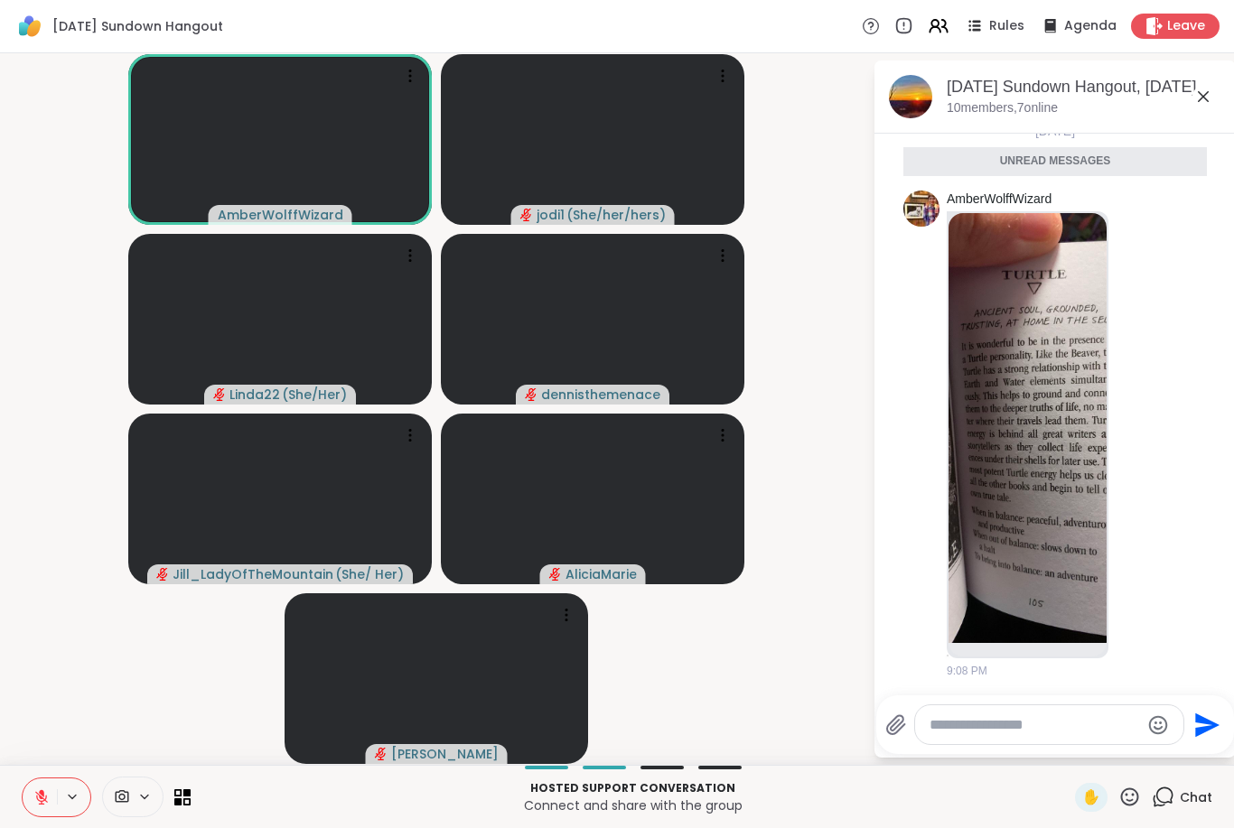
click at [33, 799] on icon at bounding box center [41, 797] width 16 height 16
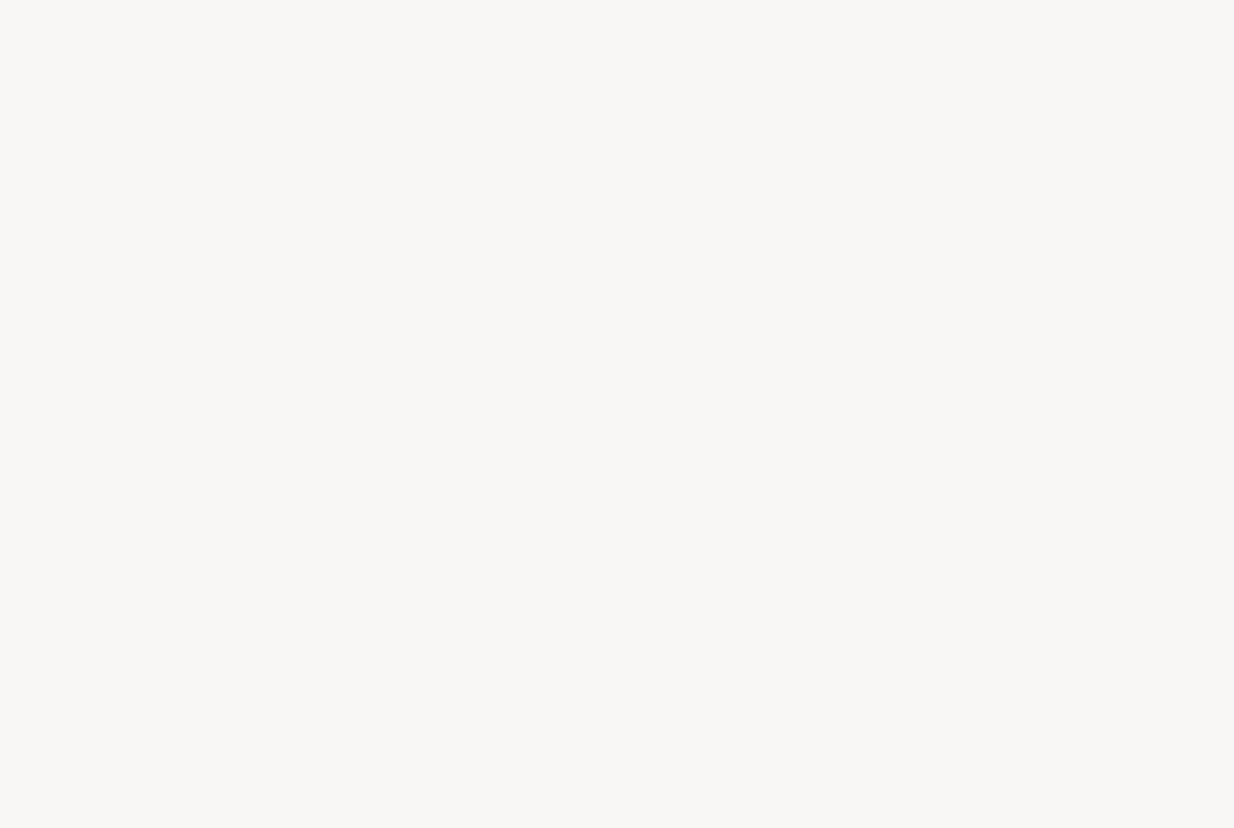
click at [910, 193] on div at bounding box center [617, 414] width 1234 height 828
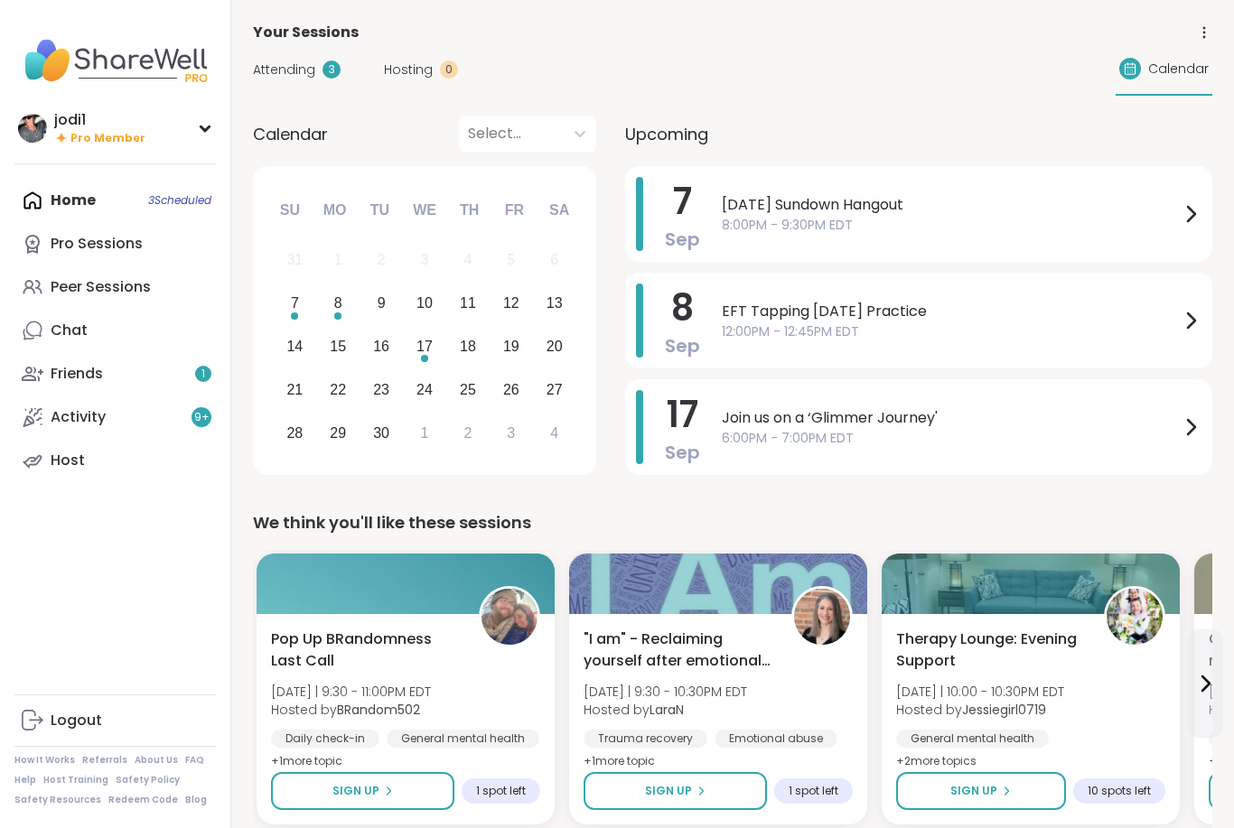
click at [49, 286] on link "Peer Sessions" at bounding box center [114, 286] width 201 height 43
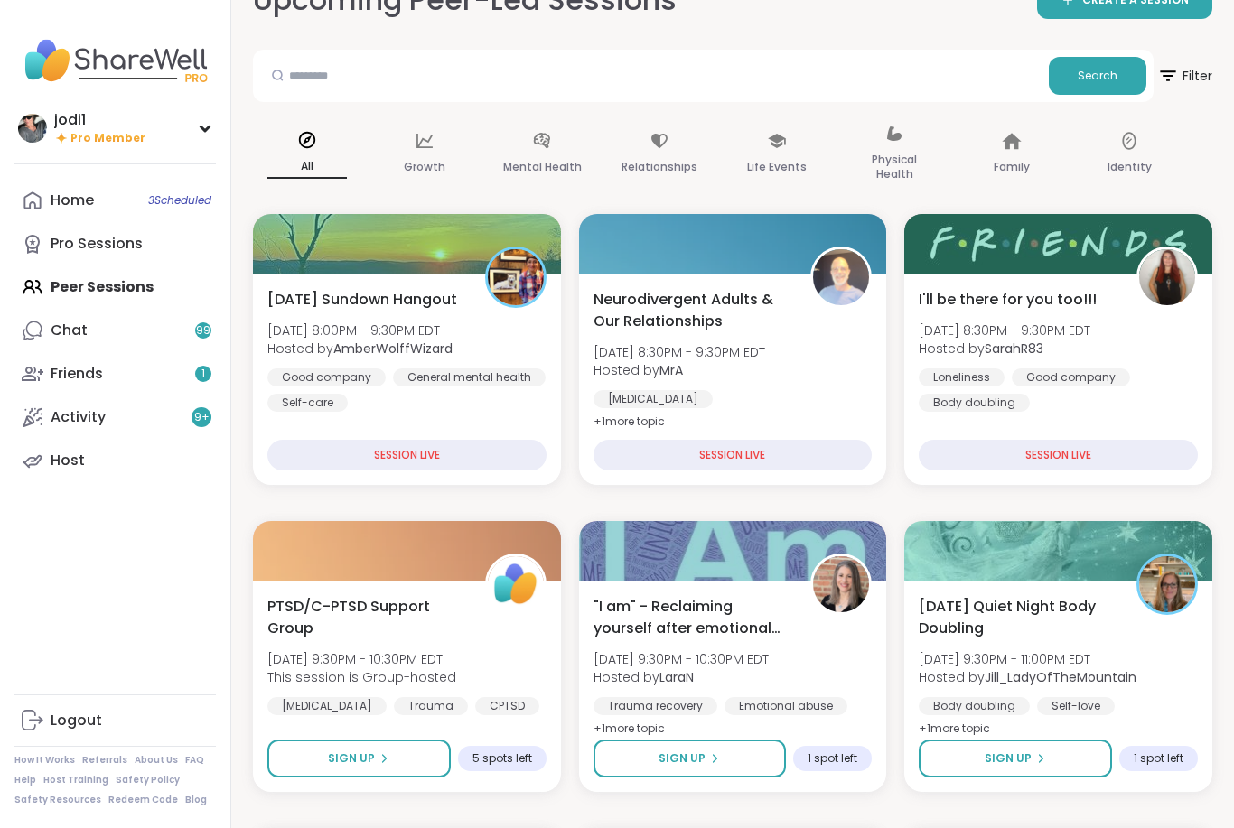
scroll to position [44, 0]
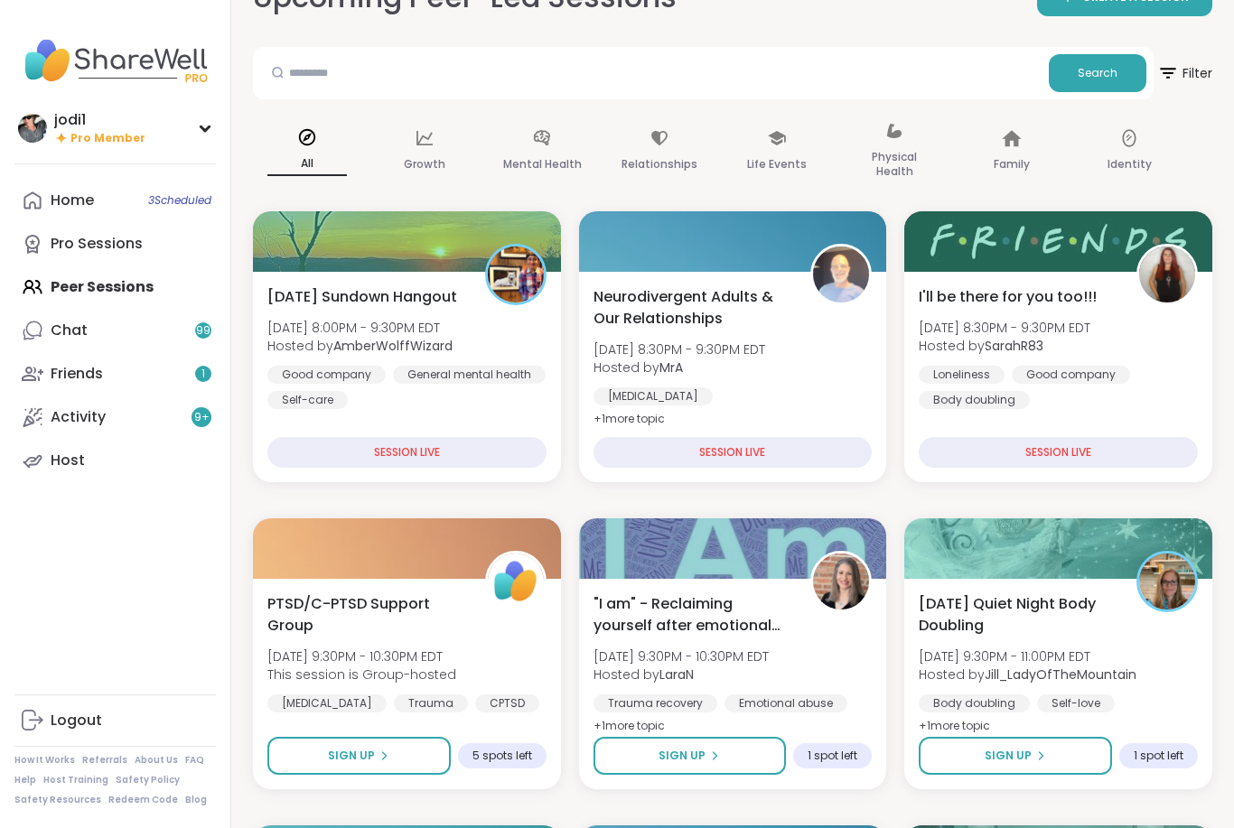
click at [349, 323] on span "[DATE] 8:00PM - 9:30PM EDT" at bounding box center [359, 328] width 185 height 18
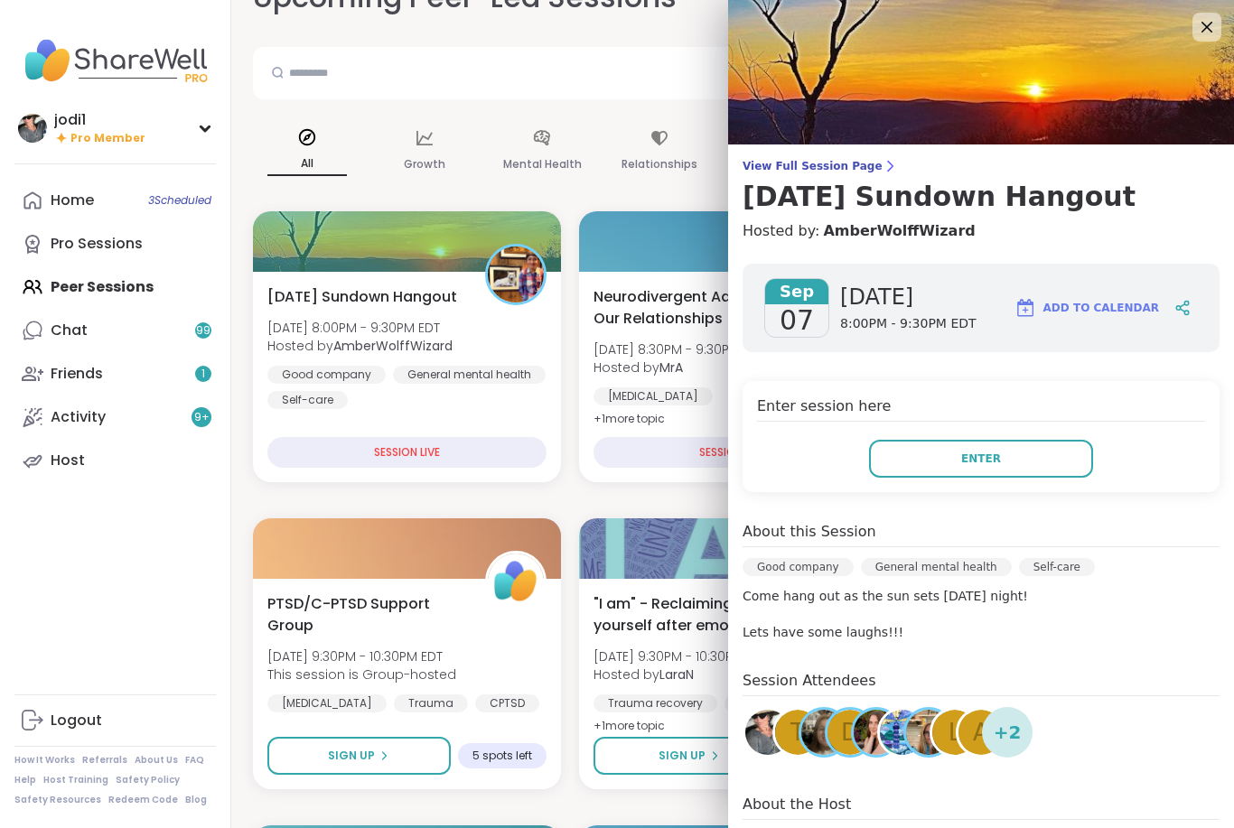
click at [972, 491] on div "Enter session here Enter" at bounding box center [980, 436] width 477 height 111
click at [964, 475] on button "Enter" at bounding box center [981, 459] width 224 height 38
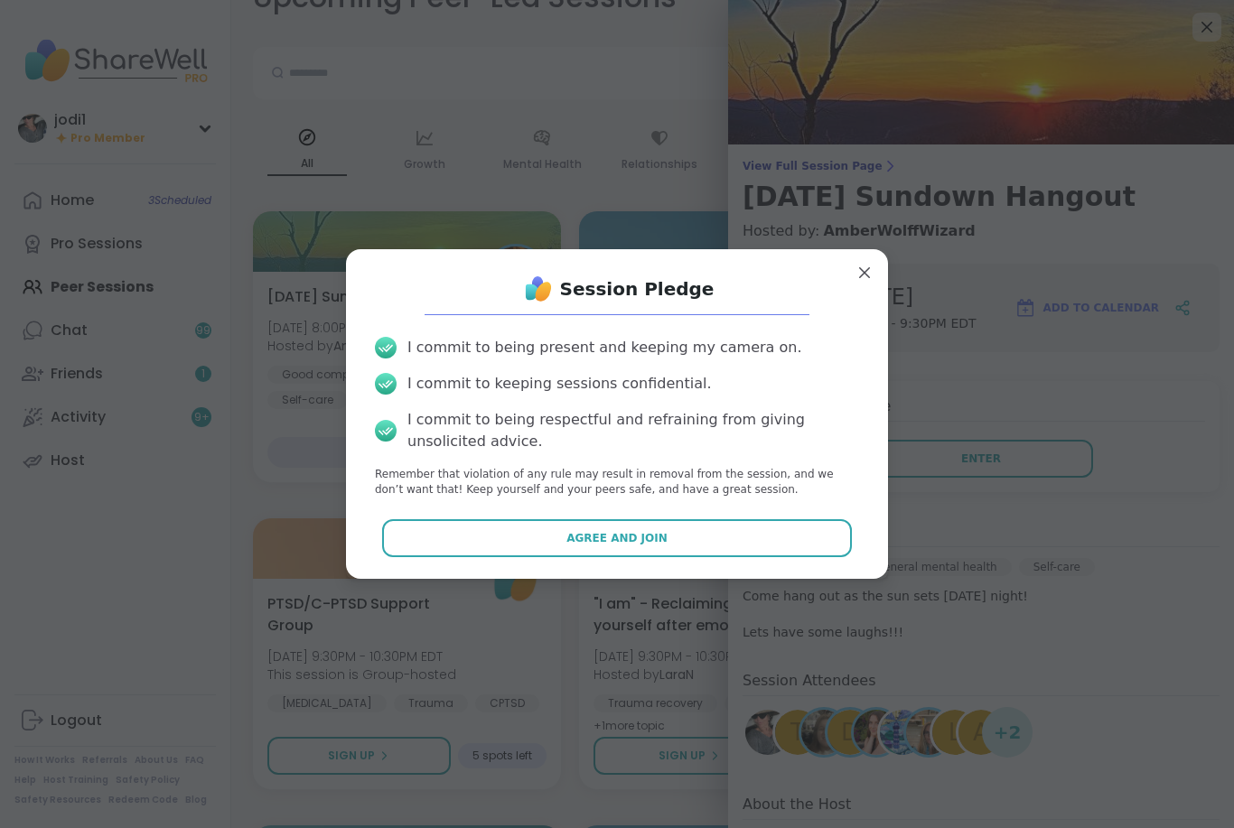
click at [575, 507] on div "I commit to being present and keeping my camera on. I commit to keeping session…" at bounding box center [616, 417] width 513 height 190
click at [574, 507] on div "I commit to being present and keeping my camera on. I commit to keeping session…" at bounding box center [616, 417] width 513 height 190
click at [612, 541] on span "Agree and Join" at bounding box center [616, 538] width 101 height 16
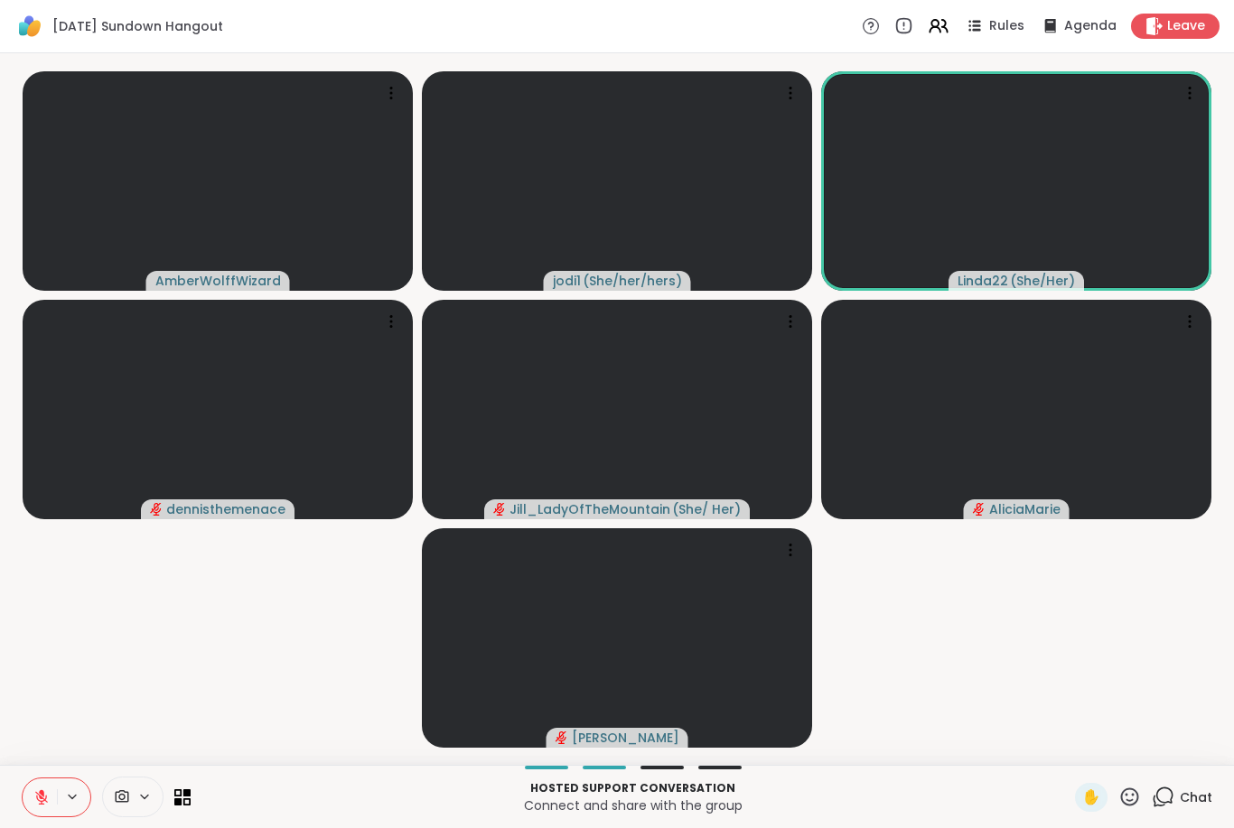
click at [38, 800] on icon at bounding box center [41, 797] width 16 height 16
click at [41, 796] on icon at bounding box center [41, 797] width 13 height 13
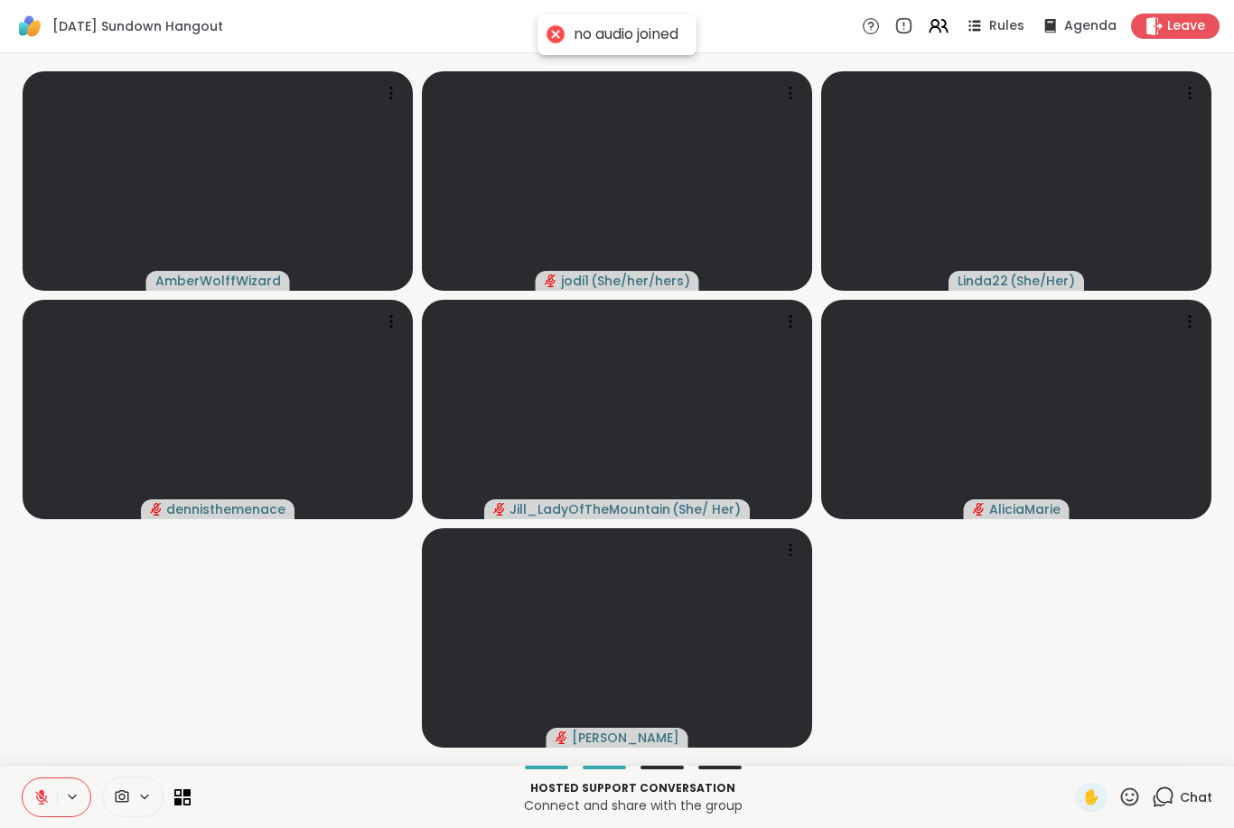
click at [545, 20] on div "no audio joined" at bounding box center [616, 34] width 159 height 41
click at [537, 38] on div "no audio joined" at bounding box center [616, 34] width 159 height 41
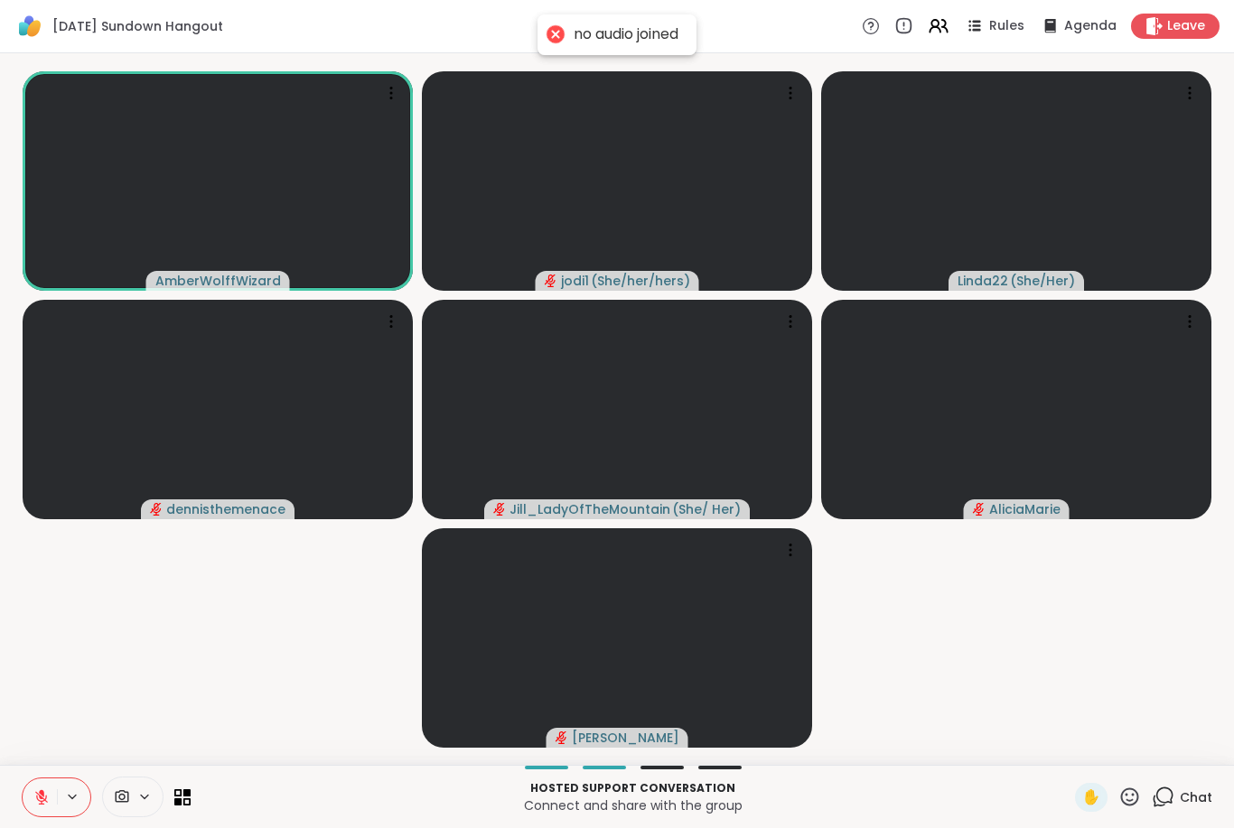
click at [47, 796] on icon at bounding box center [41, 797] width 16 height 16
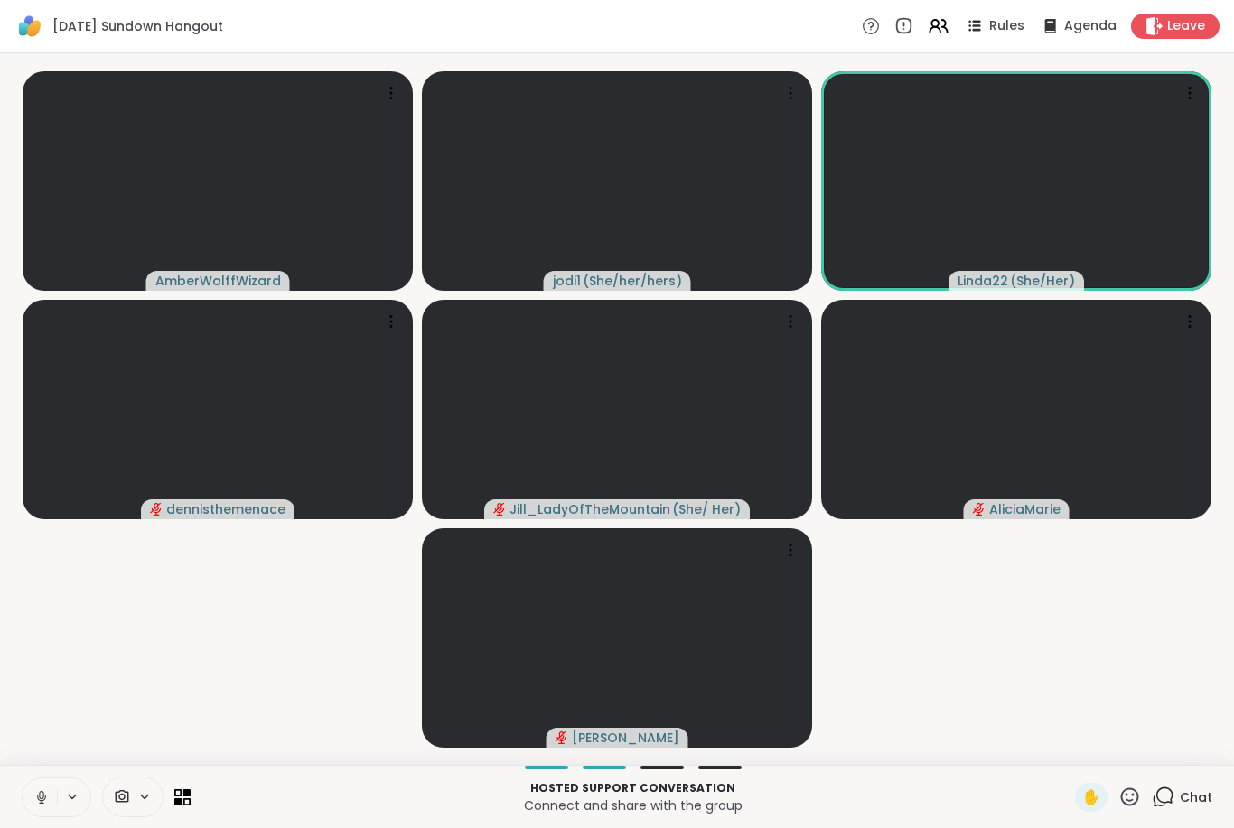
click at [36, 811] on button at bounding box center [40, 797] width 34 height 38
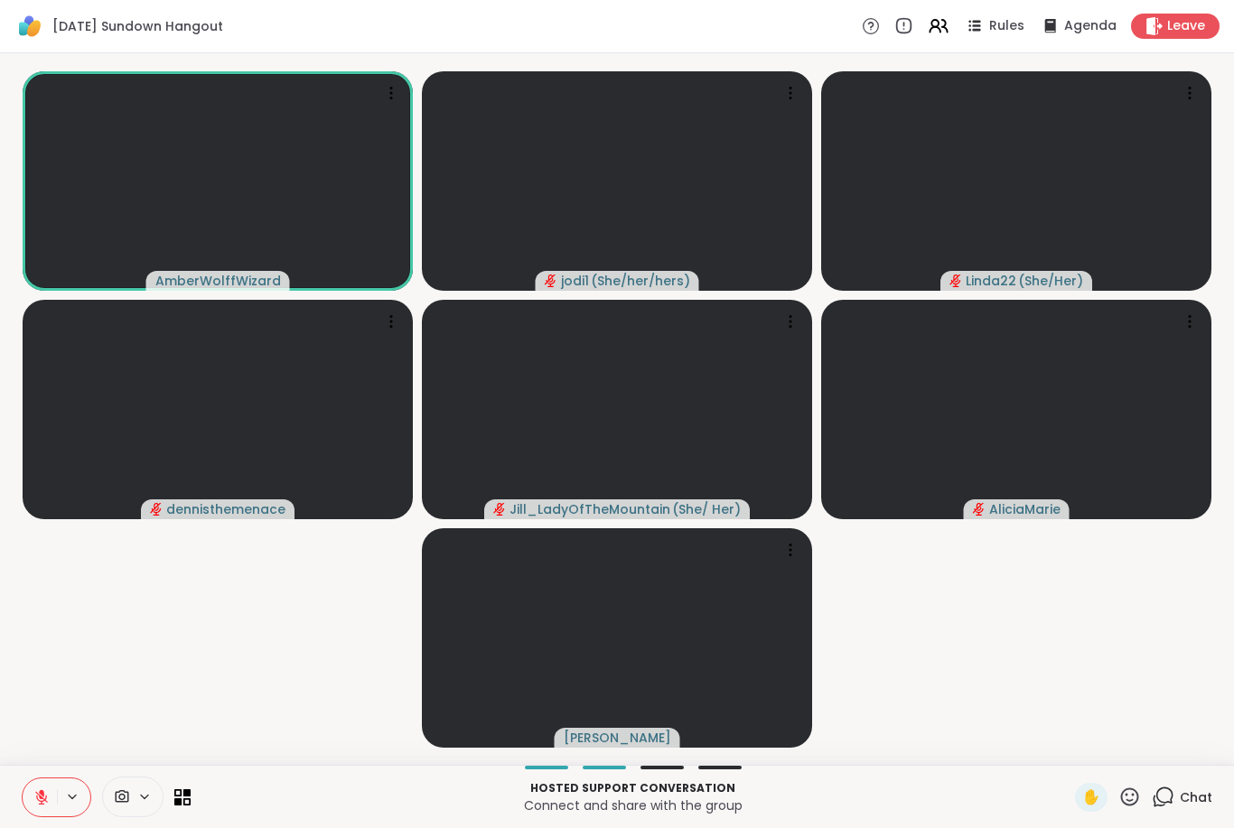
click at [1127, 801] on icon at bounding box center [1129, 797] width 23 height 23
click at [1190, 753] on span "🍪" at bounding box center [1196, 750] width 18 height 22
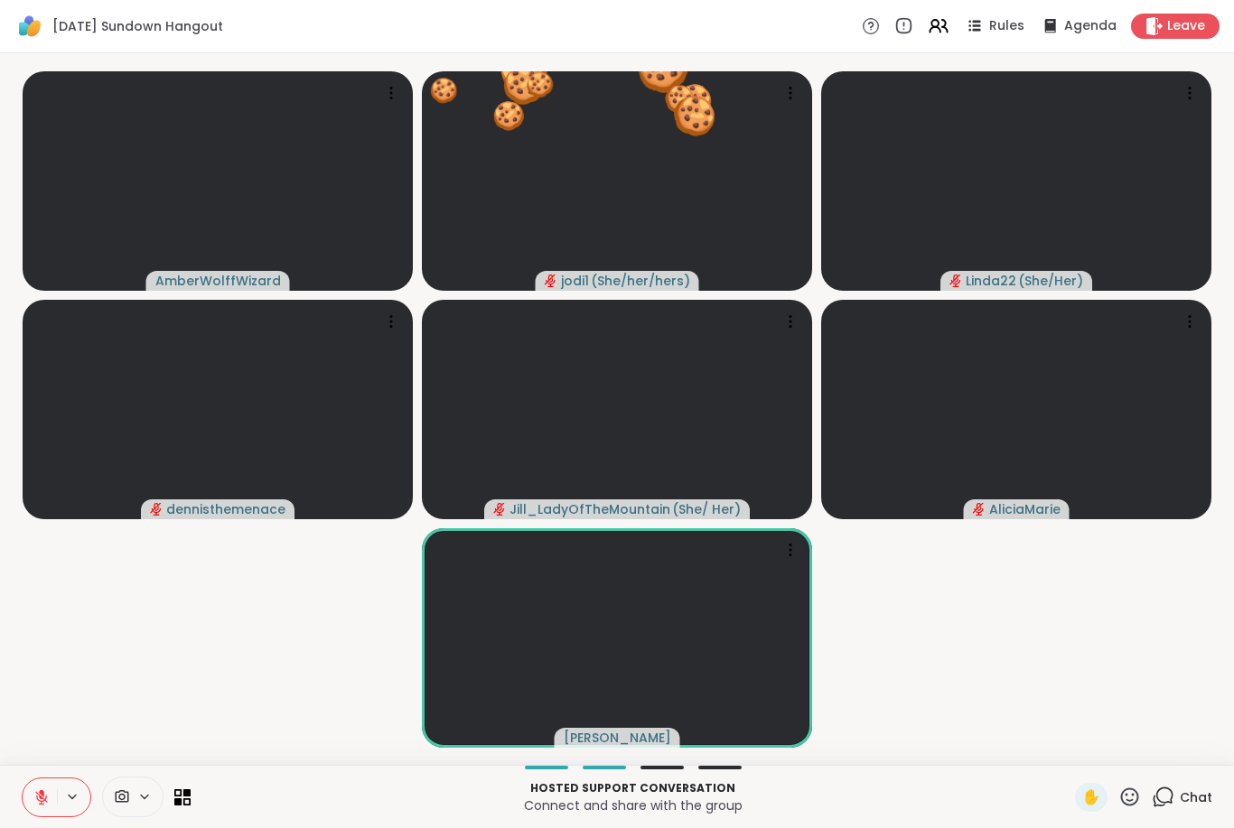
click at [38, 815] on button at bounding box center [40, 797] width 34 height 38
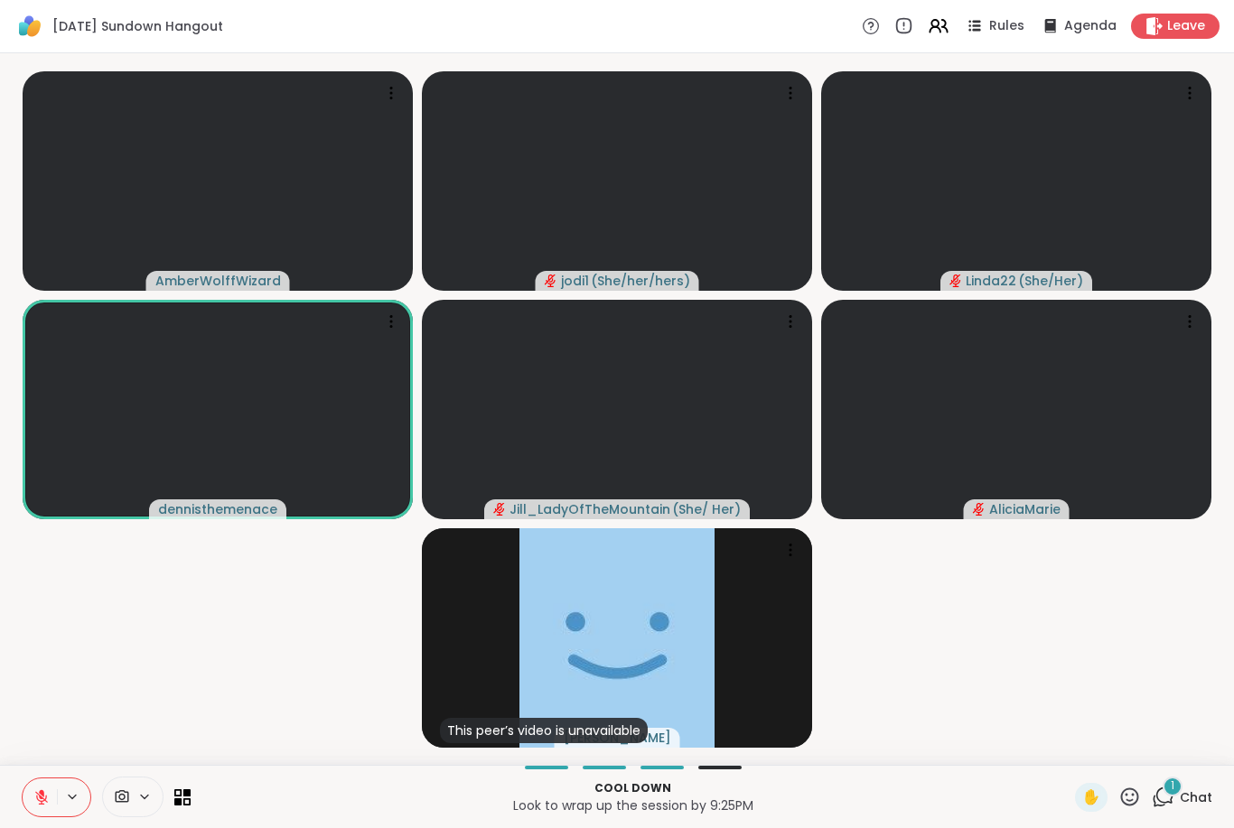
click at [36, 805] on icon at bounding box center [41, 797] width 16 height 16
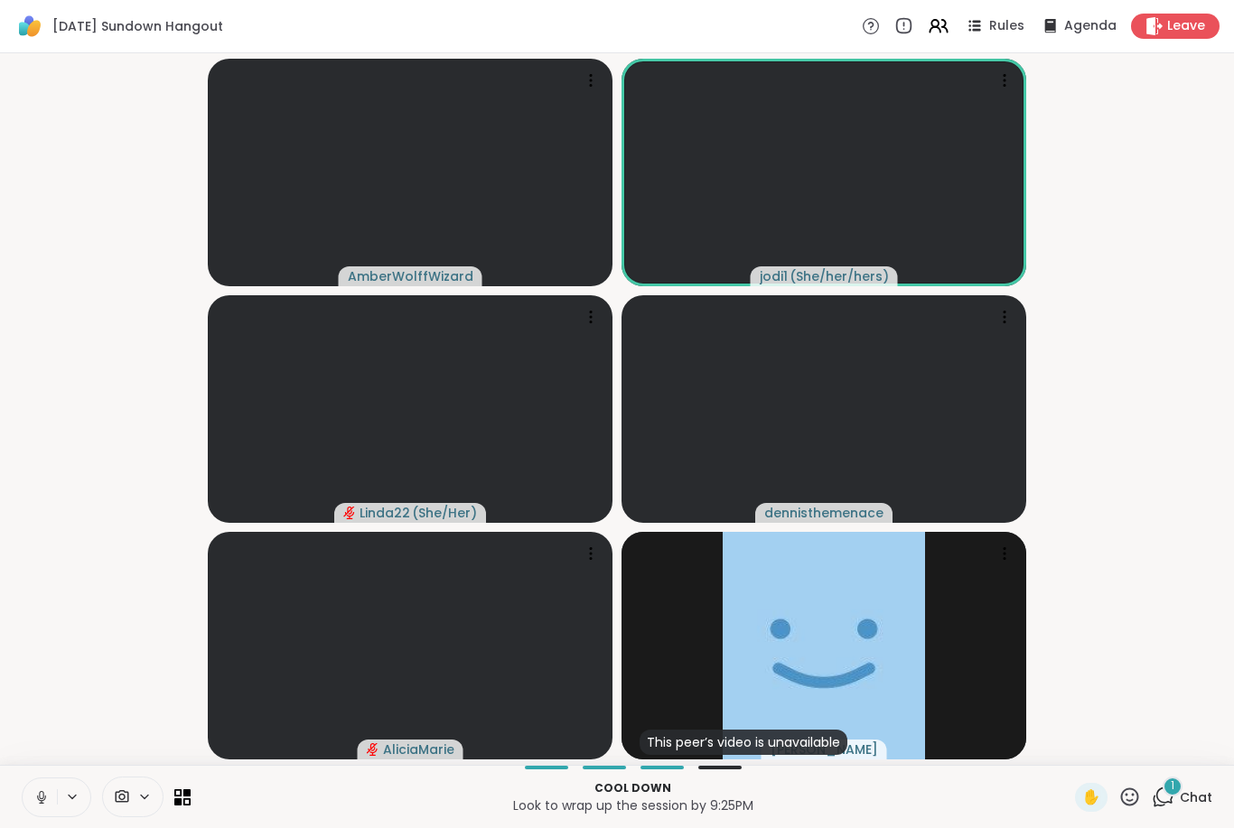
click at [42, 797] on icon at bounding box center [41, 797] width 16 height 16
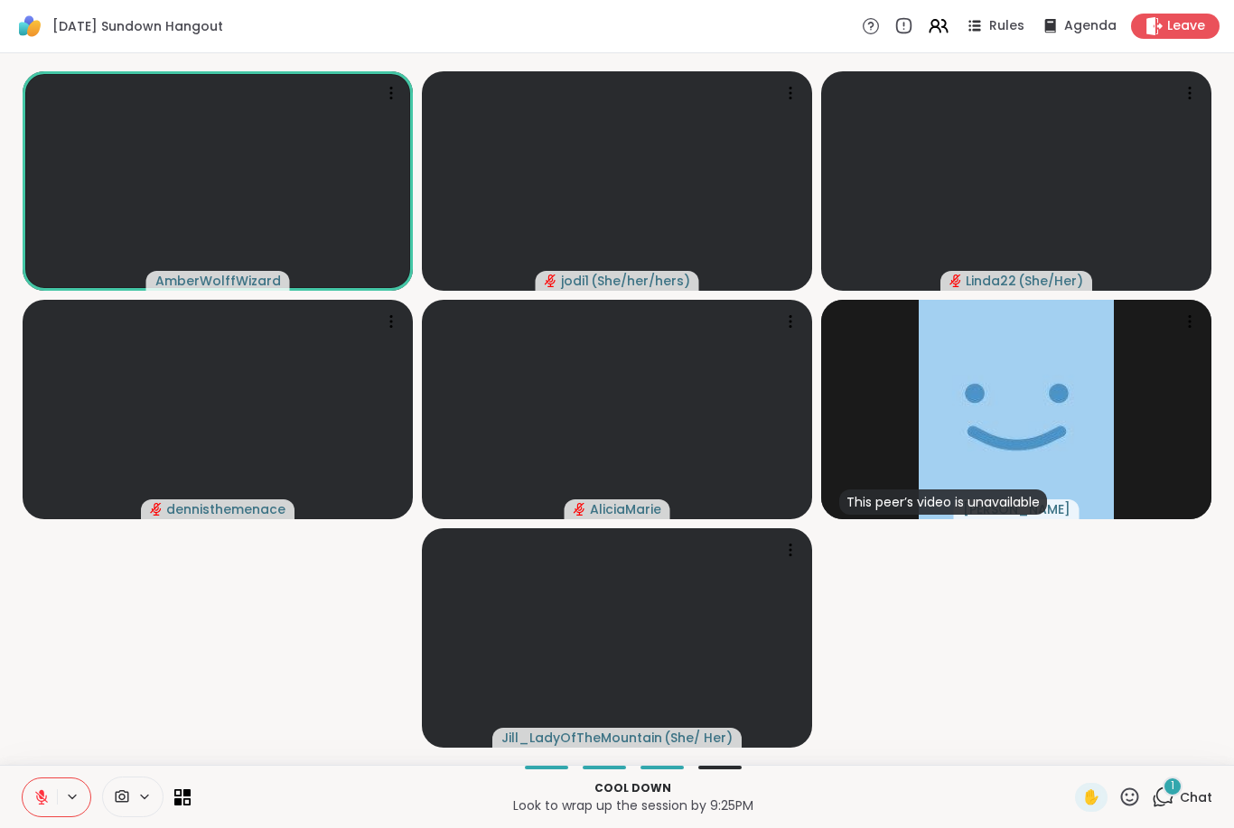
click at [1178, 811] on div "1 Chat" at bounding box center [1181, 797] width 61 height 29
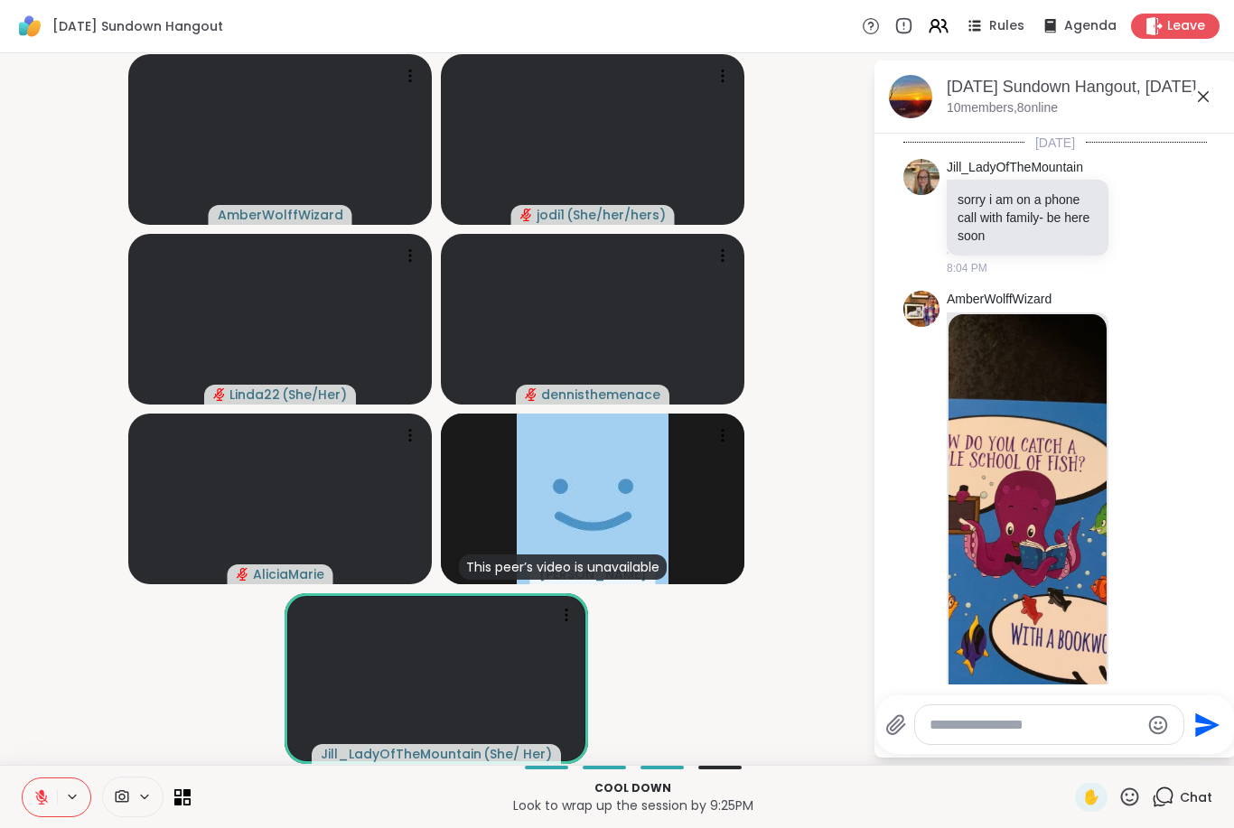
scroll to position [779, 0]
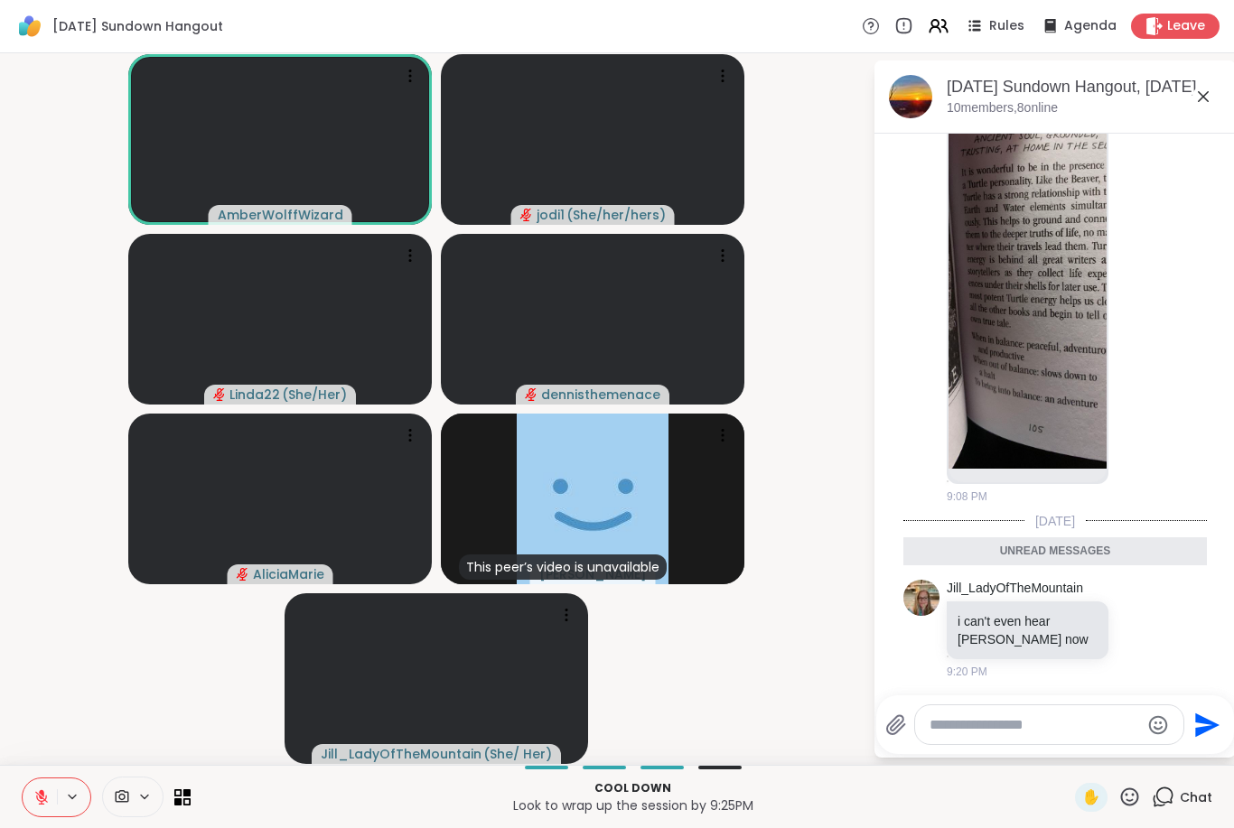
click at [23, 805] on button at bounding box center [40, 797] width 34 height 38
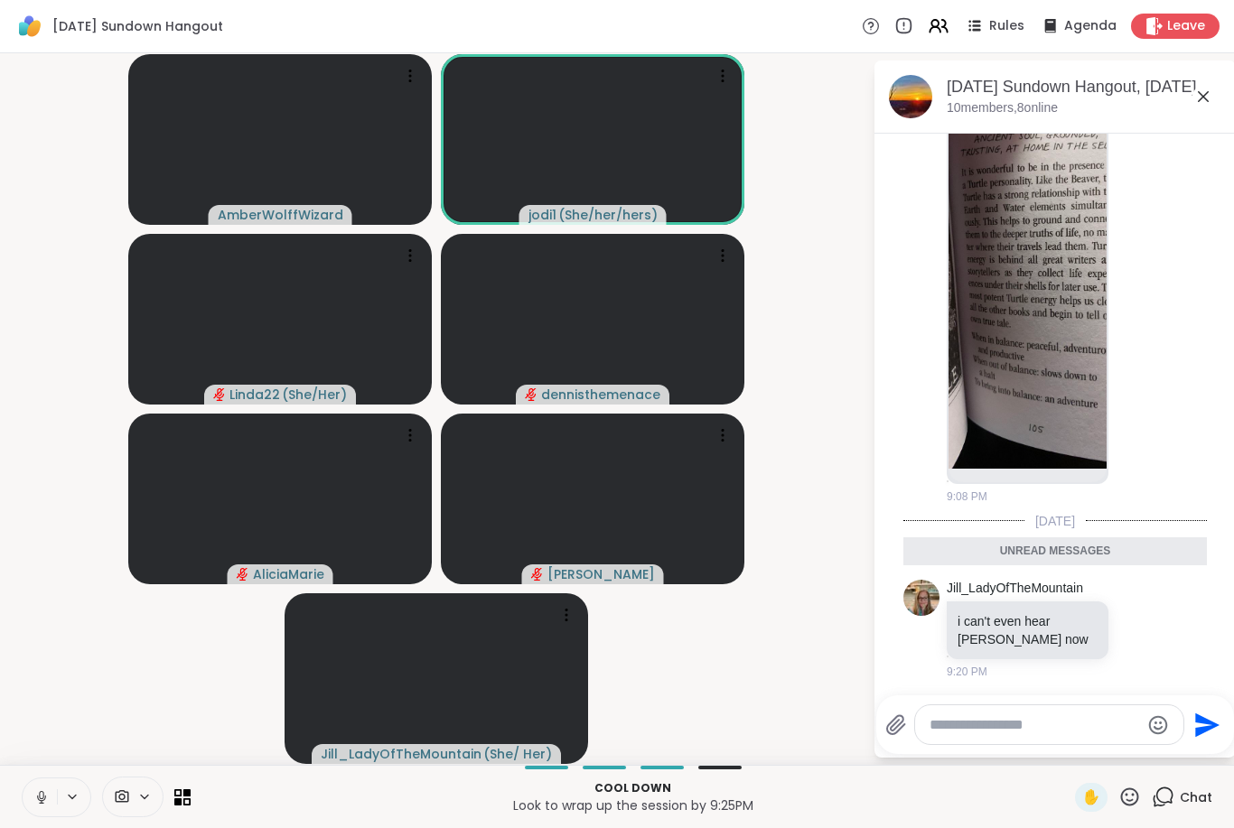
click at [25, 801] on button at bounding box center [40, 797] width 34 height 38
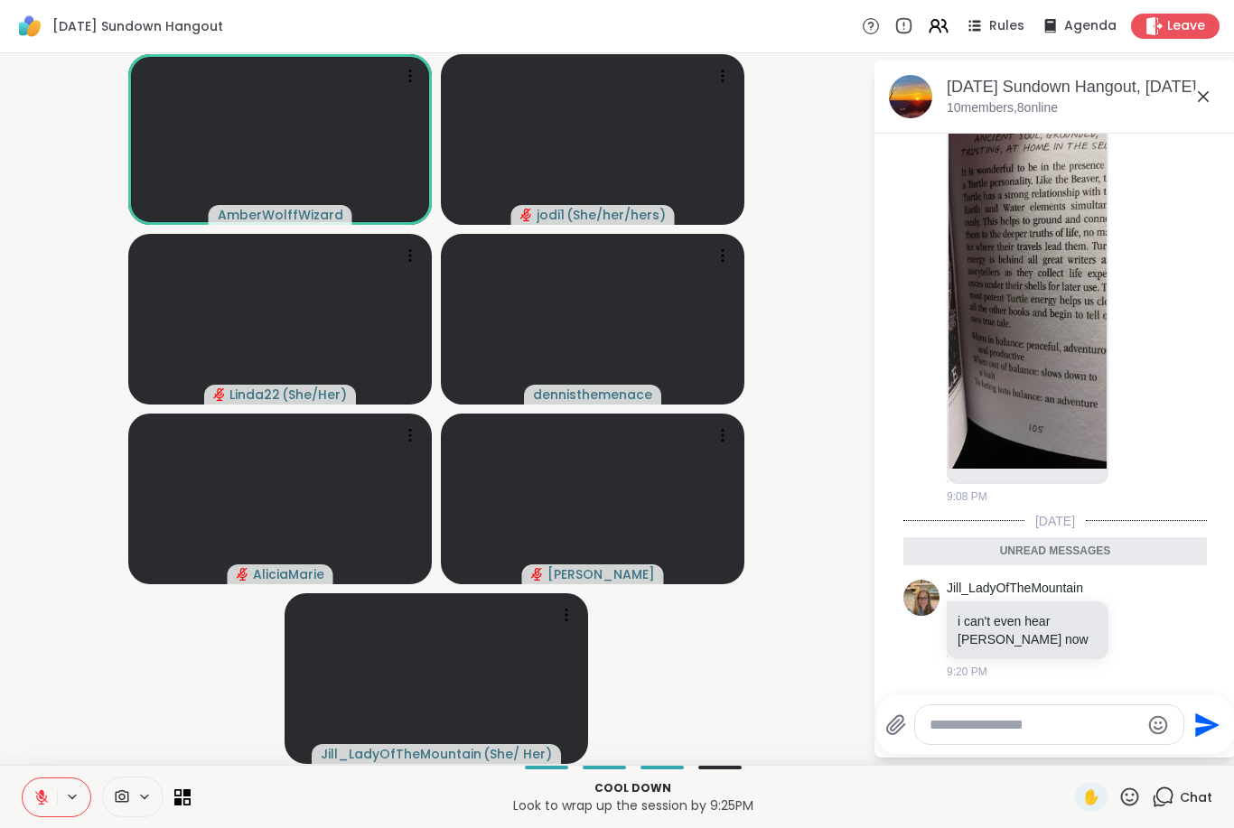
click at [28, 798] on button at bounding box center [40, 797] width 34 height 38
click at [45, 812] on button at bounding box center [40, 797] width 34 height 38
click at [36, 812] on button at bounding box center [40, 797] width 34 height 38
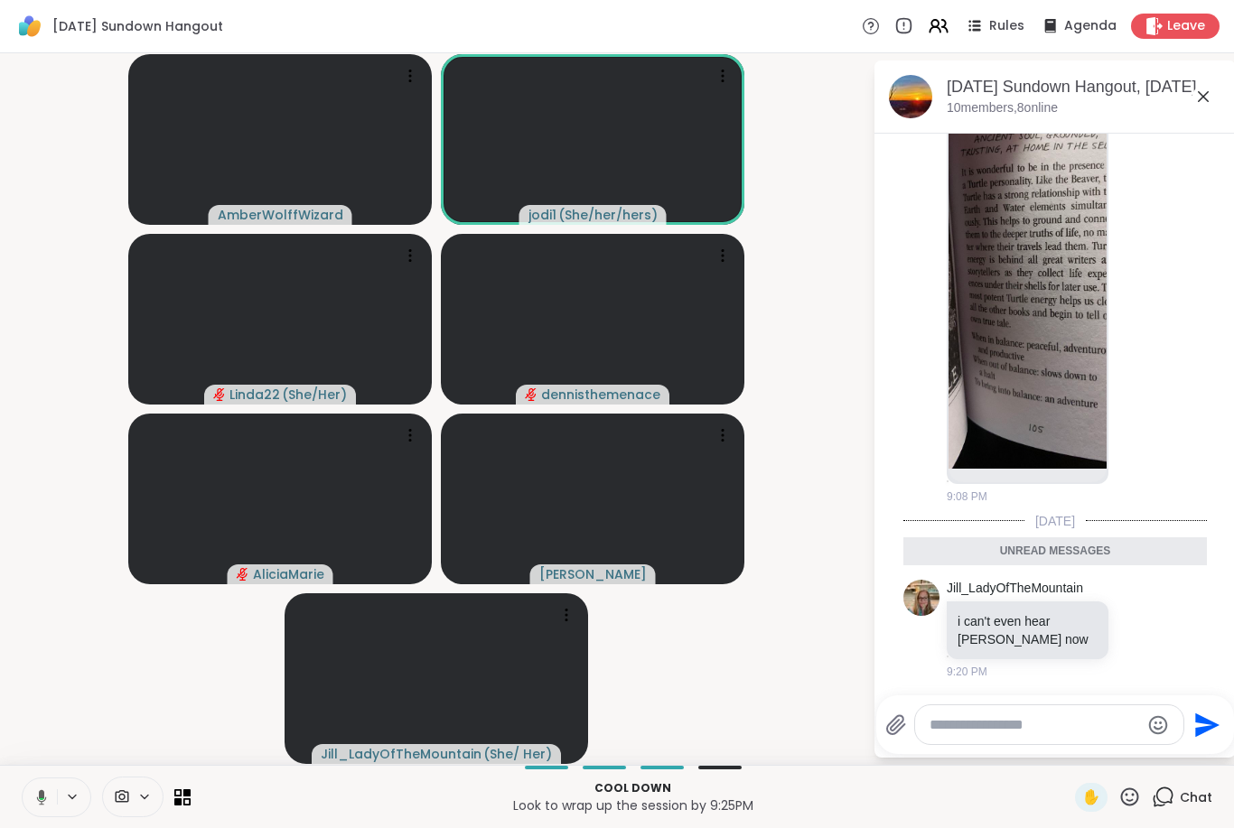
click at [37, 797] on icon at bounding box center [42, 796] width 10 height 15
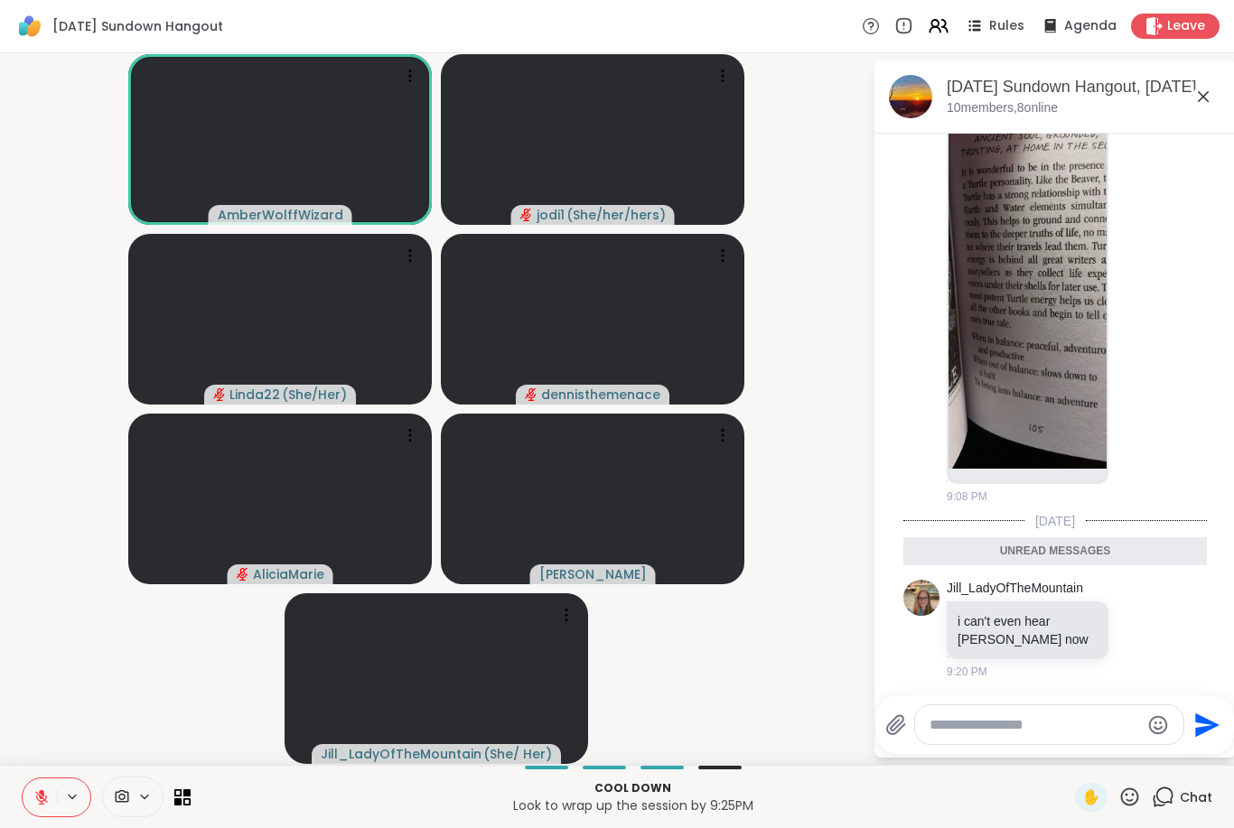
click at [1131, 807] on icon at bounding box center [1129, 797] width 23 height 23
click at [1195, 744] on span "🍪" at bounding box center [1196, 750] width 18 height 22
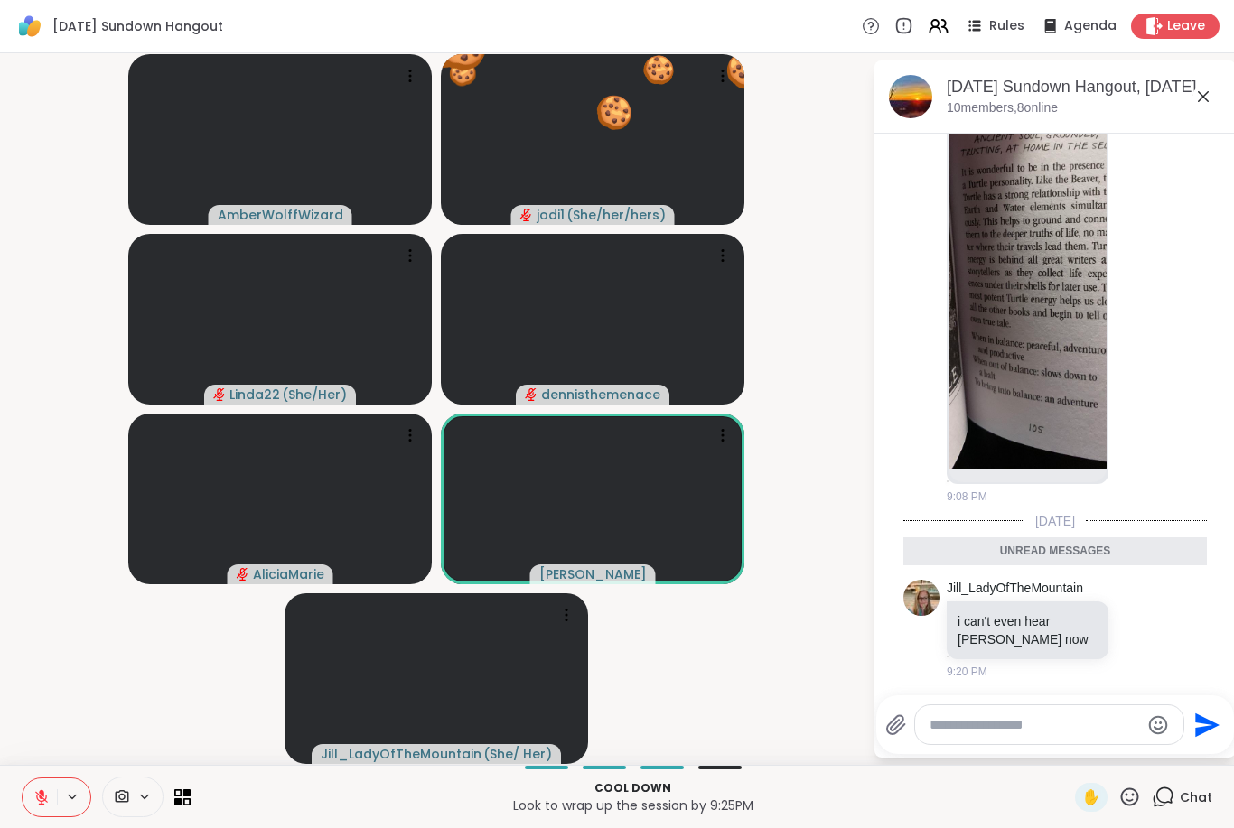
click at [1131, 800] on icon at bounding box center [1130, 796] width 18 height 18
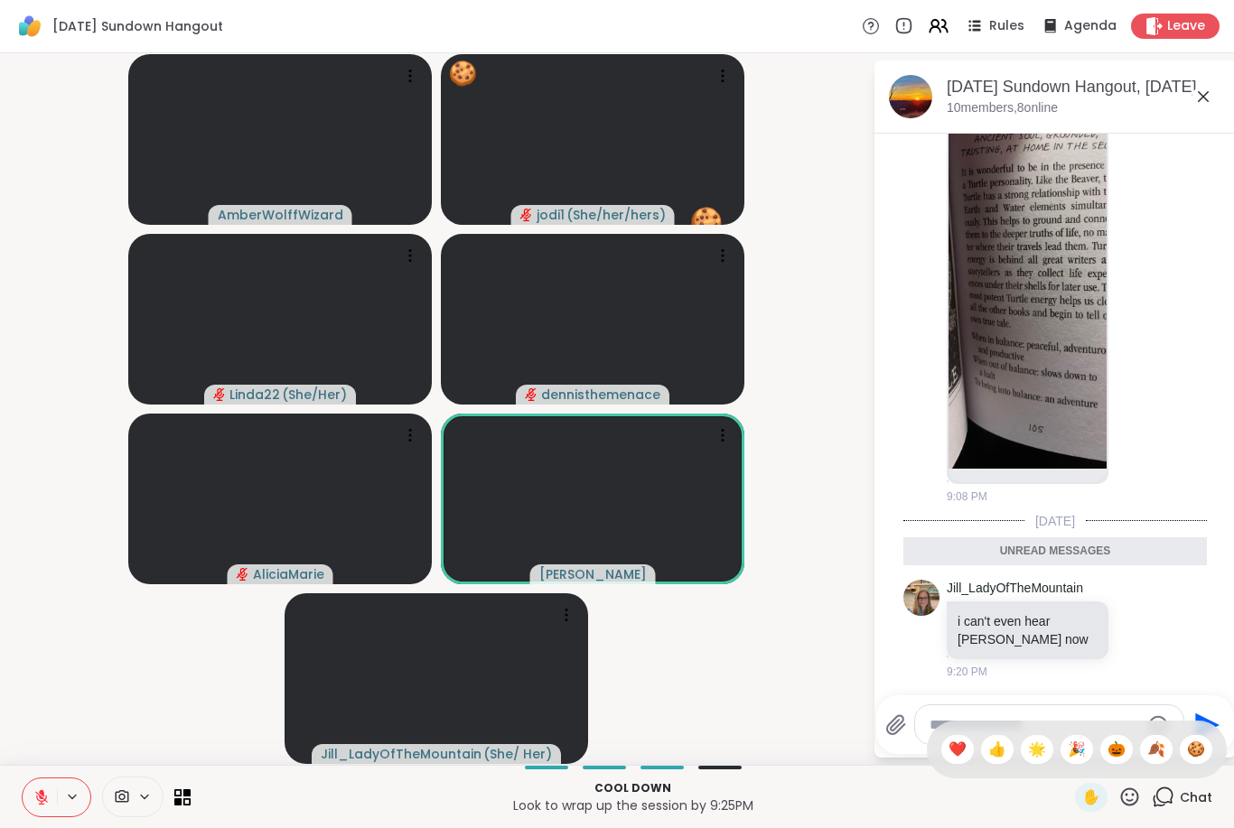
click at [1147, 754] on span "🍂" at bounding box center [1156, 750] width 18 height 22
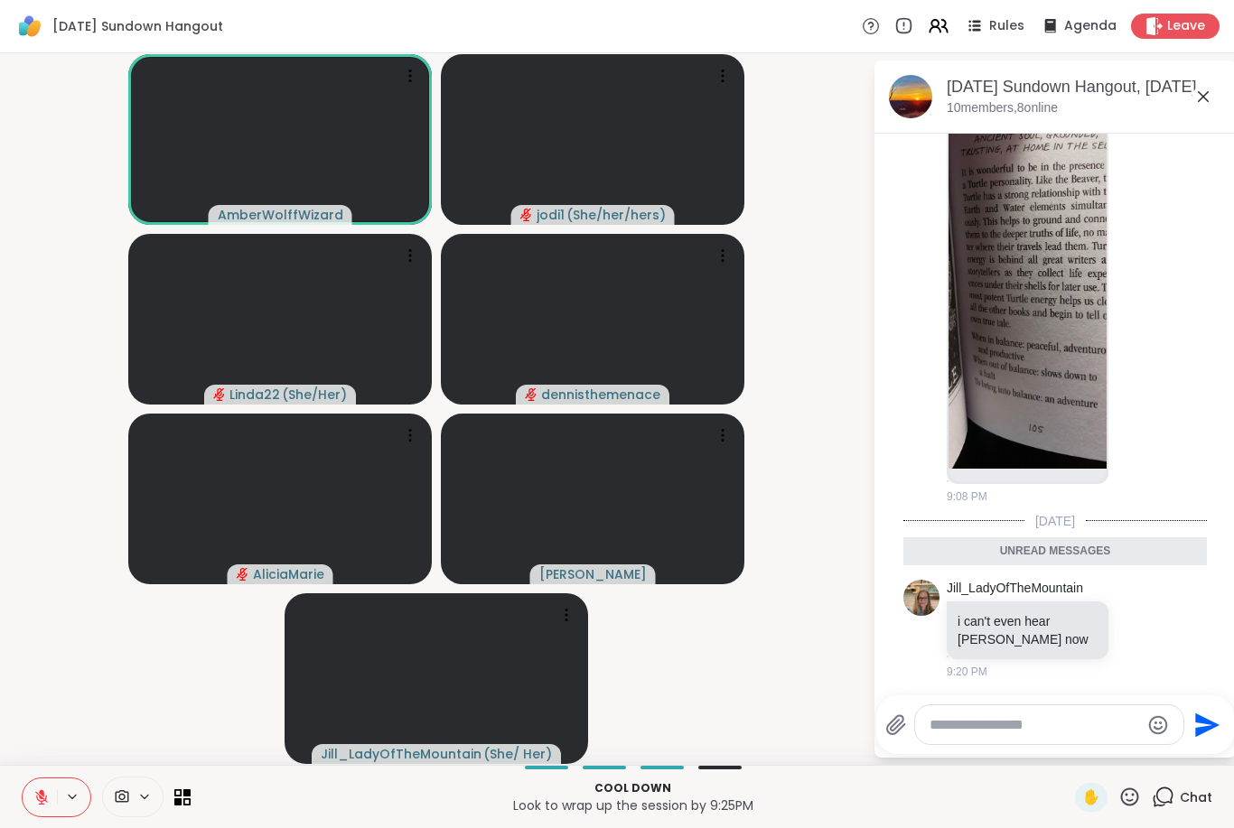
click at [47, 804] on icon at bounding box center [41, 797] width 16 height 16
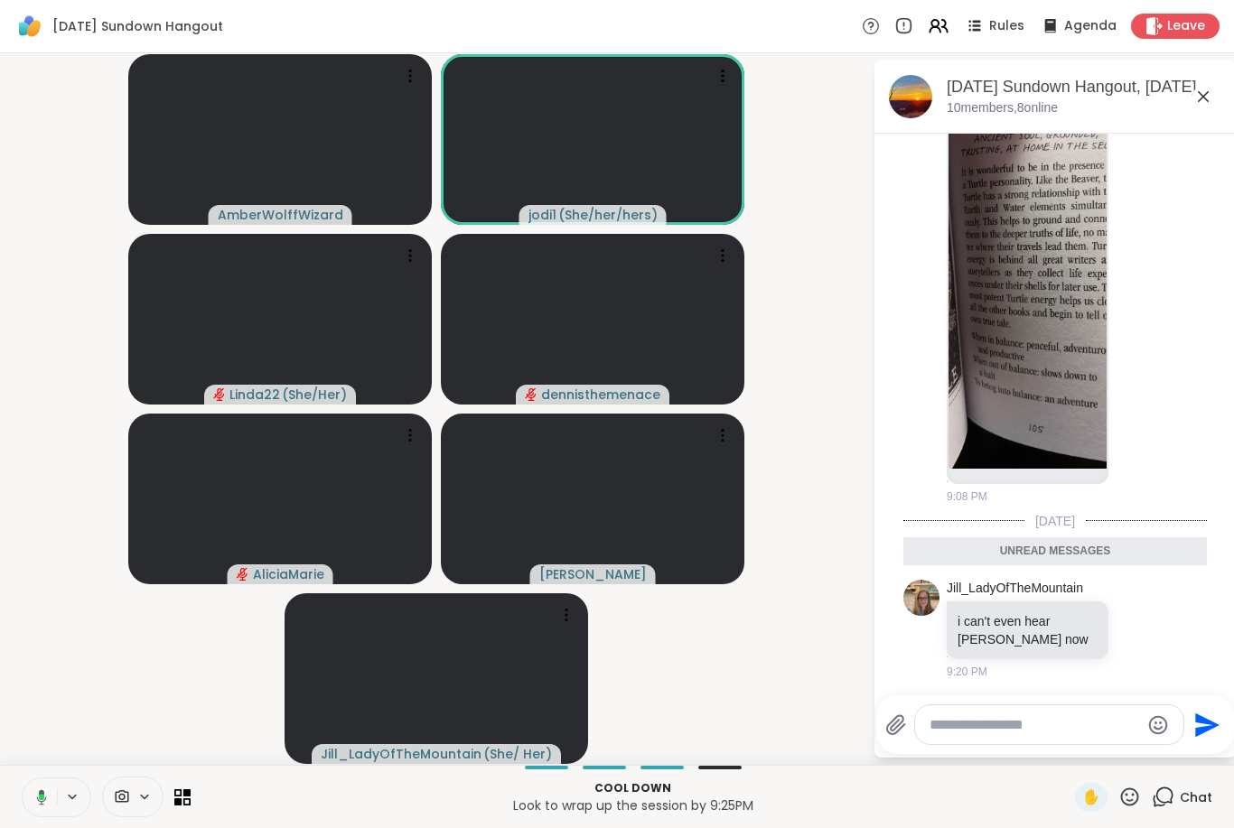
click at [1125, 806] on icon at bounding box center [1129, 797] width 23 height 23
click at [1110, 751] on span "🎃" at bounding box center [1116, 750] width 18 height 22
click at [1124, 802] on icon at bounding box center [1130, 796] width 18 height 18
click at [1067, 751] on span "🎉" at bounding box center [1076, 750] width 18 height 22
click at [1133, 800] on icon at bounding box center [1130, 796] width 18 height 18
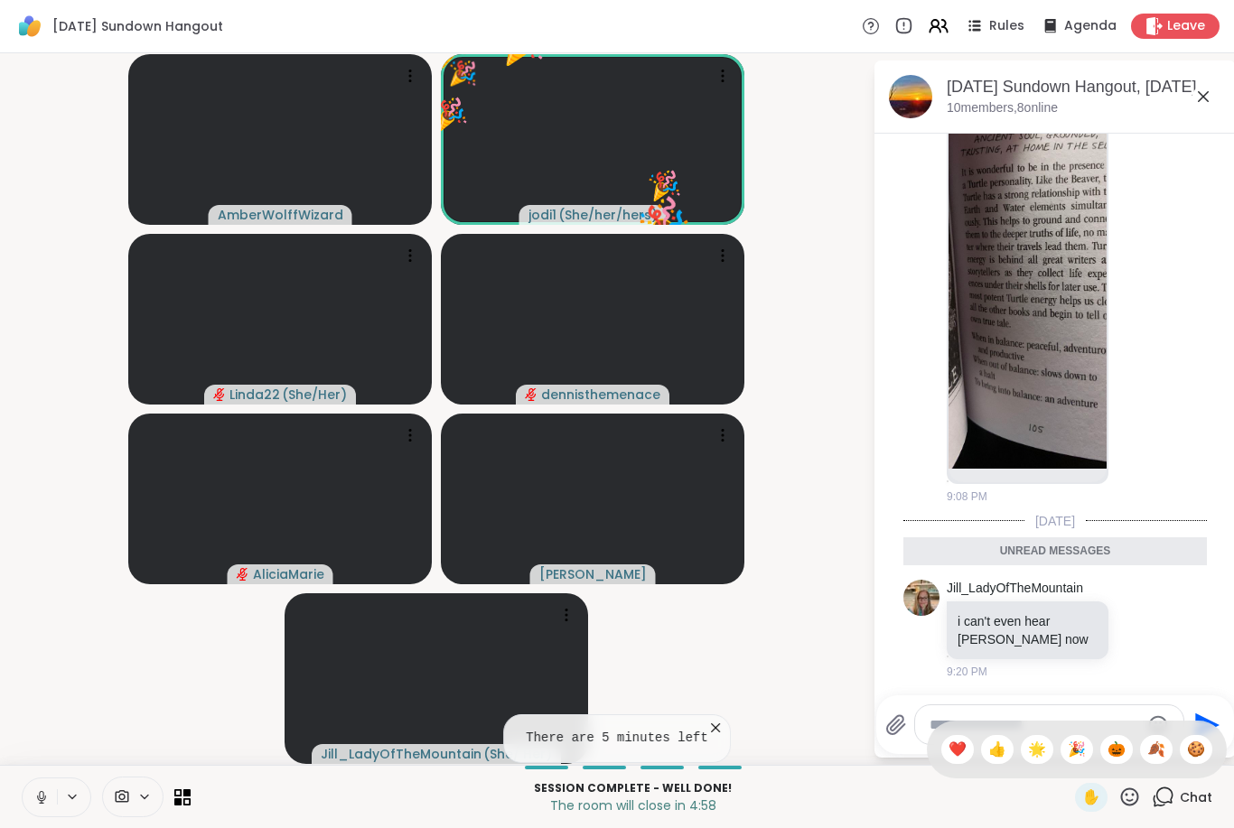
click at [1020, 752] on div "🌟" at bounding box center [1036, 749] width 33 height 29
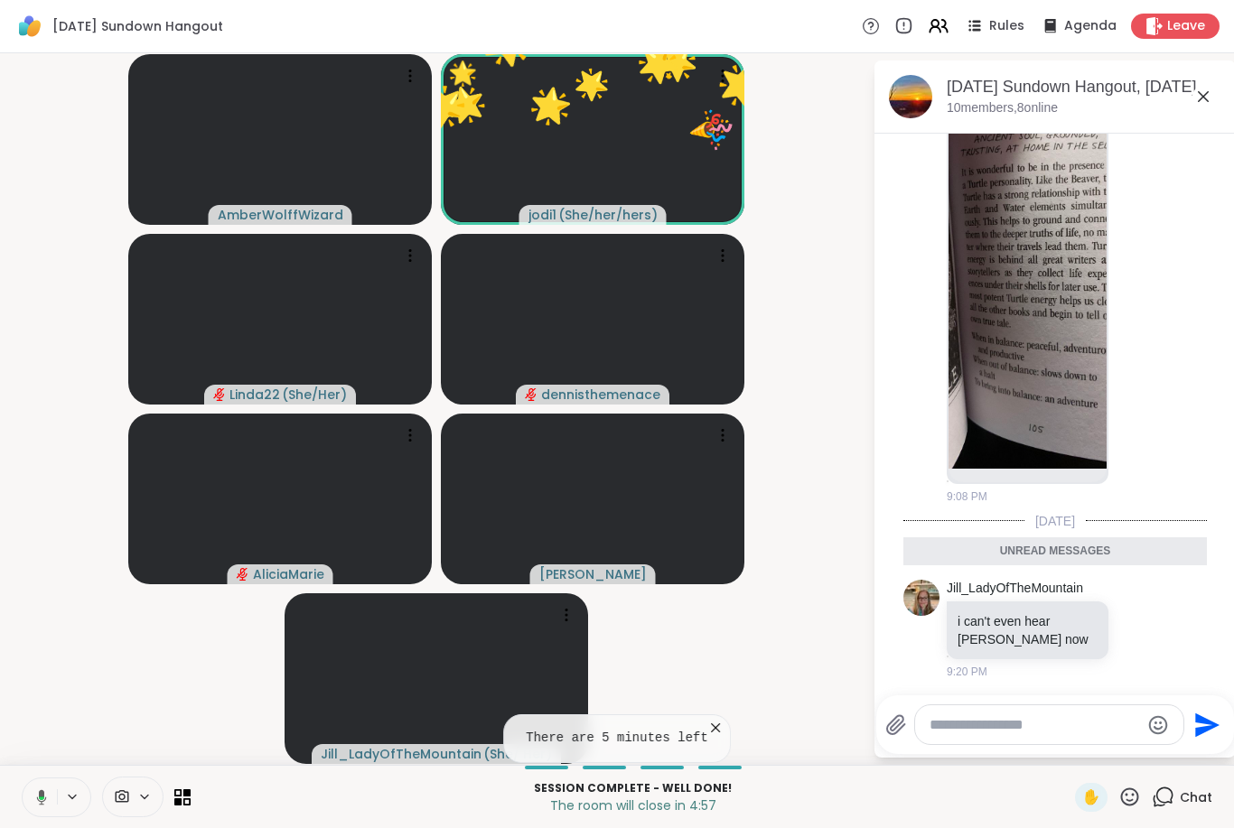
click at [1123, 797] on icon at bounding box center [1129, 797] width 23 height 23
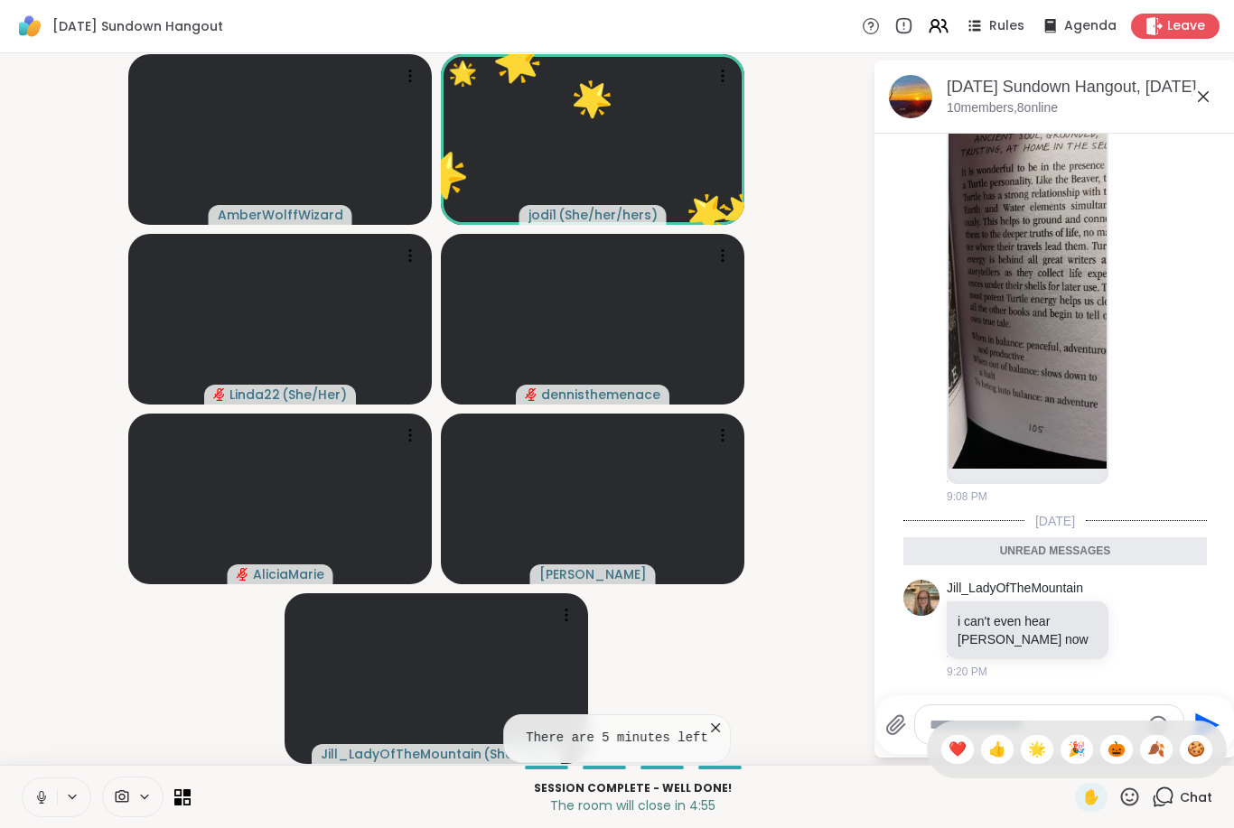
click at [988, 756] on span "👍" at bounding box center [997, 750] width 18 height 22
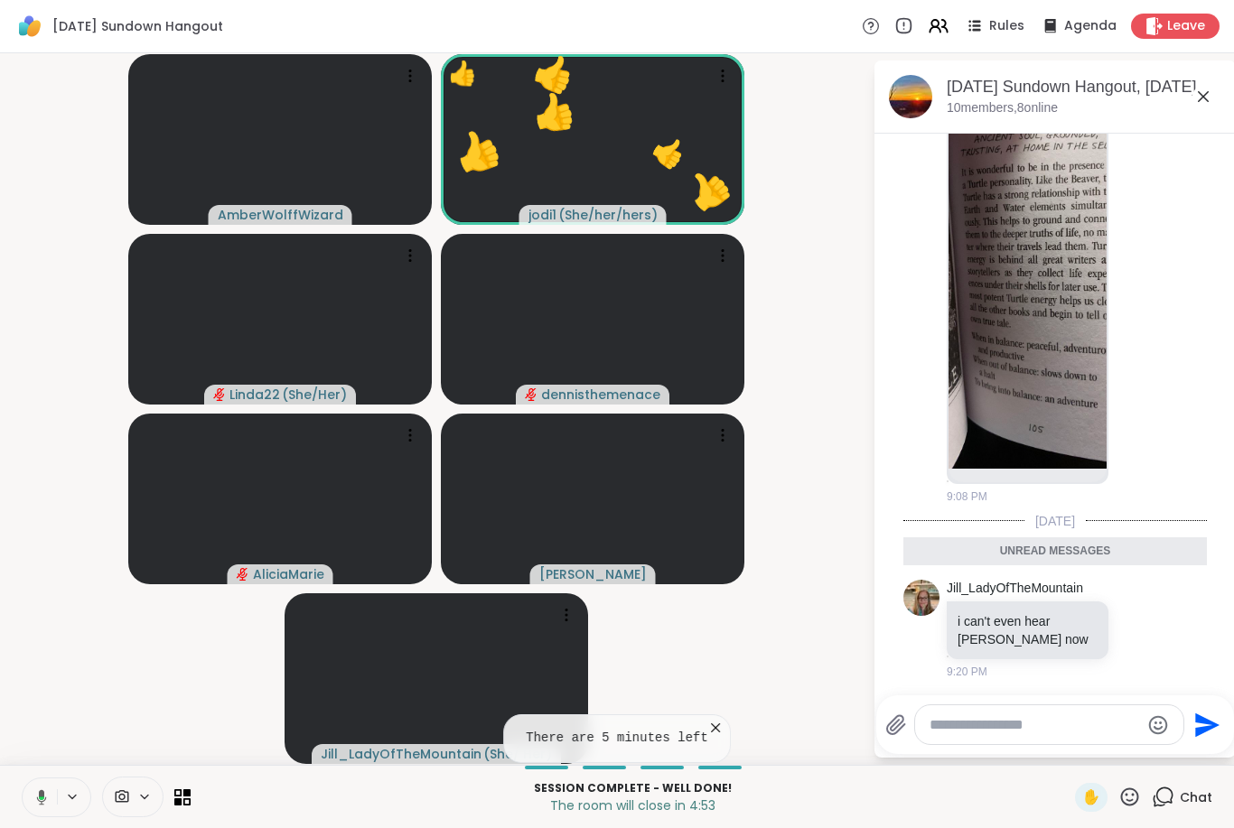
click at [1120, 805] on icon at bounding box center [1129, 797] width 23 height 23
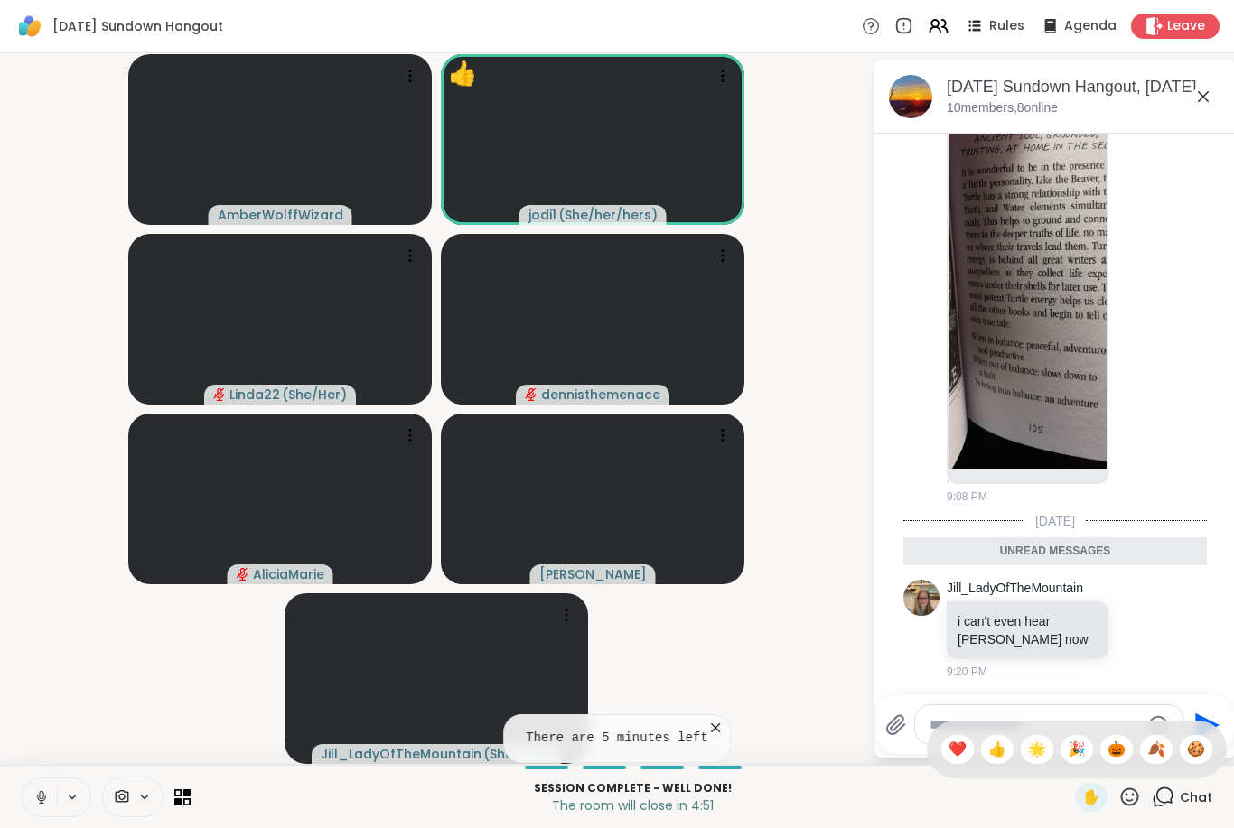
click at [1197, 759] on span "🍪" at bounding box center [1196, 750] width 18 height 22
click at [1127, 795] on icon at bounding box center [1130, 796] width 18 height 18
click at [1197, 750] on span "🍪" at bounding box center [1196, 750] width 18 height 22
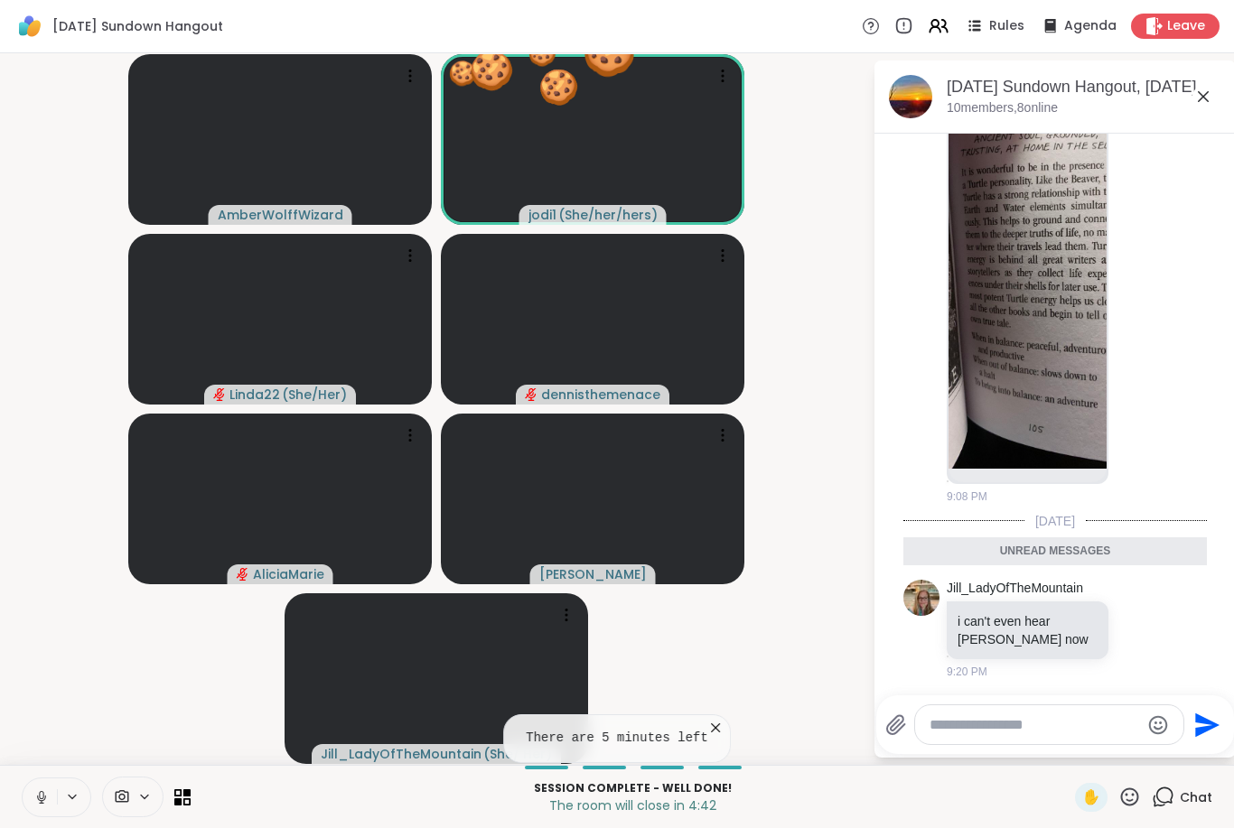
click at [1121, 800] on icon at bounding box center [1129, 797] width 23 height 23
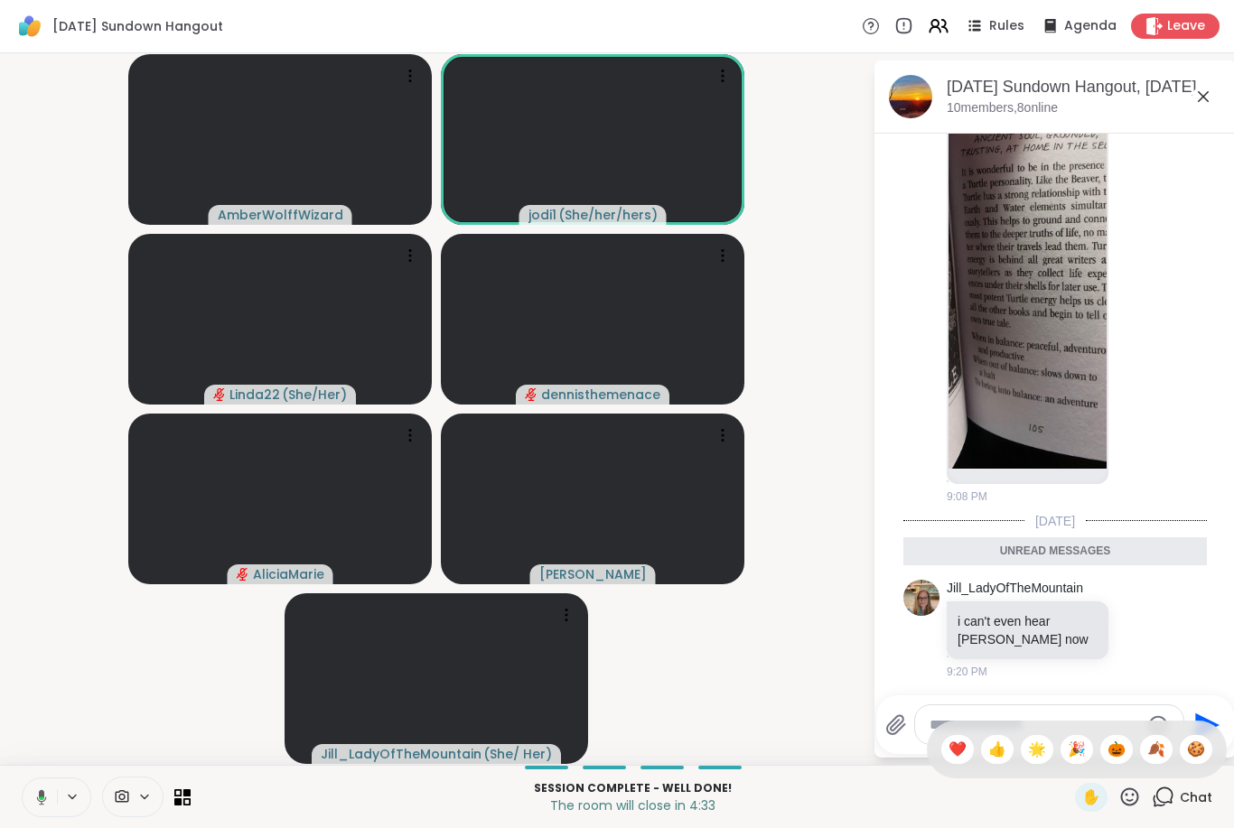
click at [37, 802] on icon at bounding box center [39, 797] width 16 height 16
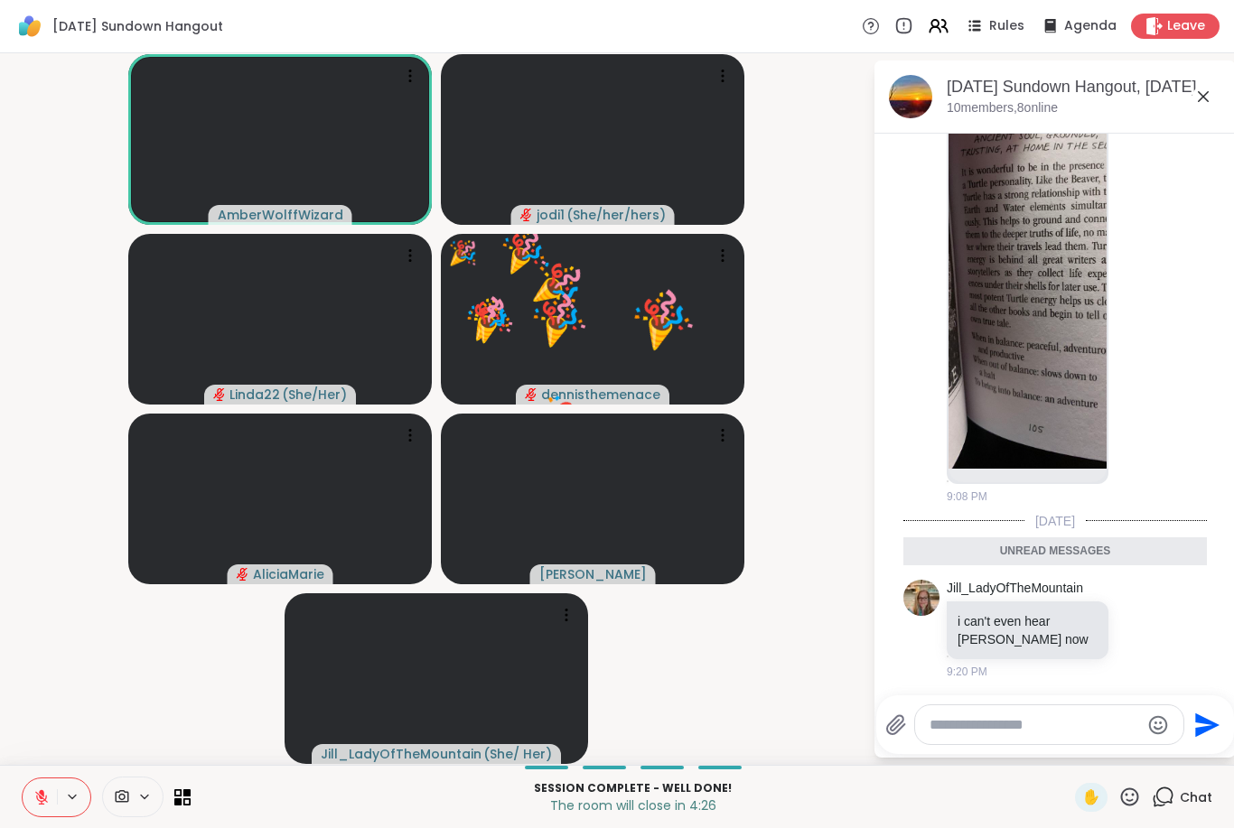
click at [25, 813] on button at bounding box center [40, 797] width 34 height 38
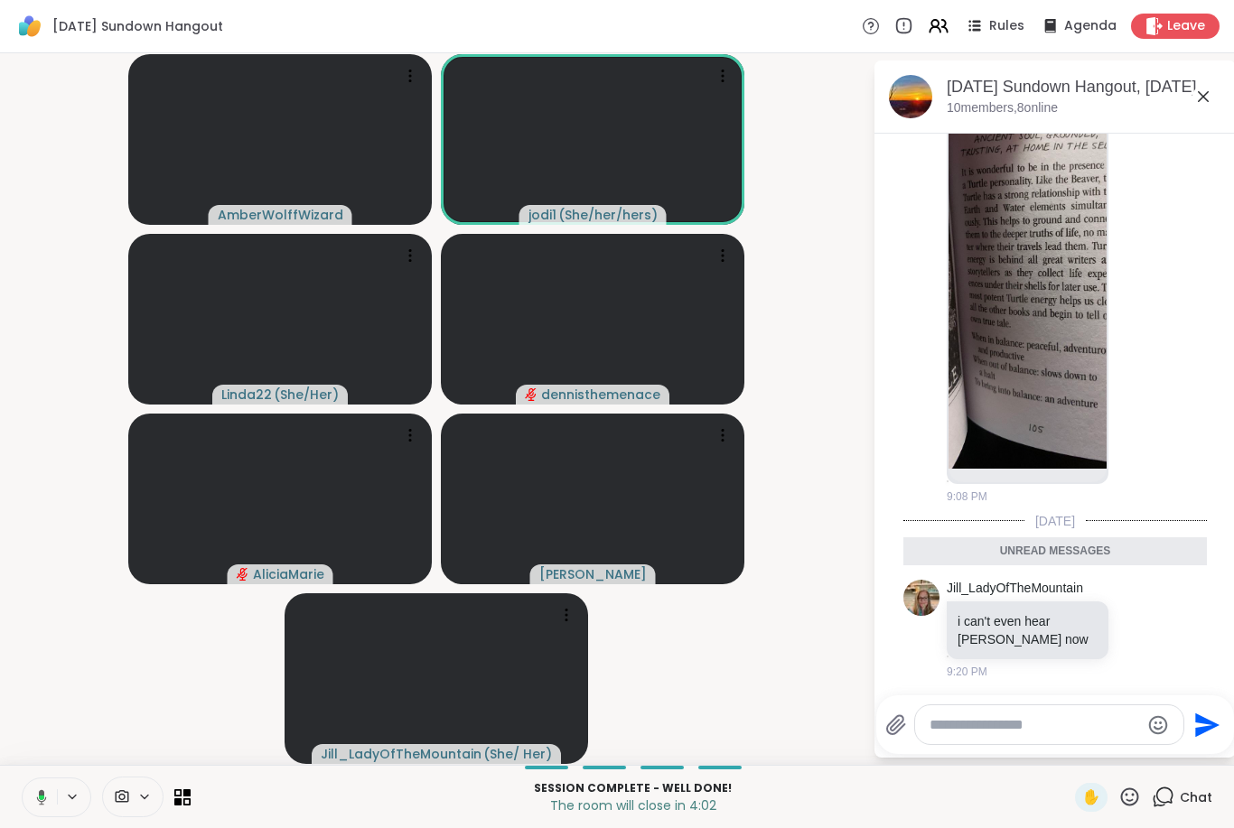
click at [39, 803] on icon at bounding box center [39, 797] width 16 height 16
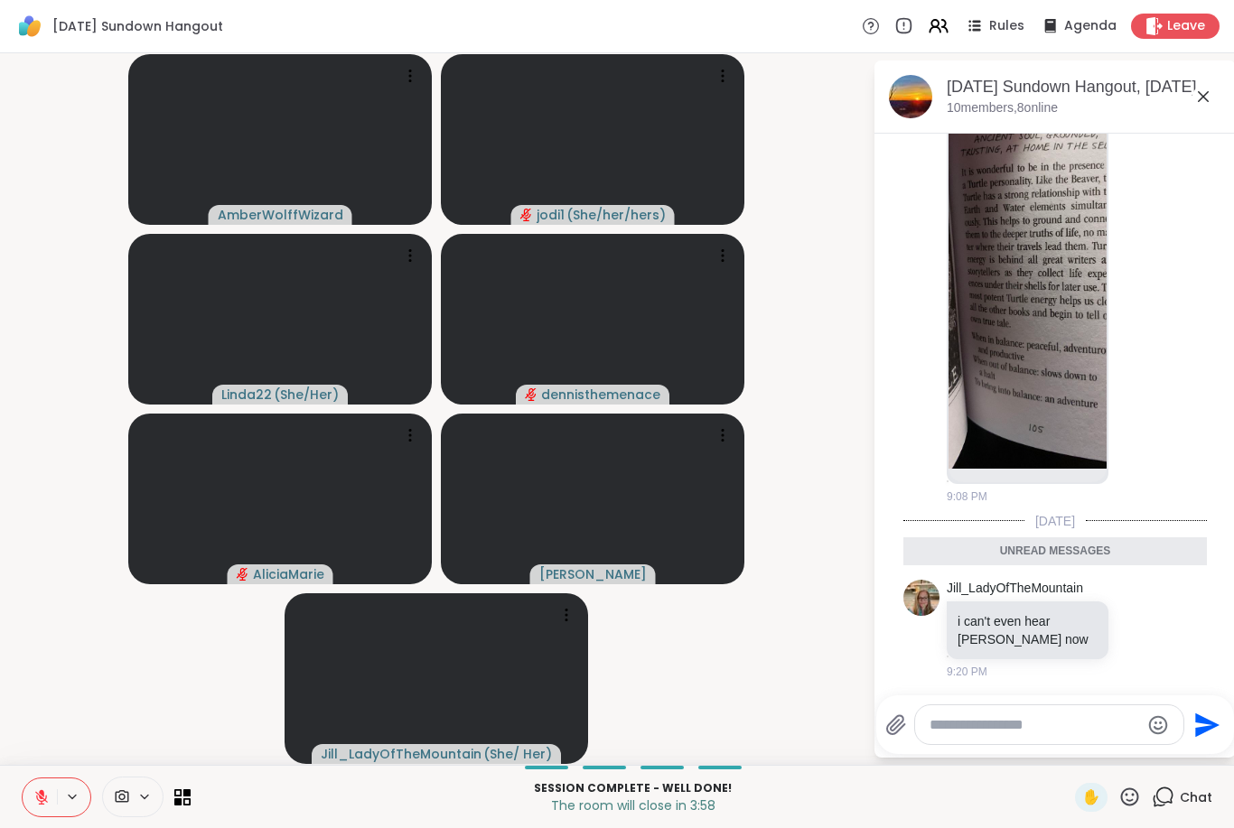
click at [31, 806] on button at bounding box center [40, 797] width 34 height 38
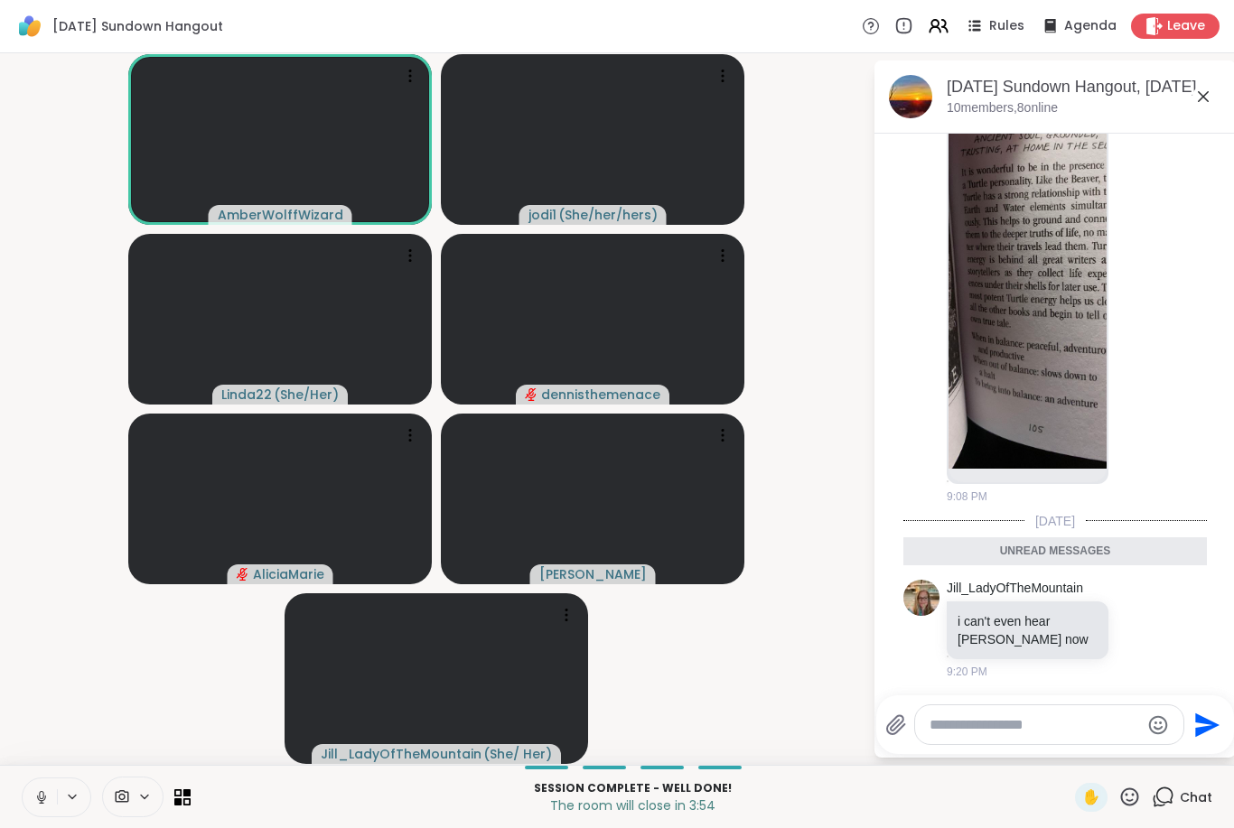
click at [33, 803] on icon at bounding box center [41, 797] width 16 height 16
click at [34, 803] on icon at bounding box center [41, 797] width 16 height 16
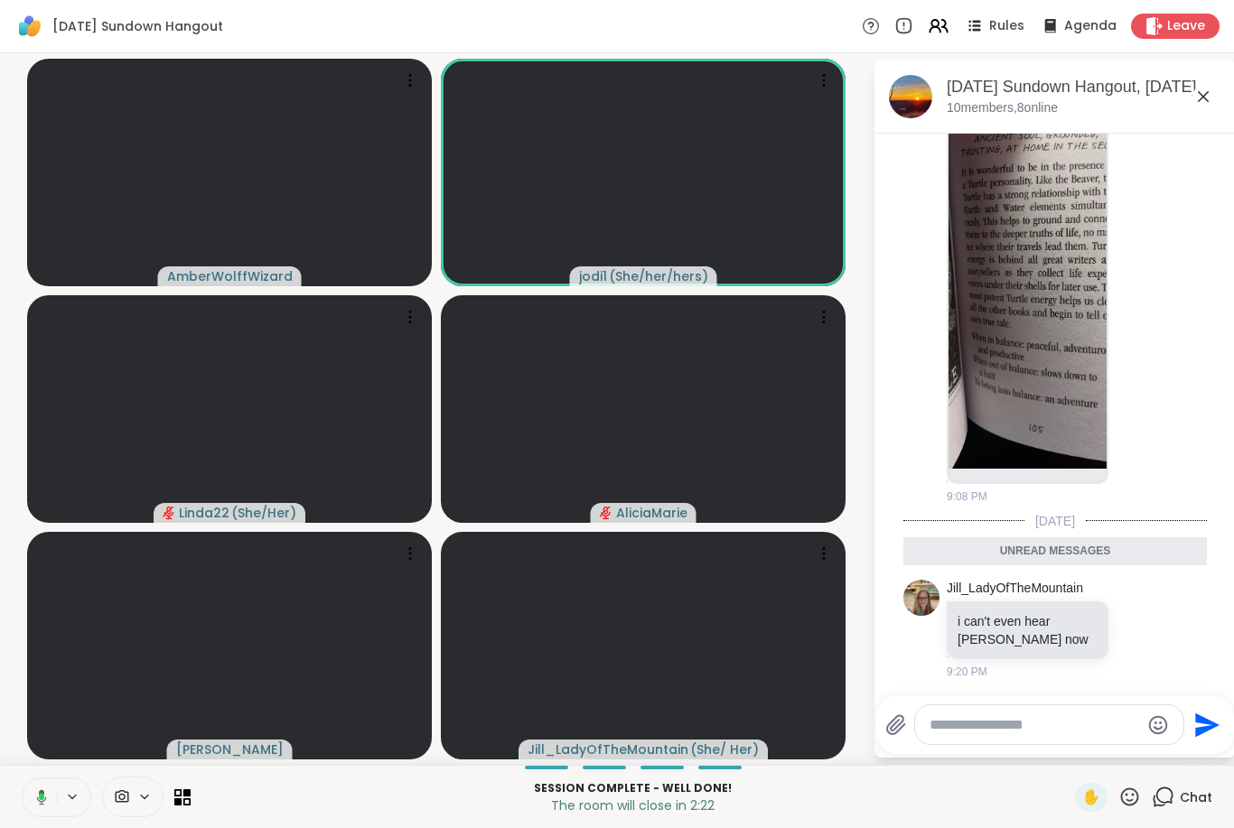
click at [1124, 780] on div "Session Complete - well done! The room will close in 2:22 ✋ Chat" at bounding box center [617, 796] width 1234 height 63
click at [1137, 804] on icon at bounding box center [1129, 797] width 23 height 23
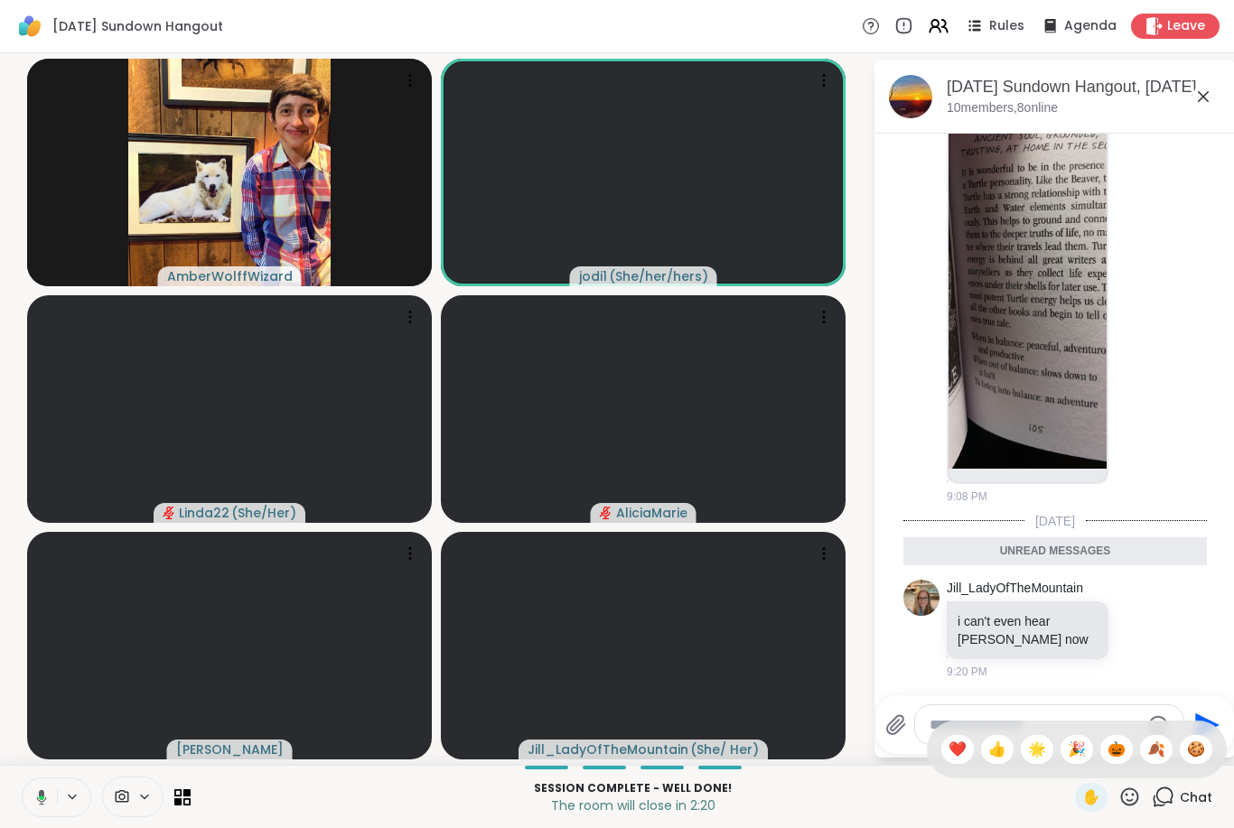
click at [1198, 748] on span "🍪" at bounding box center [1196, 750] width 18 height 22
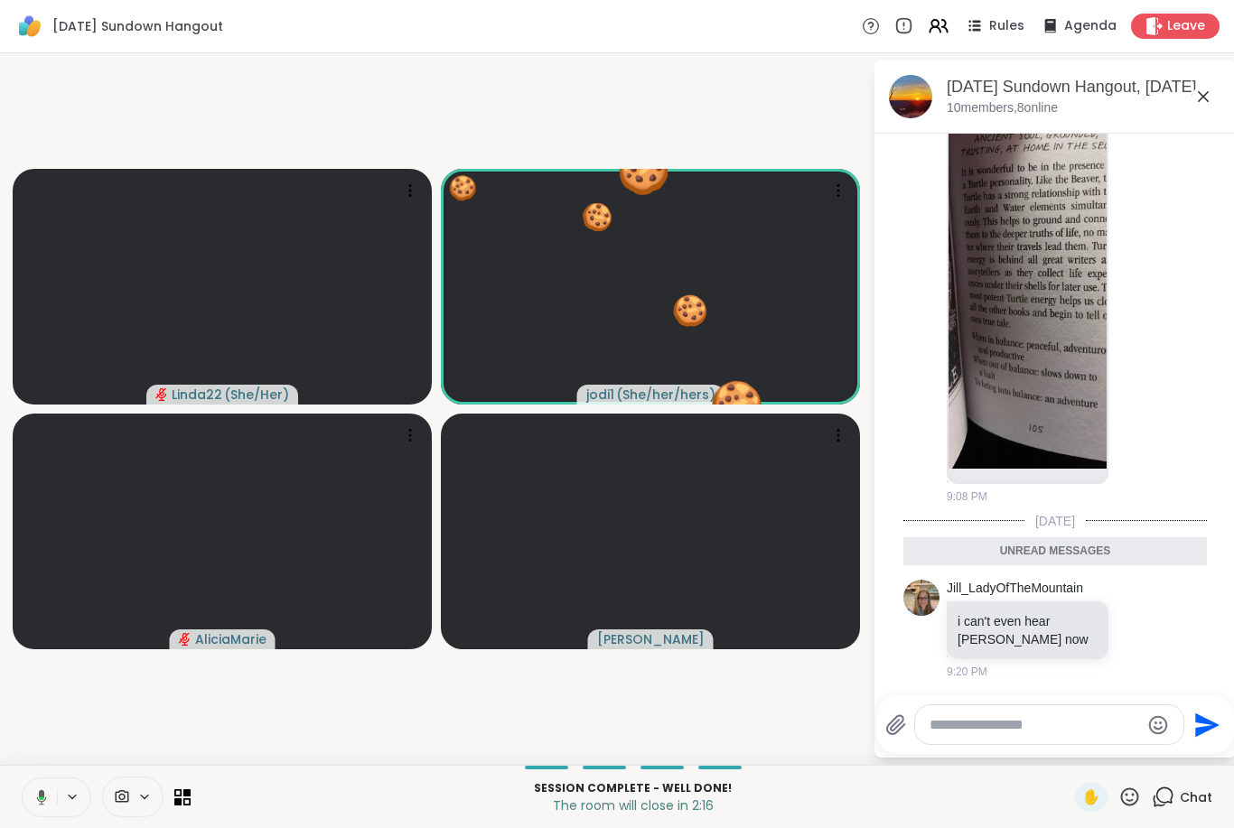
click at [1159, 33] on icon at bounding box center [1154, 26] width 18 height 18
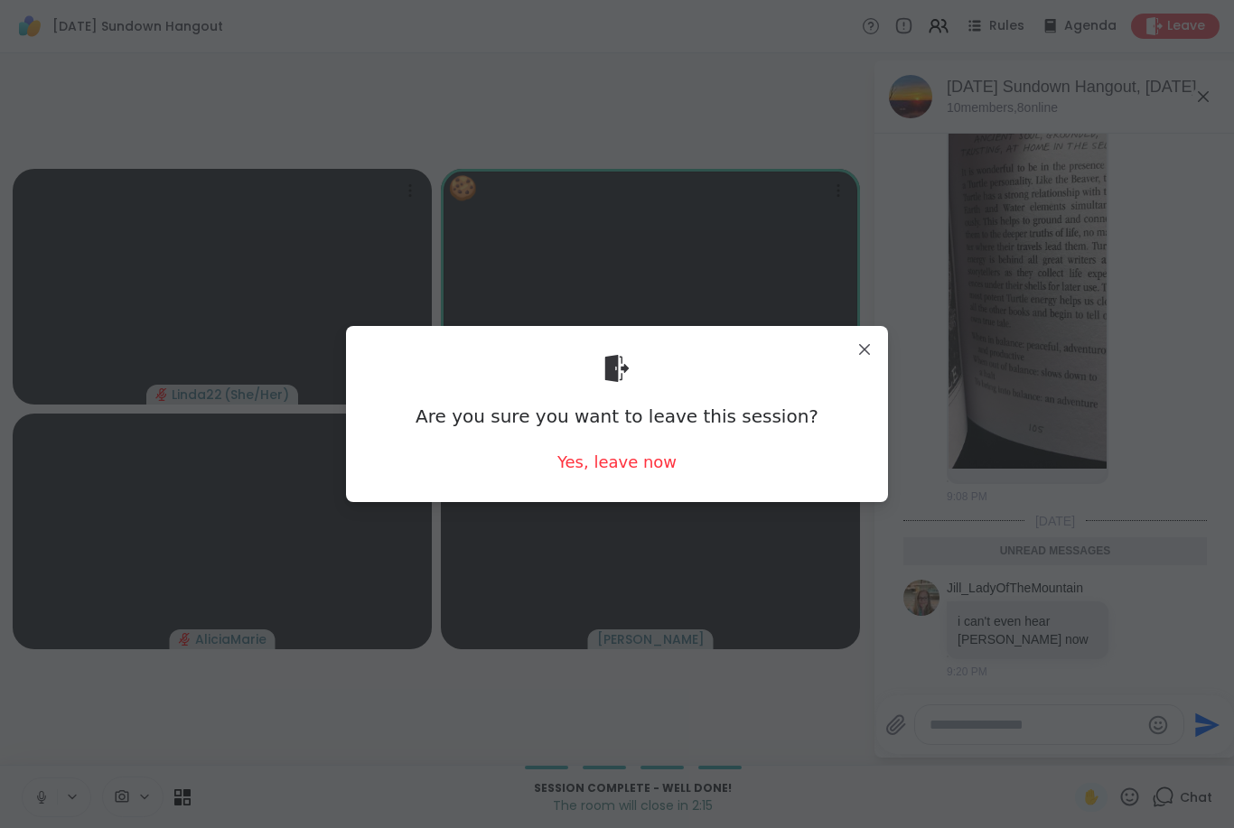
click at [606, 461] on div "Yes, leave now" at bounding box center [616, 462] width 119 height 23
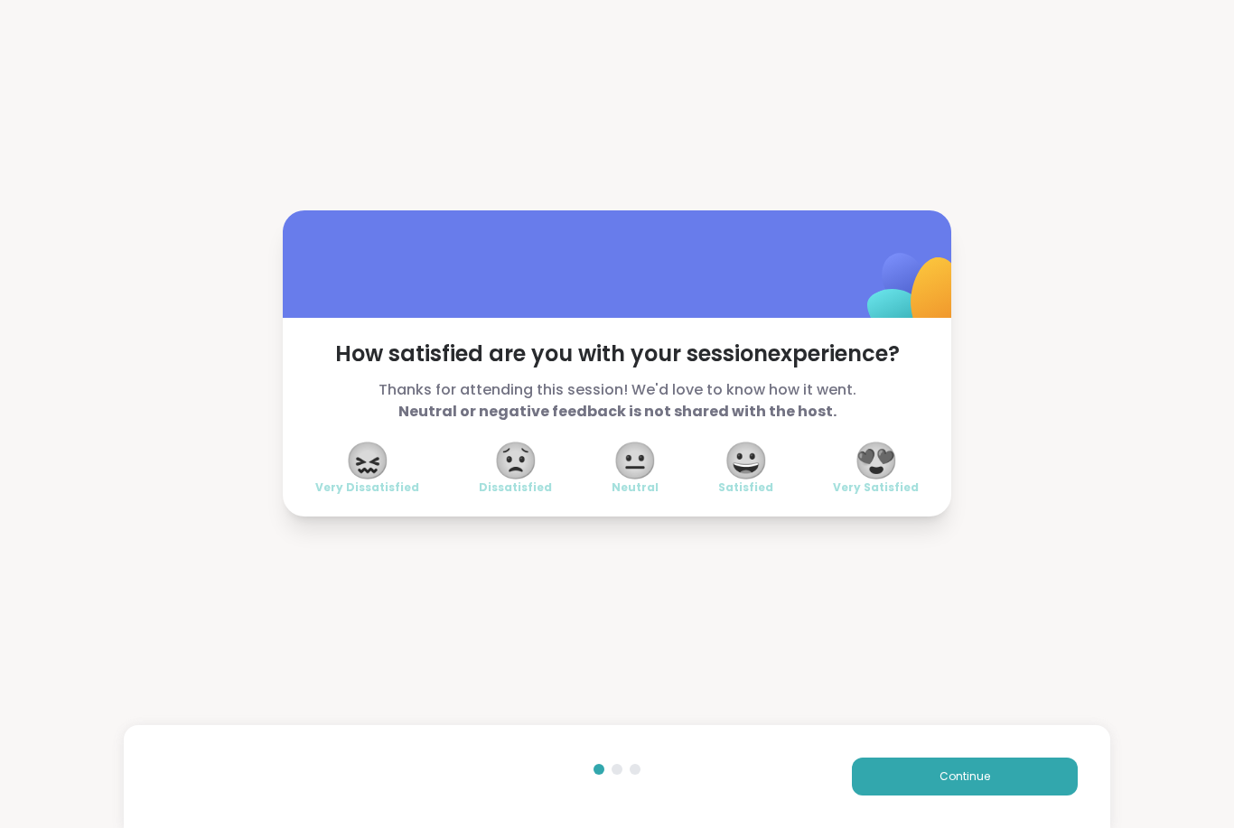
click at [867, 473] on span "😍" at bounding box center [875, 460] width 45 height 33
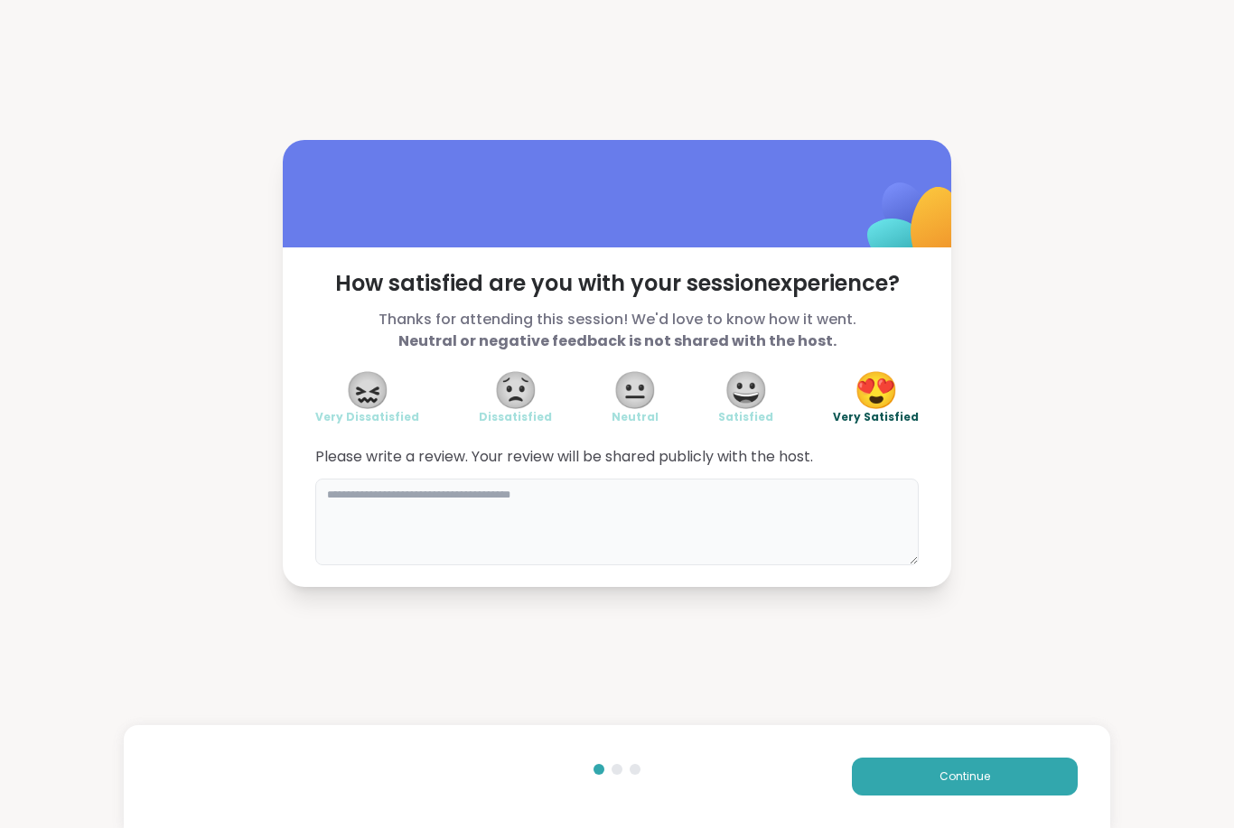
click at [497, 497] on textarea at bounding box center [616, 522] width 603 height 87
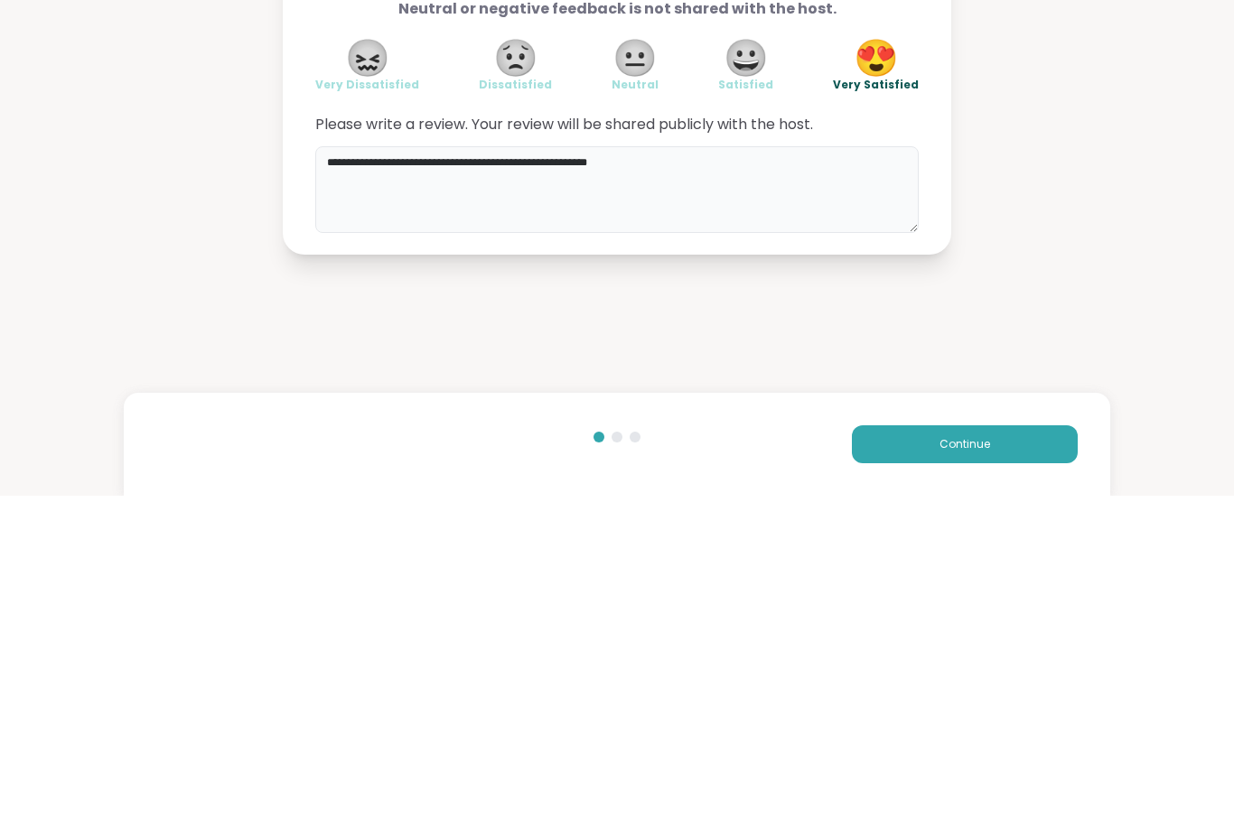
type textarea "**********"
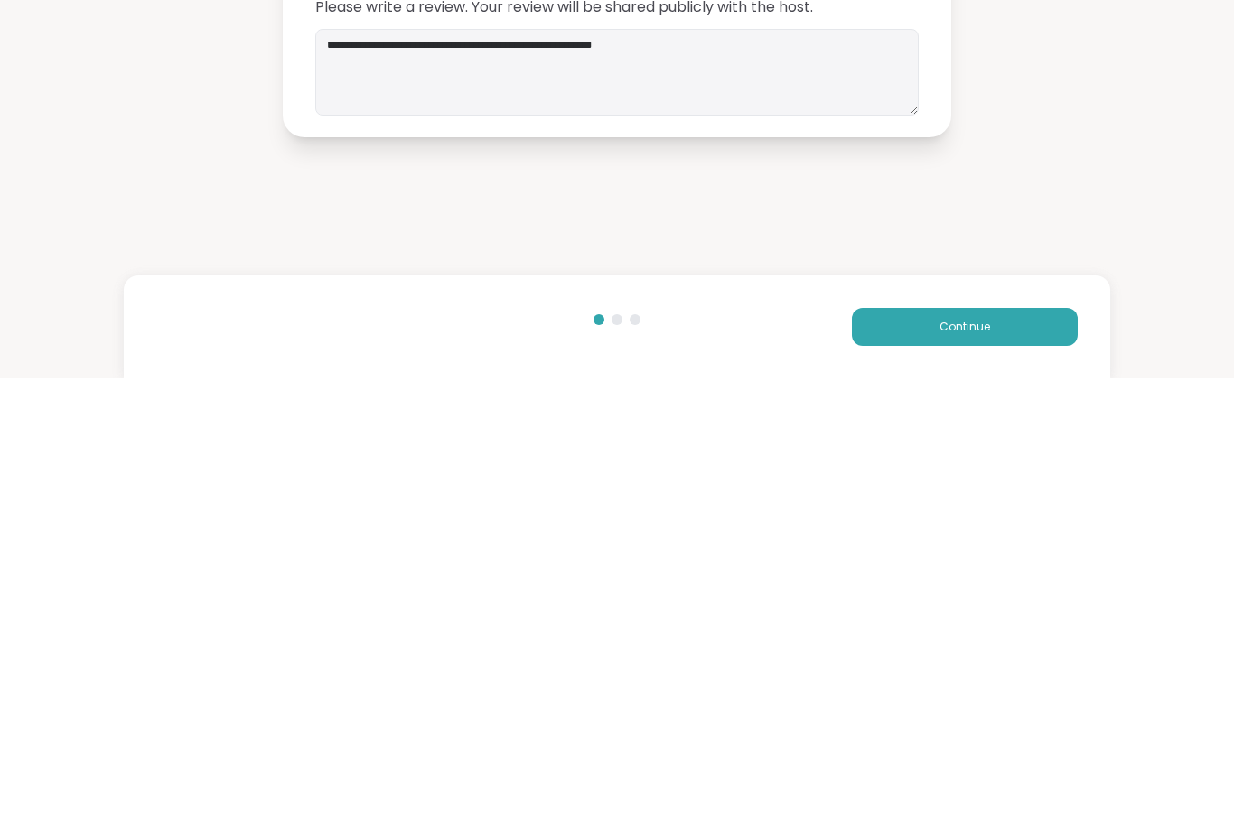
click at [919, 758] on button "Continue" at bounding box center [965, 777] width 226 height 38
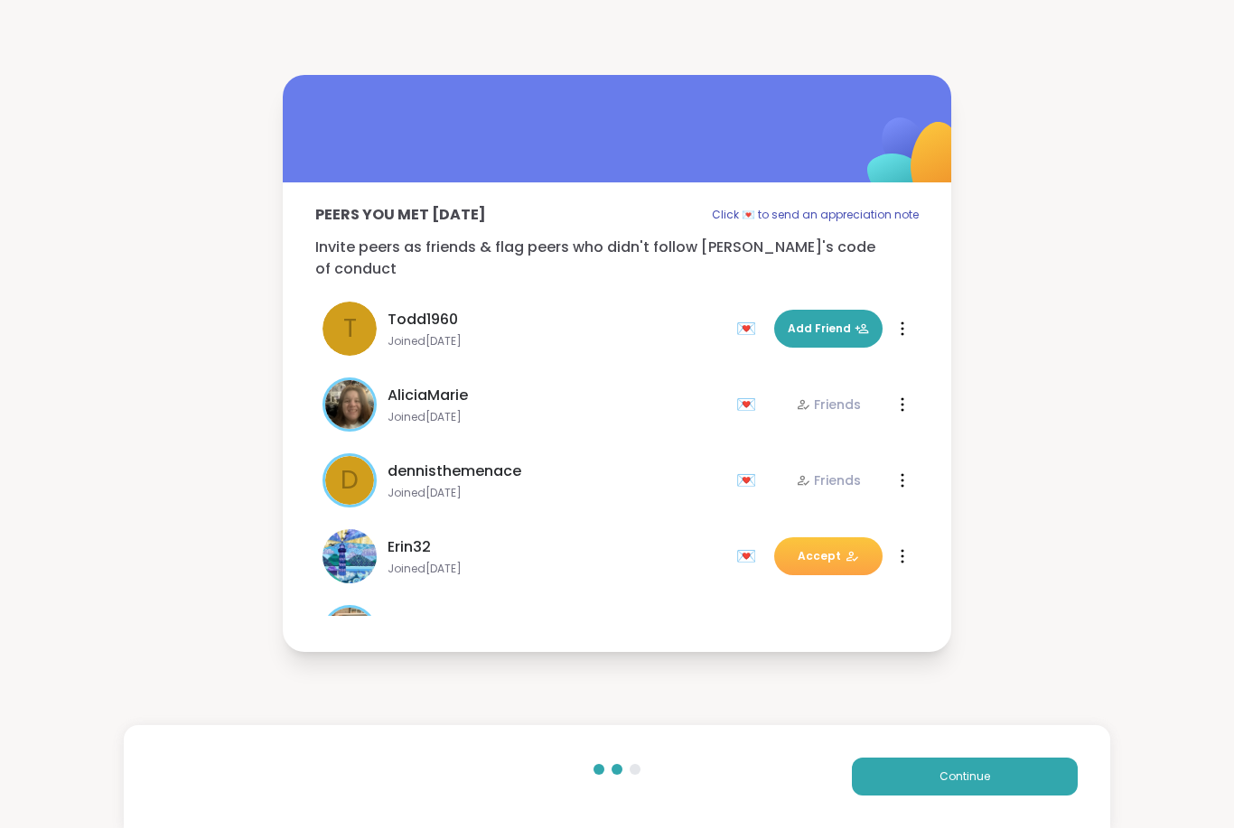
click at [829, 548] on span "Accept" at bounding box center [827, 556] width 61 height 16
click at [941, 787] on button "Continue" at bounding box center [965, 777] width 226 height 38
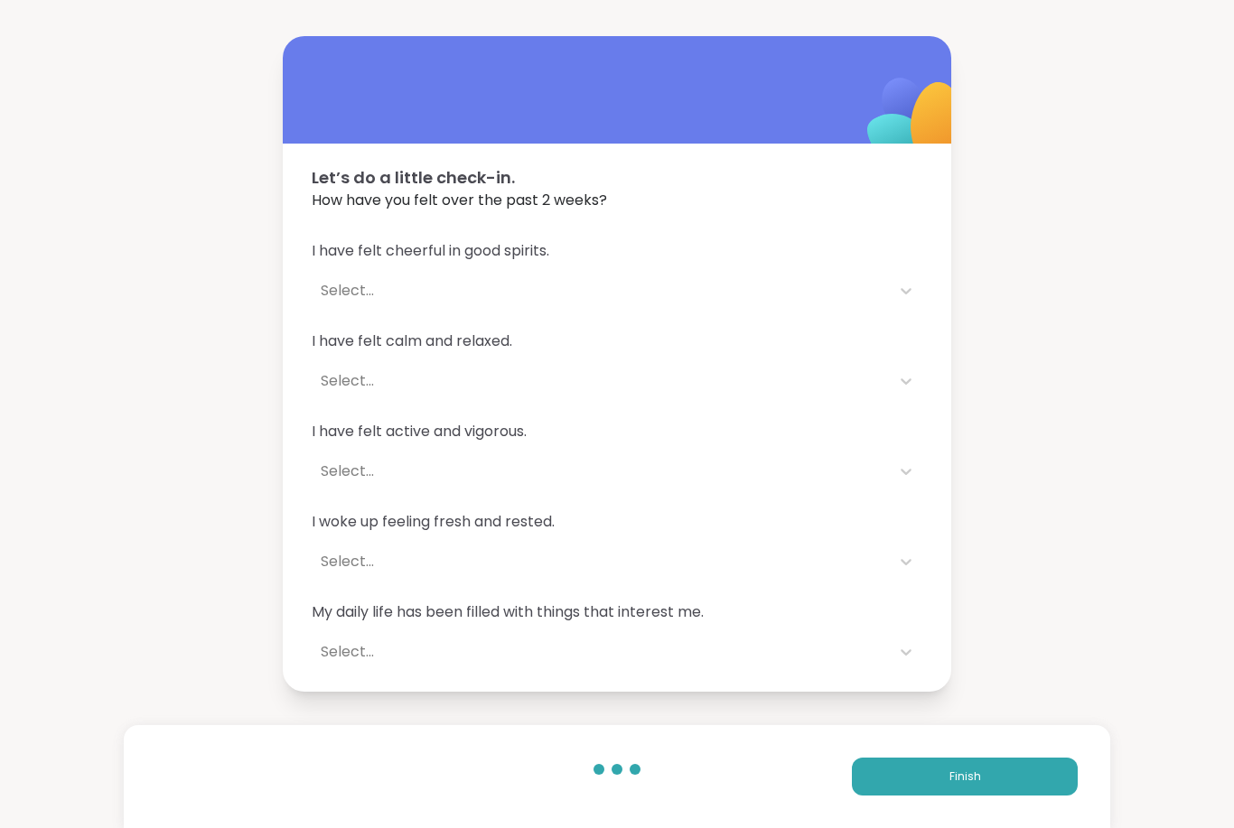
click at [944, 766] on button "Finish" at bounding box center [965, 777] width 226 height 38
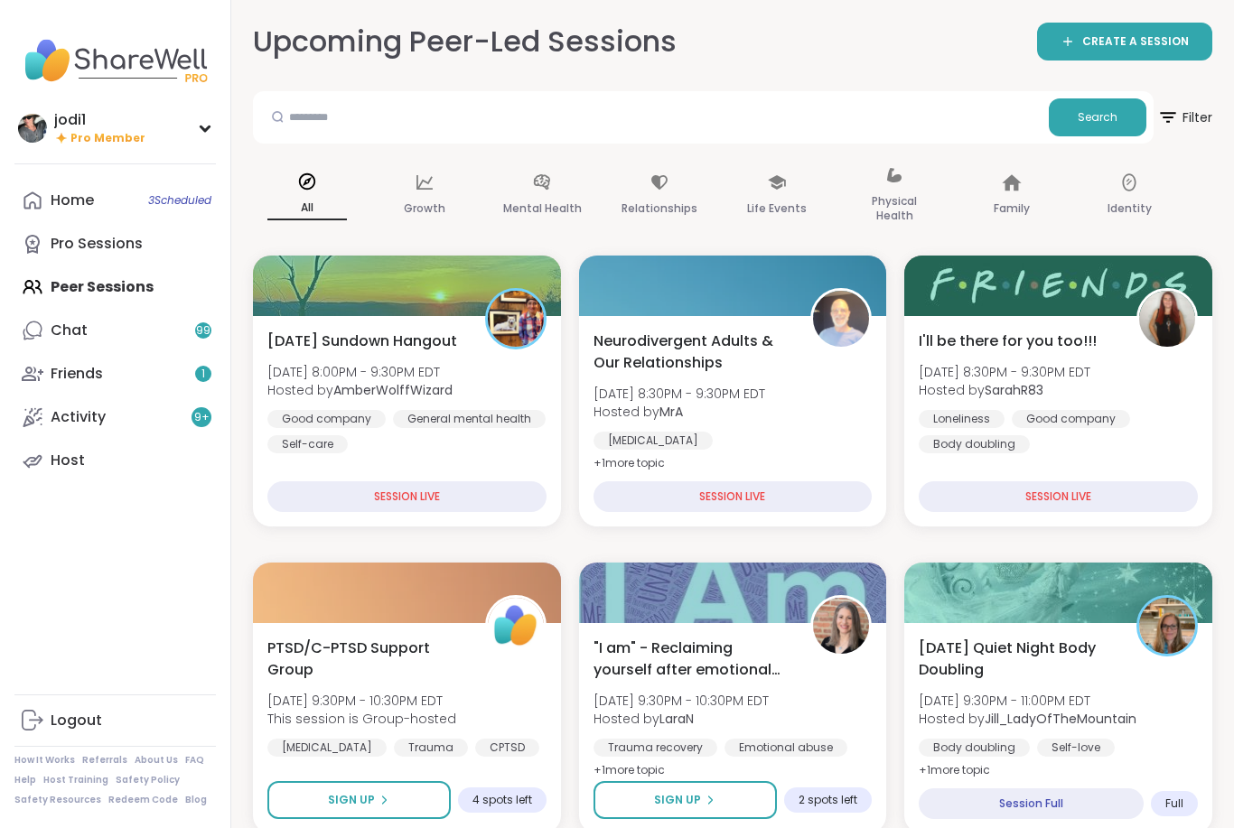
click at [62, 375] on div "Friends 1" at bounding box center [77, 374] width 52 height 20
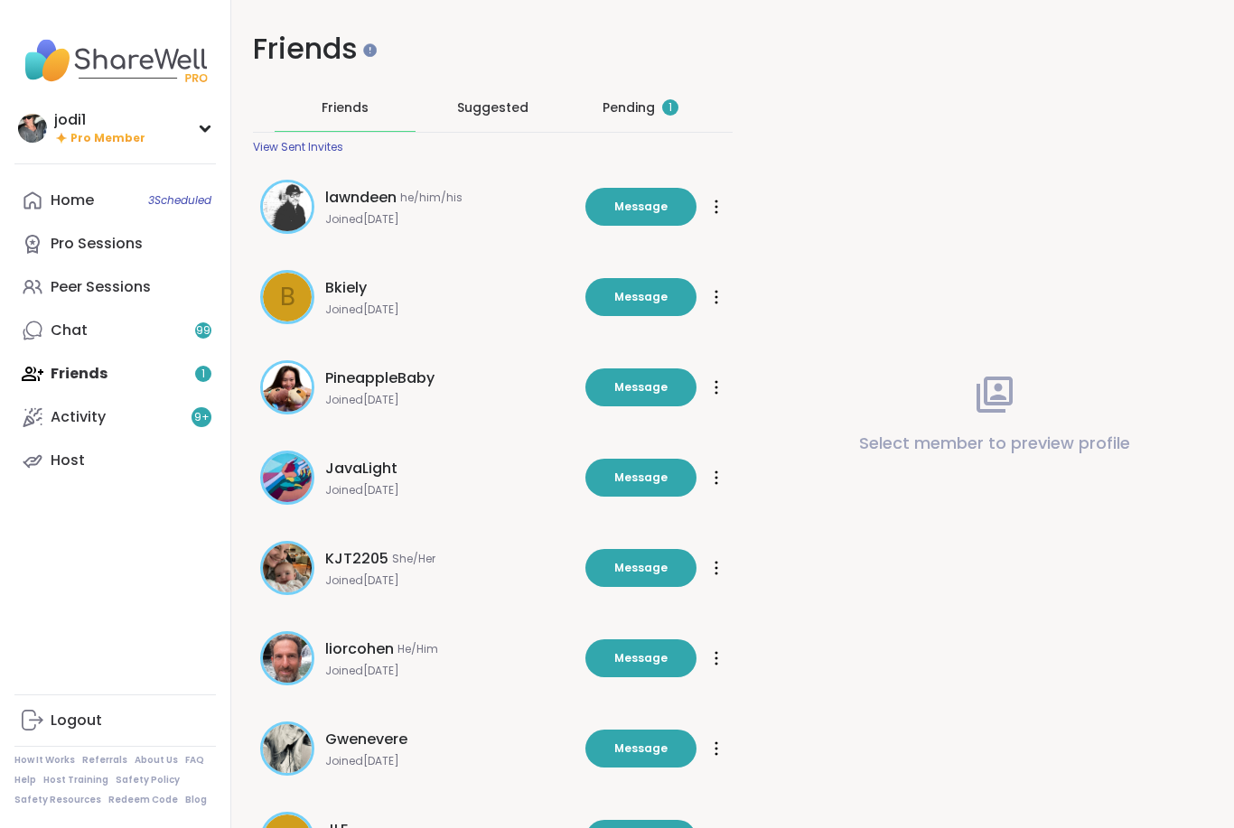
click at [616, 97] on div "Pending 1" at bounding box center [640, 107] width 141 height 47
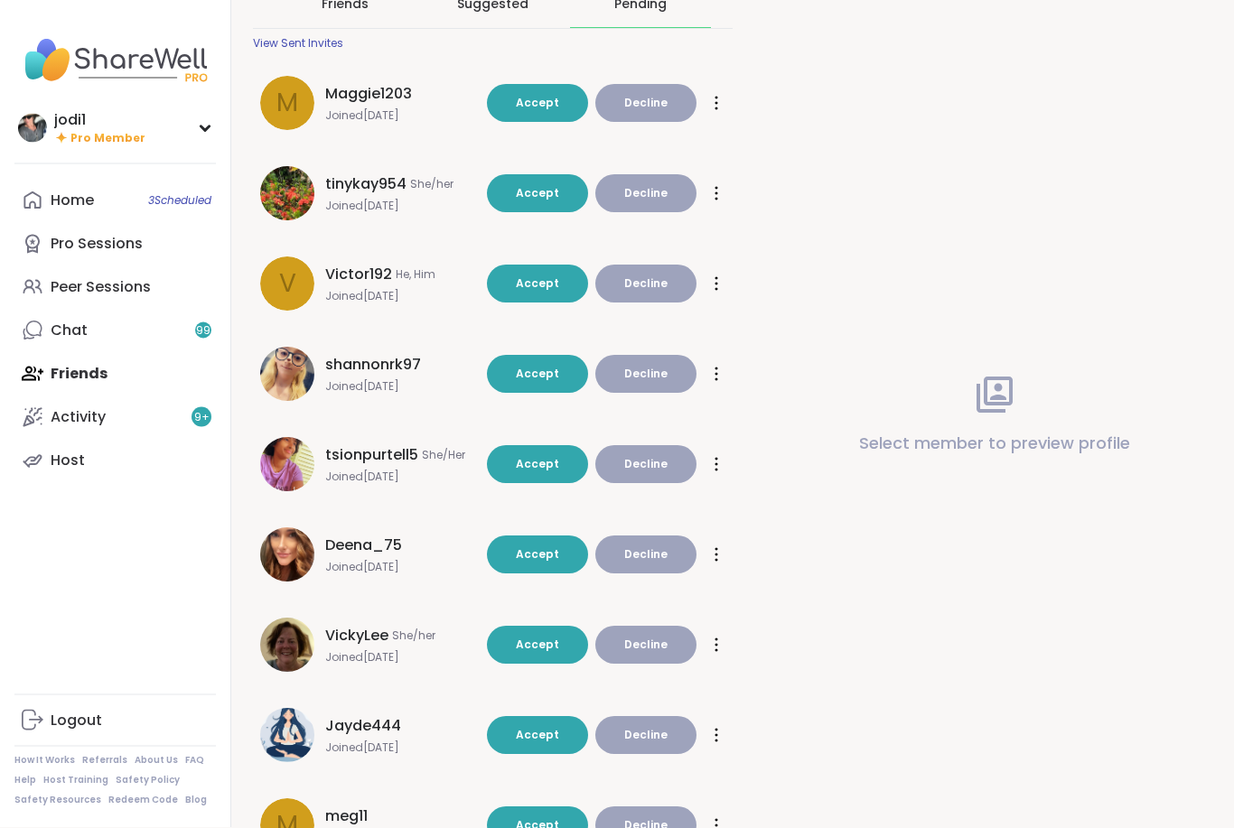
scroll to position [131, 0]
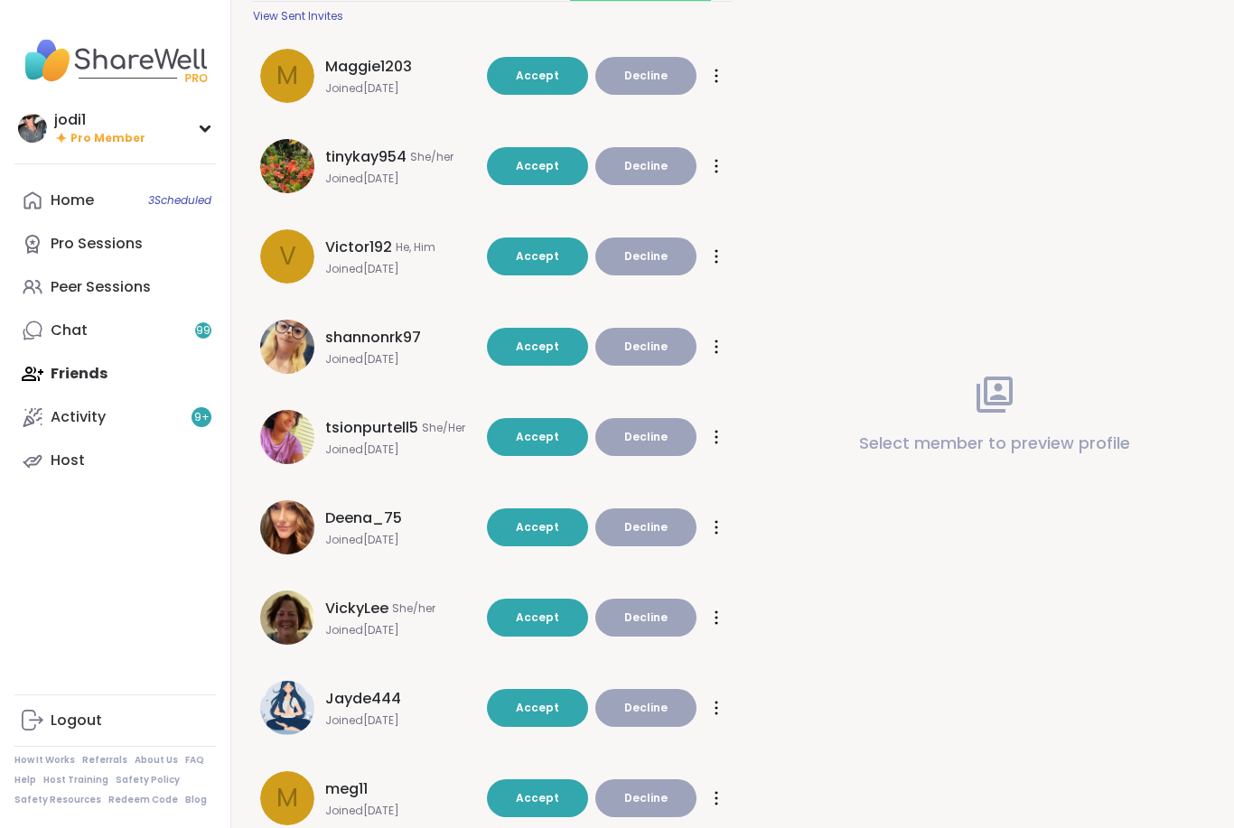
click at [45, 199] on link "Home 3 Scheduled" at bounding box center [114, 200] width 201 height 43
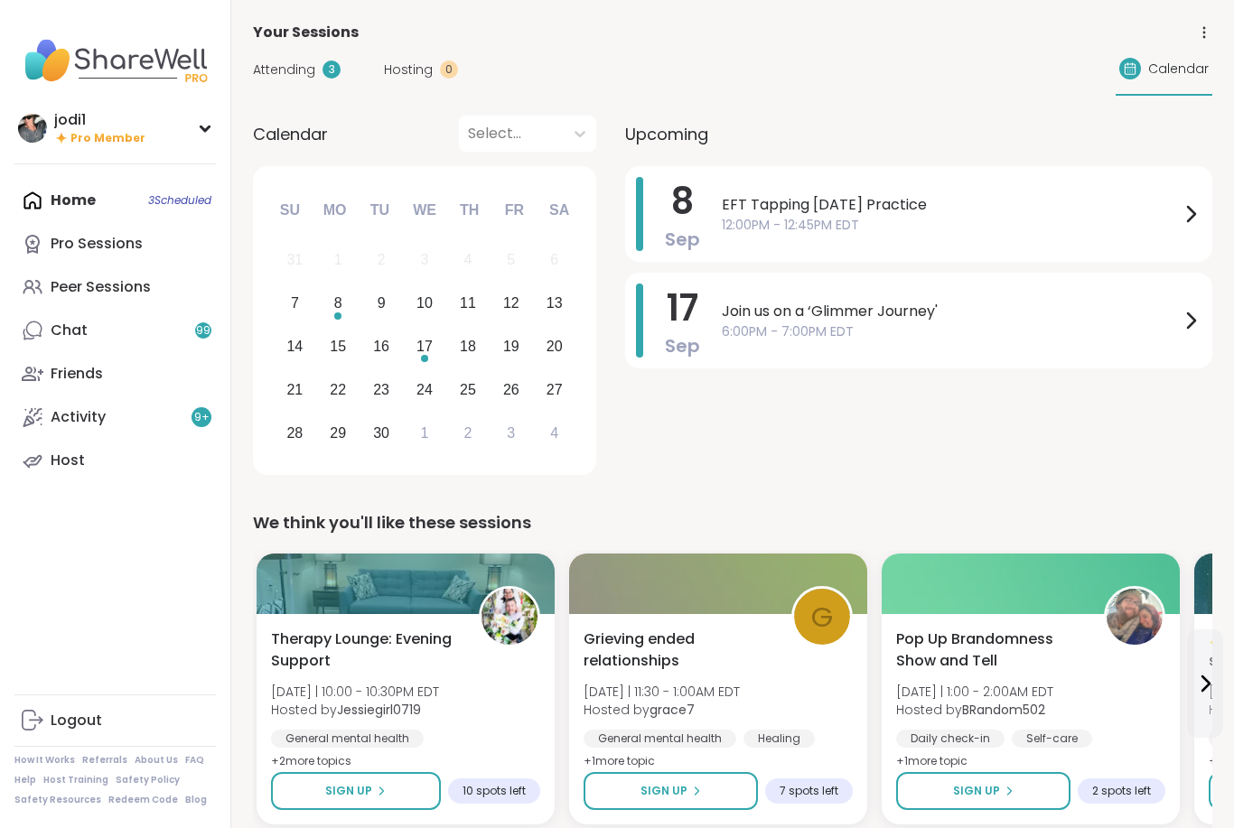
click at [277, 69] on span "Attending" at bounding box center [284, 70] width 62 height 19
